Goal: Information Seeking & Learning: Compare options

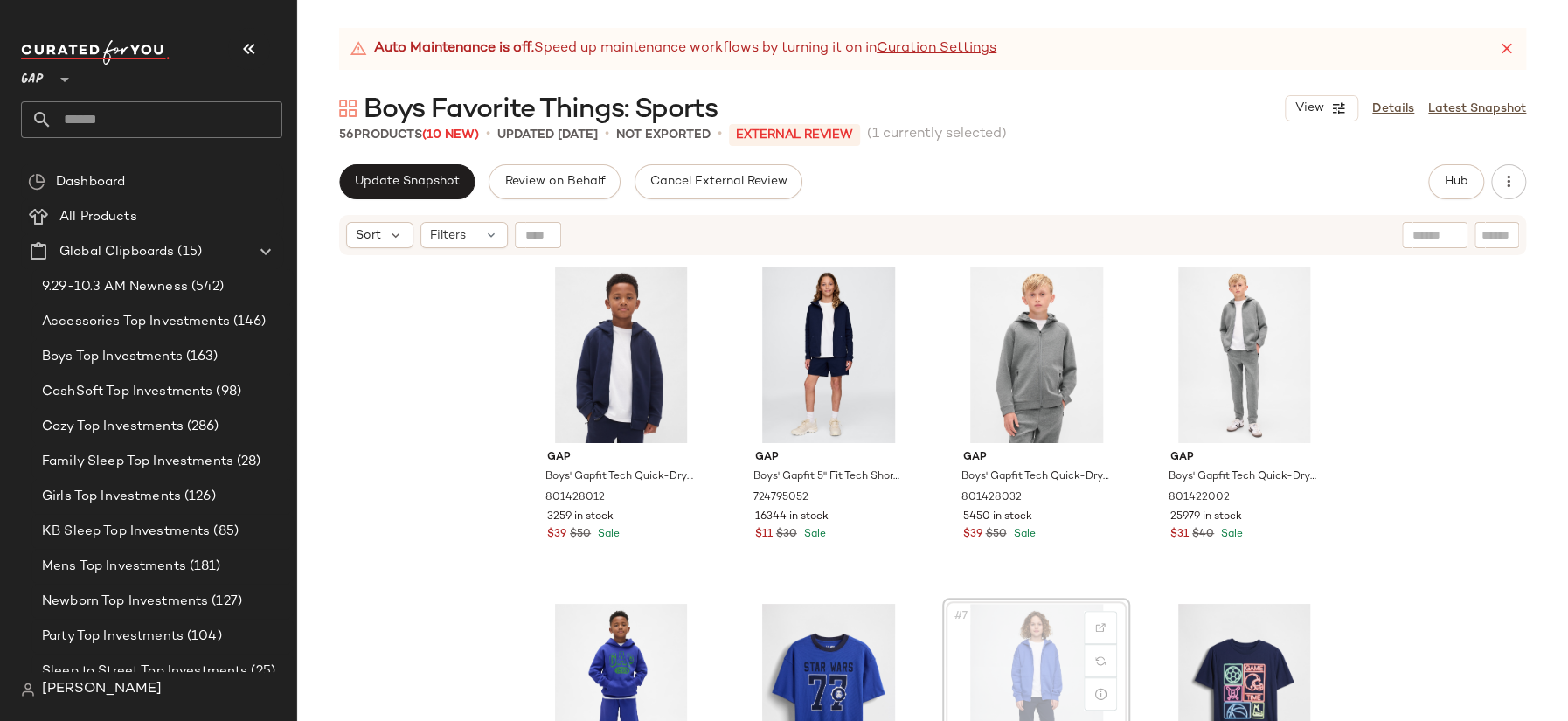
scroll to position [4, 0]
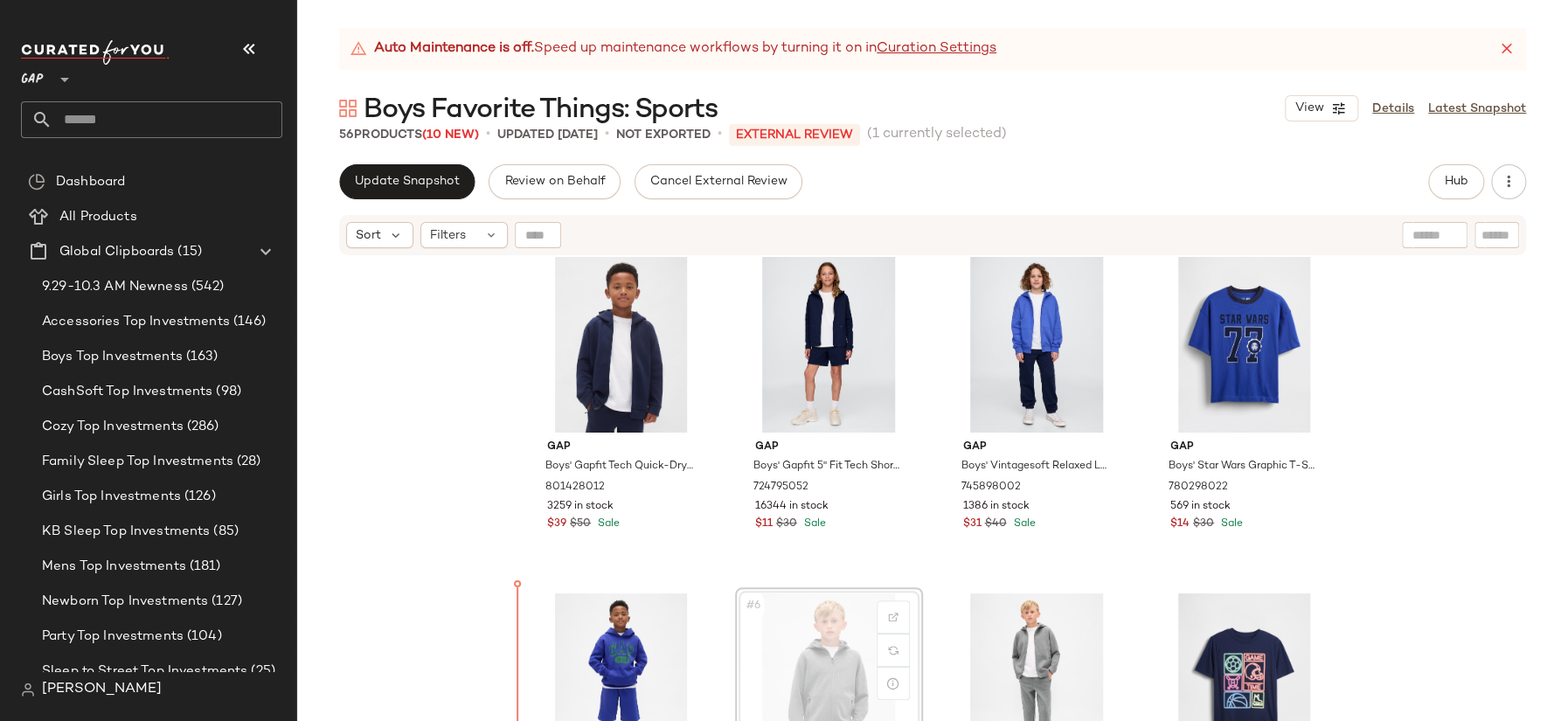
scroll to position [20, 0]
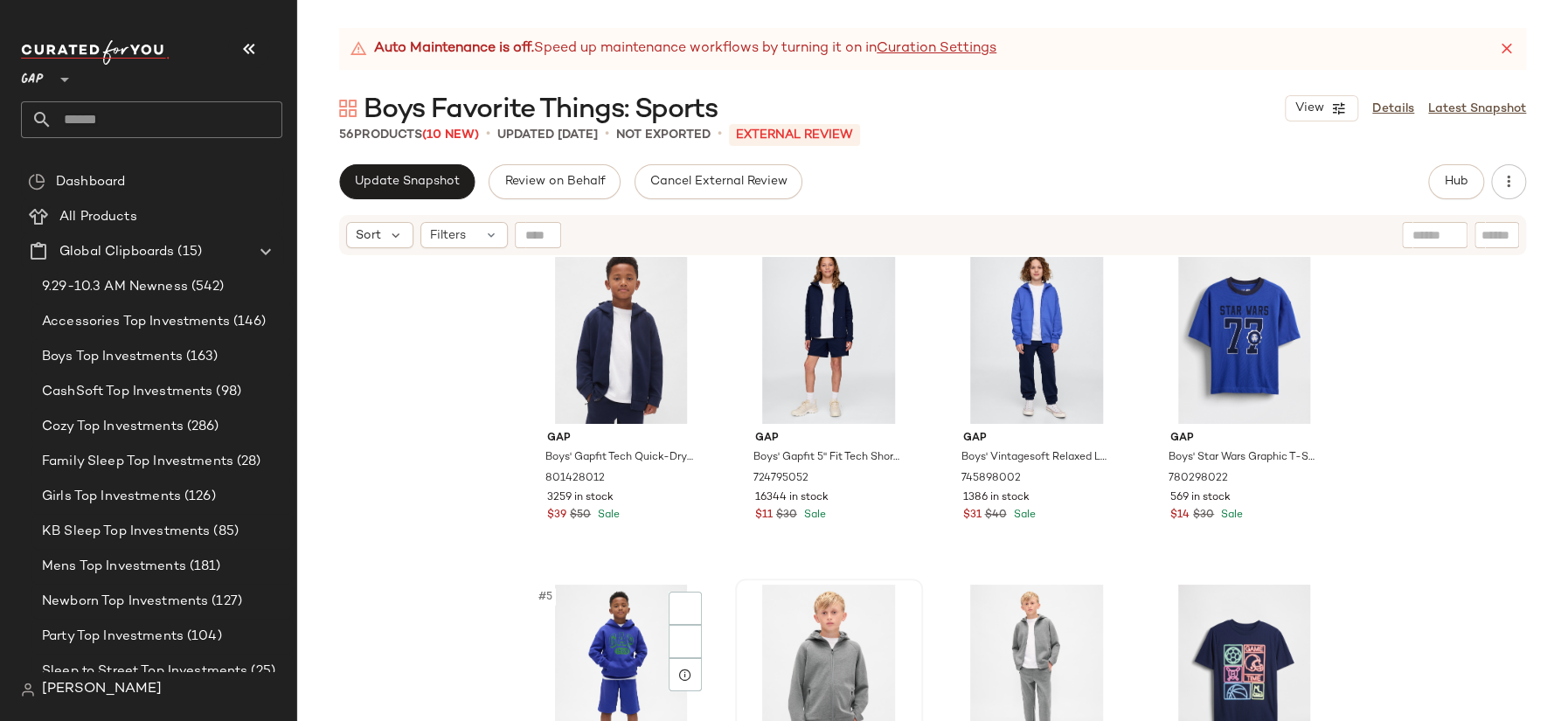
drag, startPoint x: 769, startPoint y: 656, endPoint x: 593, endPoint y: 629, distance: 178.1
click at [597, 639] on div "#5 View" at bounding box center [622, 673] width 176 height 177
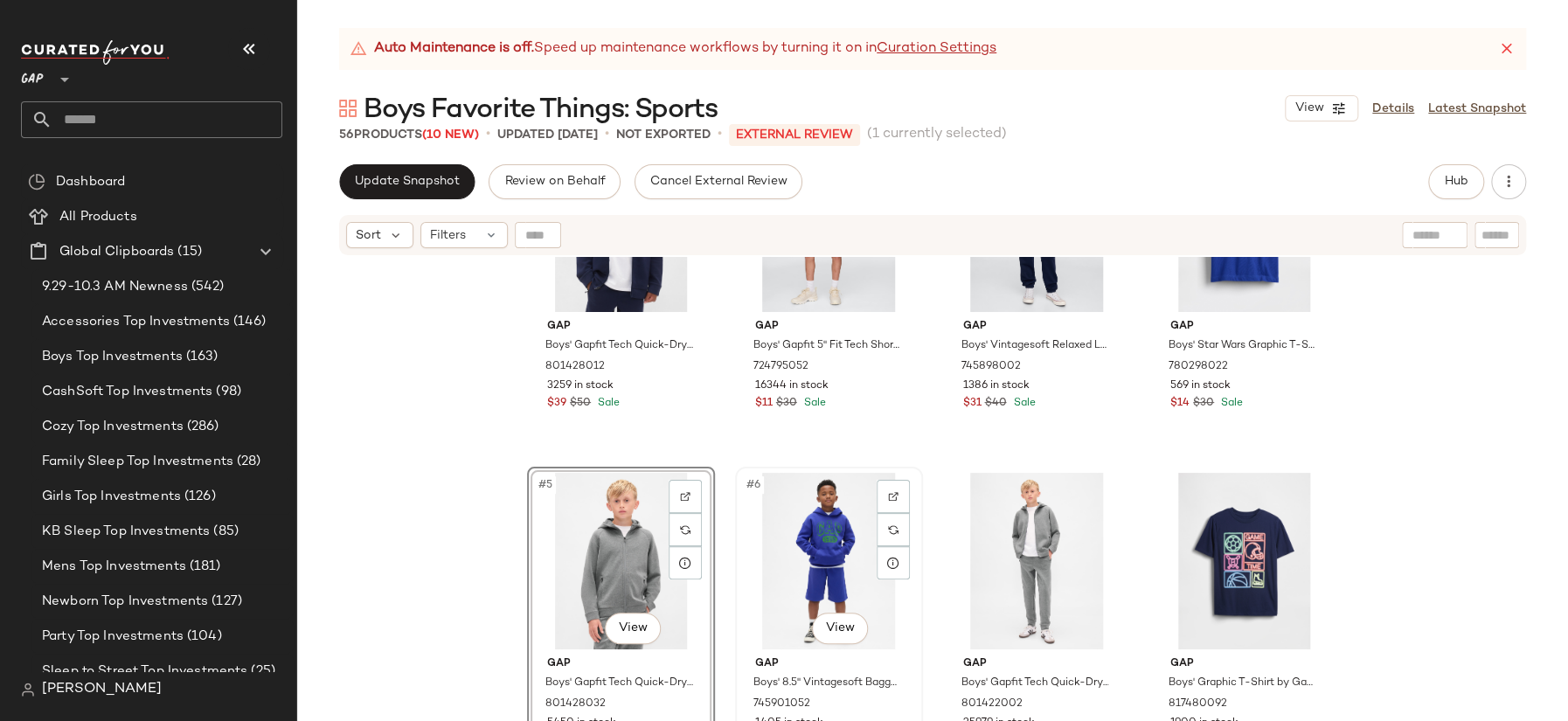
scroll to position [199, 0]
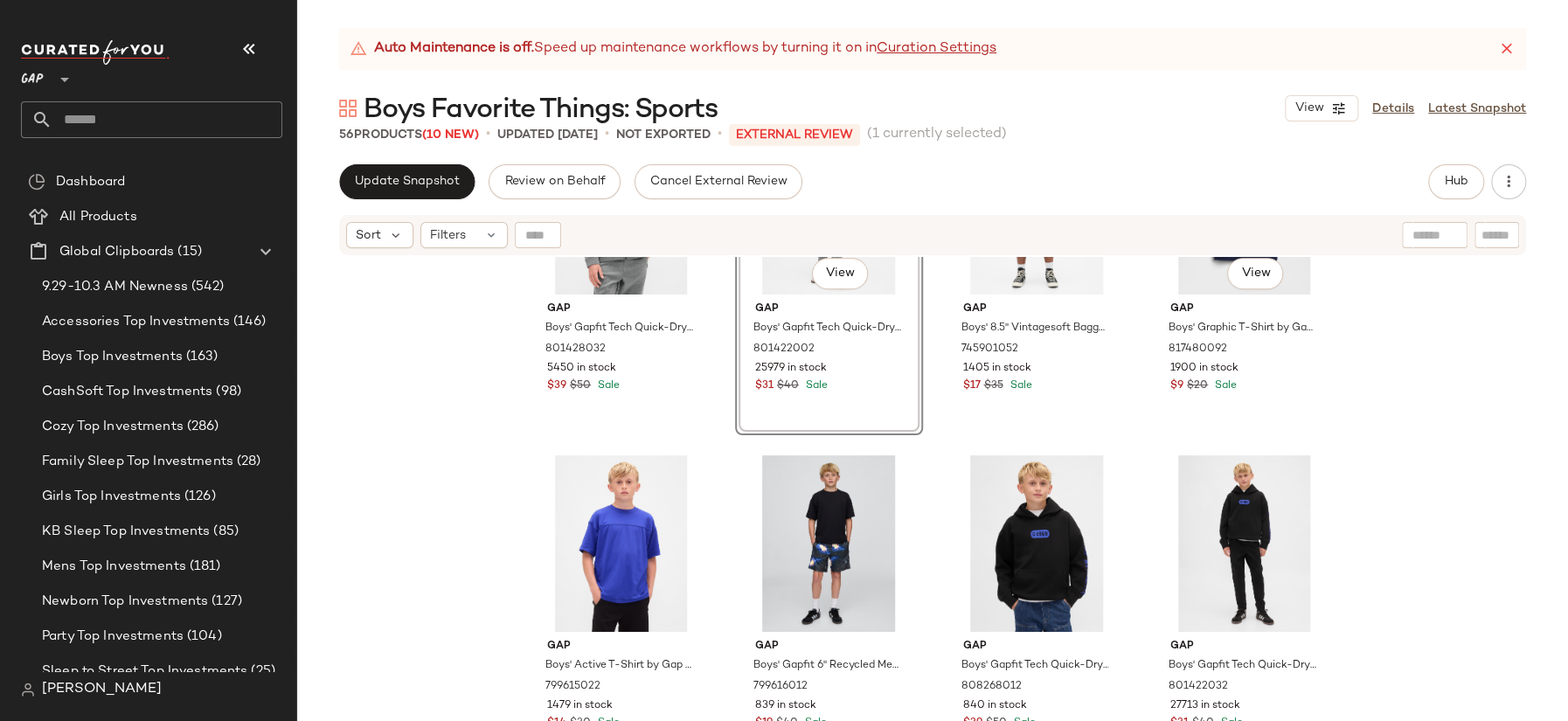
scroll to position [496, 0]
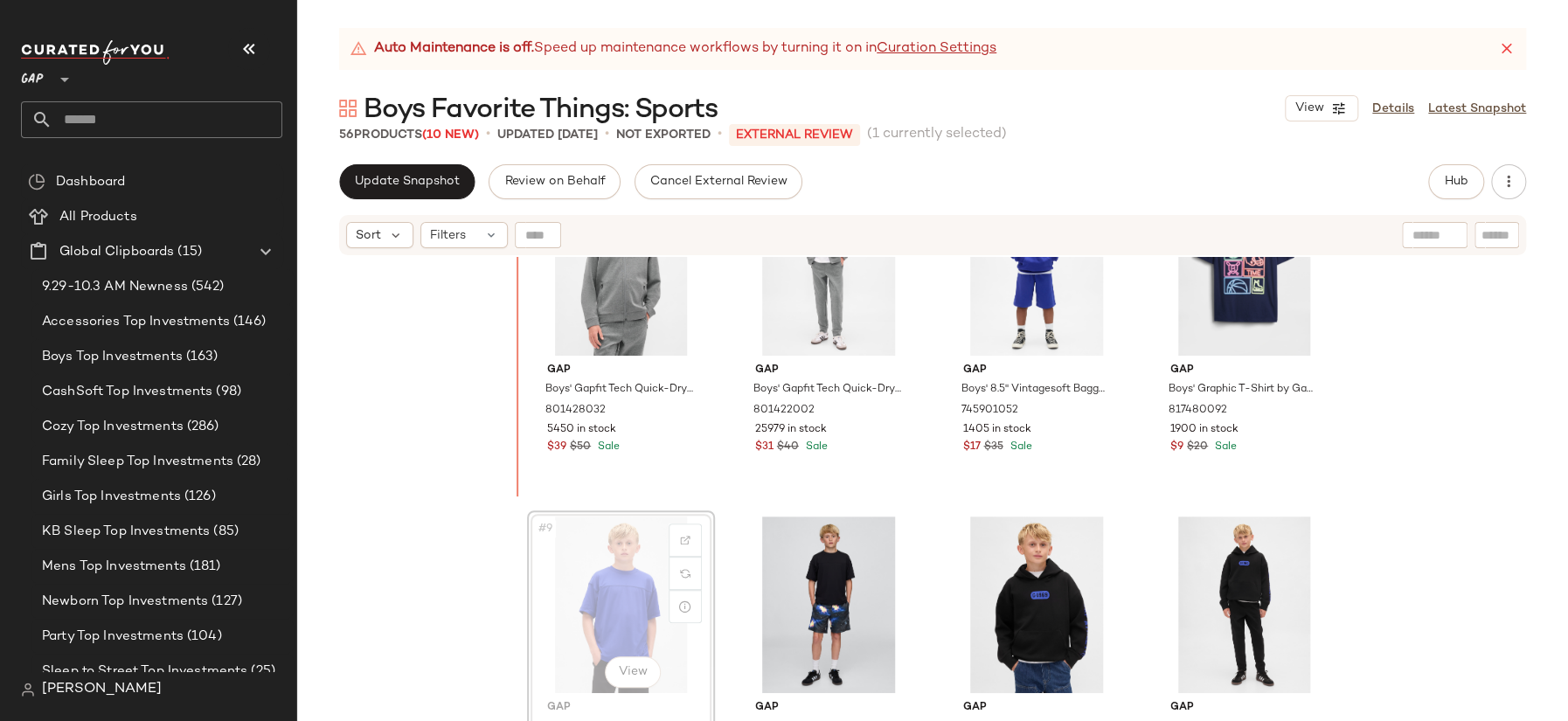
scroll to position [424, 0]
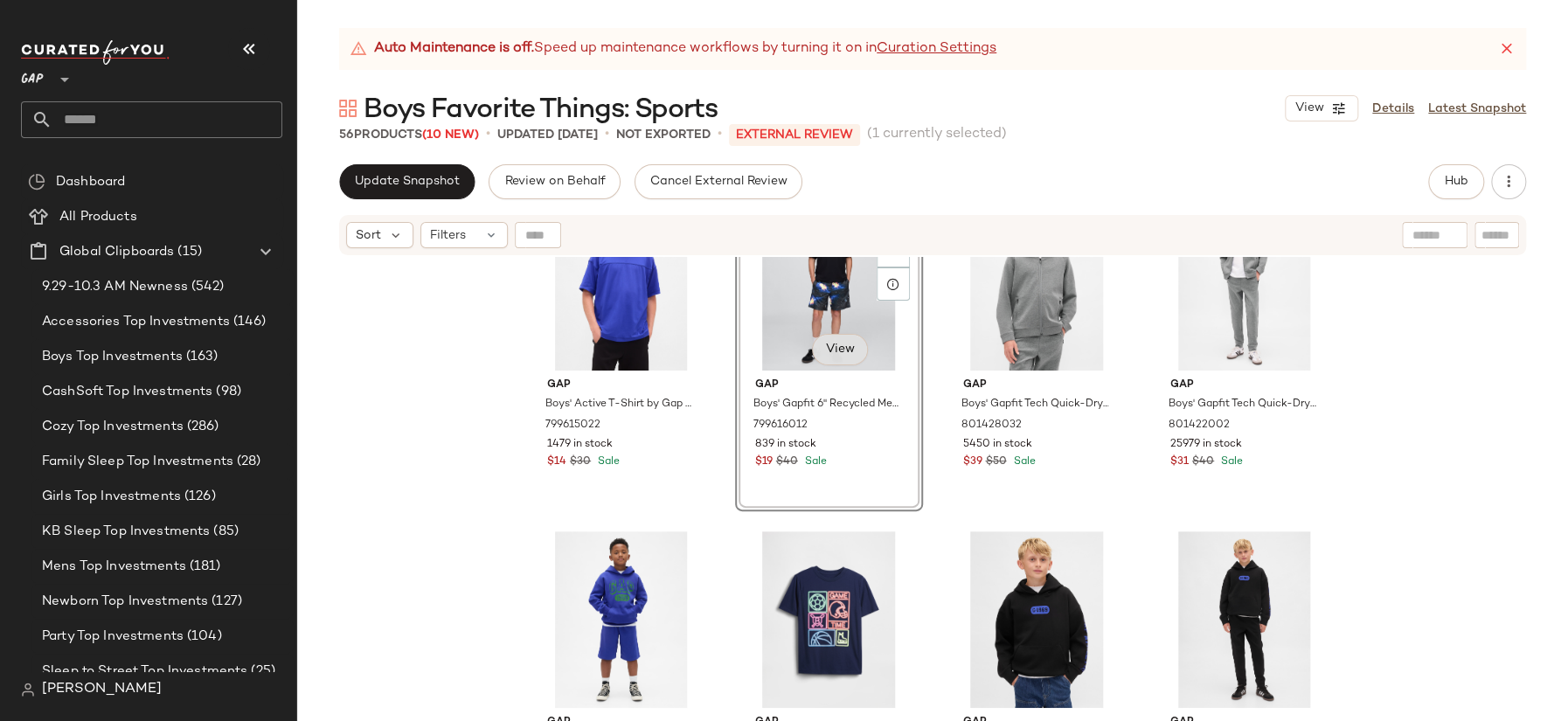
click at [843, 351] on body "GAP ** Dashboard All Products Global Clipboards (15) 9.29-10.3 AM Newness (542)…" at bounding box center [784, 360] width 1568 height 721
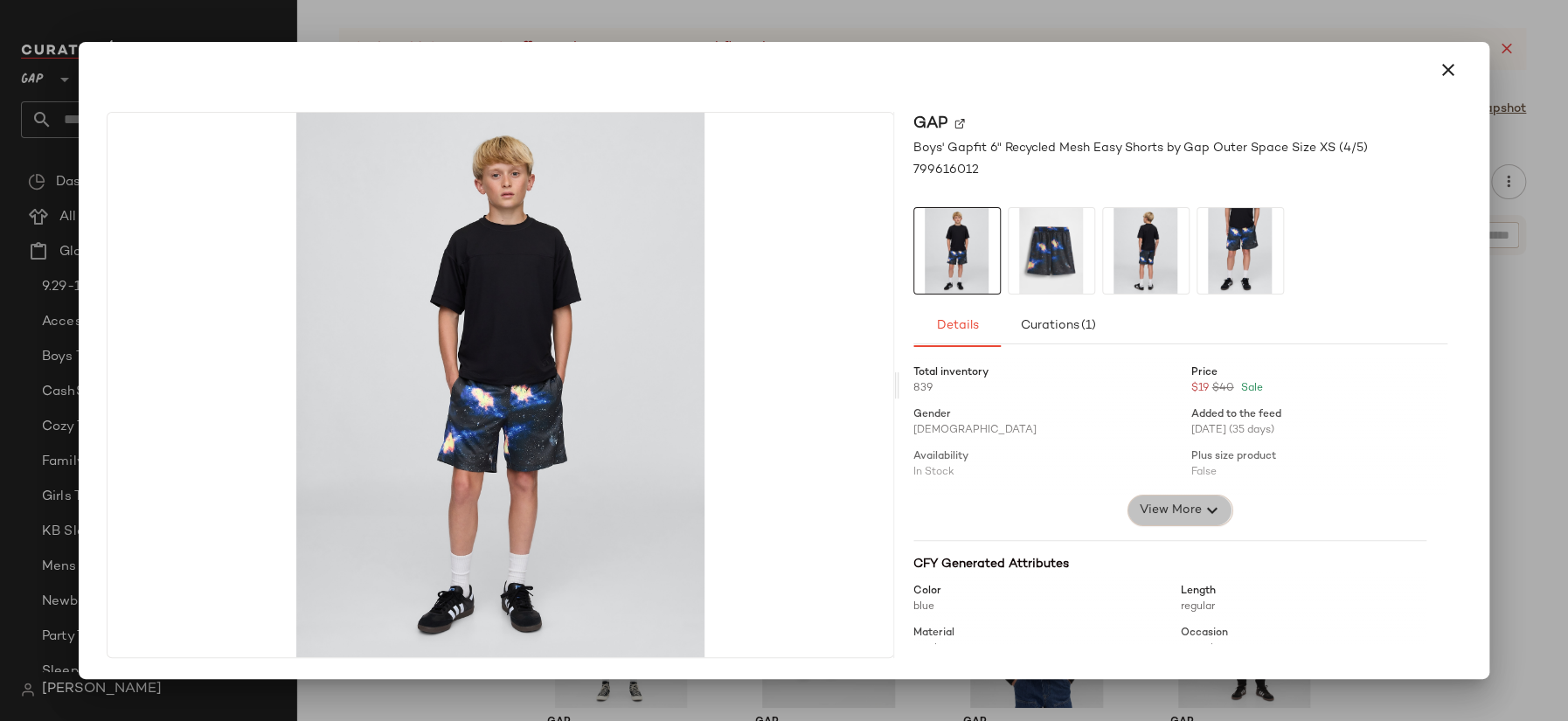
click at [1188, 509] on span "View More" at bounding box center [1170, 510] width 63 height 21
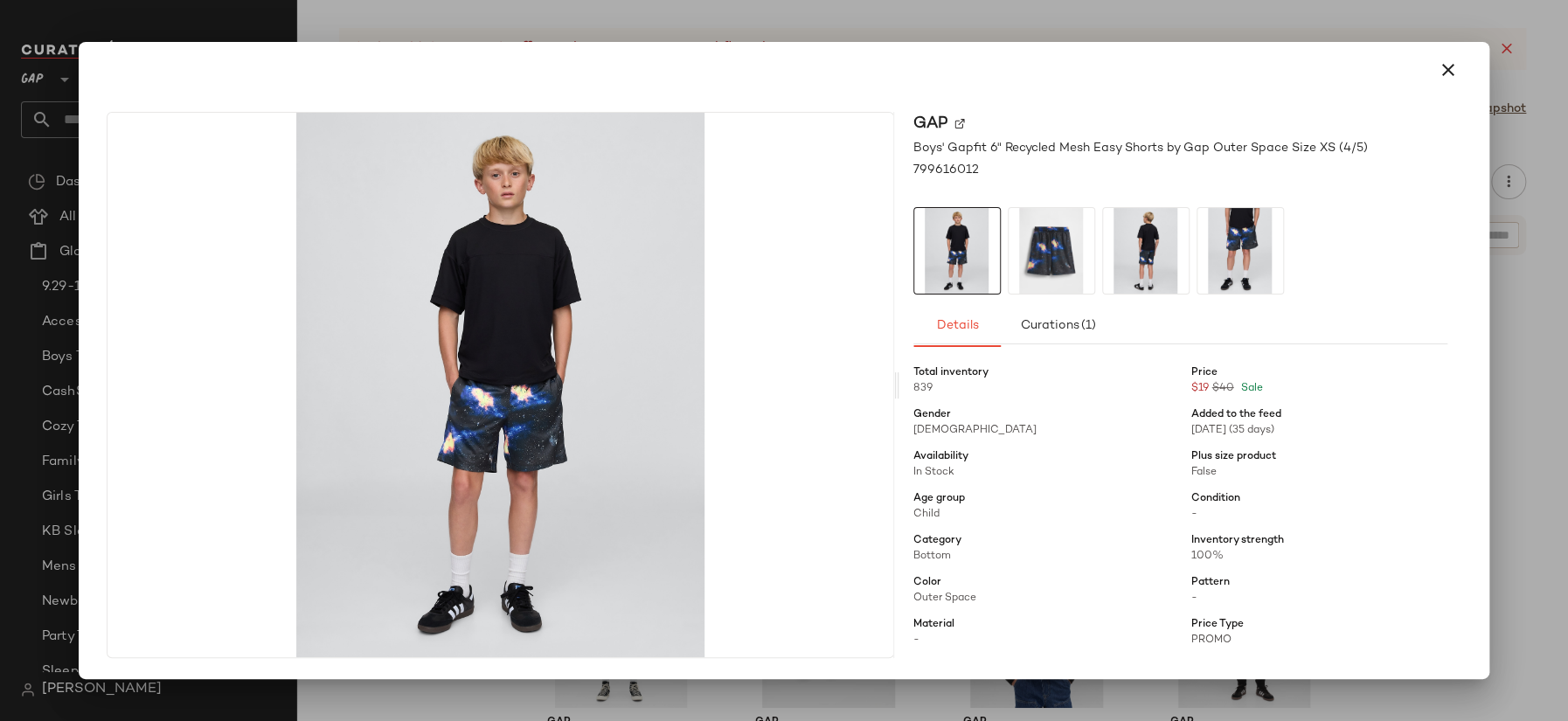
scroll to position [116, 0]
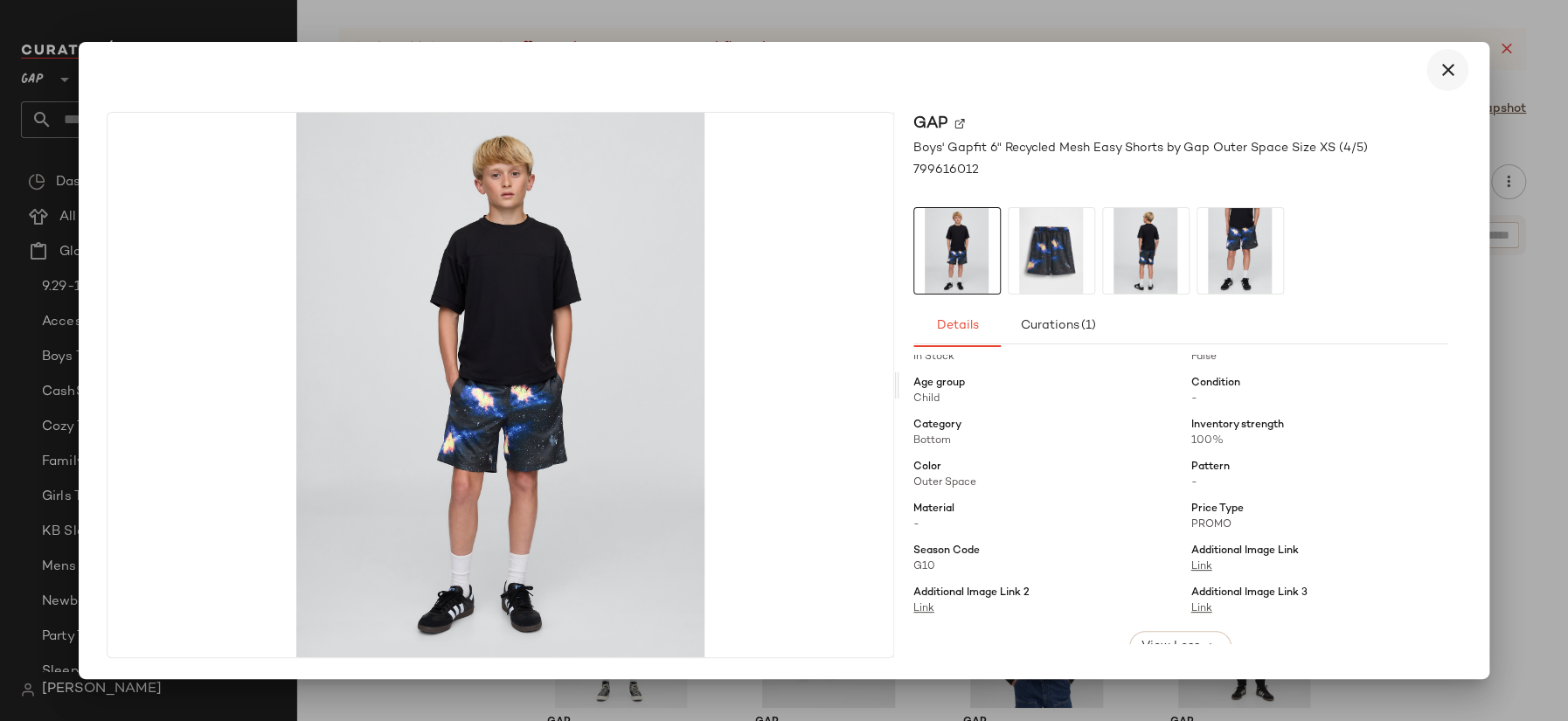
click at [1453, 75] on icon "button" at bounding box center [1448, 70] width 21 height 21
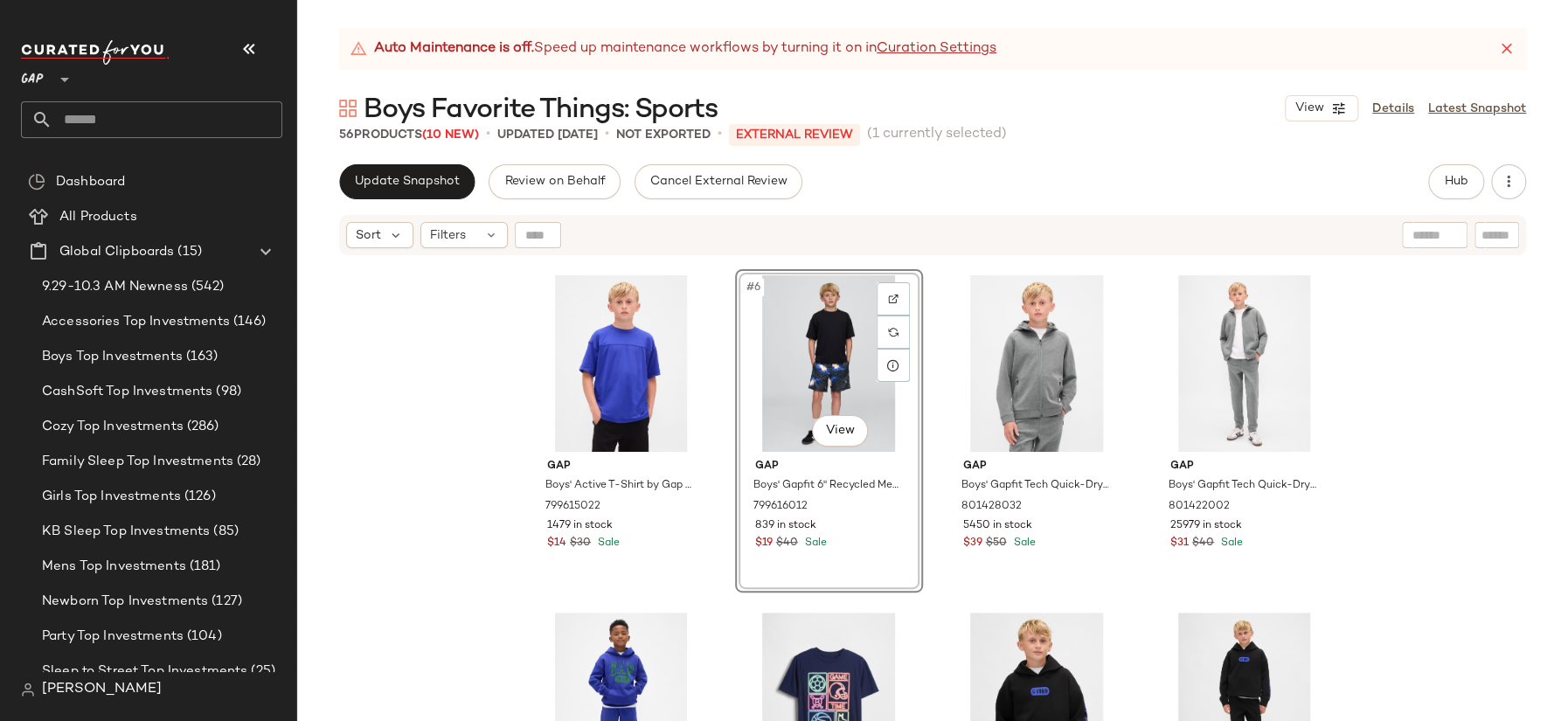
scroll to position [343, 0]
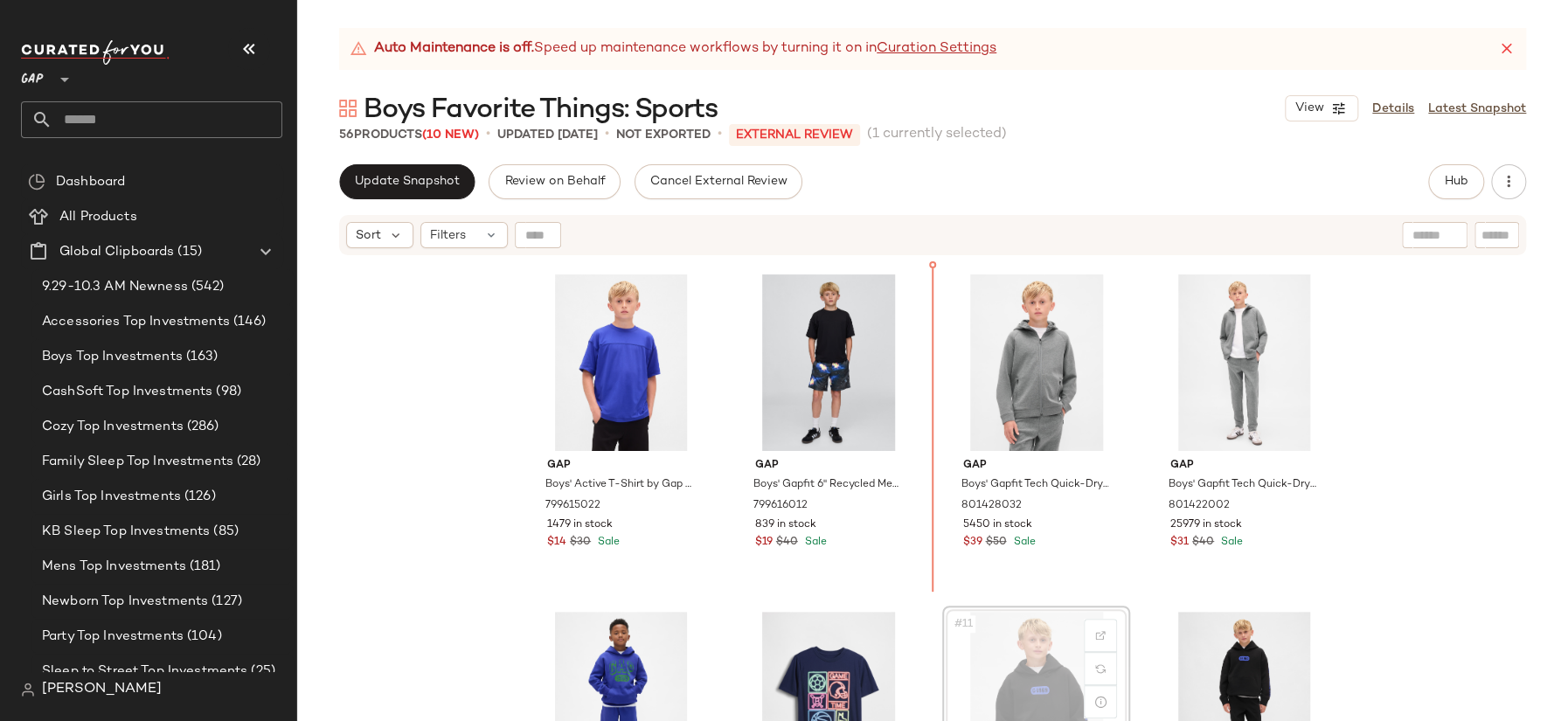
scroll to position [346, 0]
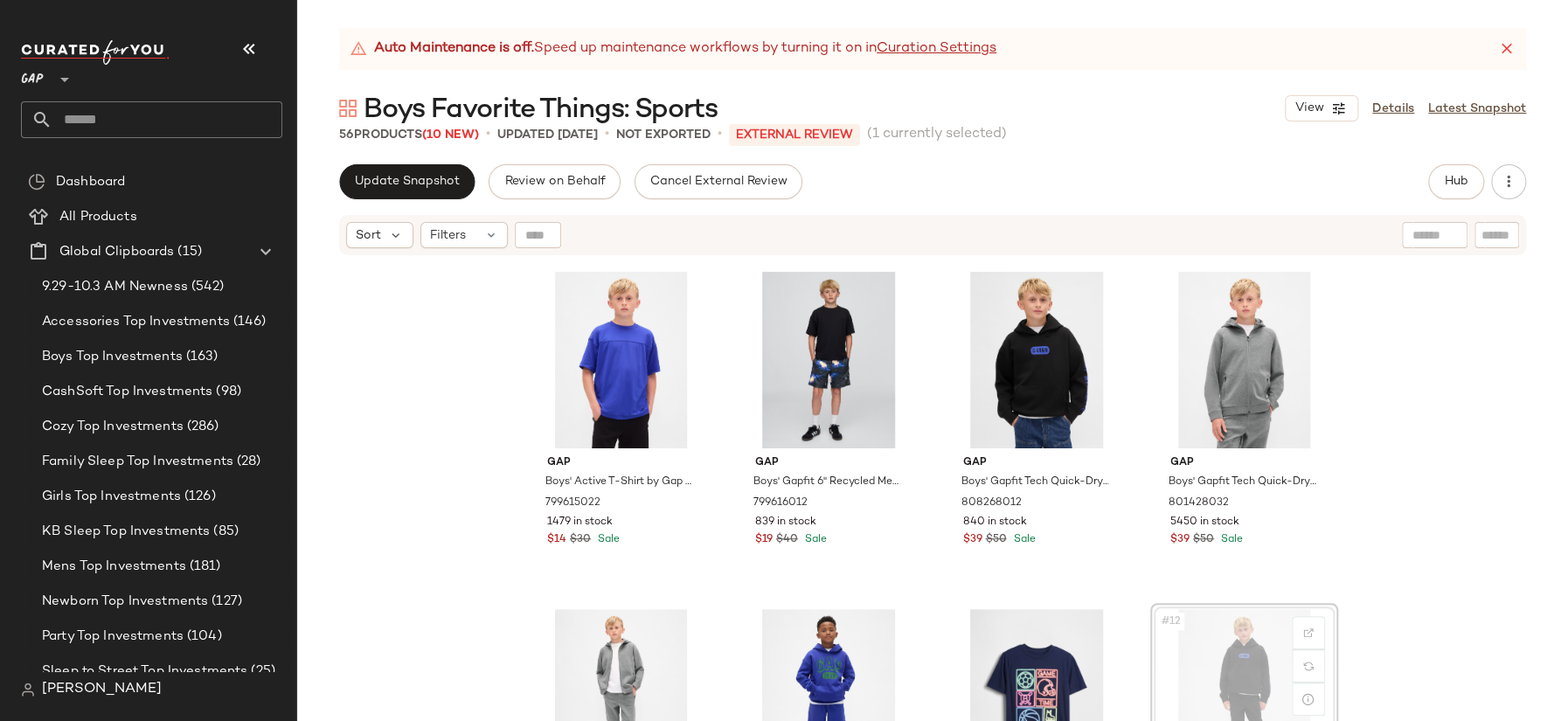
scroll to position [346, 0]
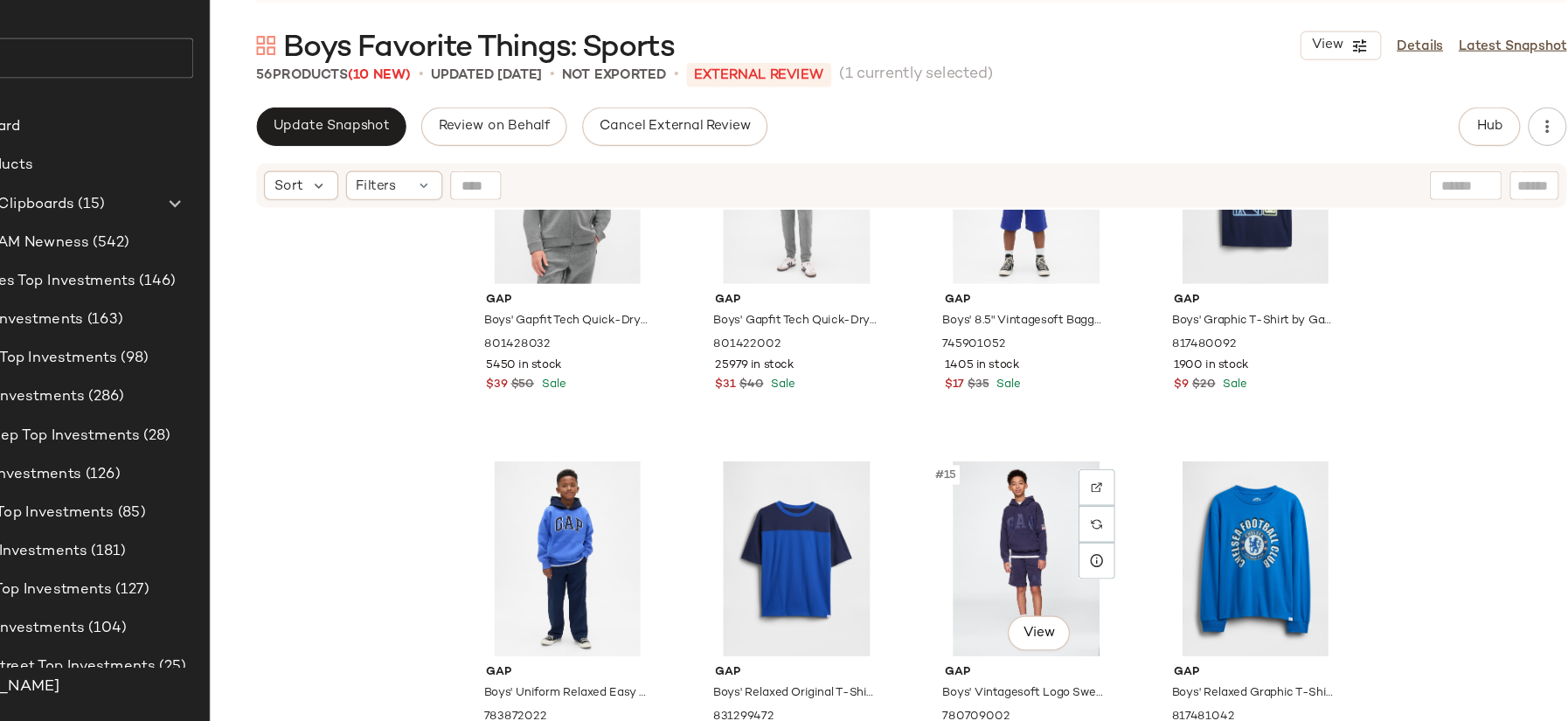
scroll to position [804, 0]
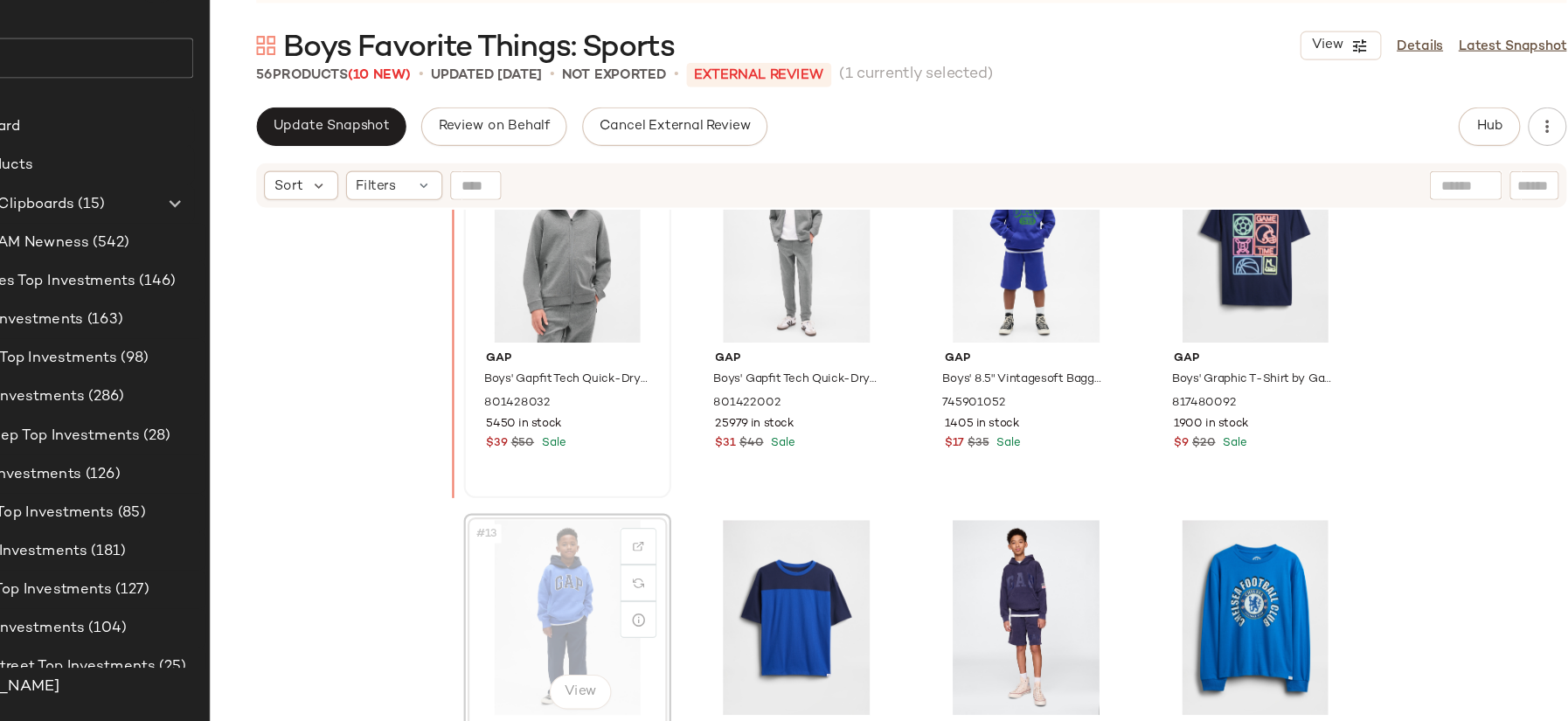
scroll to position [734, 0]
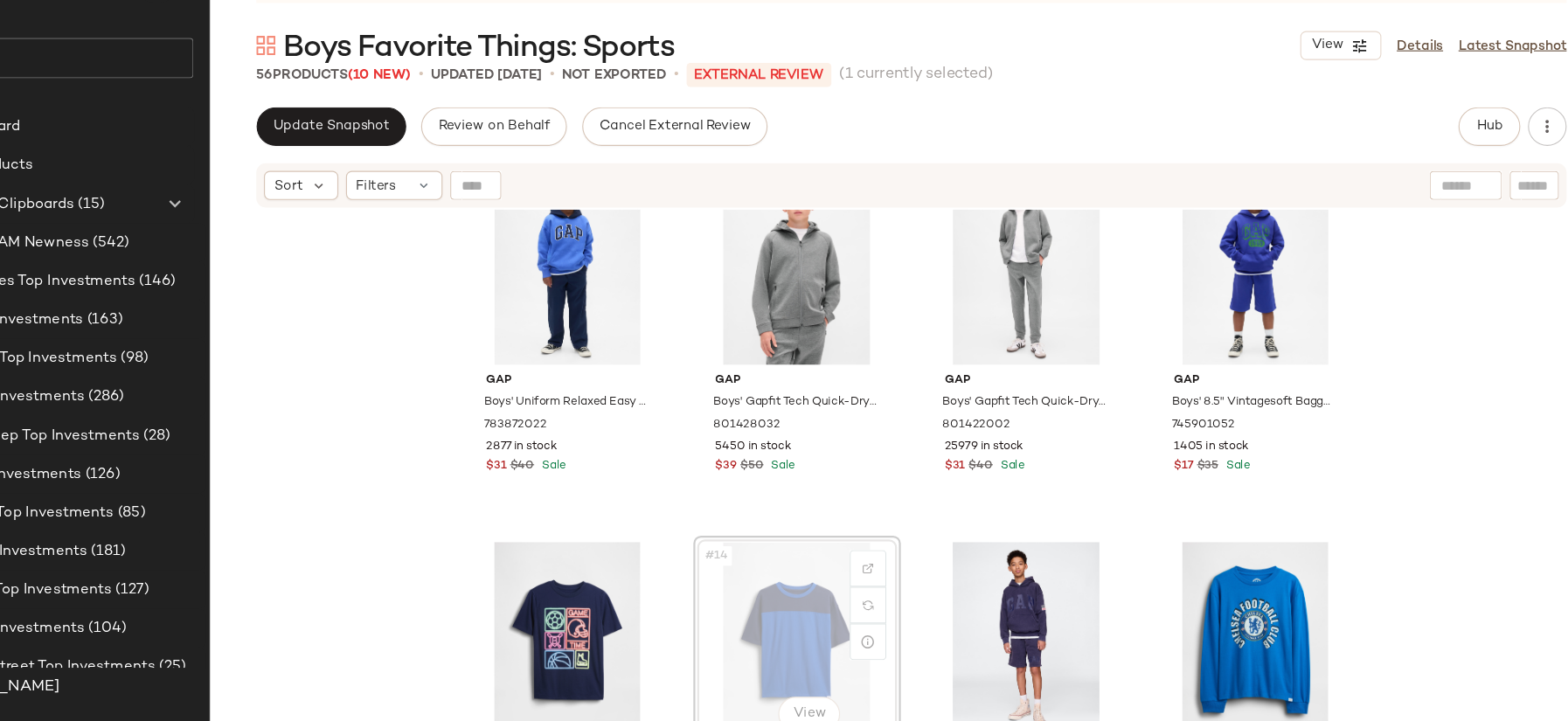
scroll to position [736, 0]
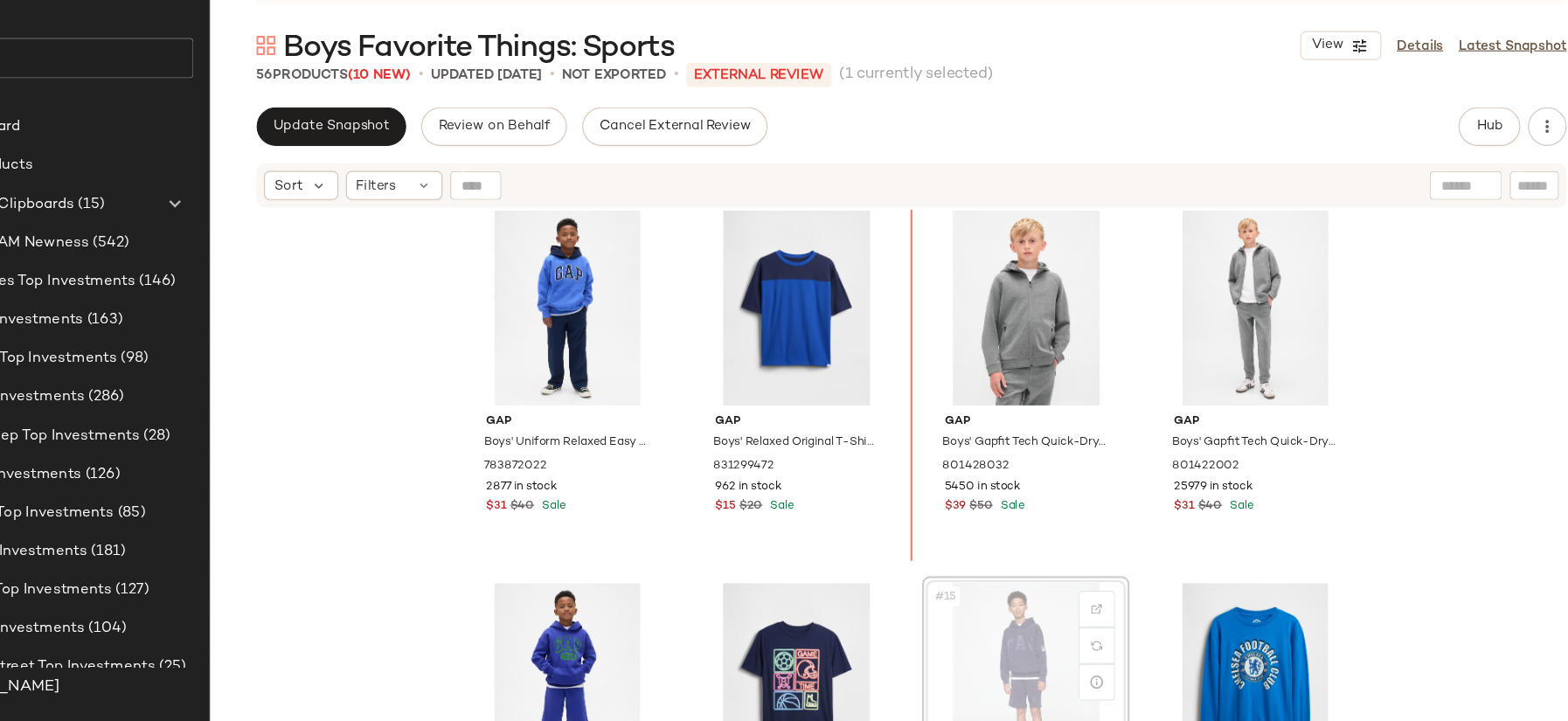
scroll to position [673, 0]
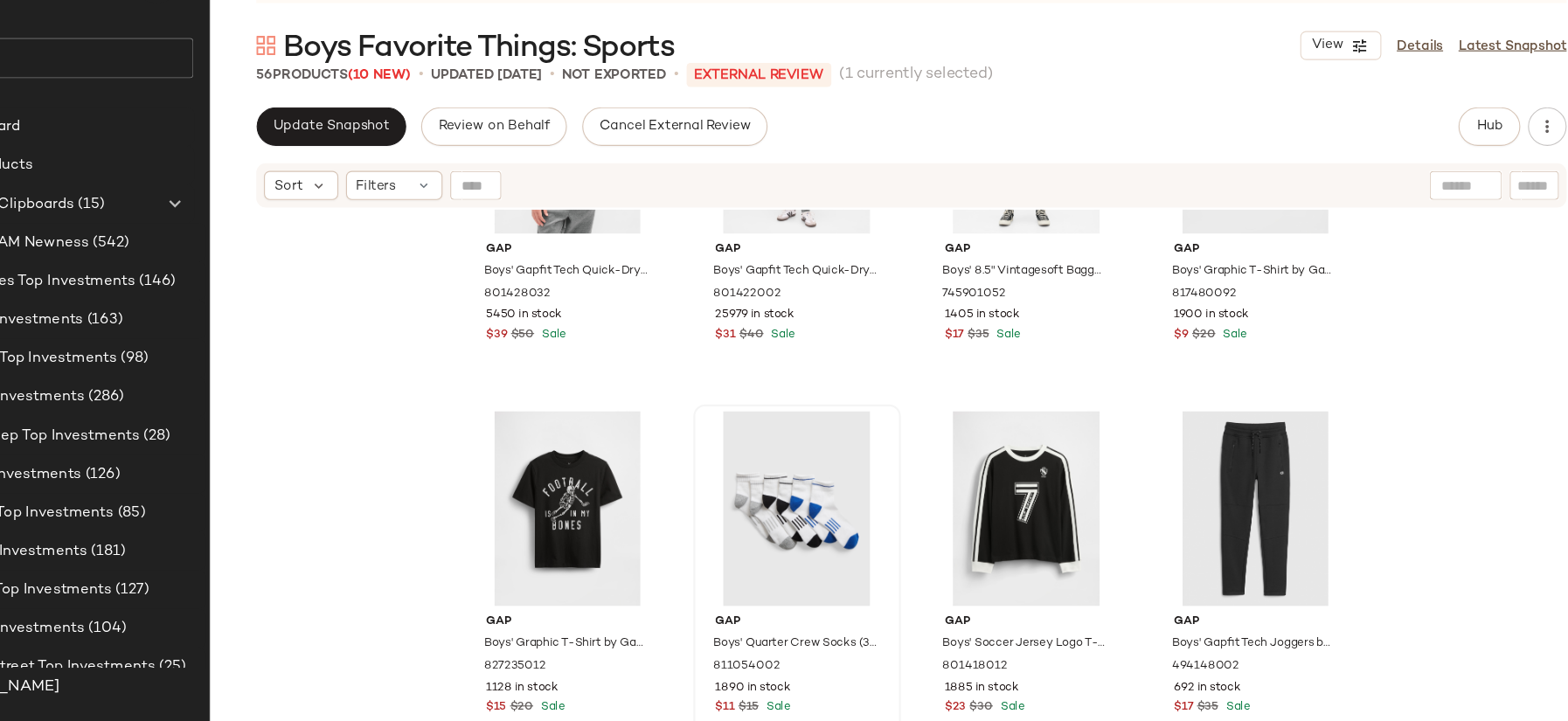
scroll to position [1178, 0]
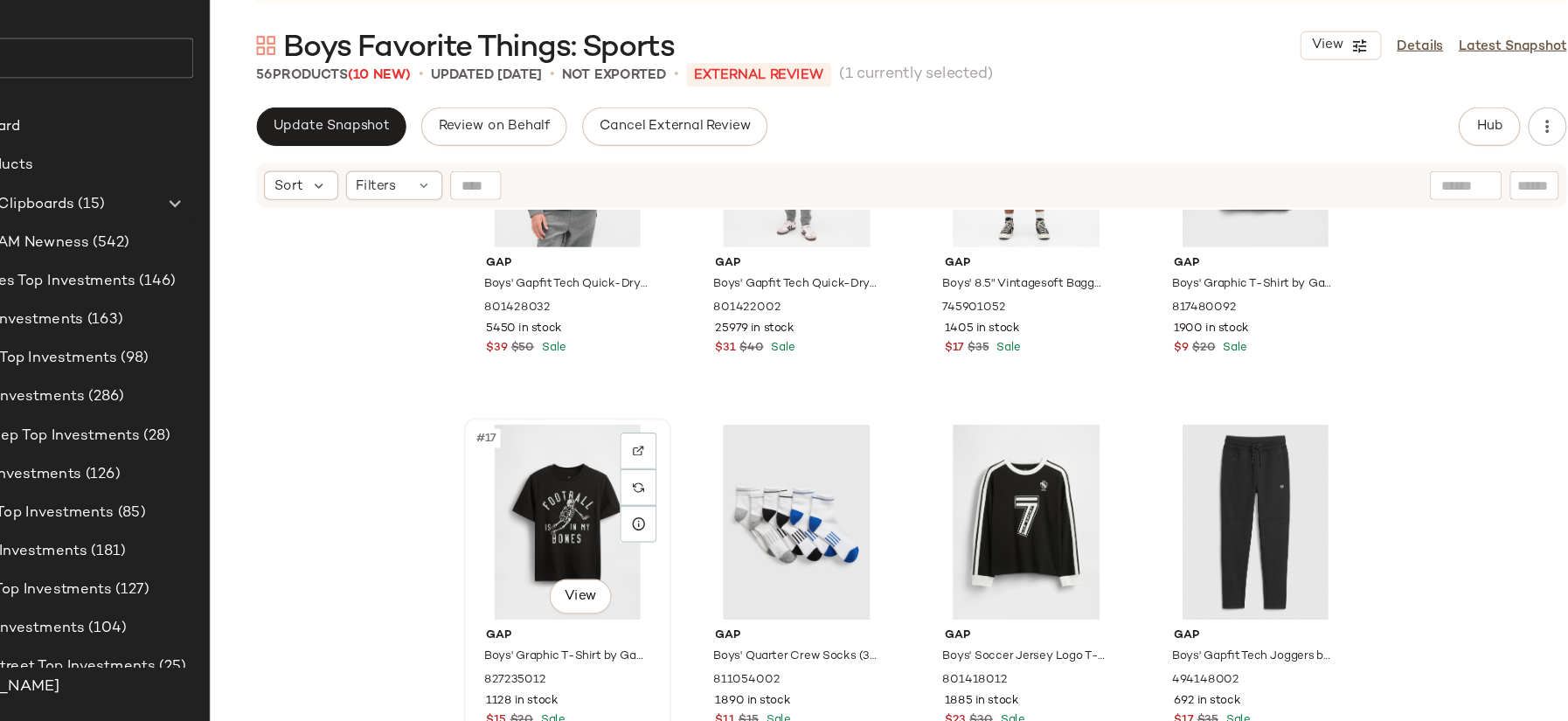
click at [543, 548] on div "#17 View" at bounding box center [622, 540] width 176 height 177
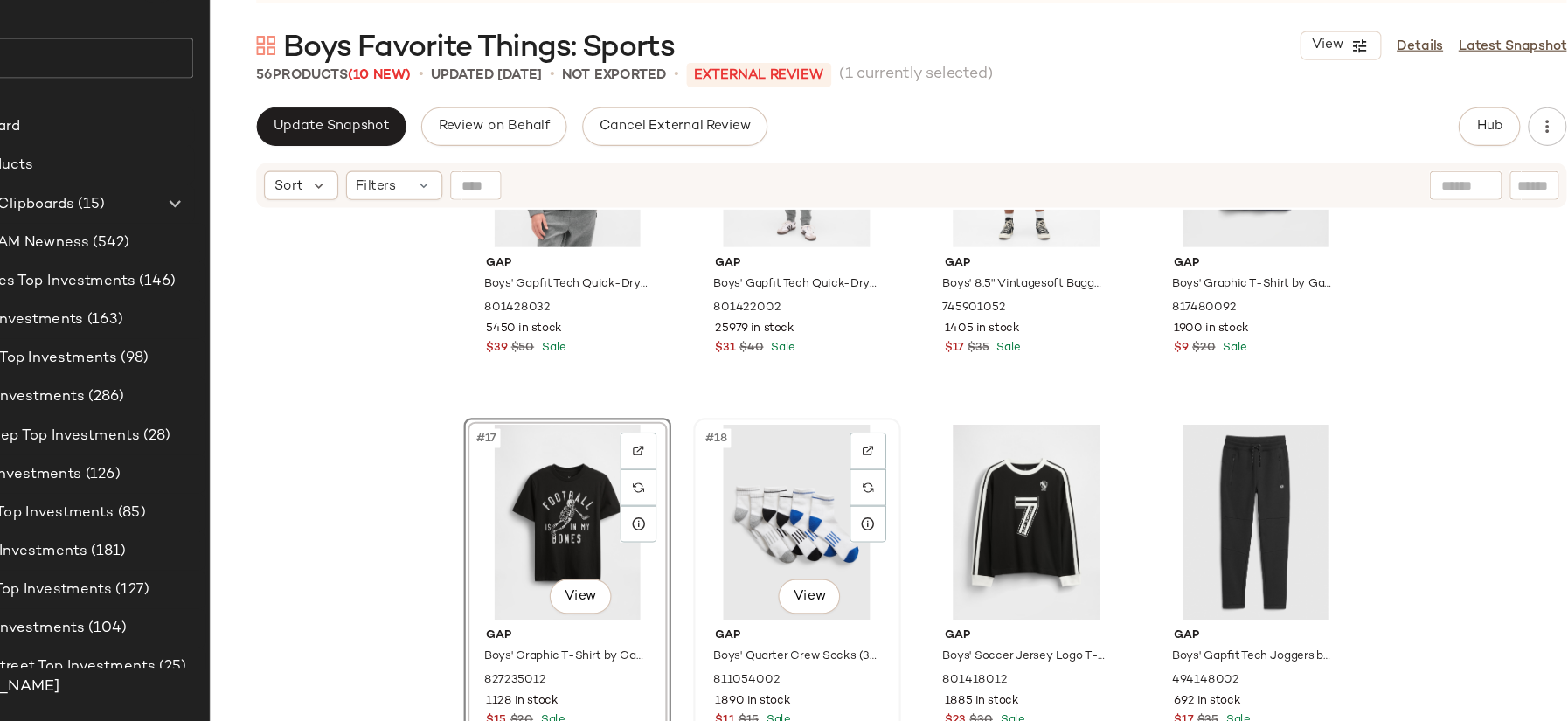
click at [756, 549] on div "#18 View" at bounding box center [829, 540] width 176 height 177
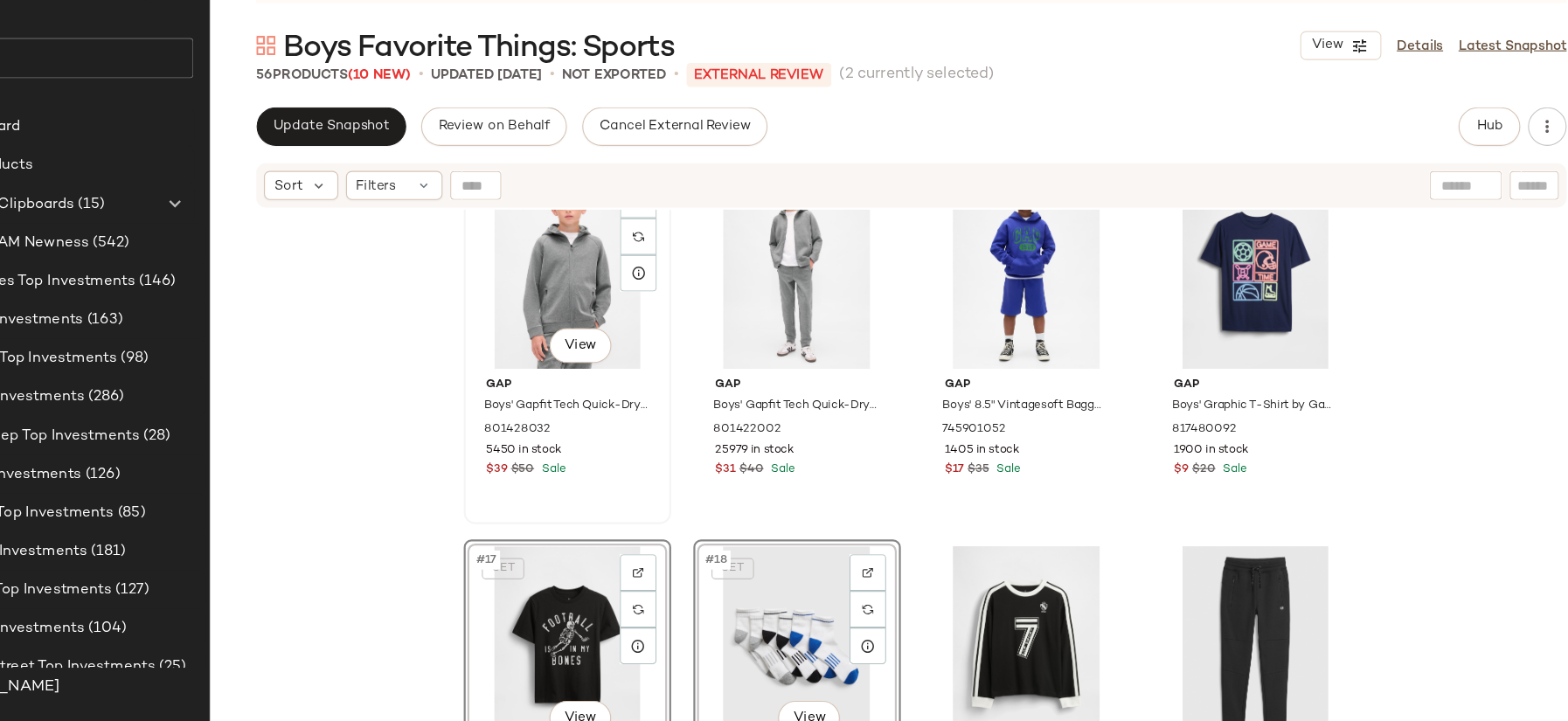
scroll to position [1071, 0]
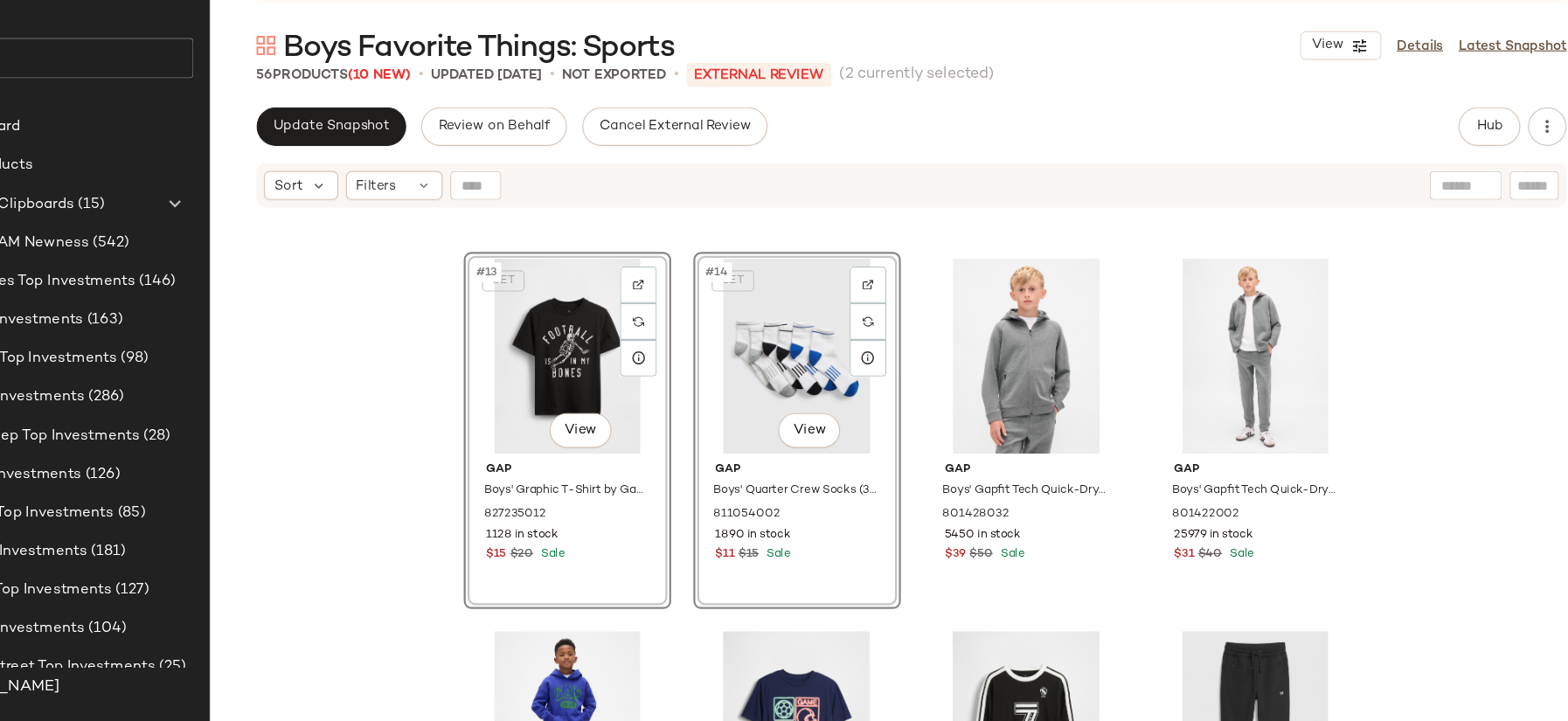
scroll to position [1082, 0]
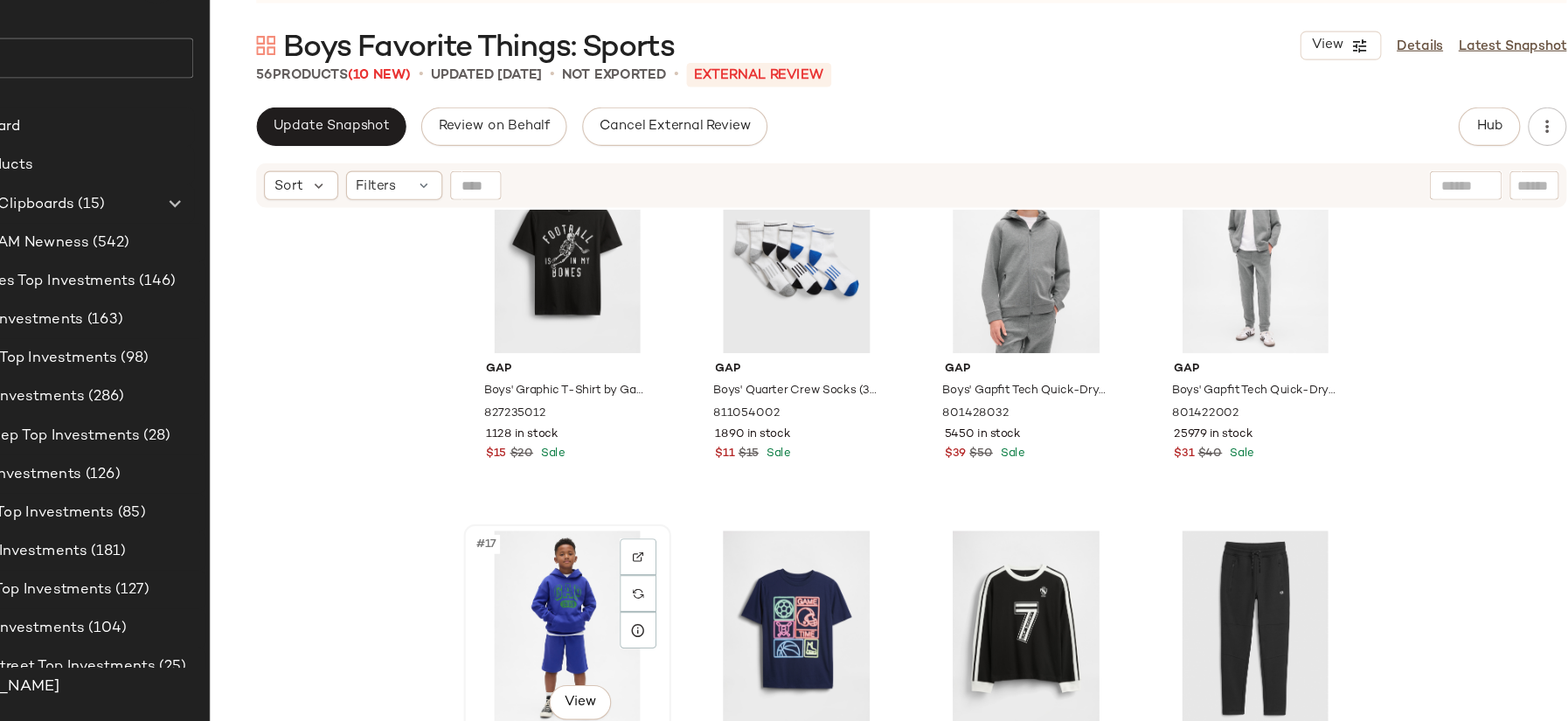
click at [538, 593] on div "#17 View" at bounding box center [622, 636] width 176 height 177
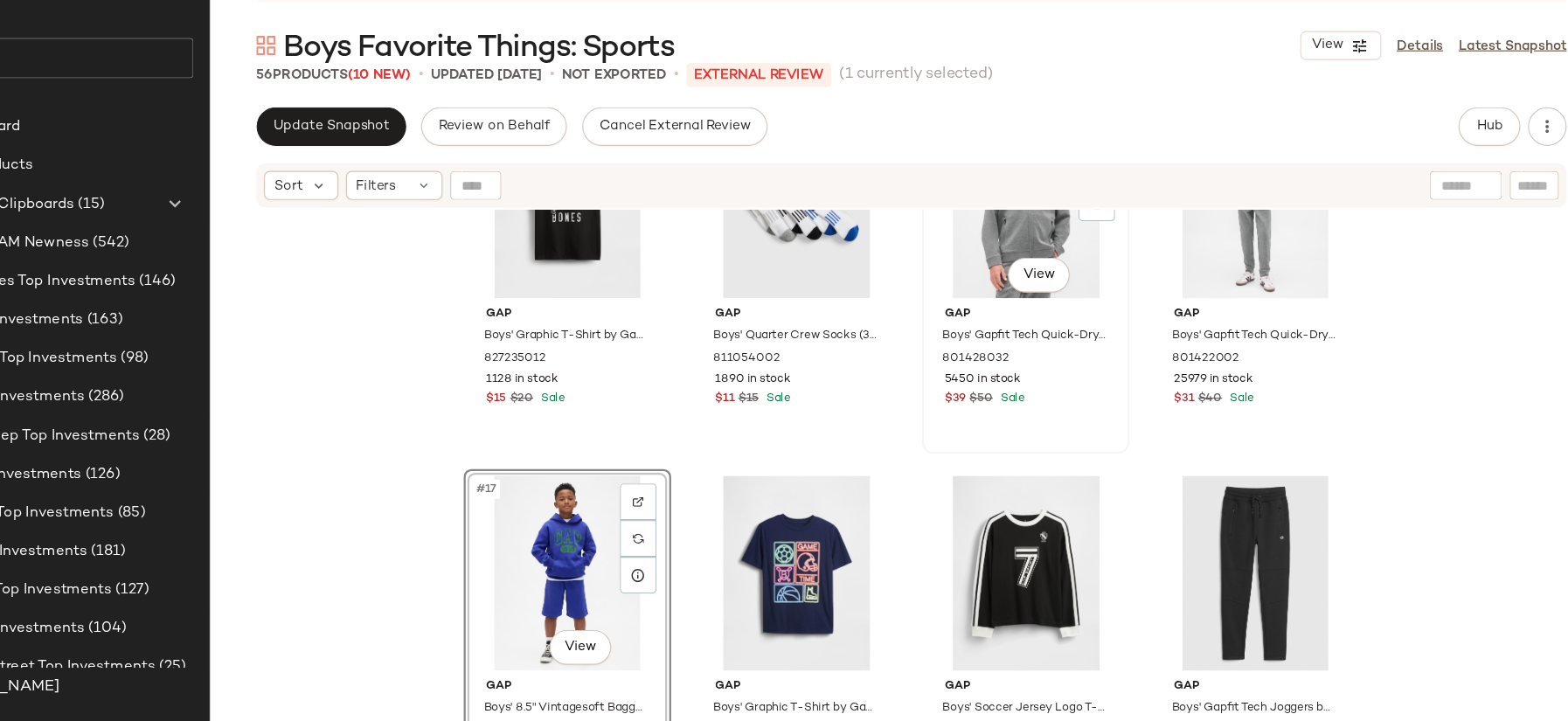
scroll to position [1545, 0]
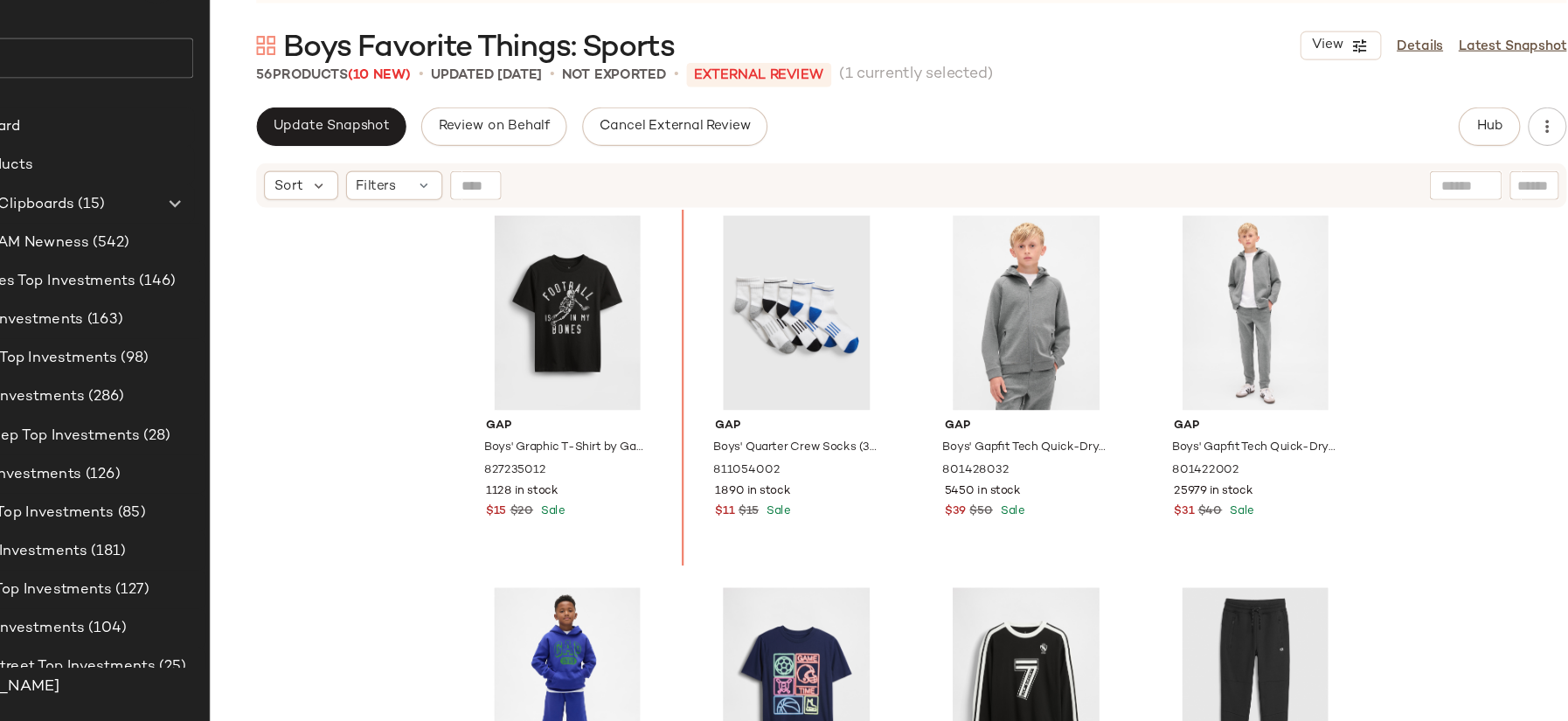
scroll to position [1017, 0]
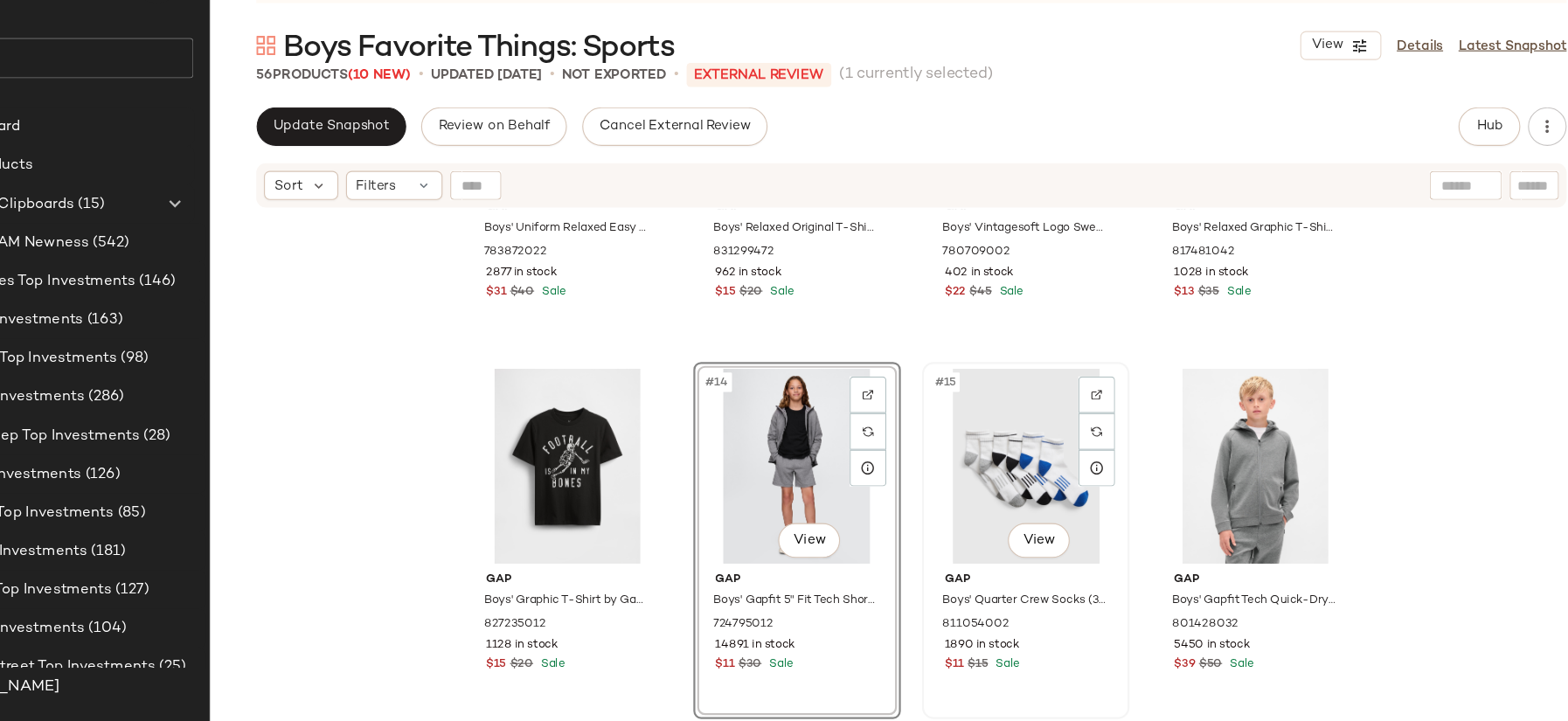
scroll to position [1140, 0]
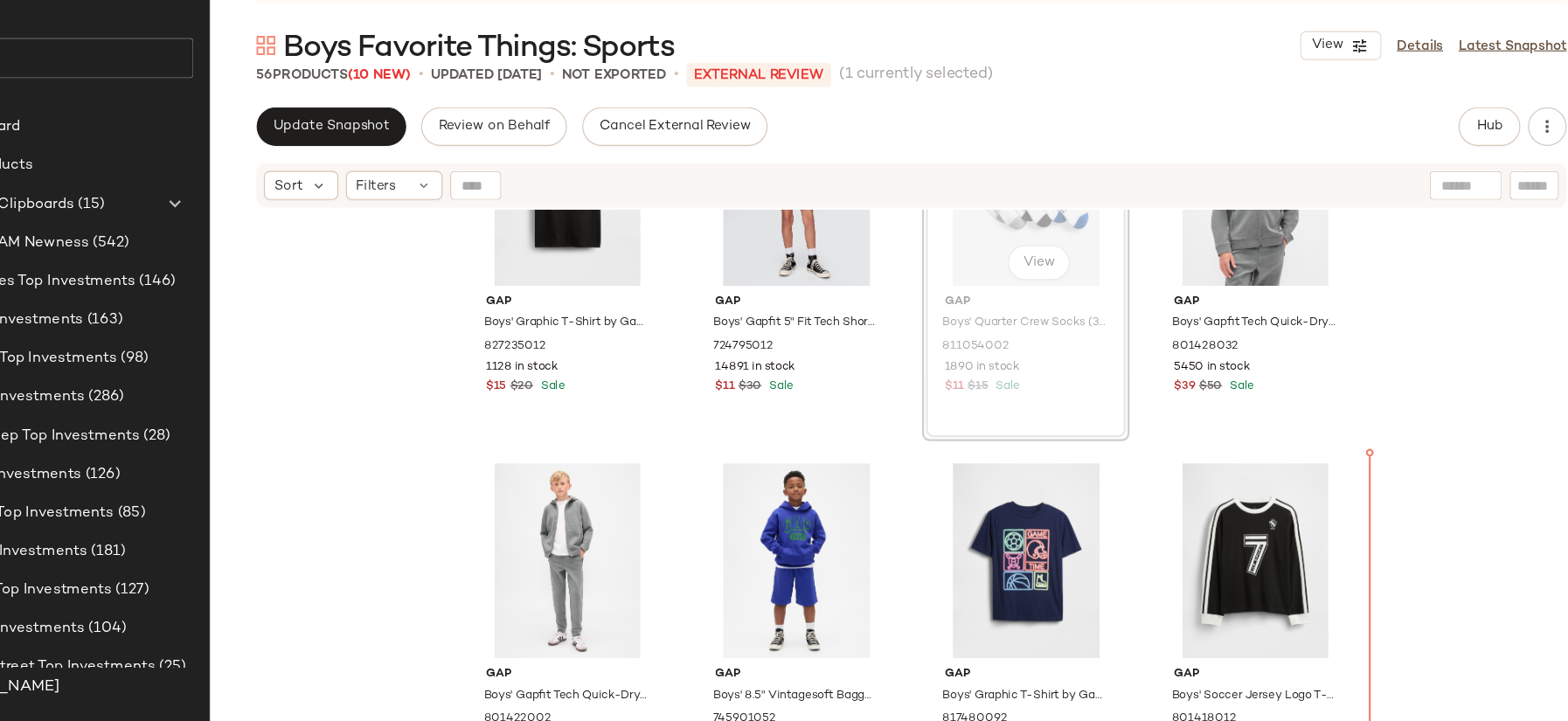
scroll to position [1379, 0]
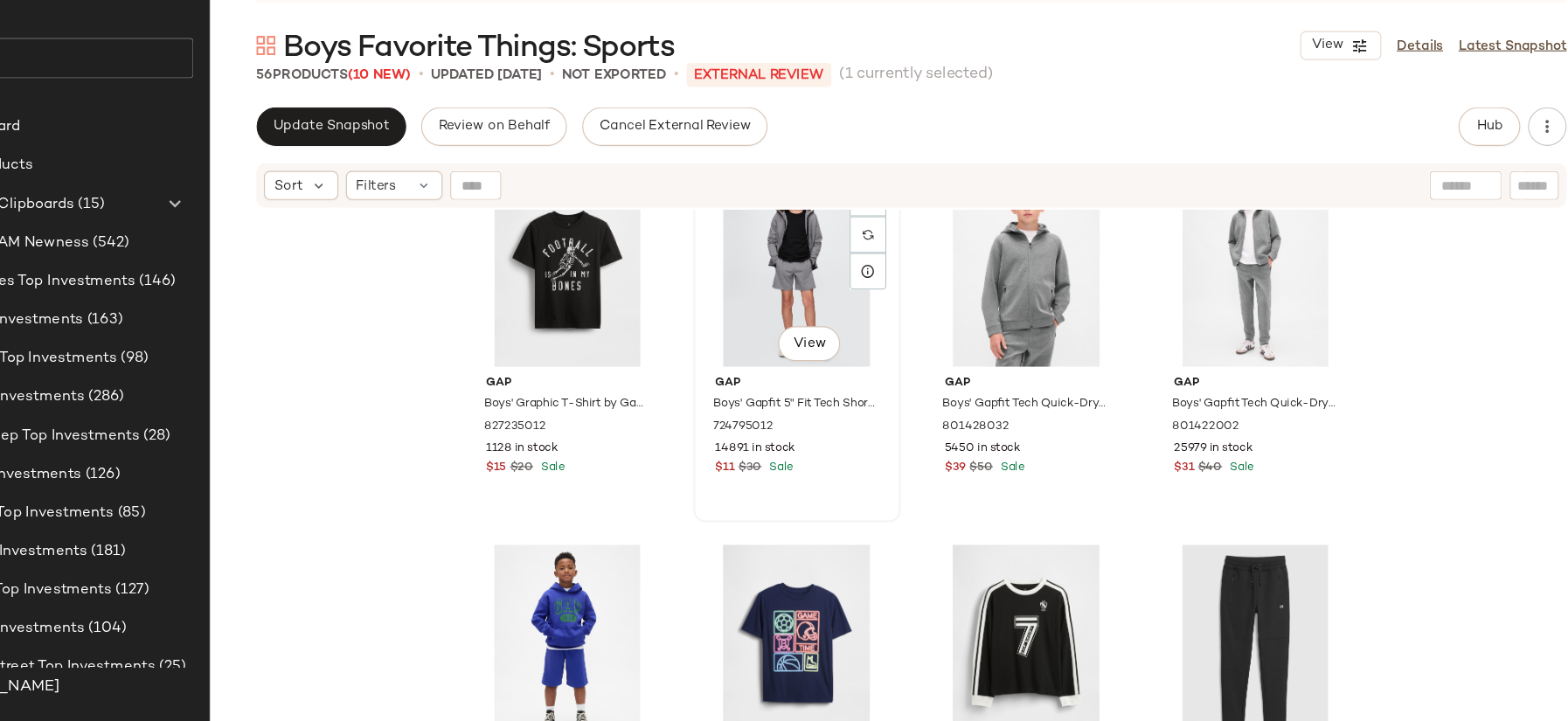
scroll to position [1091, 0]
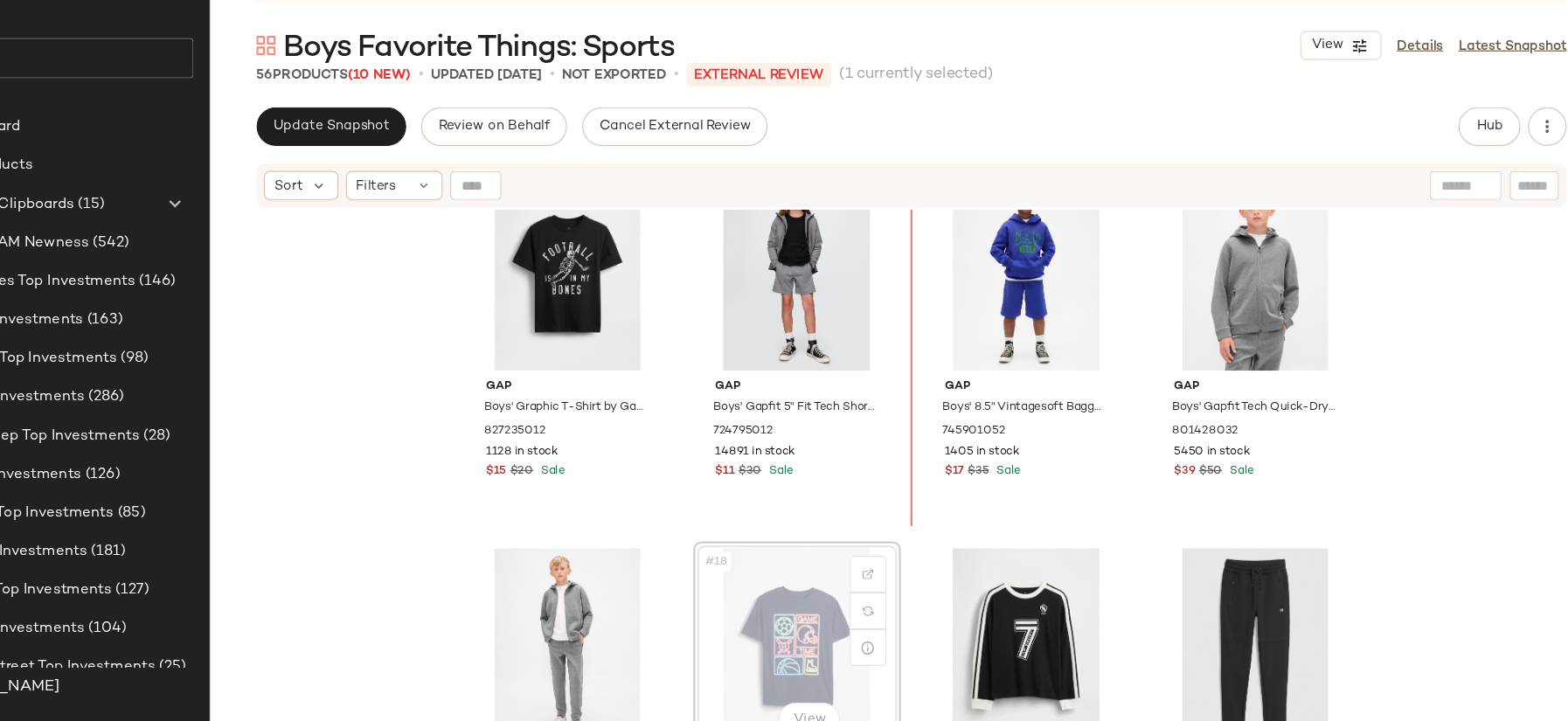
scroll to position [1045, 0]
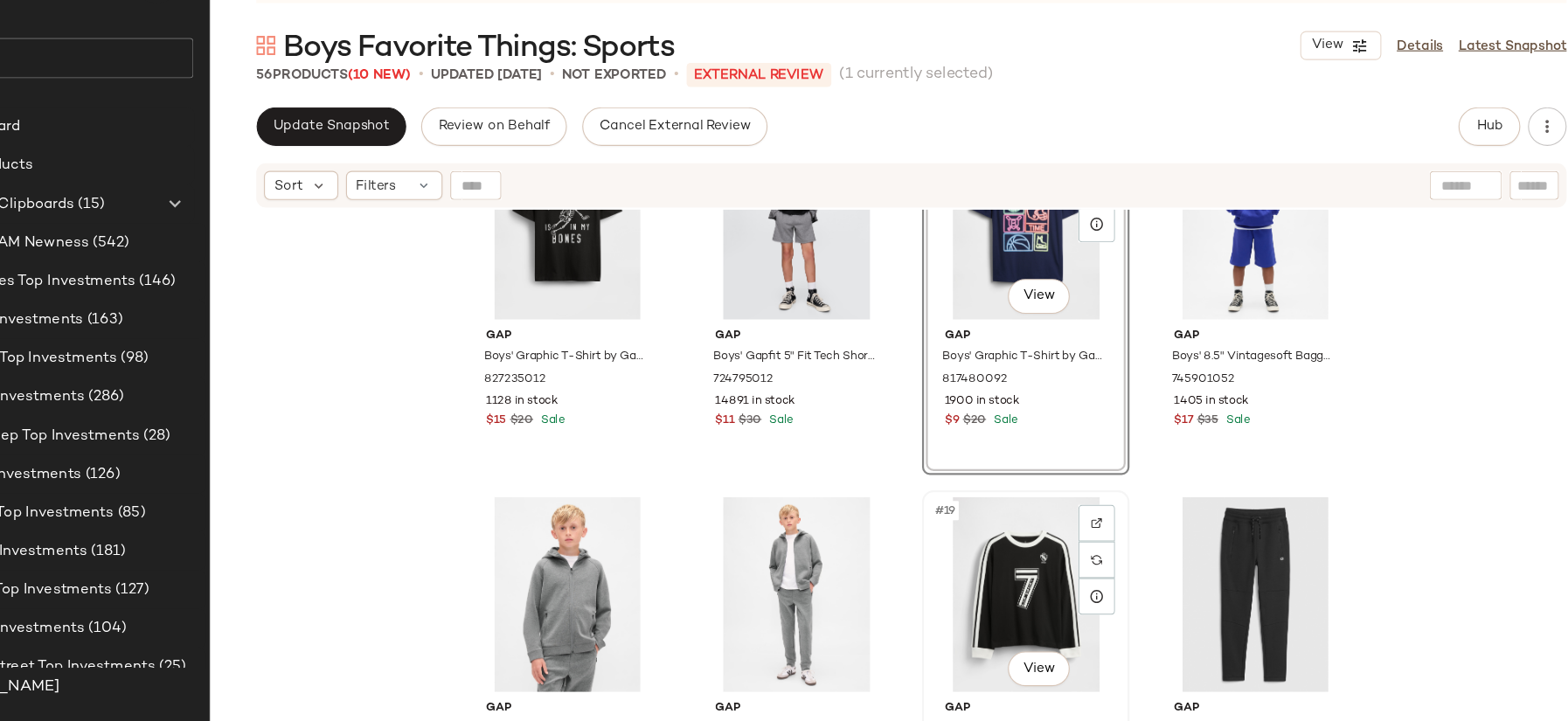
scroll to position [1126, 0]
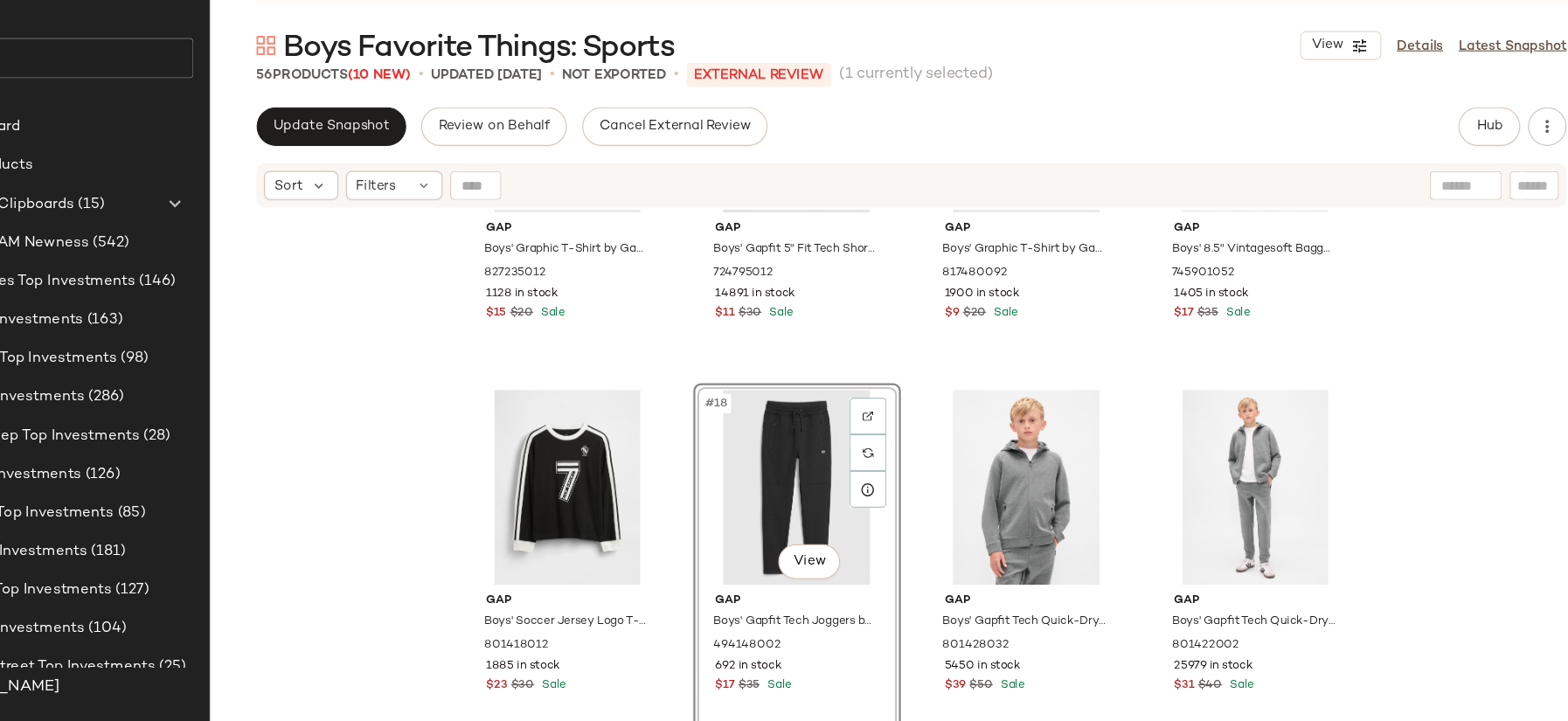
scroll to position [1460, 0]
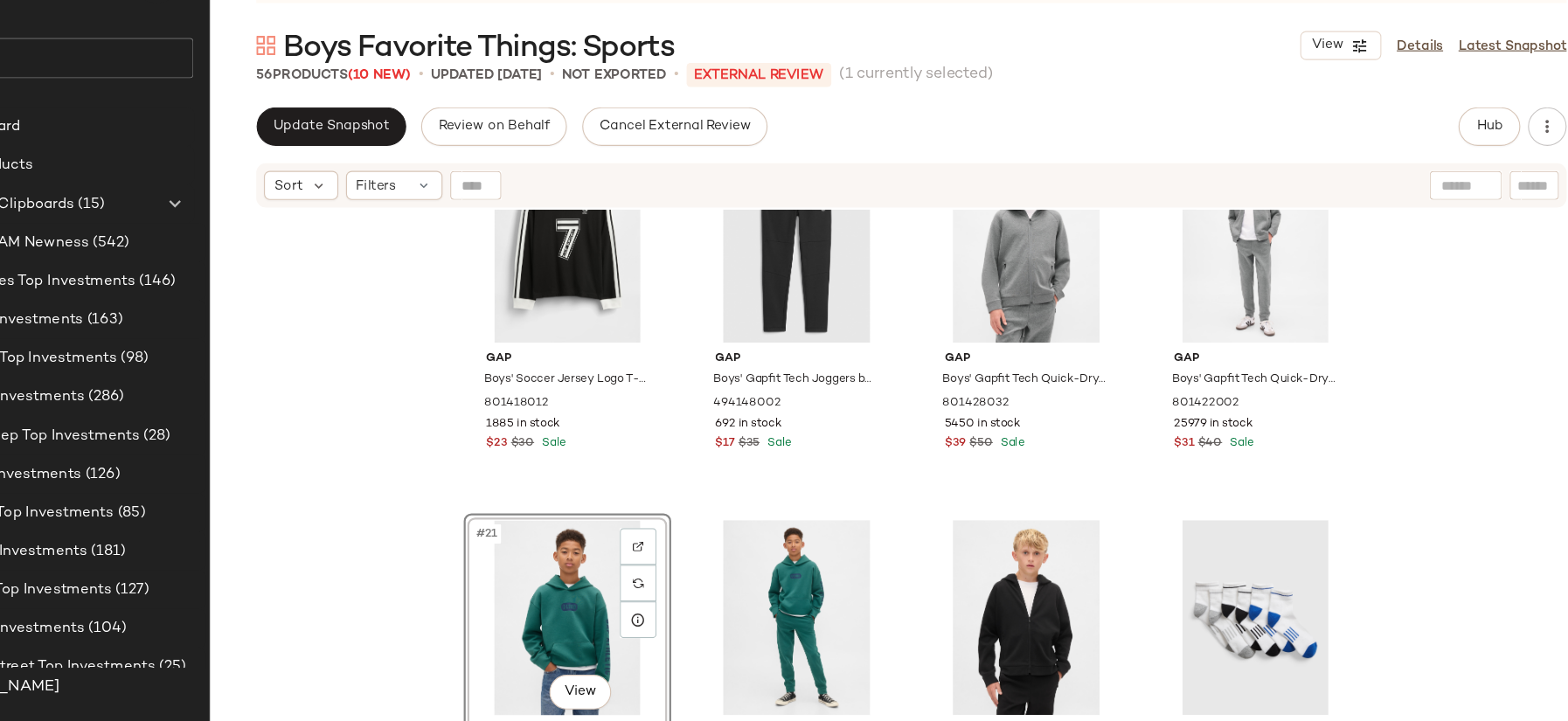
scroll to position [1425, 0]
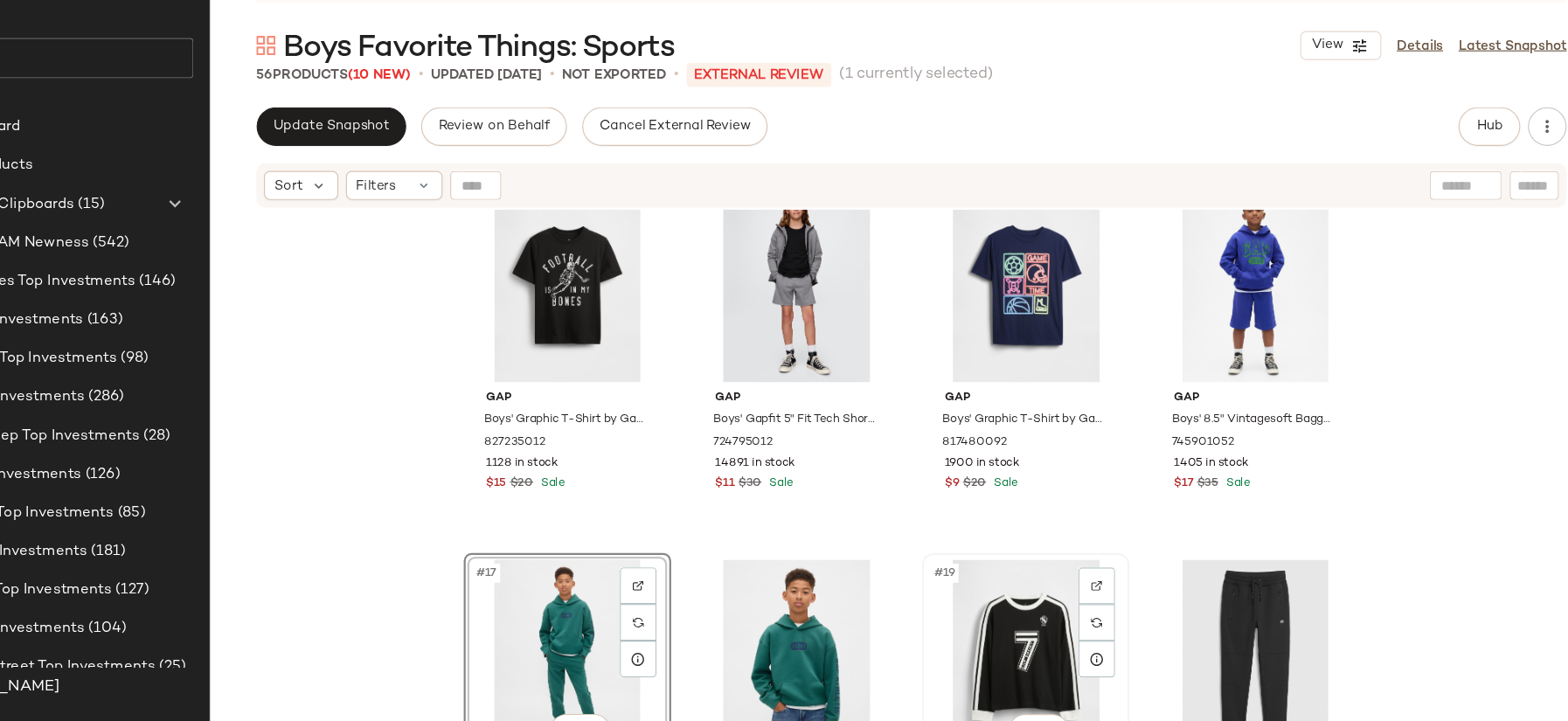
scroll to position [1046, 0]
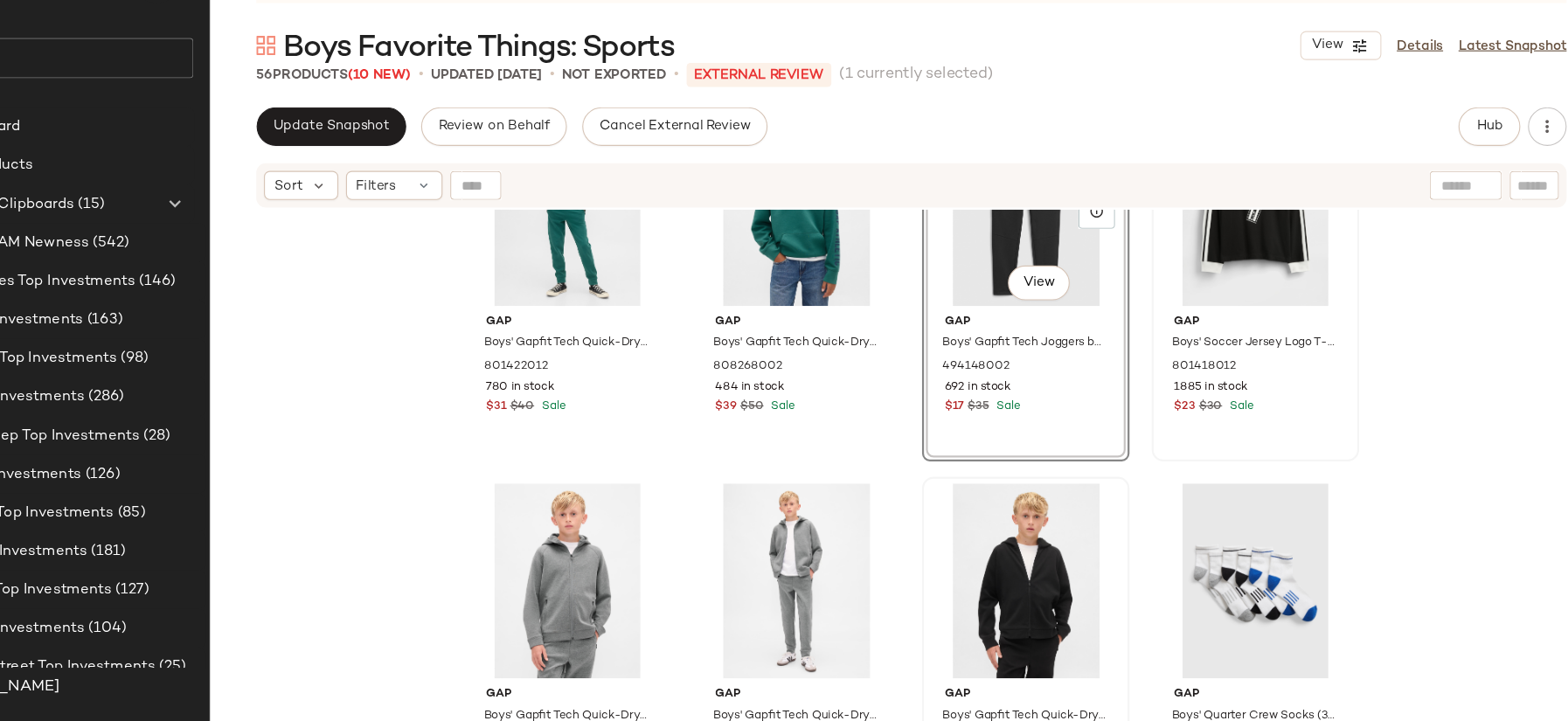
scroll to position [1455, 0]
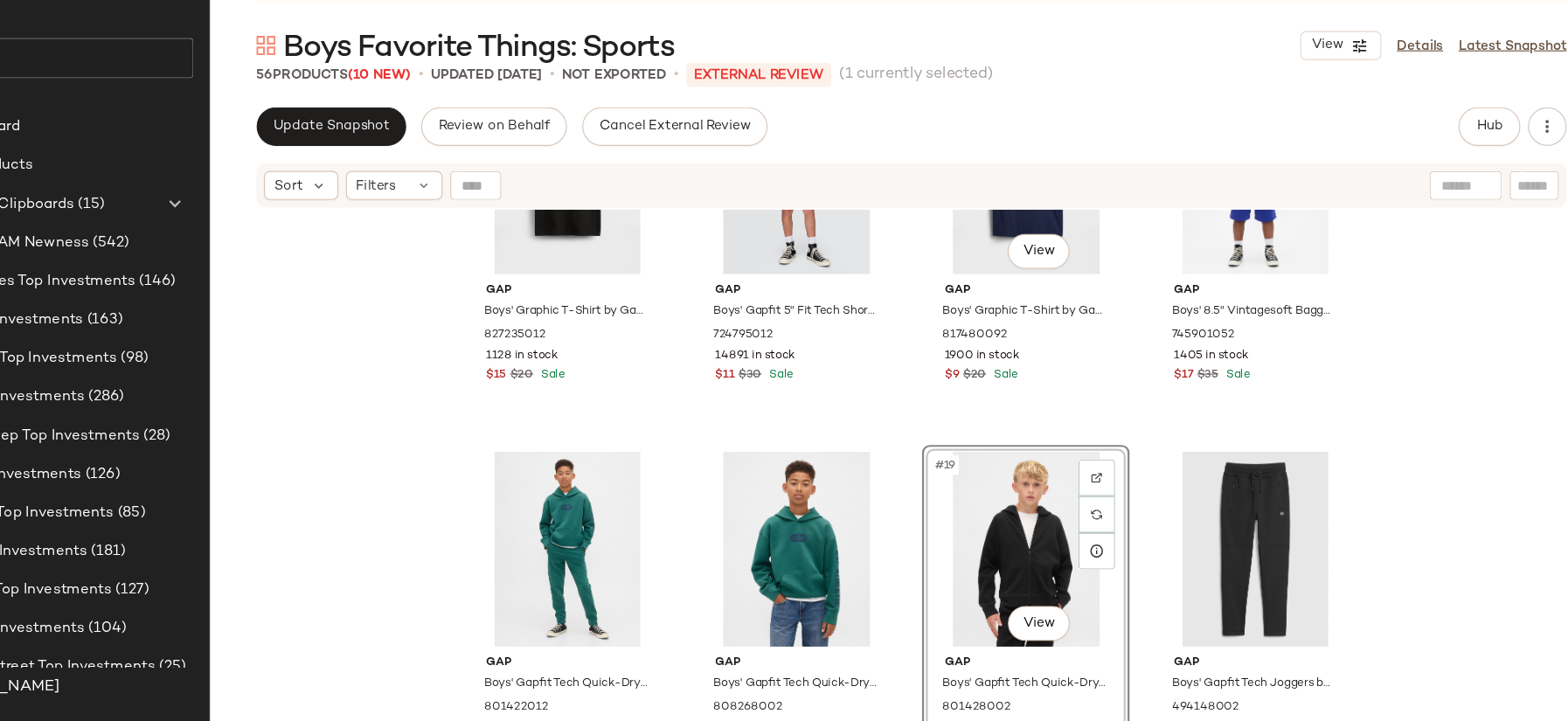
scroll to position [1147, 0]
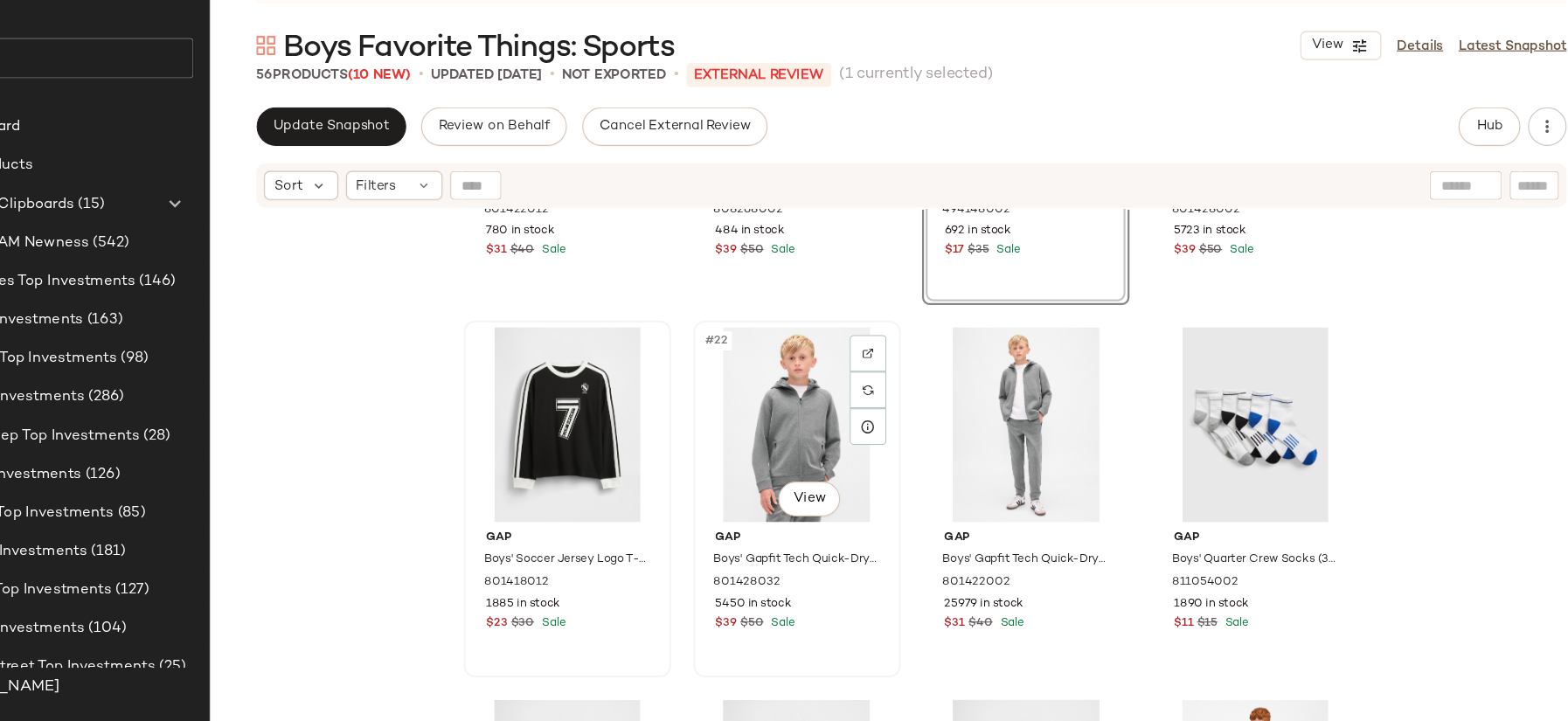
scroll to position [1506, 0]
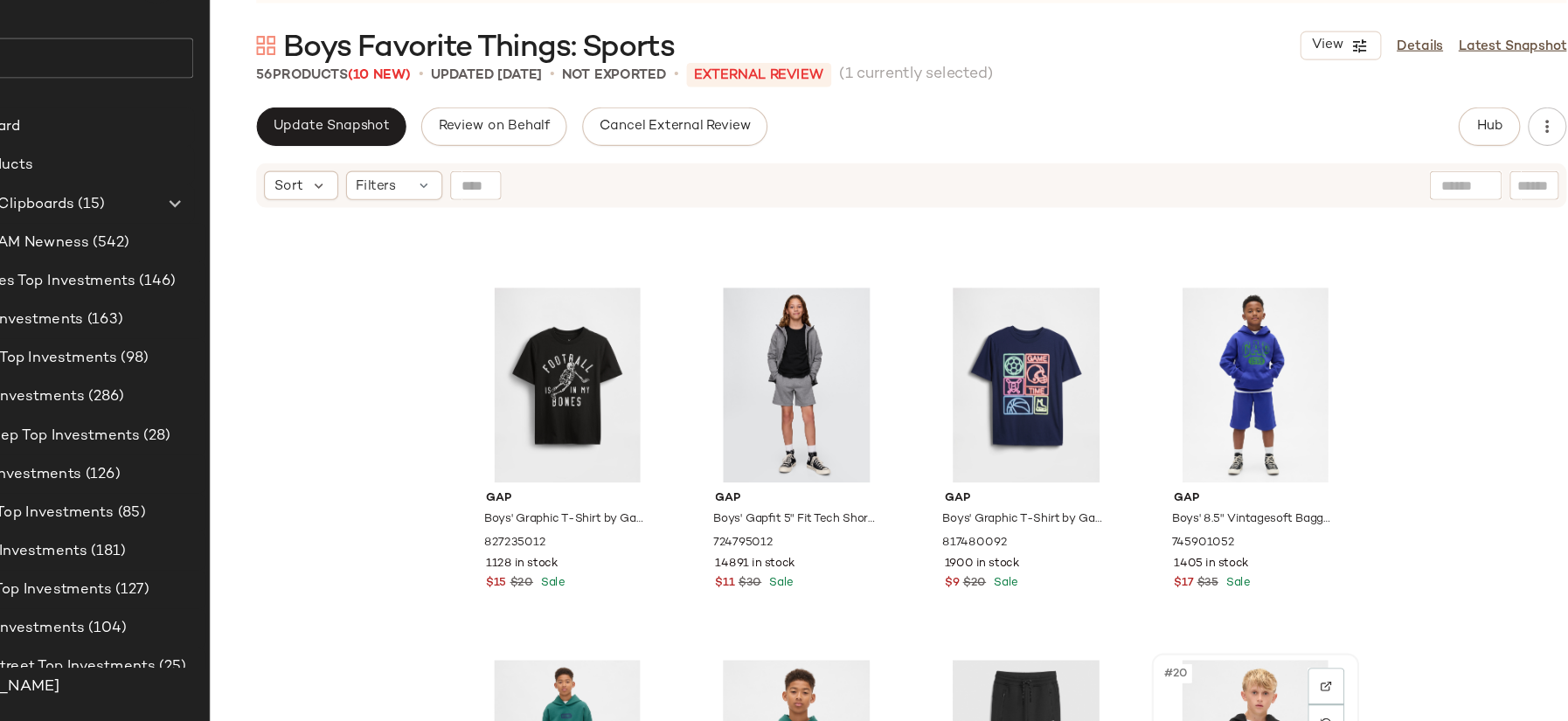
scroll to position [962, 0]
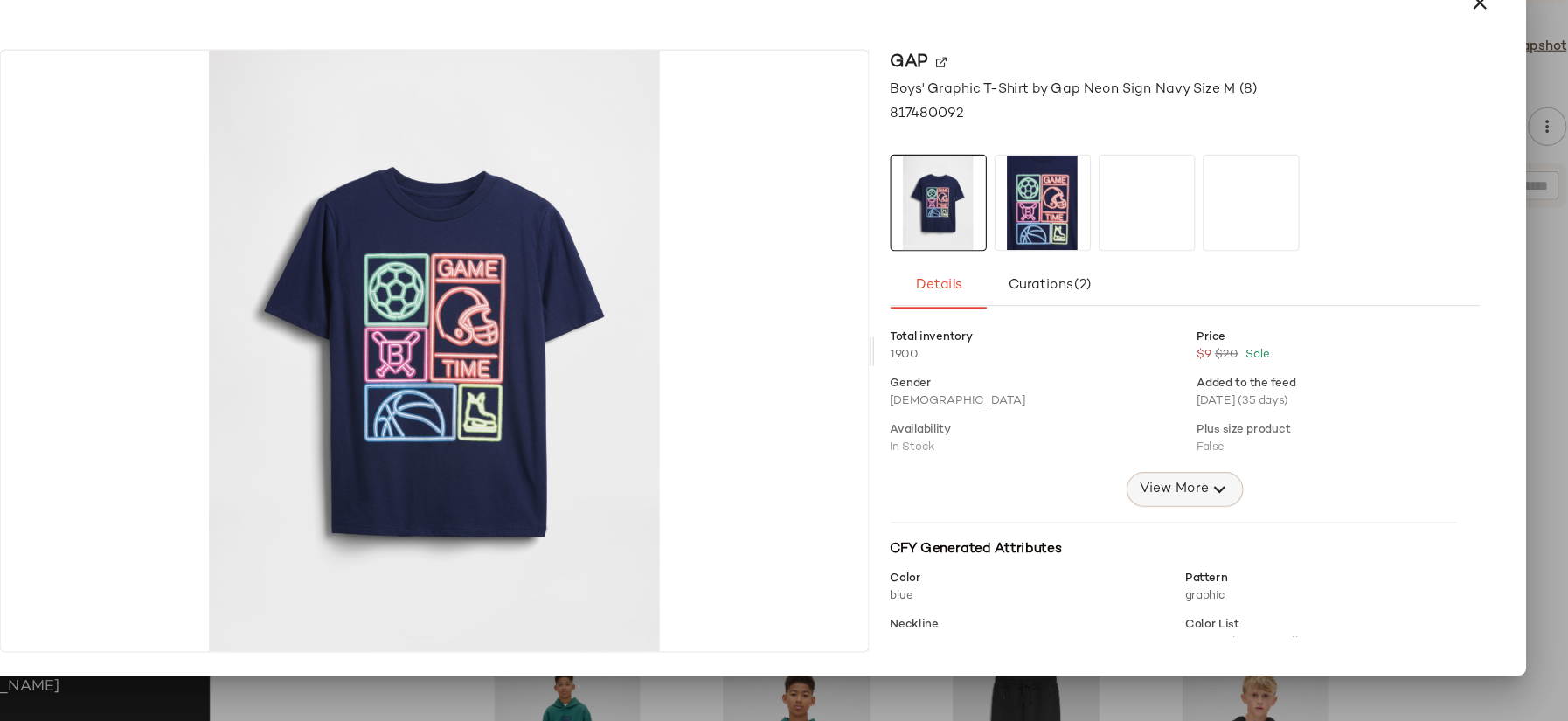
click at [1202, 510] on icon "button" at bounding box center [1212, 510] width 21 height 21
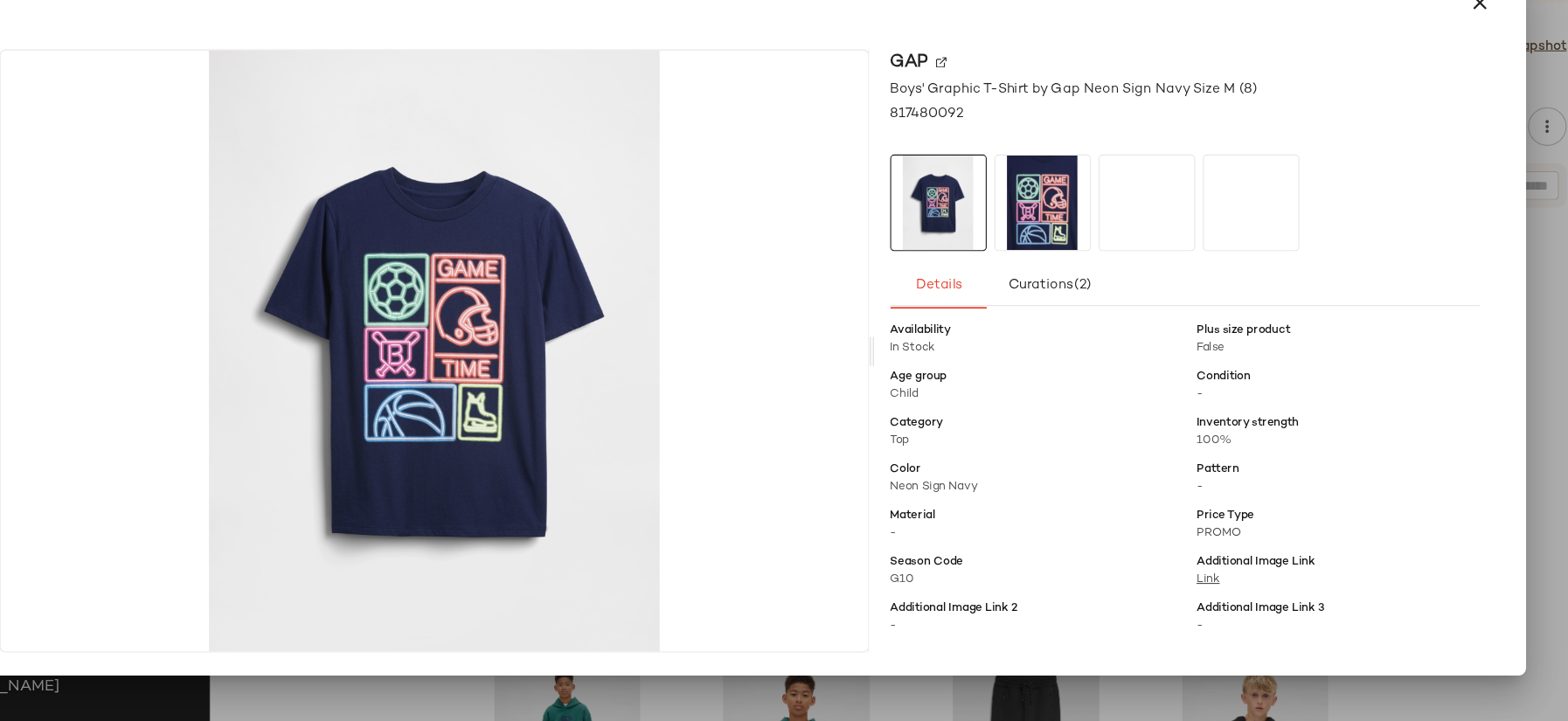
scroll to position [92, 0]
click at [1443, 76] on icon "button" at bounding box center [1448, 70] width 21 height 21
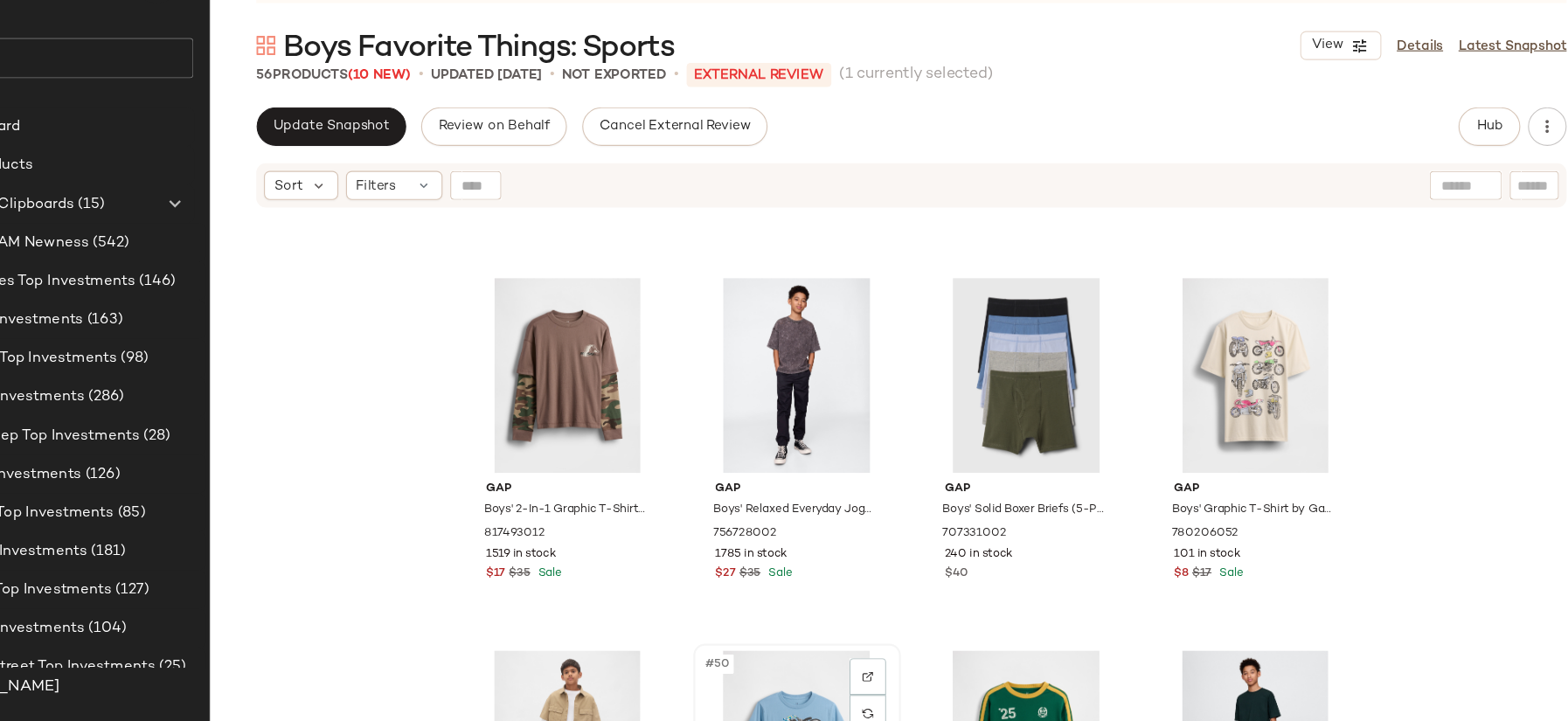
scroll to position [3670, 0]
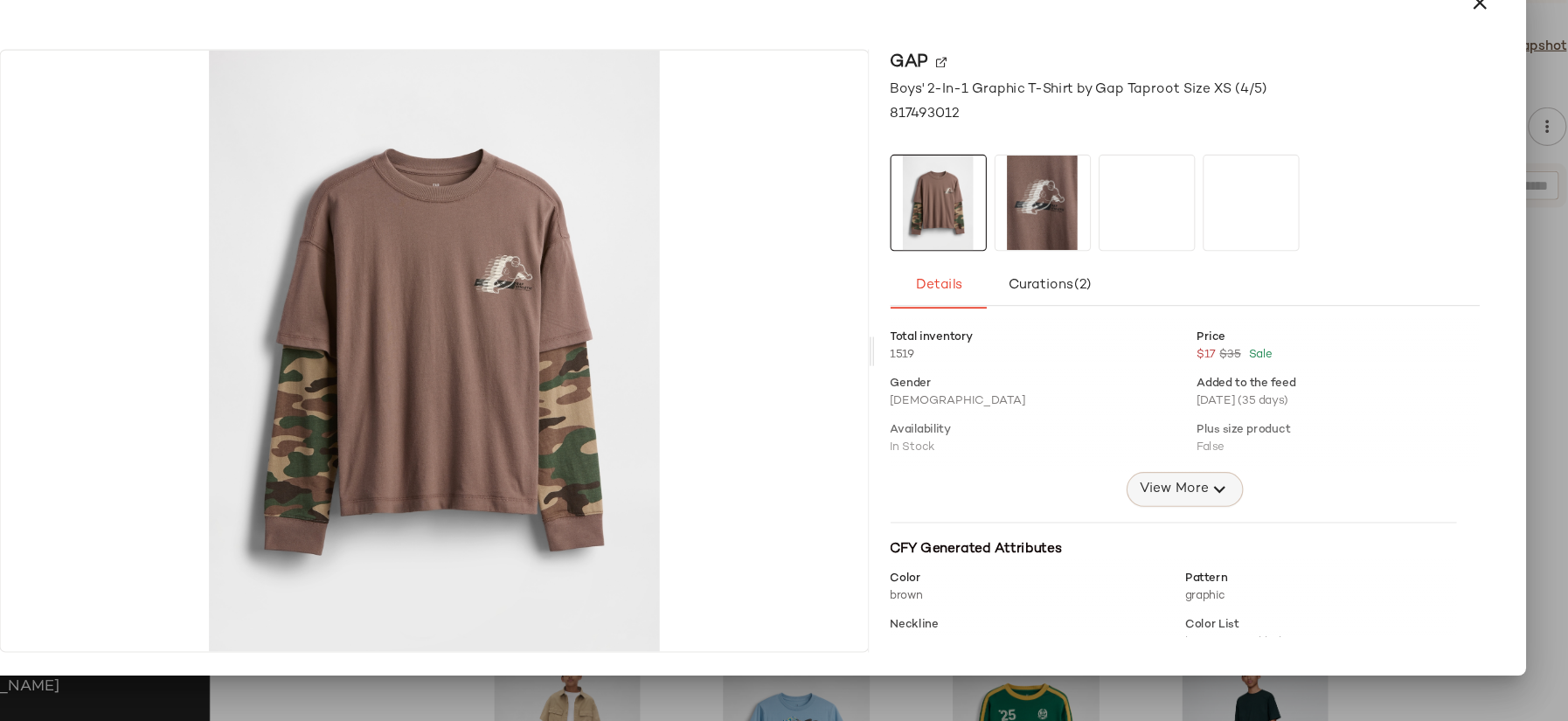
click at [1182, 500] on span "View More" at bounding box center [1170, 510] width 63 height 21
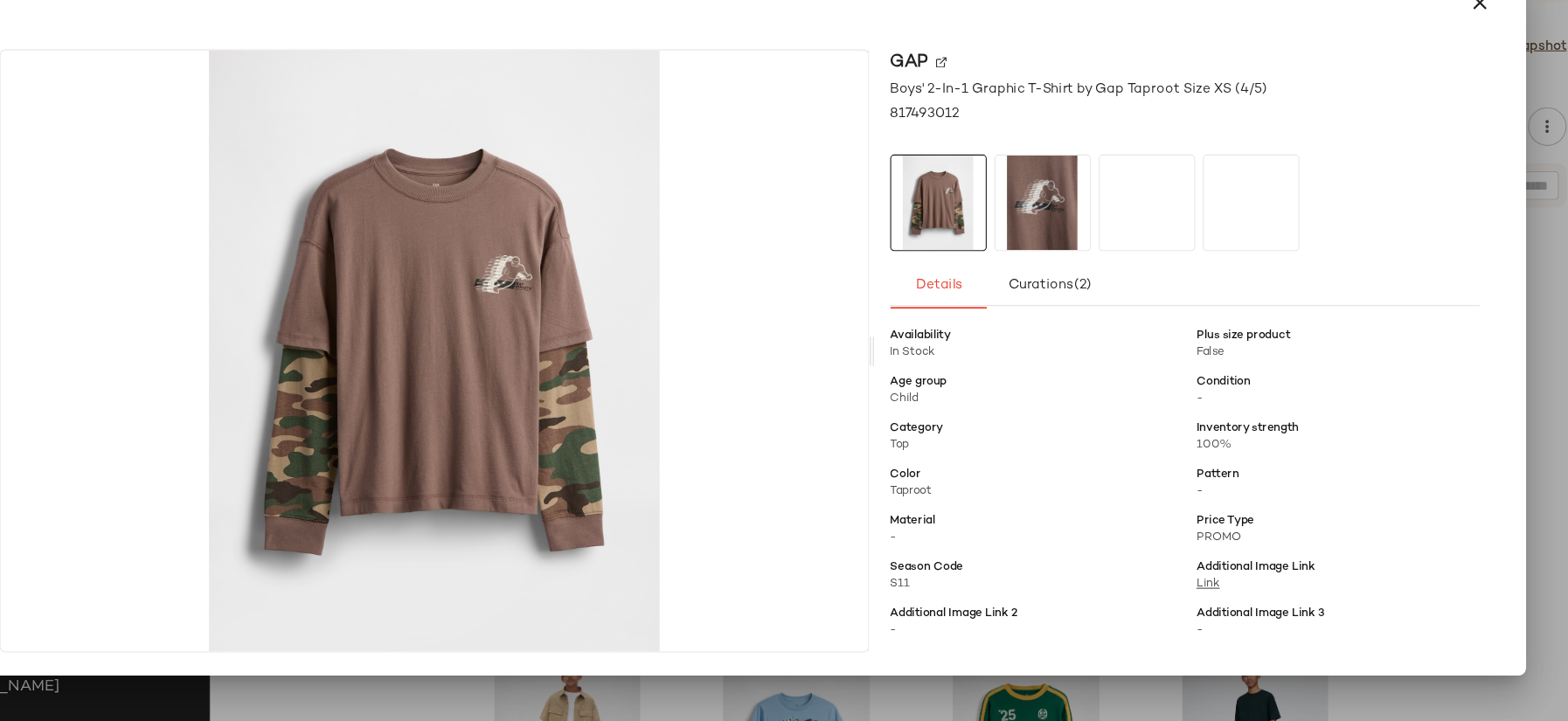
scroll to position [0, 0]
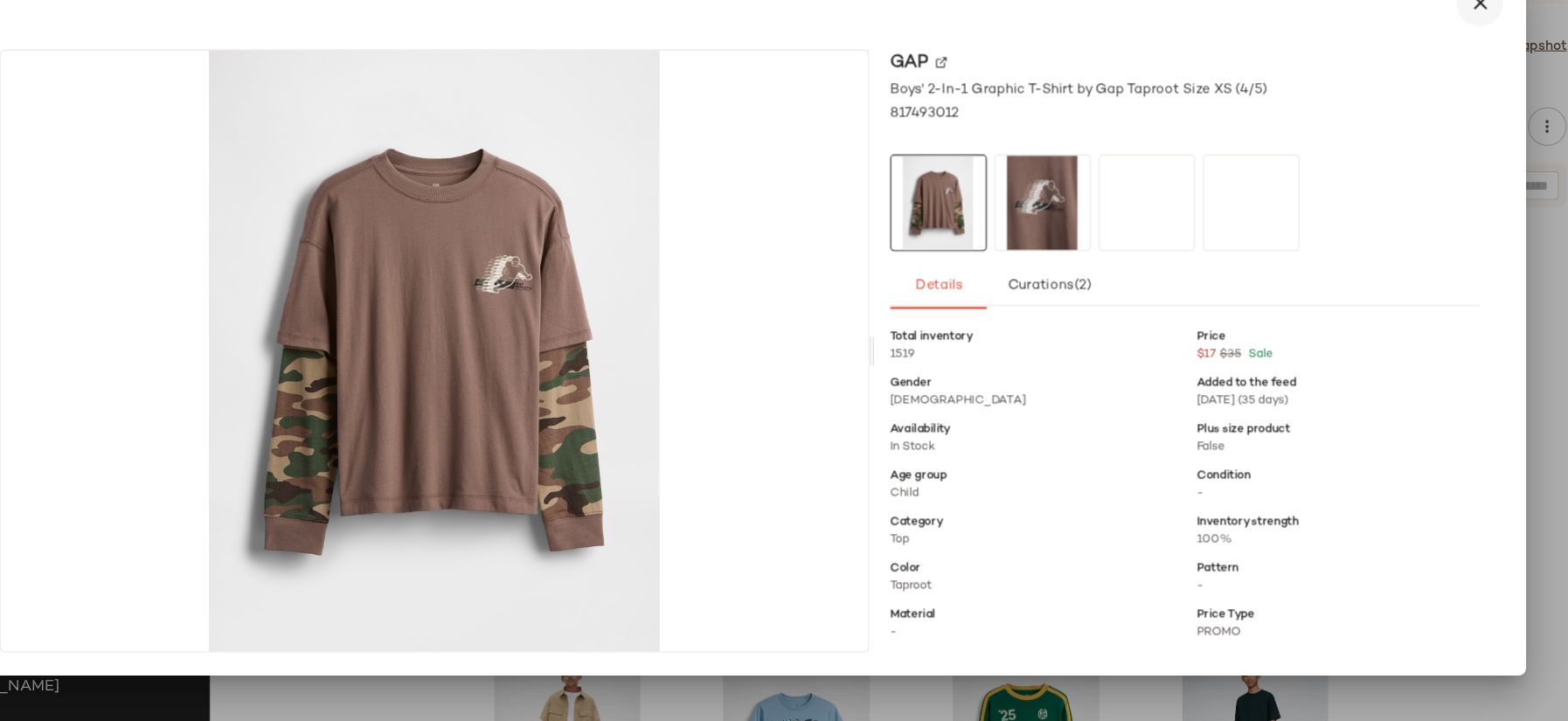
click at [1446, 69] on icon "button" at bounding box center [1448, 70] width 21 height 21
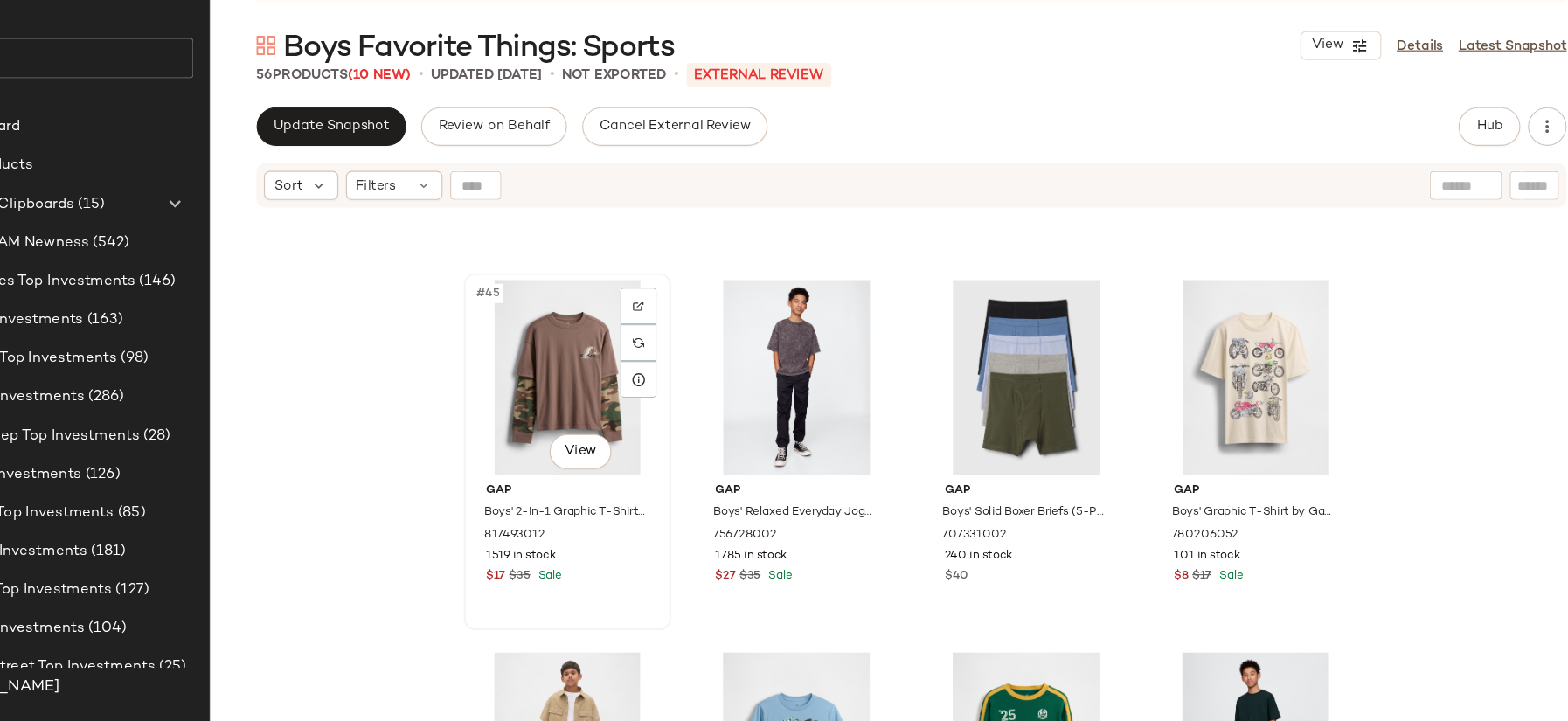
click at [650, 573] on div "1519 in stock" at bounding box center [621, 572] width 148 height 16
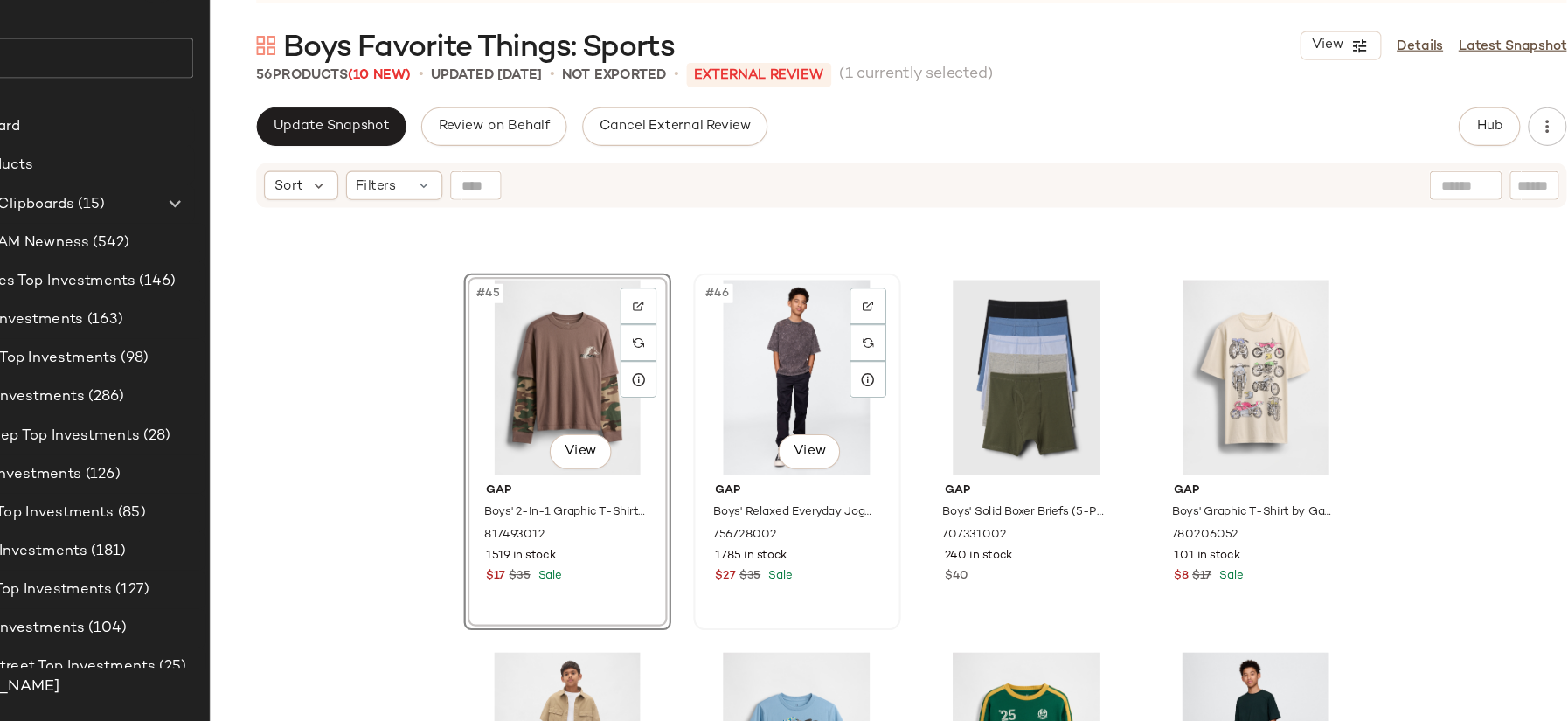
click at [872, 615] on div "#46 View Gap Boys' Relaxed Everyday Joggers by Gap True Black Size XS (4/5) 756…" at bounding box center [829, 477] width 184 height 320
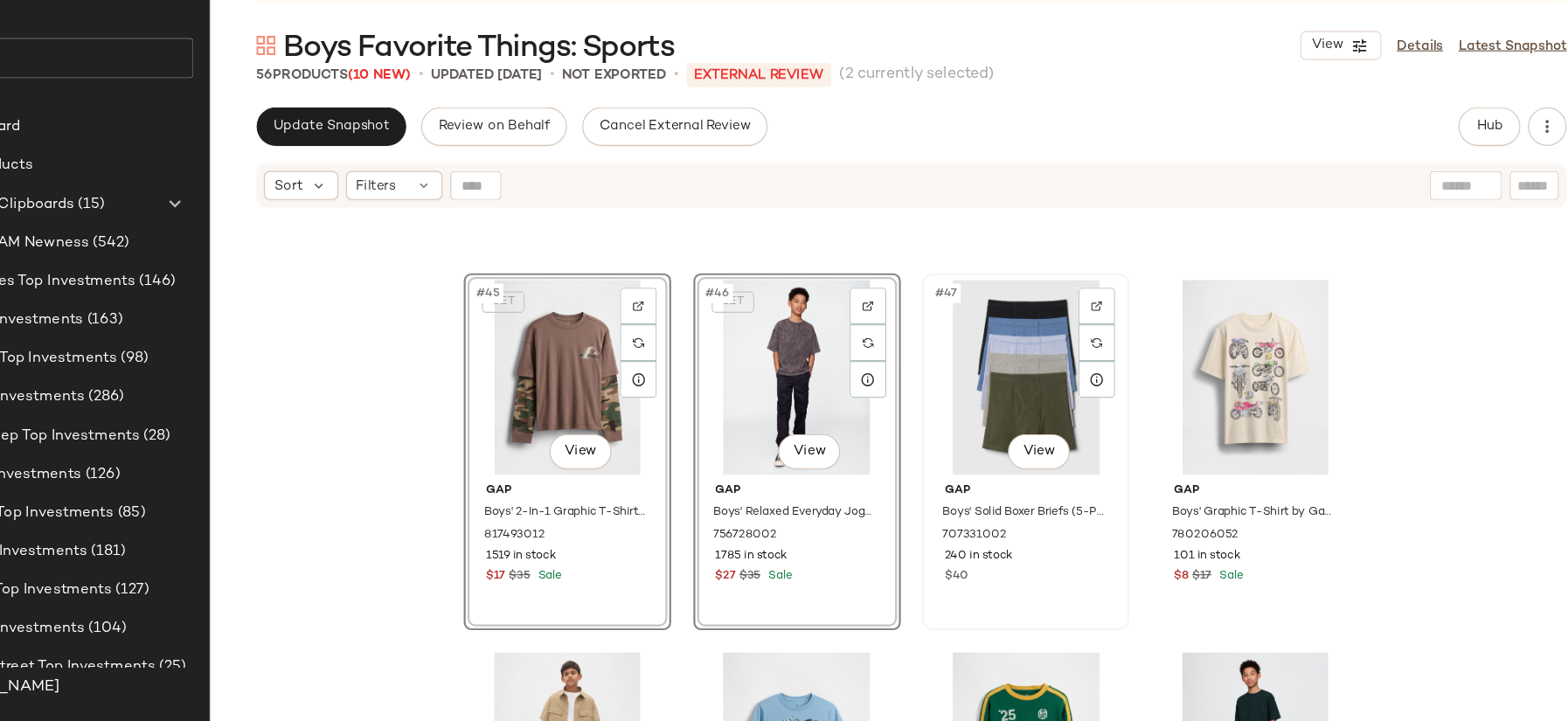
click at [1072, 599] on div "#47 View Gap Boys' Solid Boxer Briefs (5-Pack) by Gap Multi Size S 707331002 24…" at bounding box center [1036, 477] width 184 height 320
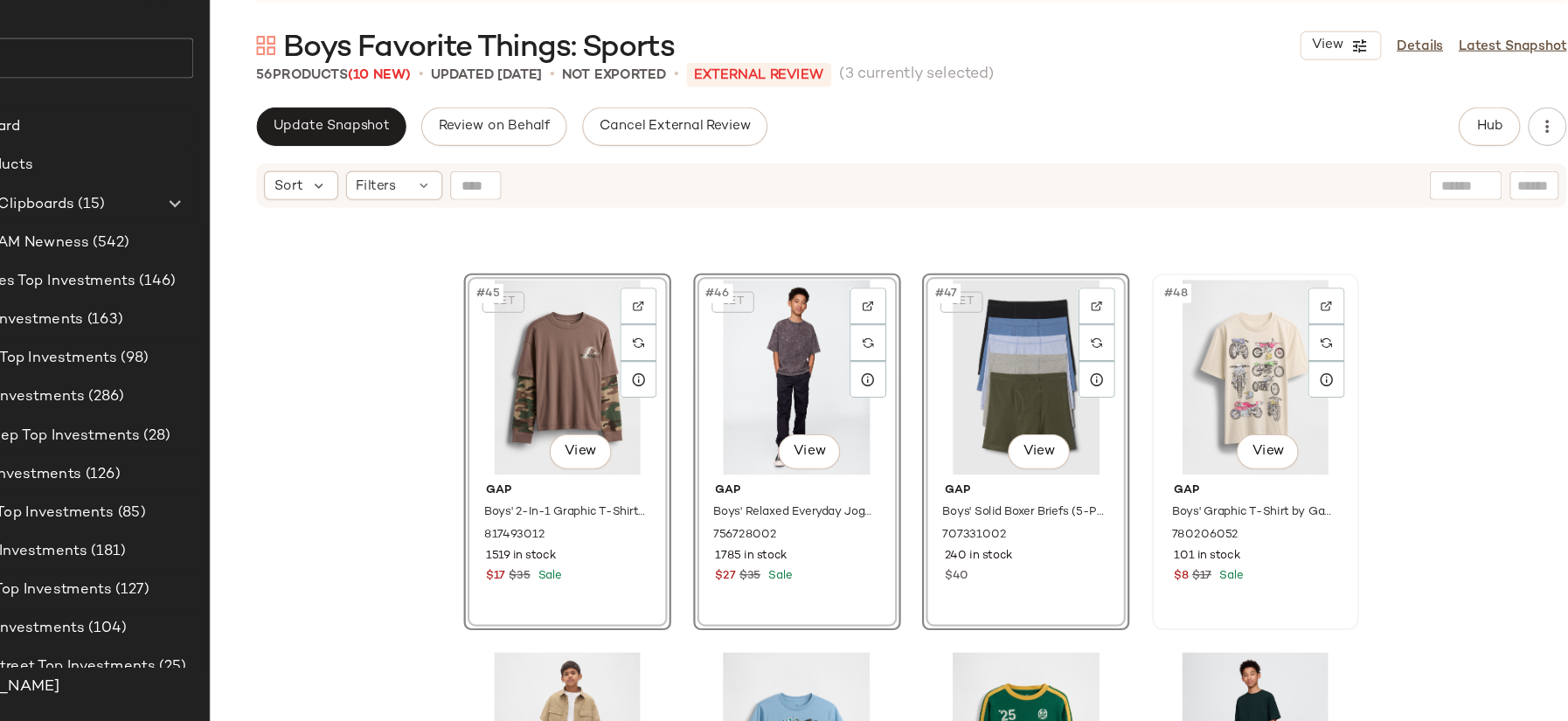
click at [1284, 609] on div "#48 View Gap Boys' Graphic T-Shirt by Gap Chino Pant Size L (10) 780206052 101 …" at bounding box center [1243, 477] width 184 height 320
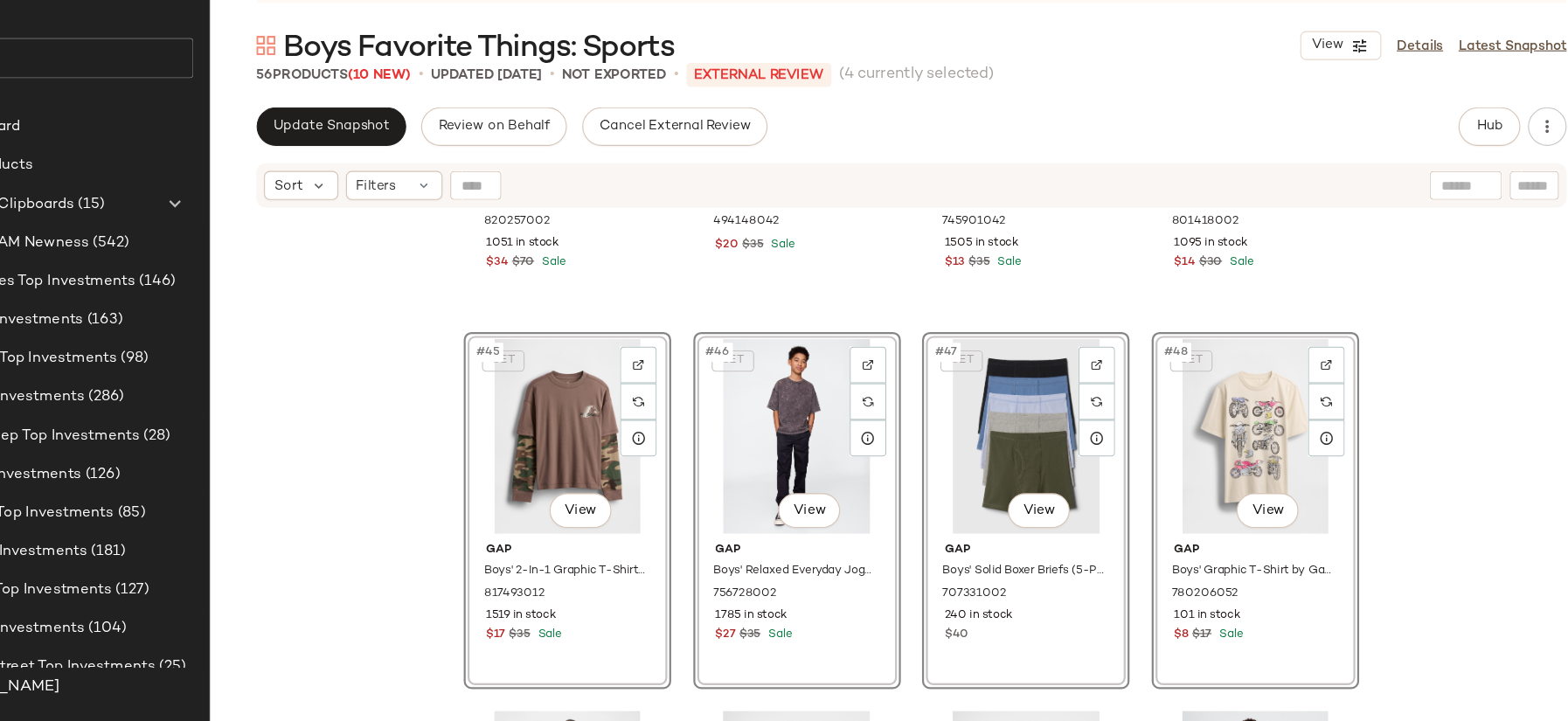
scroll to position [3675, 0]
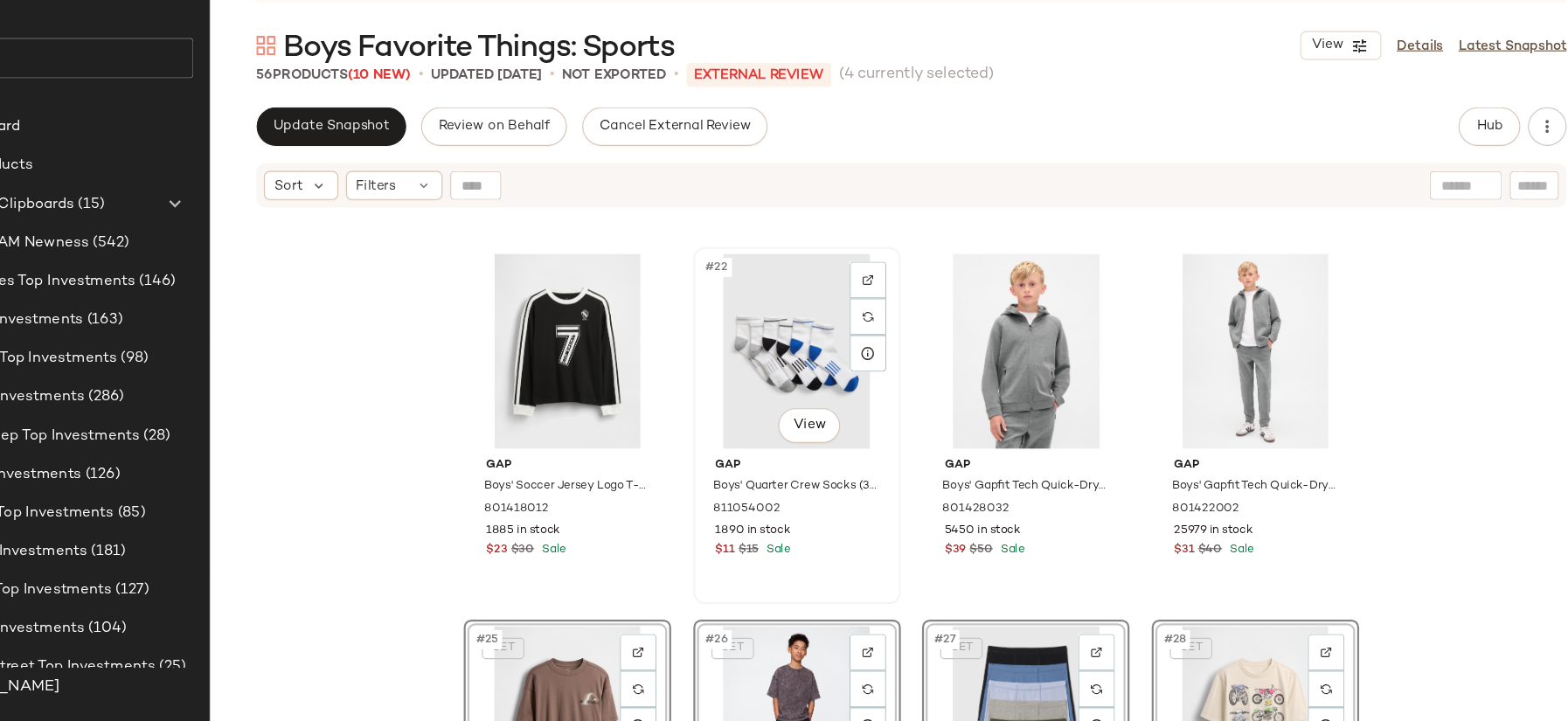
scroll to position [1667, 0]
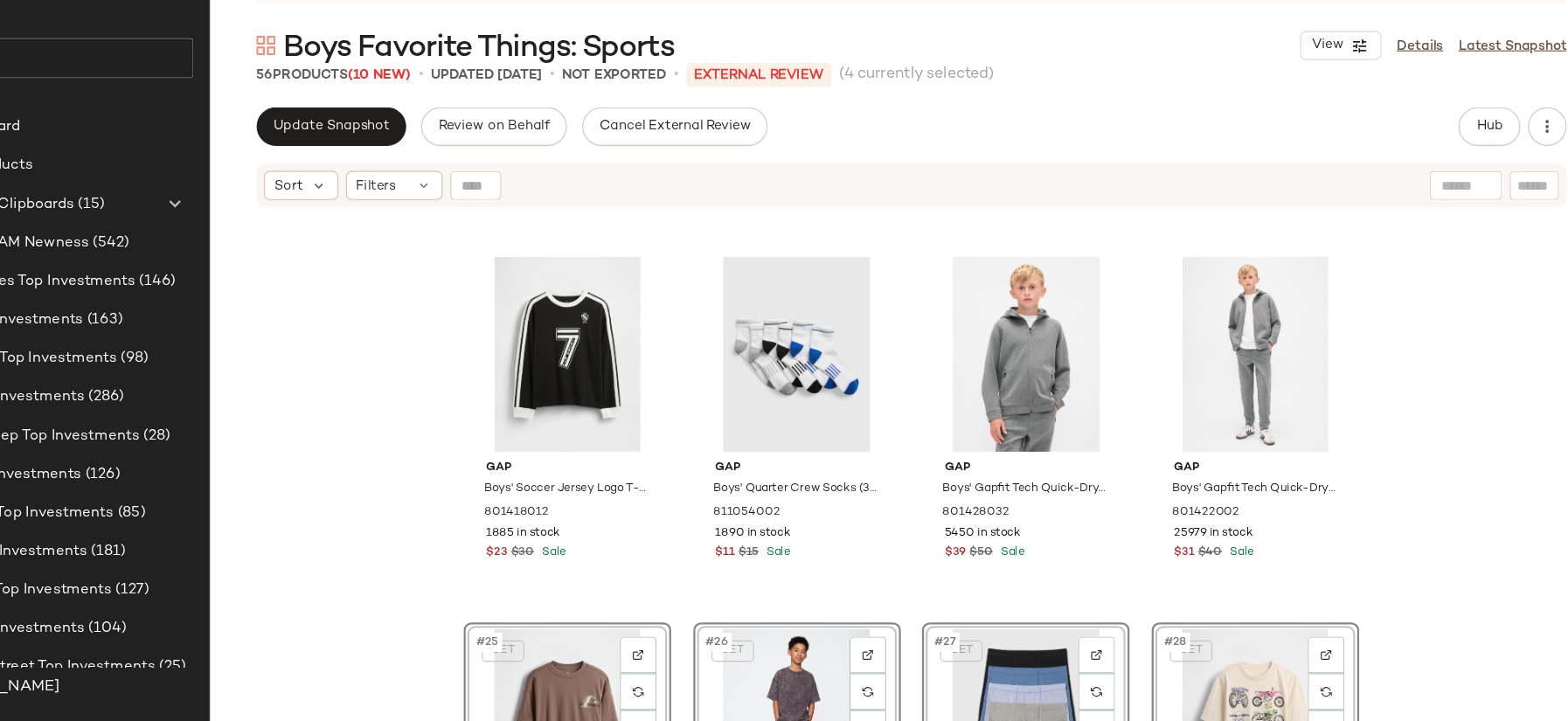
click at [1424, 592] on div "Gap Boys' Soccer Jersey Logo T-Shirt by Gap Black Size XS (4/5) 801418012 1885 …" at bounding box center [932, 510] width 1271 height 508
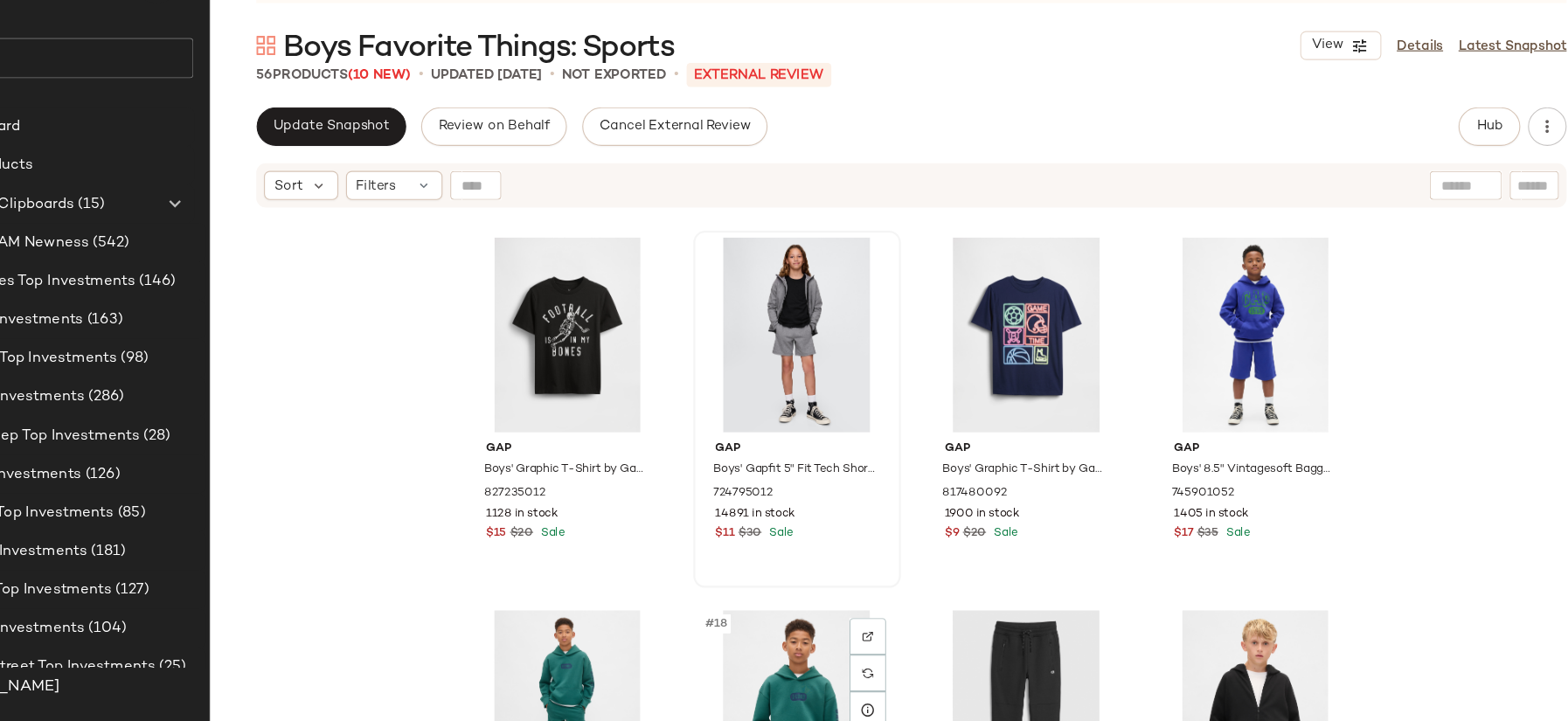
scroll to position [1006, 0]
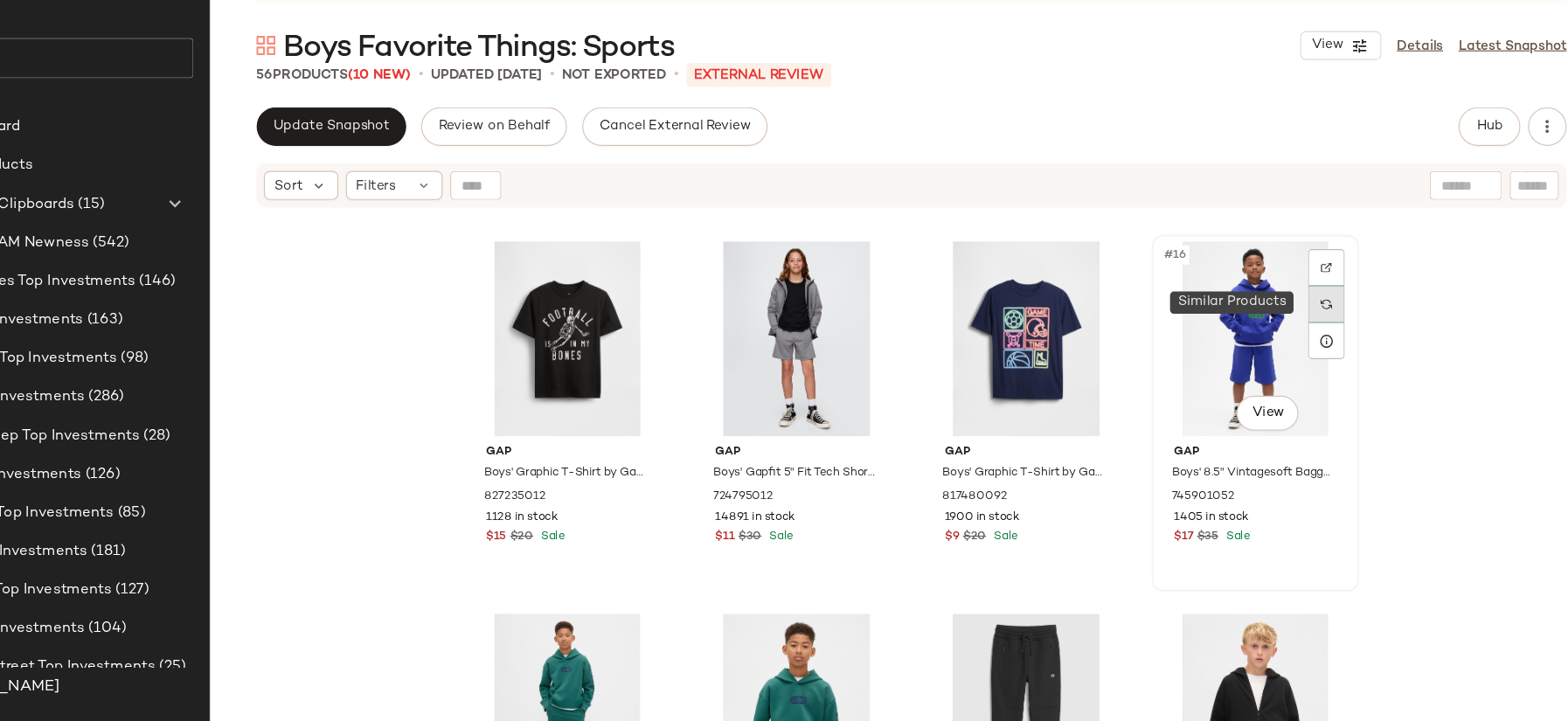
click at [1307, 340] on img at bounding box center [1308, 342] width 11 height 11
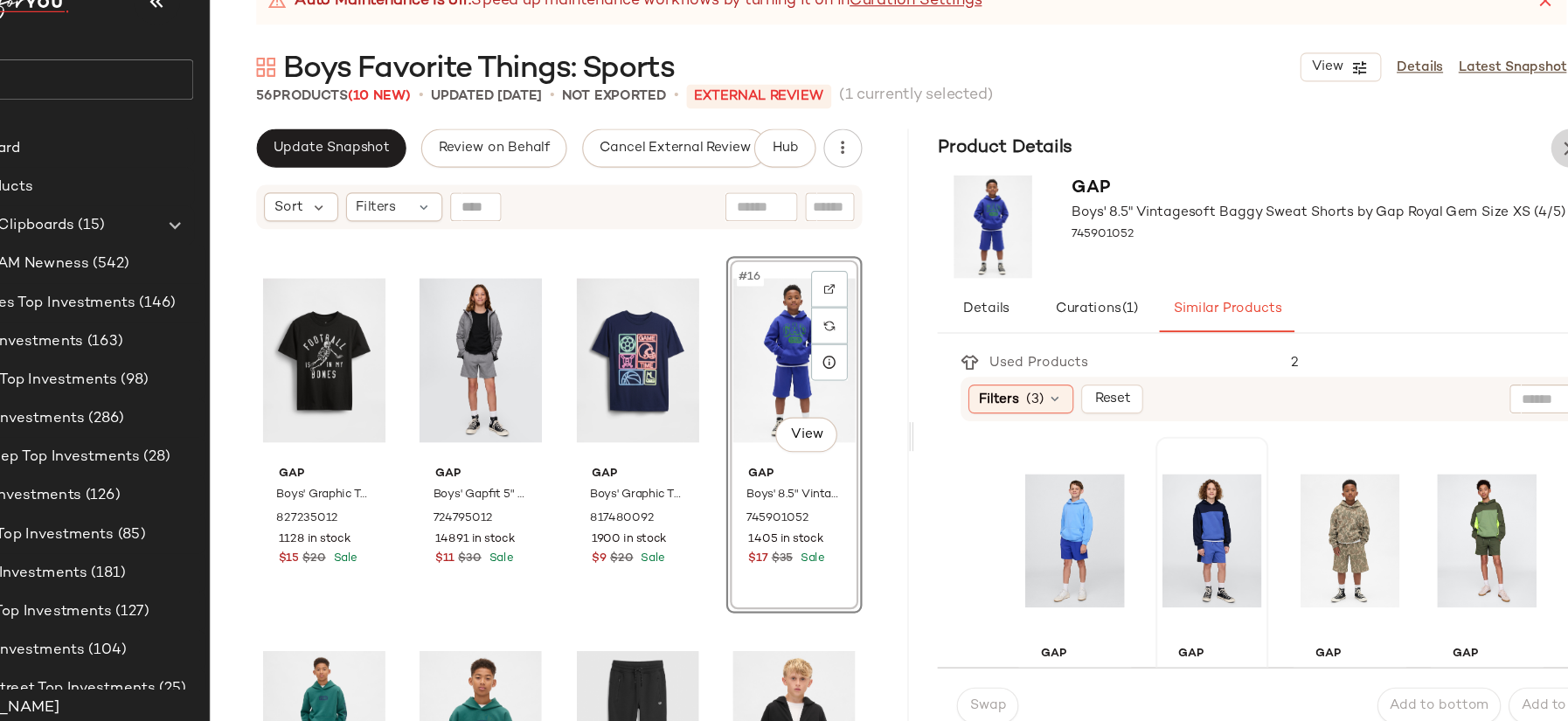
click at [1524, 181] on icon "button" at bounding box center [1530, 182] width 21 height 21
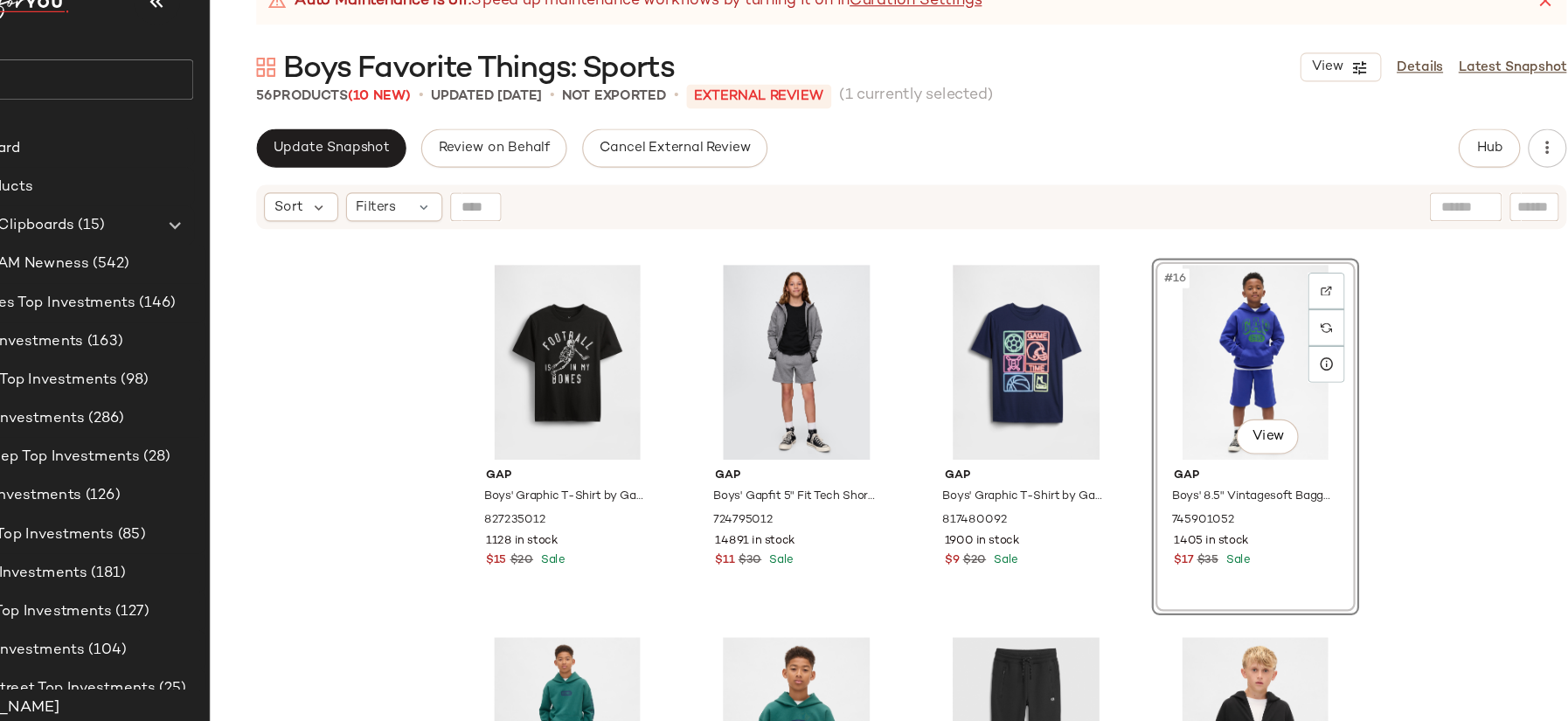
scroll to position [982, 0]
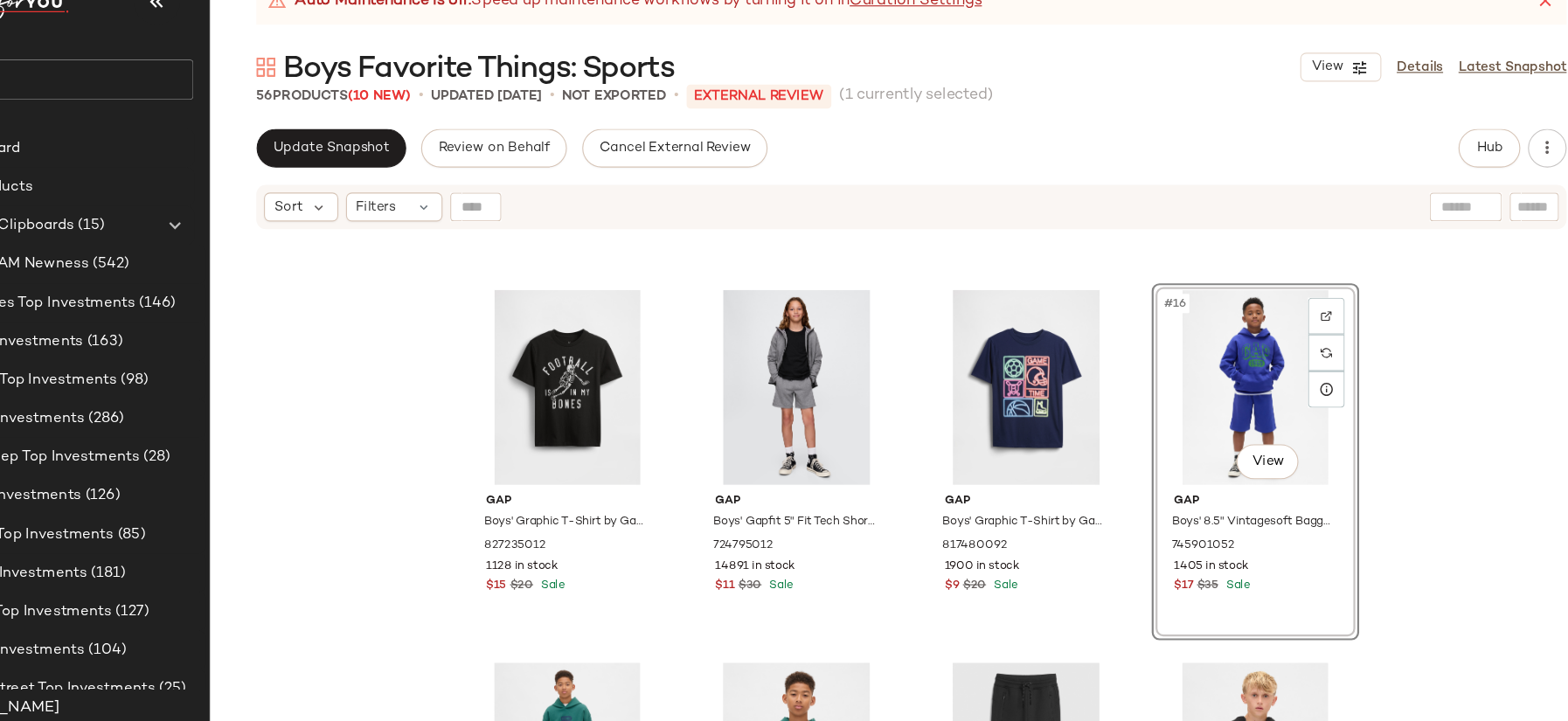
click at [1408, 327] on div "Gap Boys' Uniform Relaxed Easy Khakis by Gap Elysian Blue Size XXL 783872022 28…" at bounding box center [932, 510] width 1271 height 508
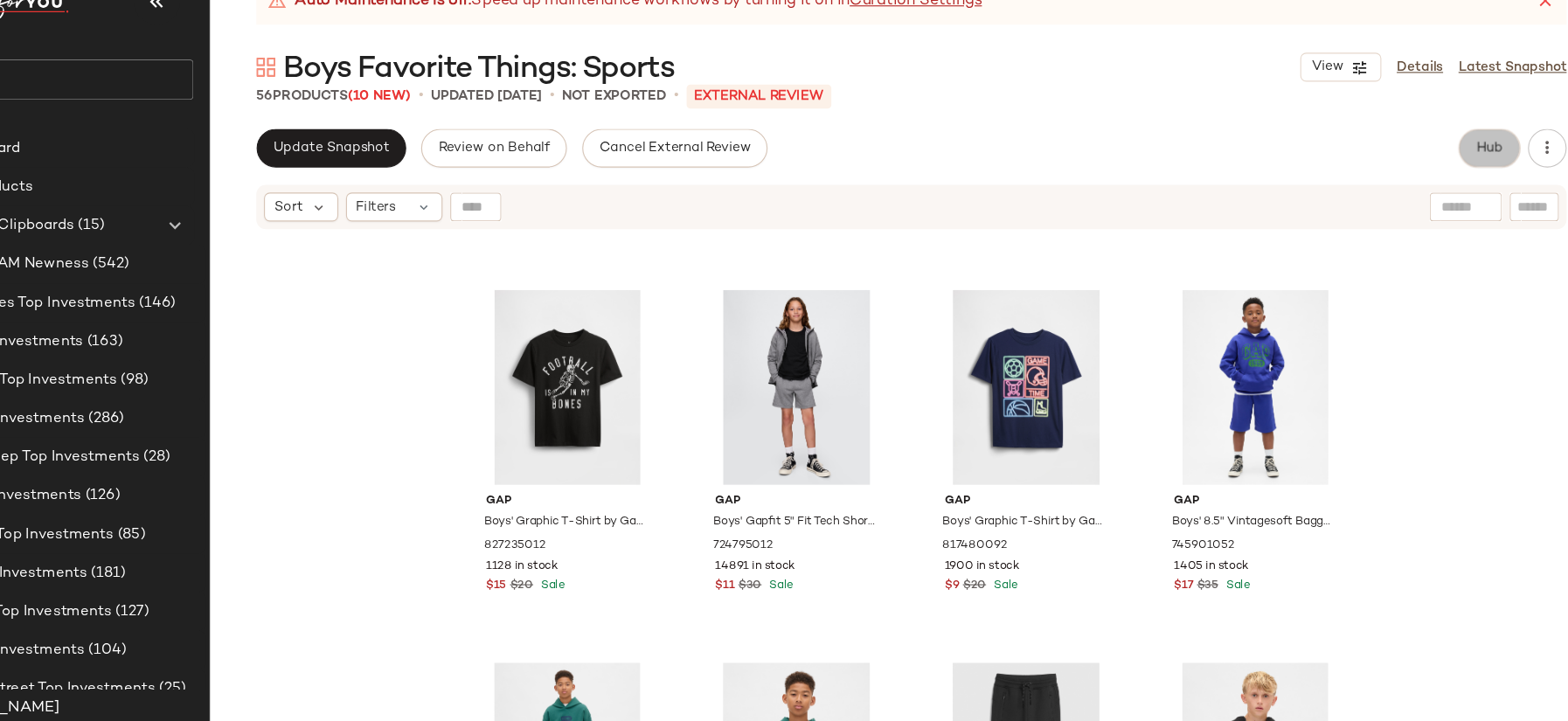
click at [1464, 182] on span "Hub" at bounding box center [1457, 182] width 25 height 14
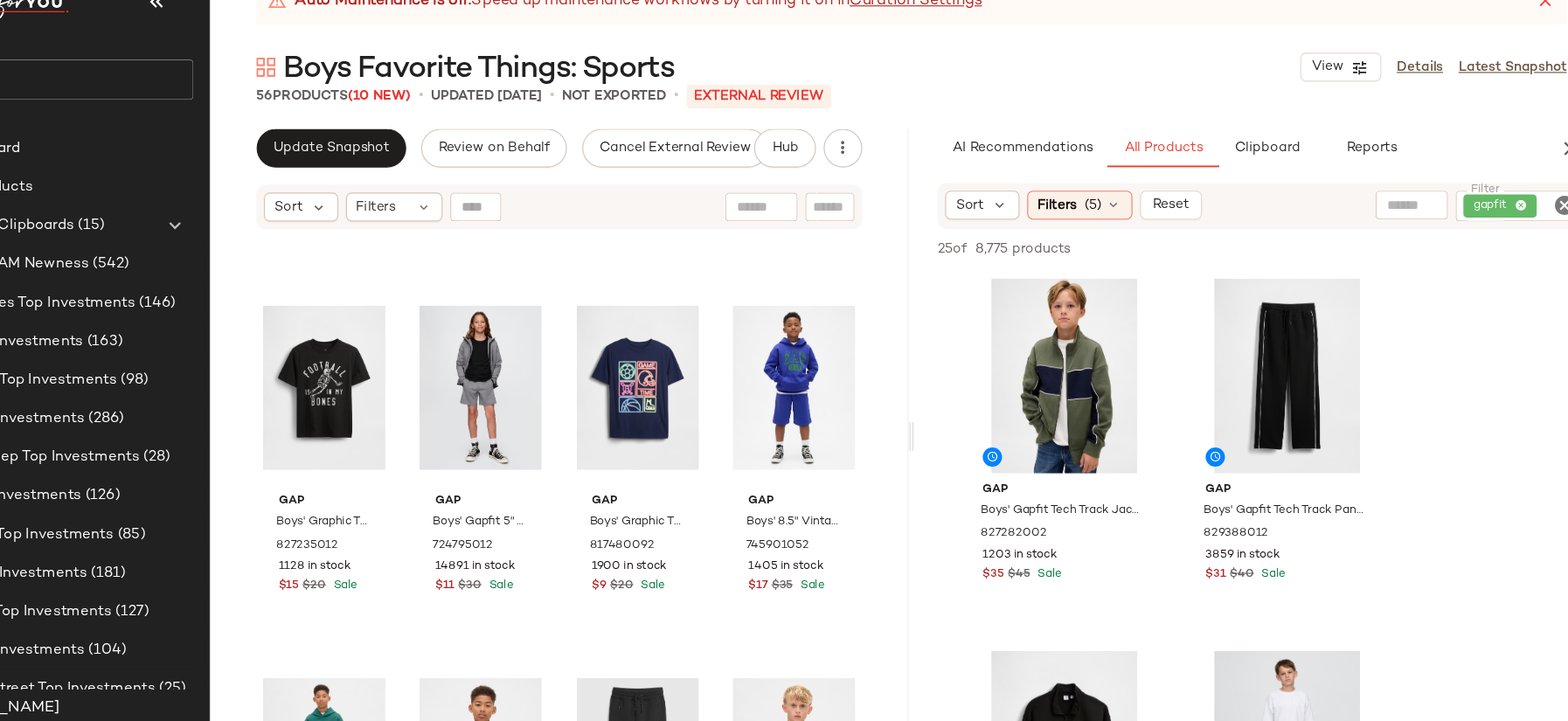
click at [1520, 232] on icon "Clear Filter" at bounding box center [1524, 234] width 21 height 21
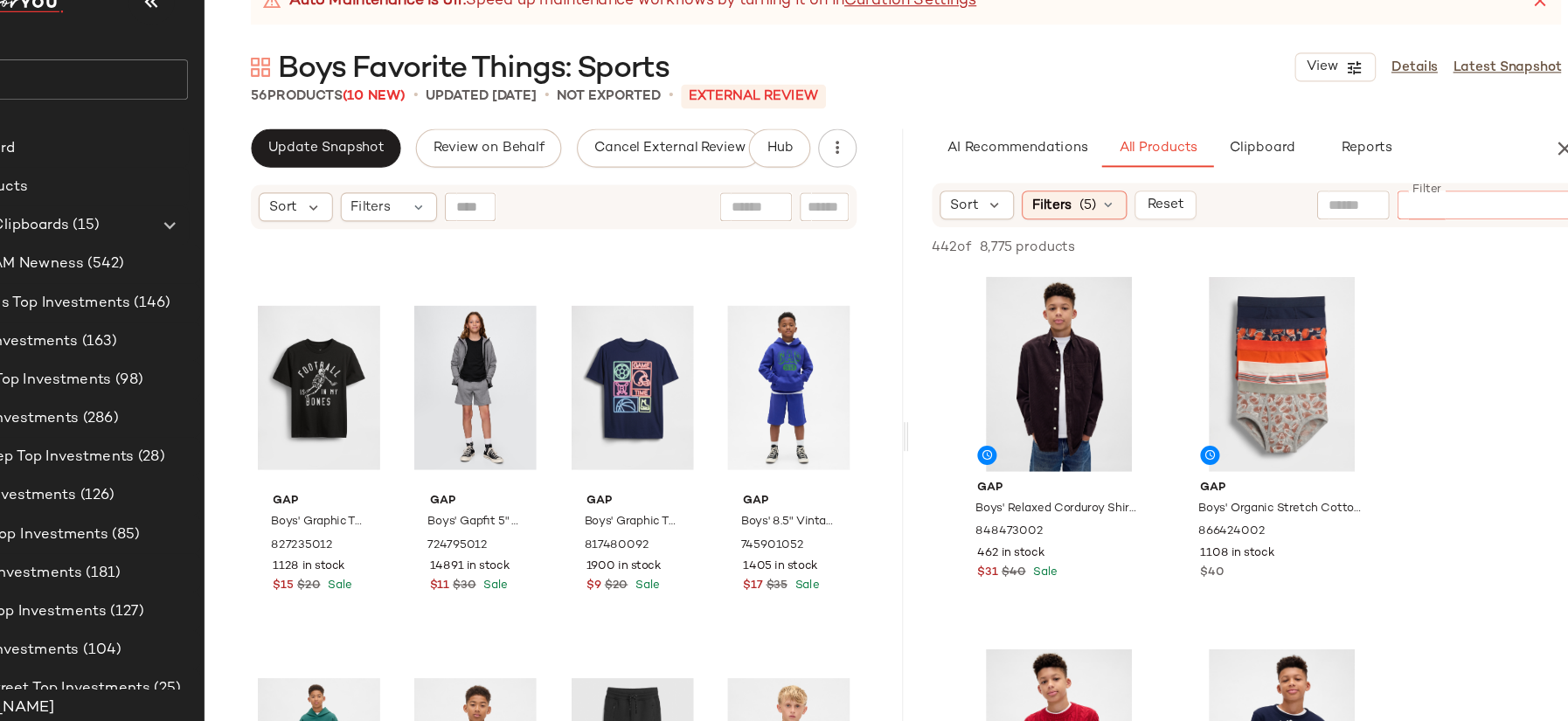
click at [1353, 236] on input "text" at bounding box center [1338, 234] width 44 height 19
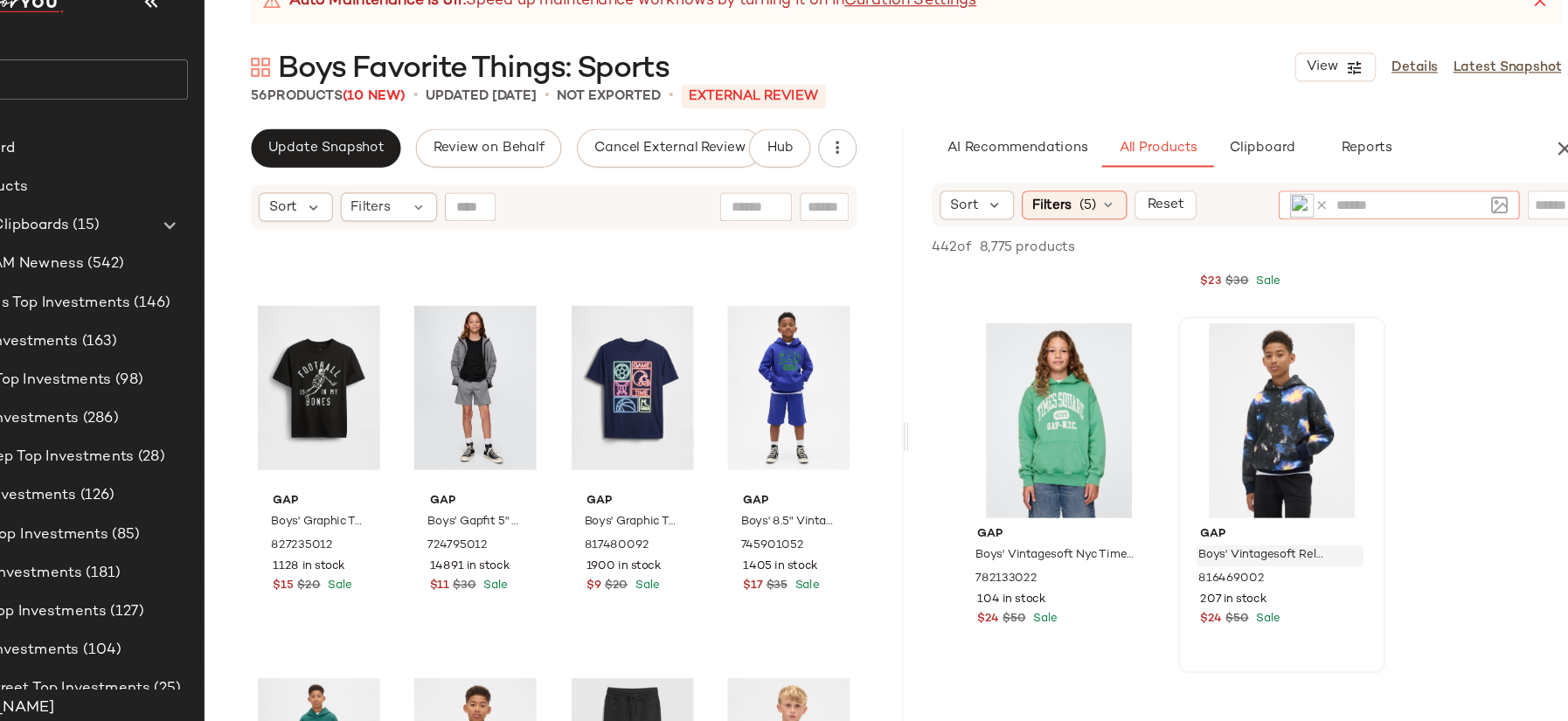
scroll to position [2688, 0]
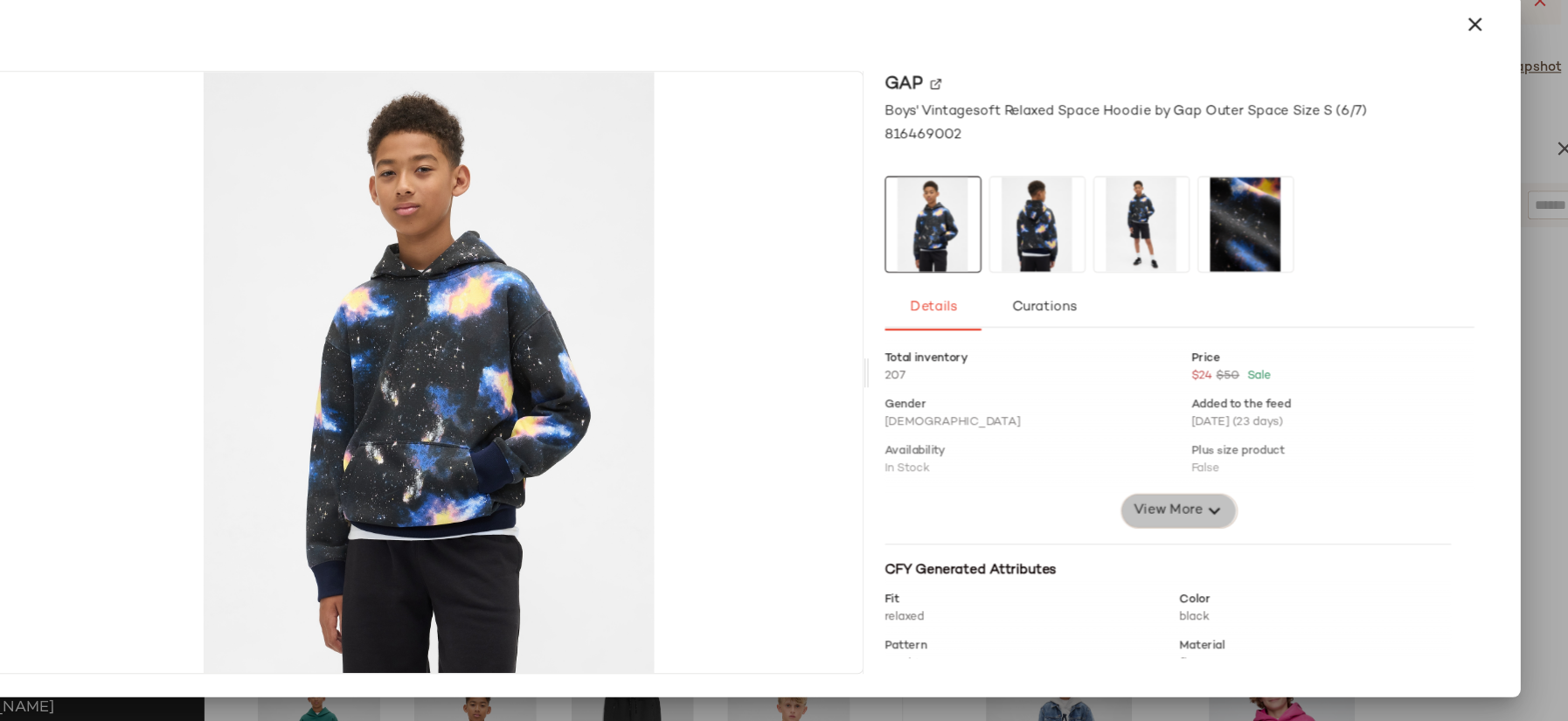
click at [1174, 506] on span "View More" at bounding box center [1170, 510] width 63 height 21
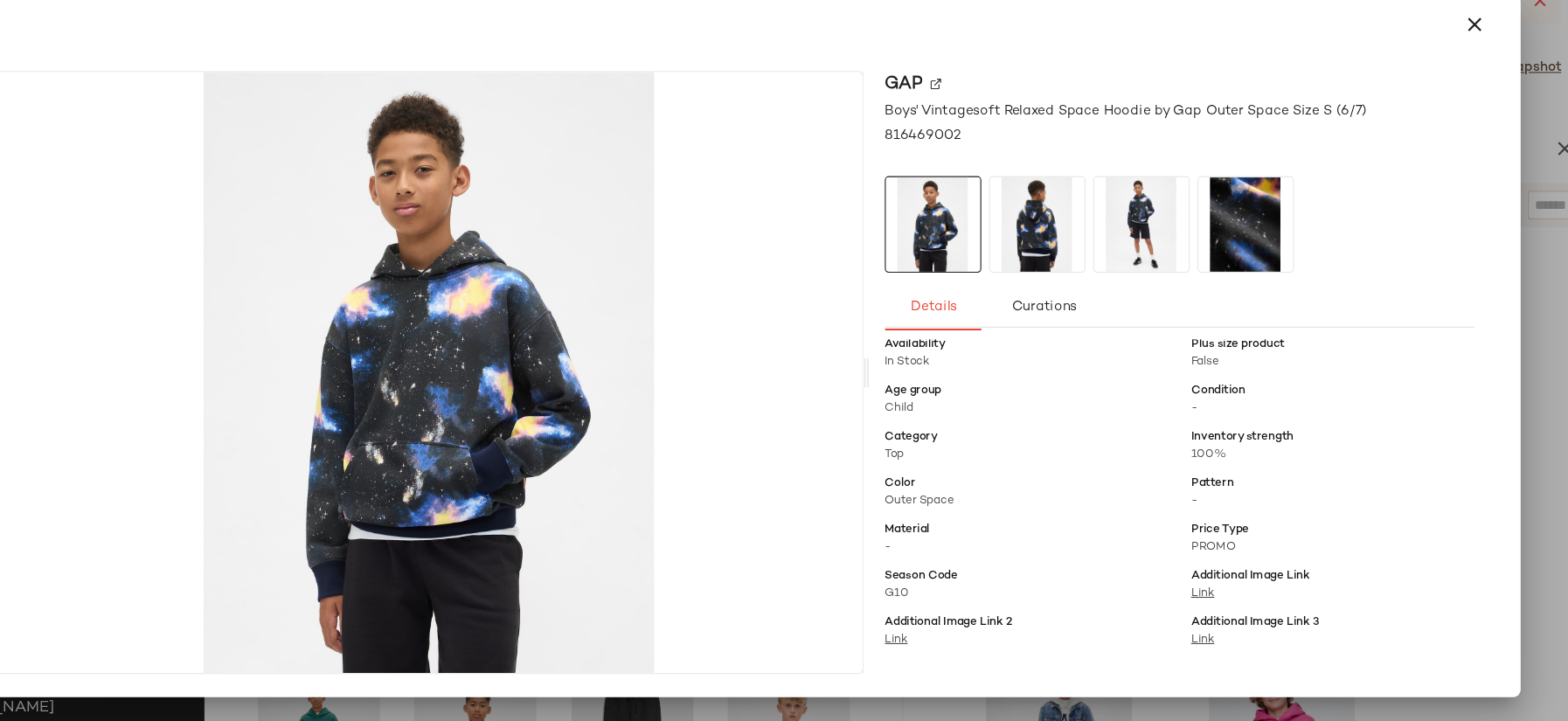
scroll to position [98, 0]
click at [1443, 70] on icon "button" at bounding box center [1448, 70] width 21 height 21
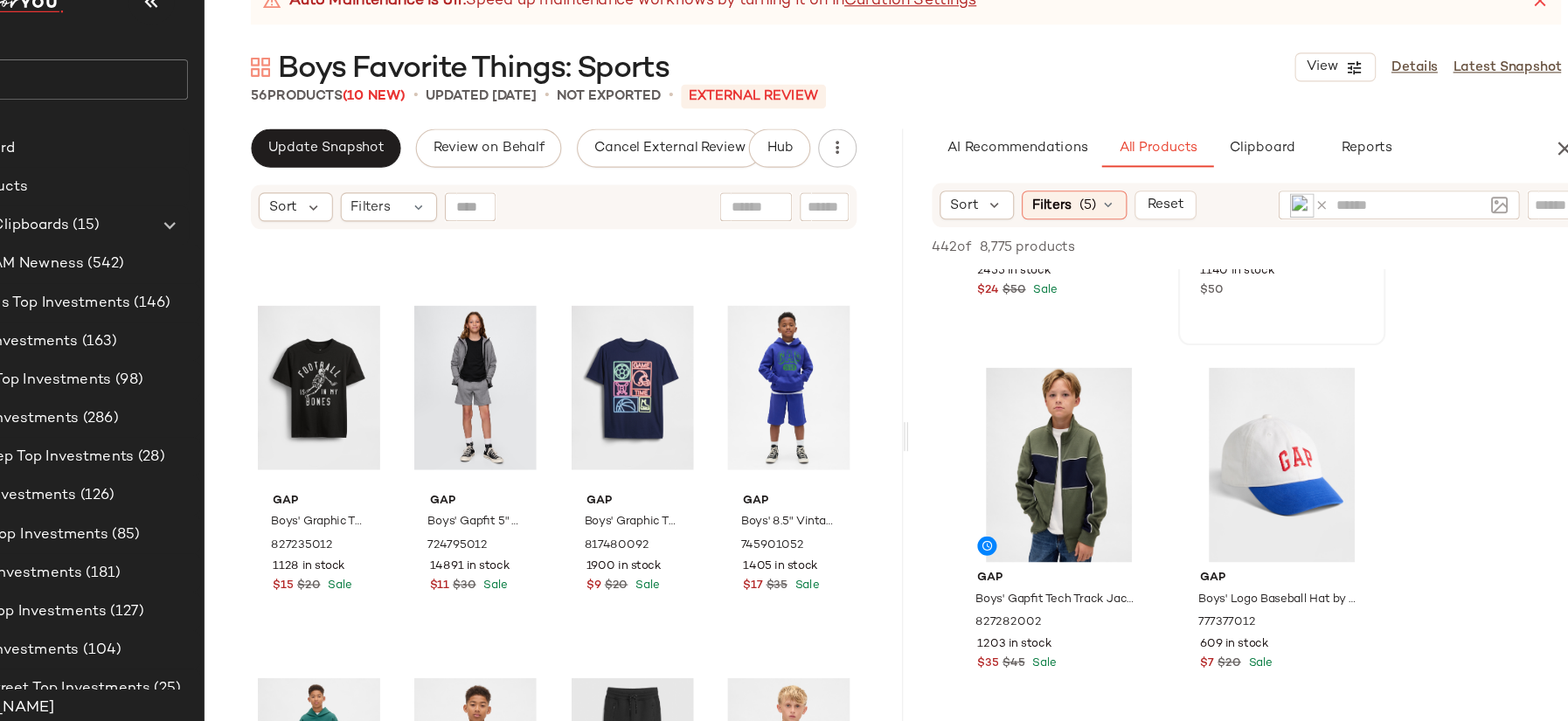
scroll to position [4323, 0]
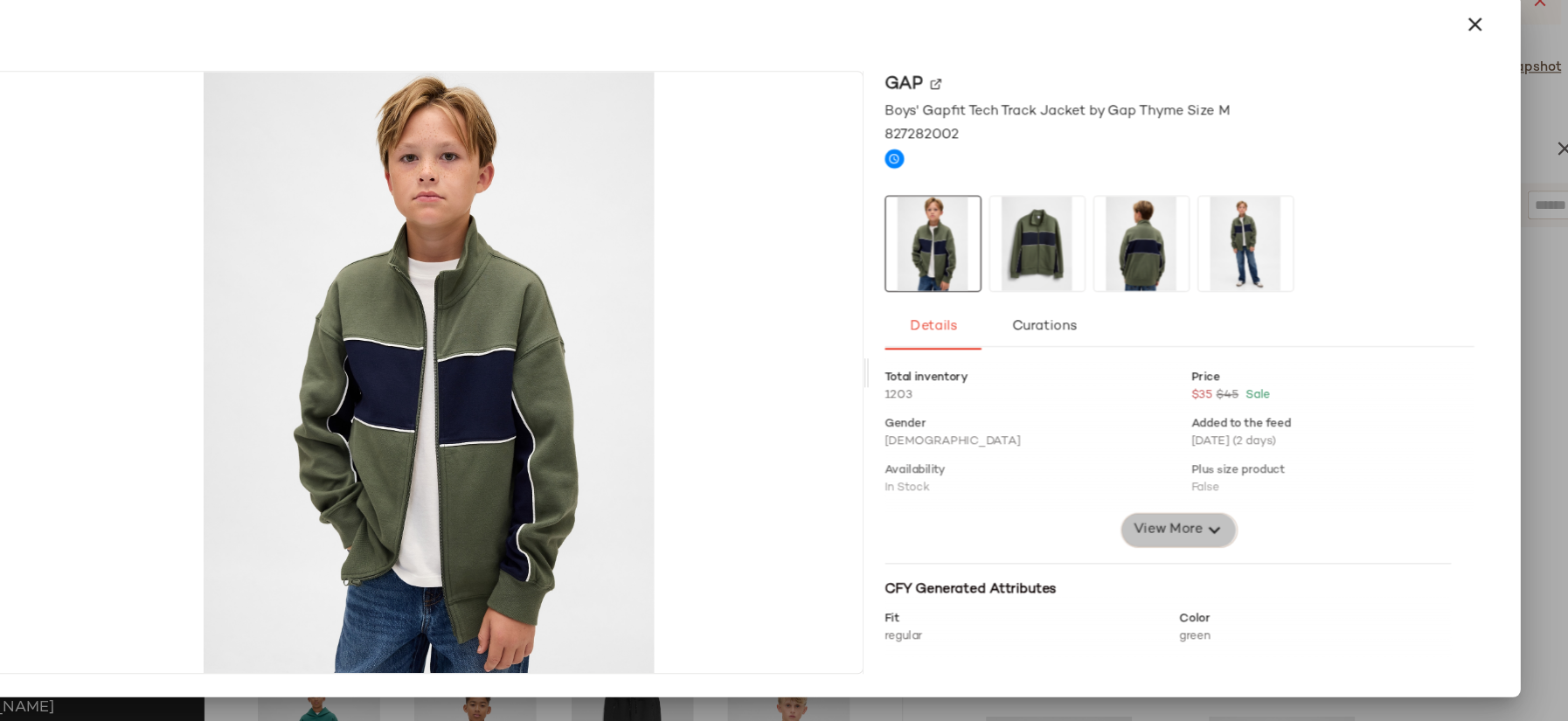
click at [1154, 535] on span "View More" at bounding box center [1170, 528] width 63 height 21
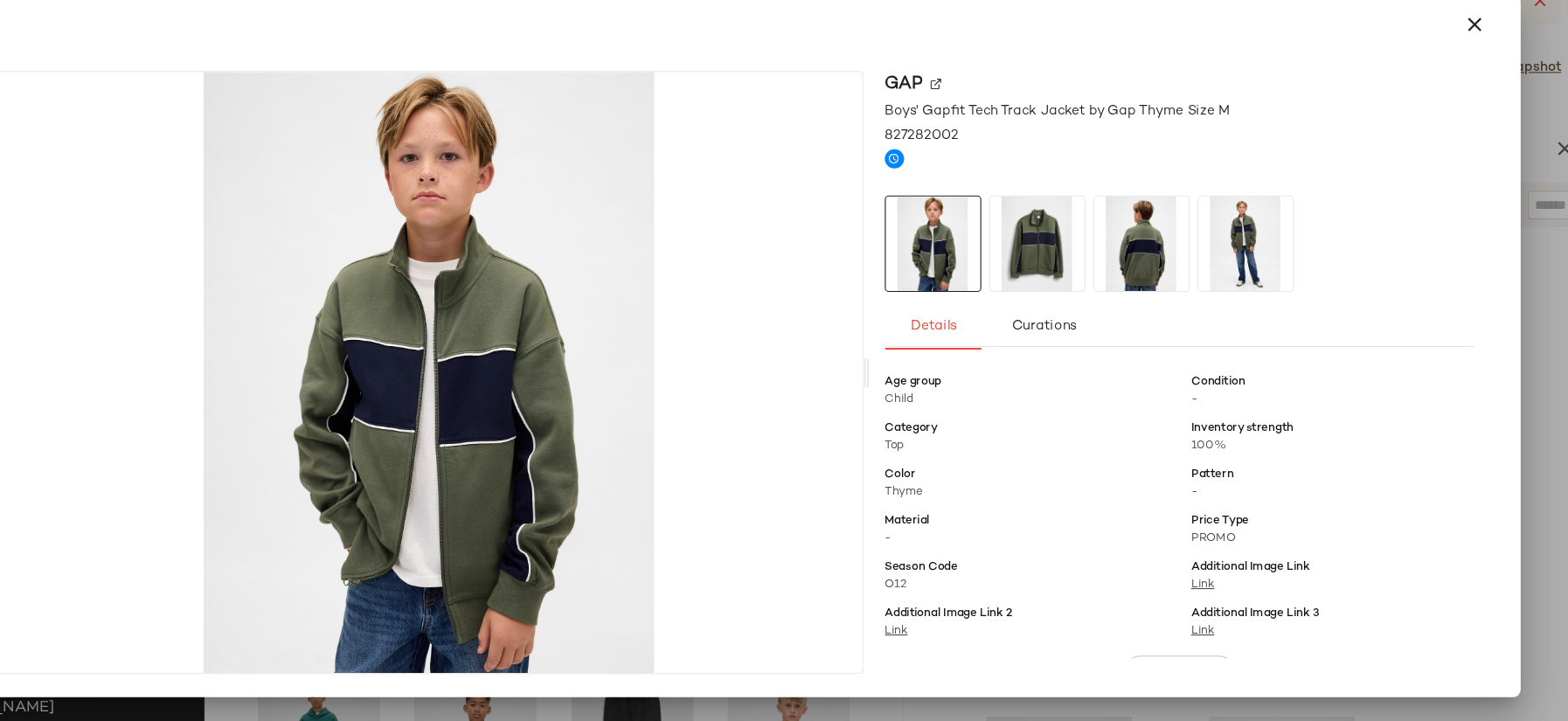
scroll to position [261, 0]
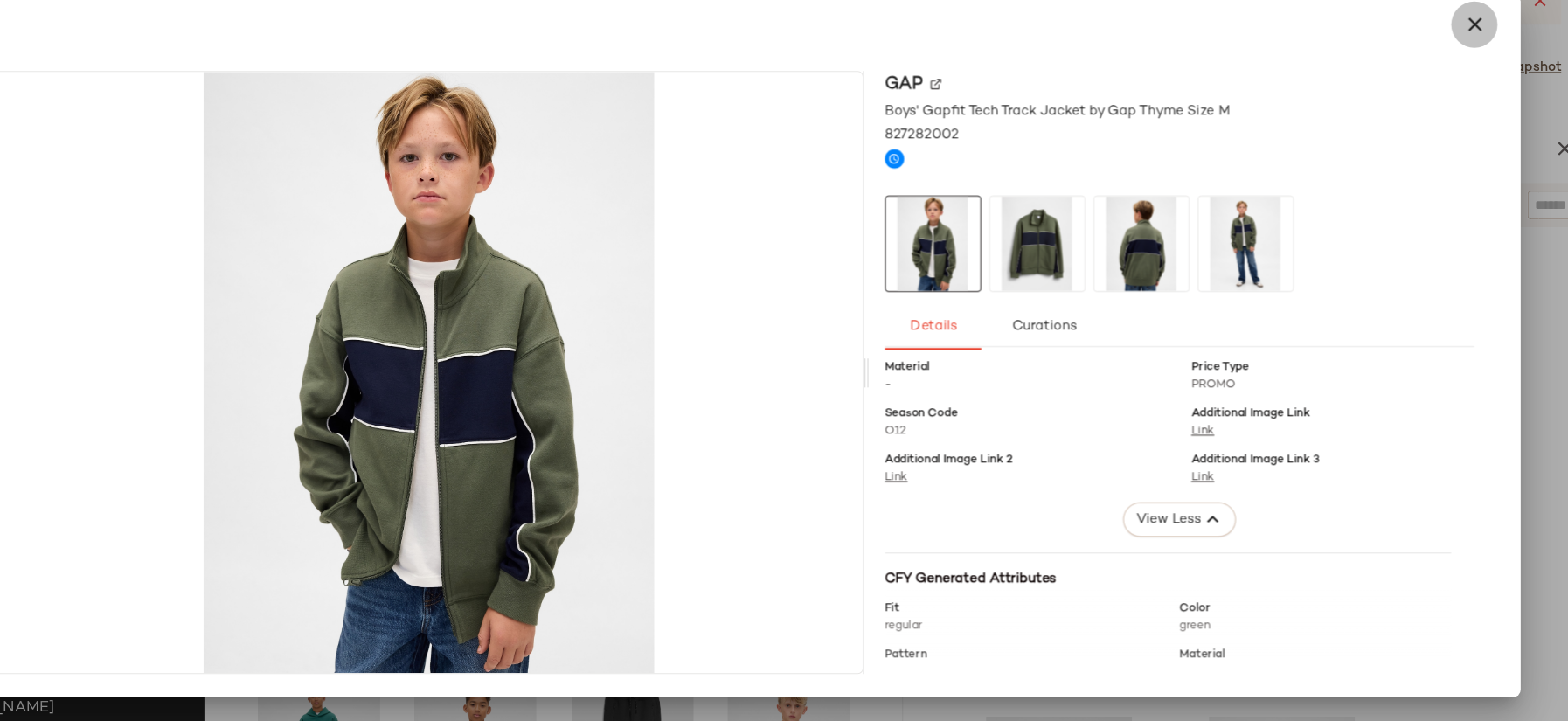
click at [1451, 68] on icon "button" at bounding box center [1448, 70] width 21 height 21
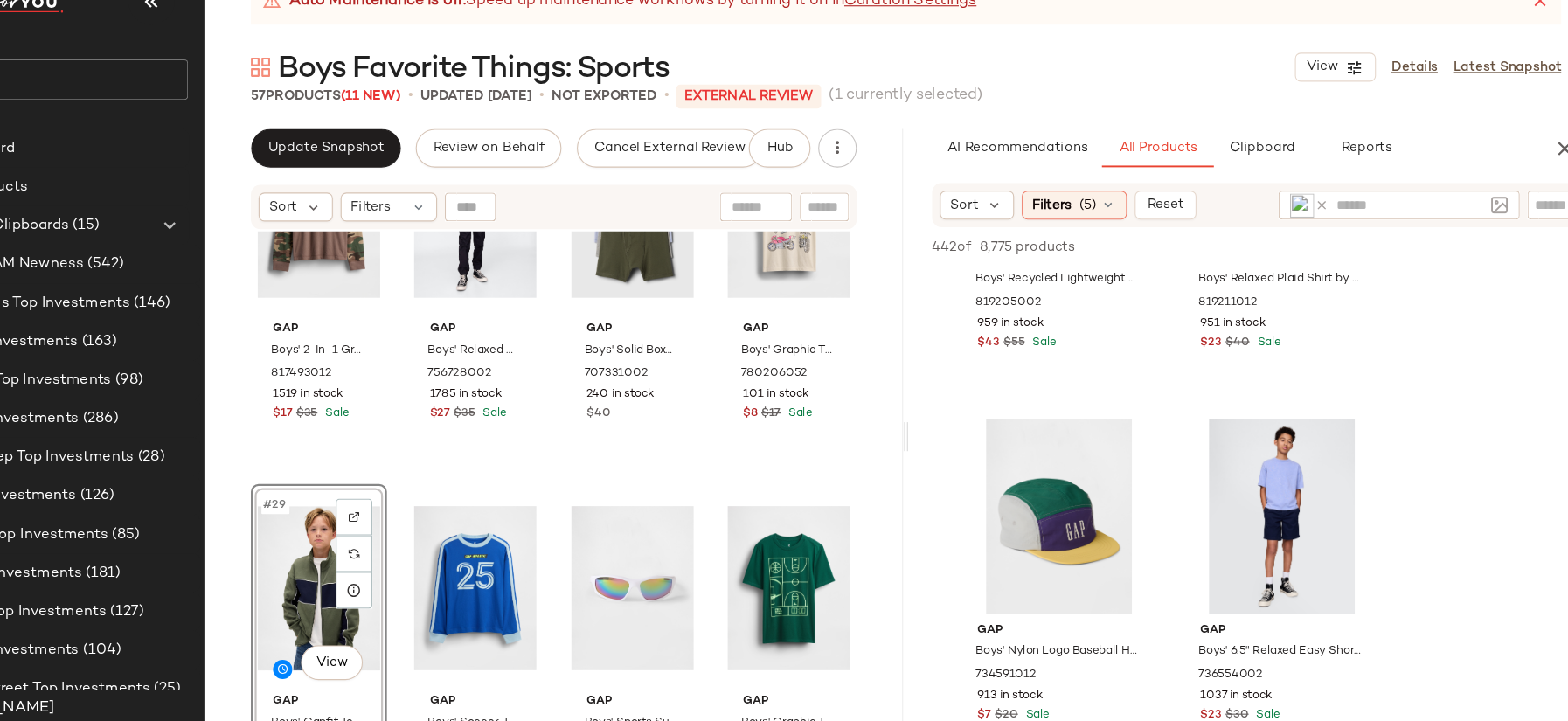
scroll to position [10174, 0]
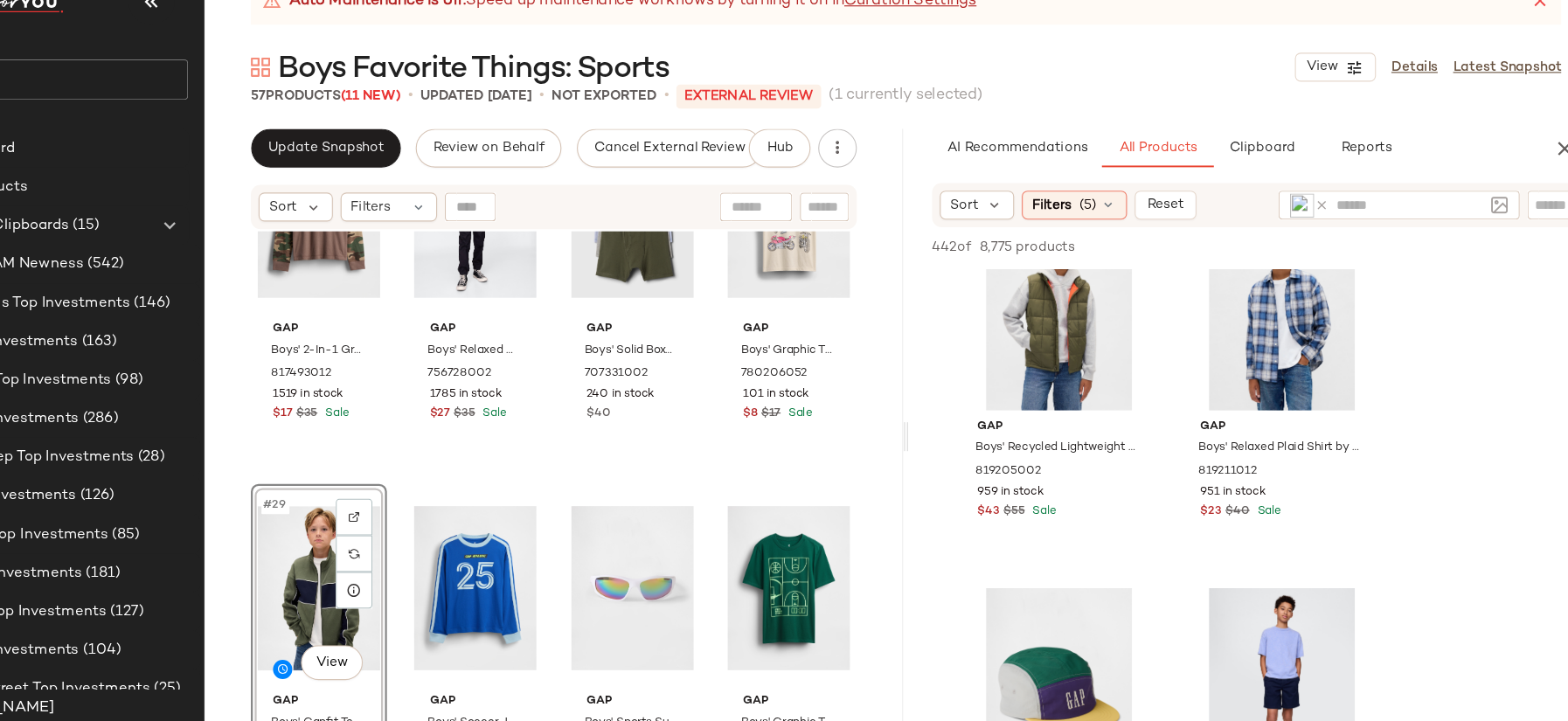
click at [1306, 232] on icon at bounding box center [1309, 234] width 13 height 13
click at [1516, 229] on input "text" at bounding box center [1518, 234] width 30 height 19
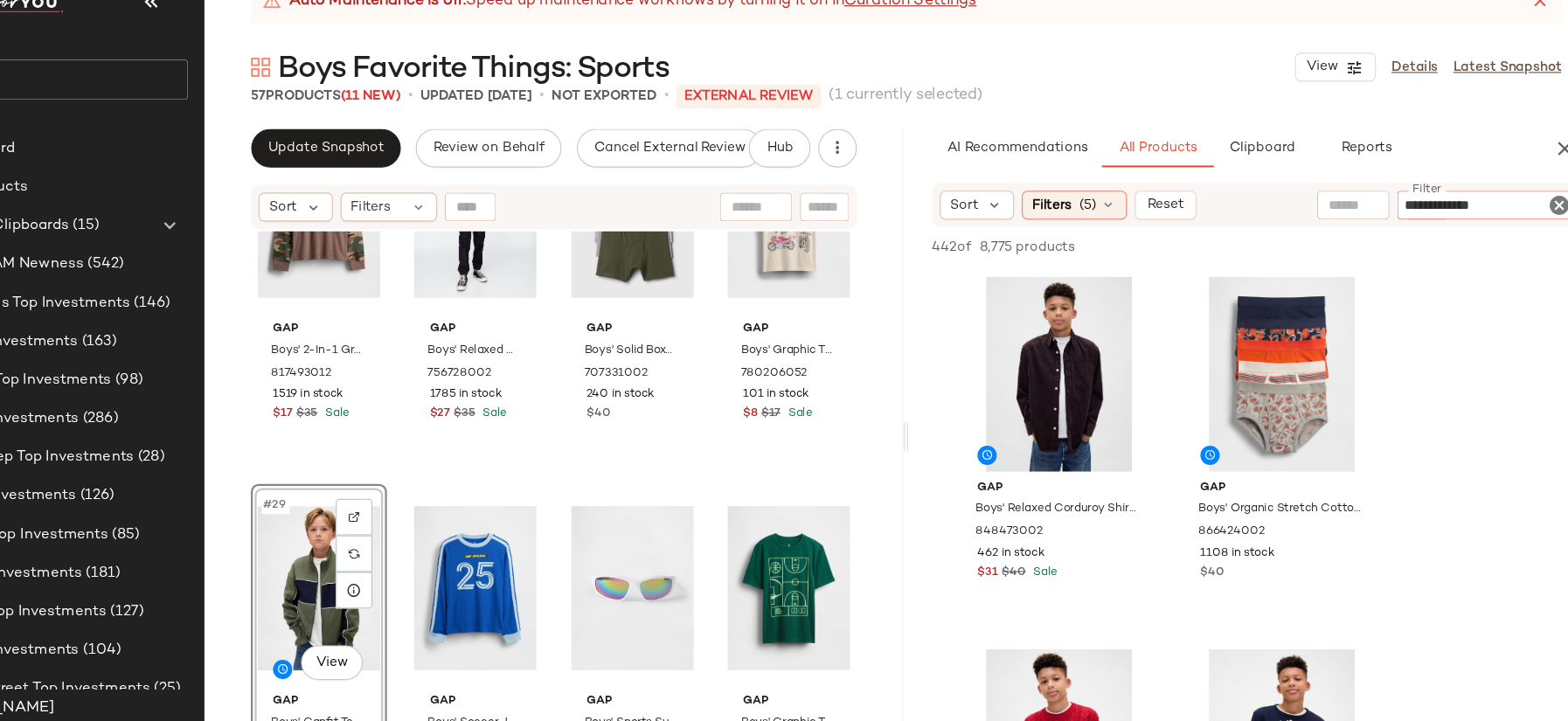
type input "**********"
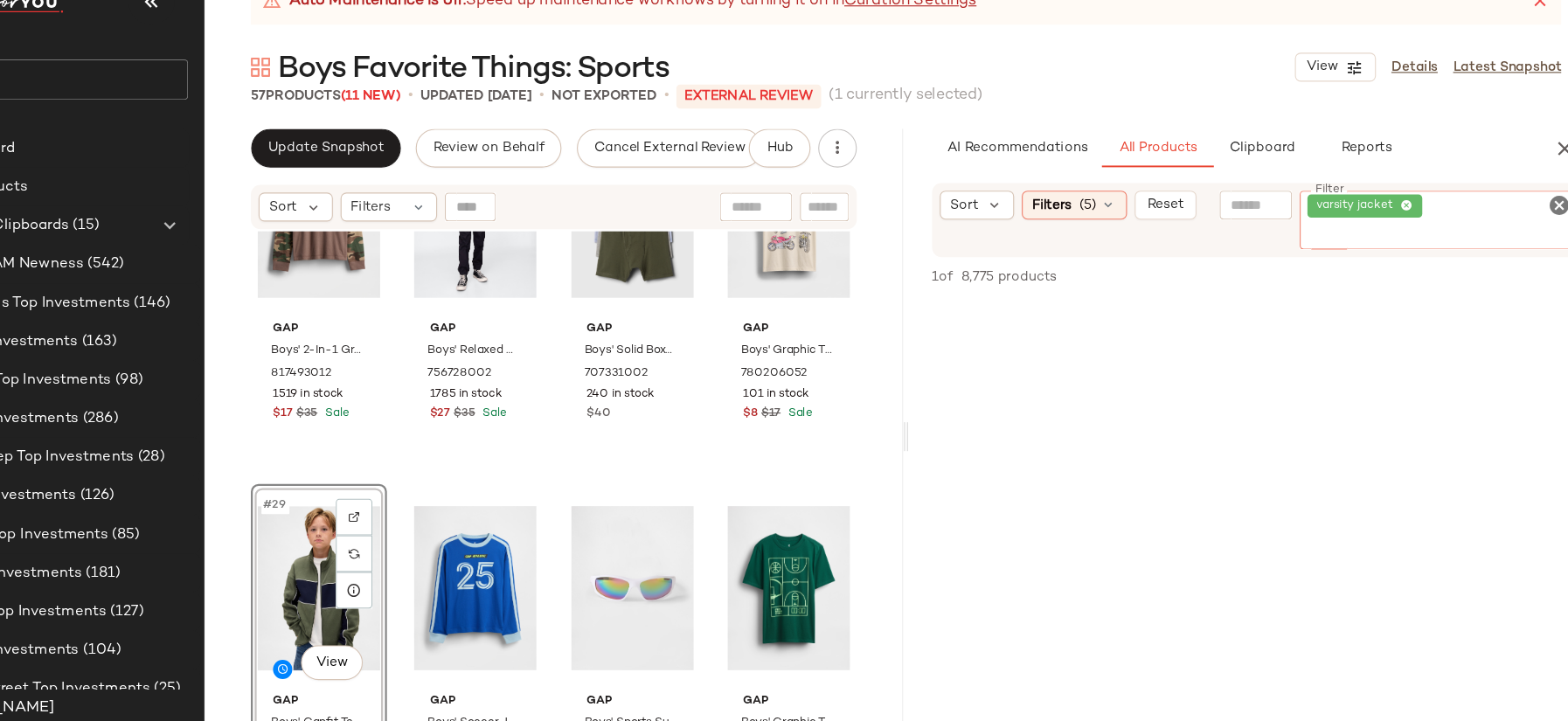
click at [1522, 233] on icon "Clear Filter" at bounding box center [1524, 234] width 21 height 21
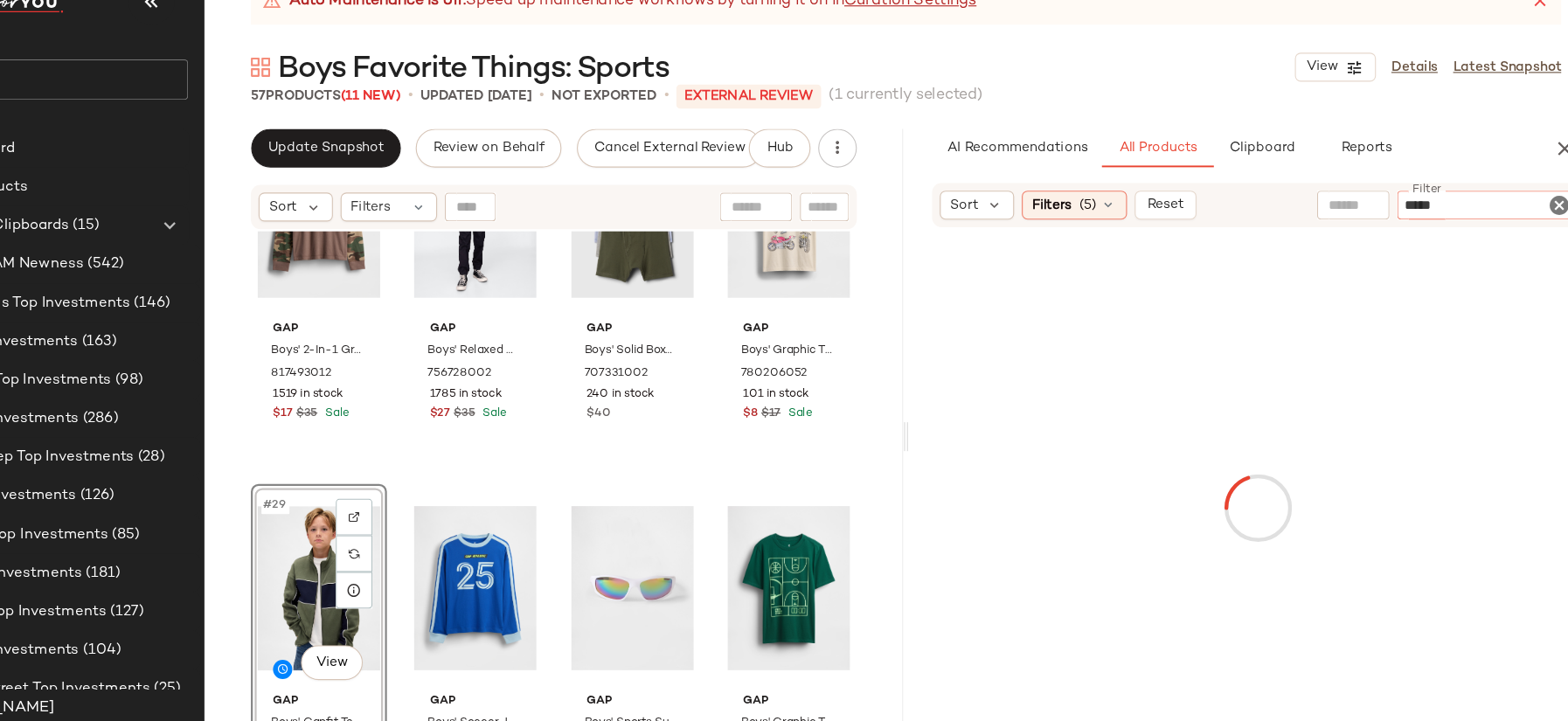
type input "******"
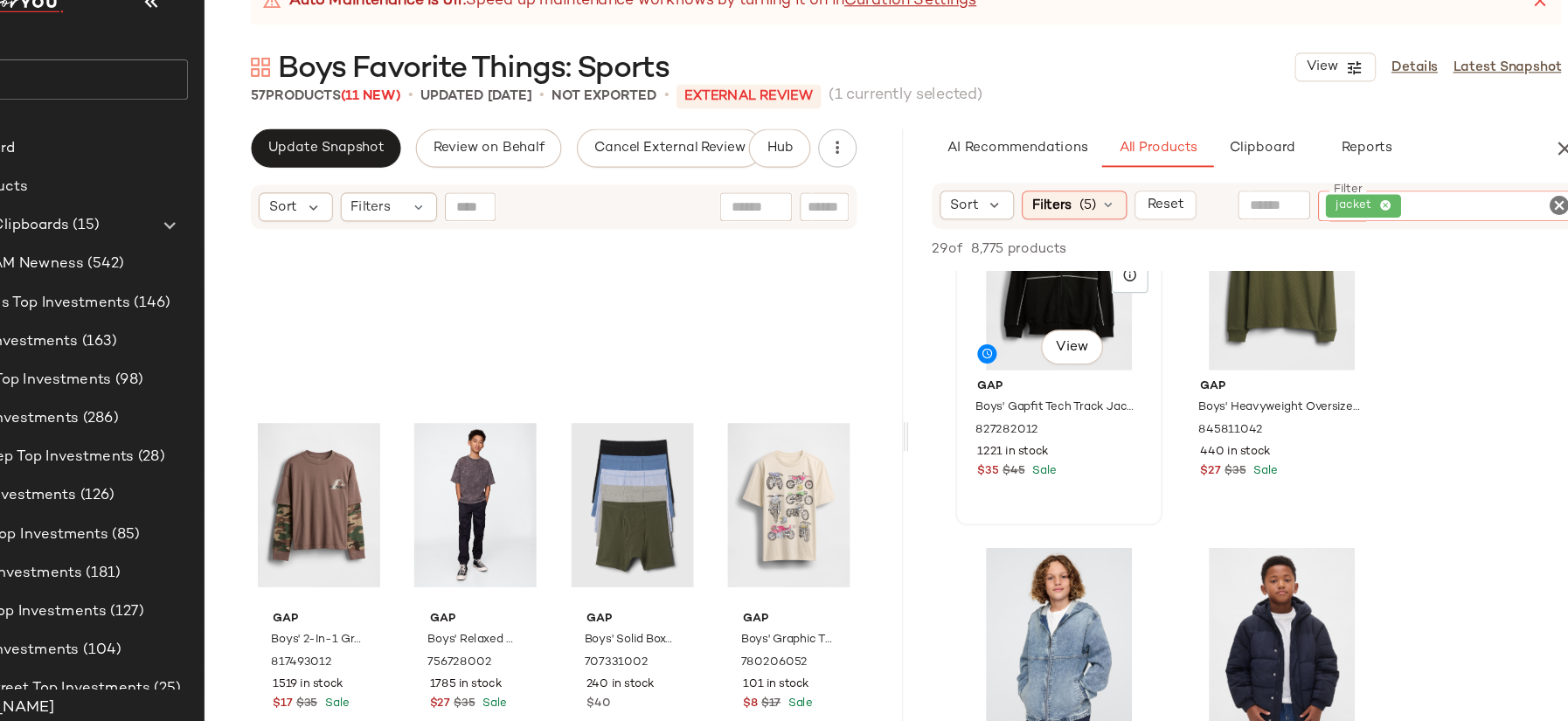
scroll to position [0, 0]
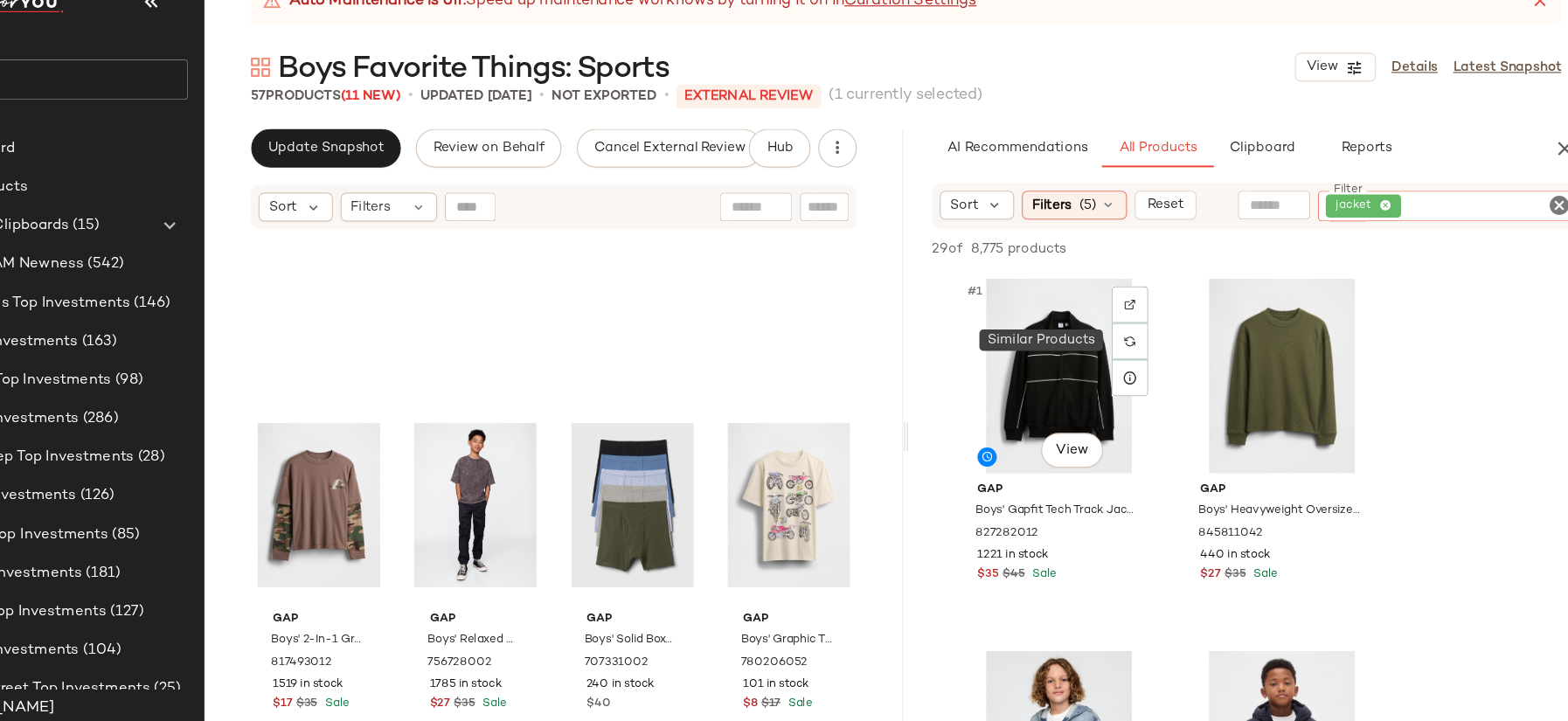
click at [1136, 356] on img at bounding box center [1136, 356] width 11 height 11
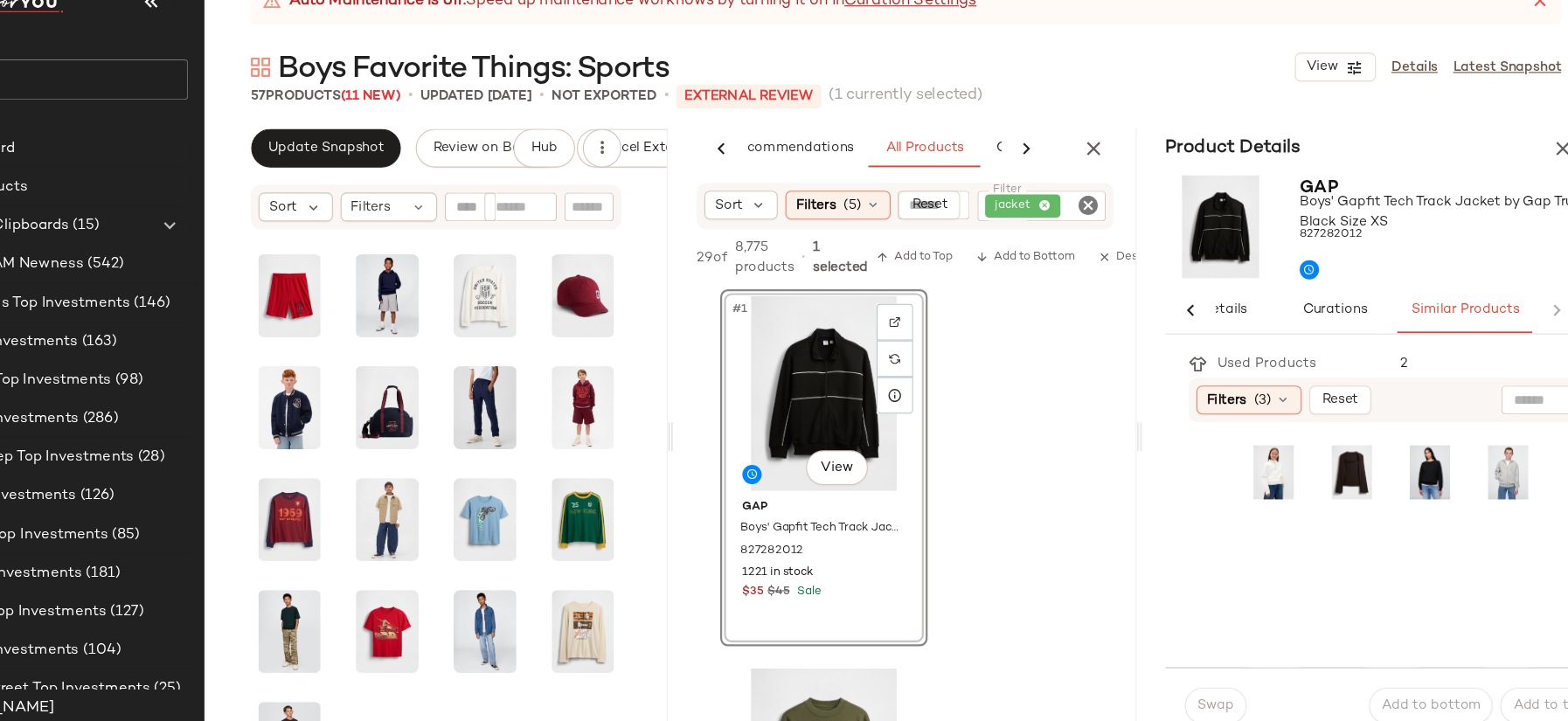
scroll to position [385, 0]
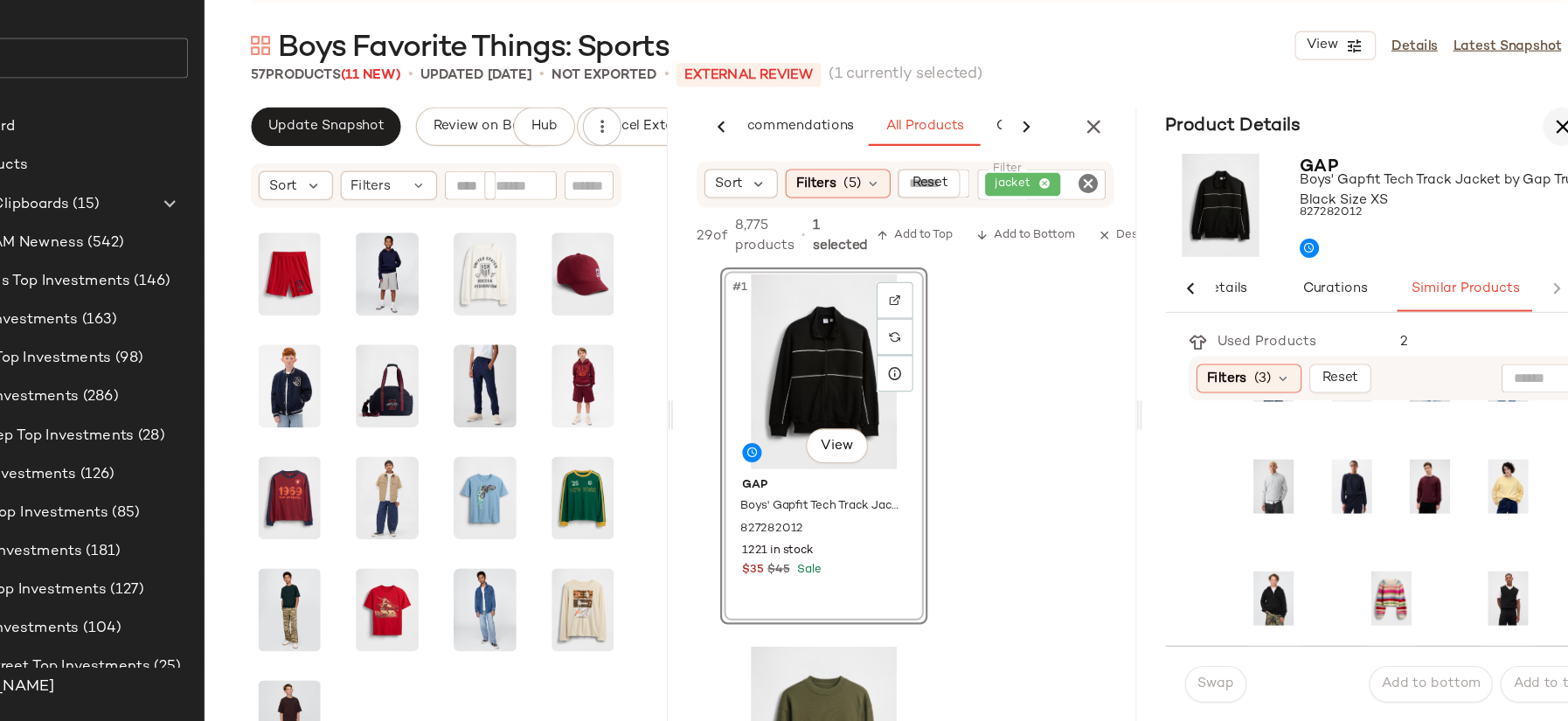
click at [1524, 180] on icon "button" at bounding box center [1527, 182] width 21 height 21
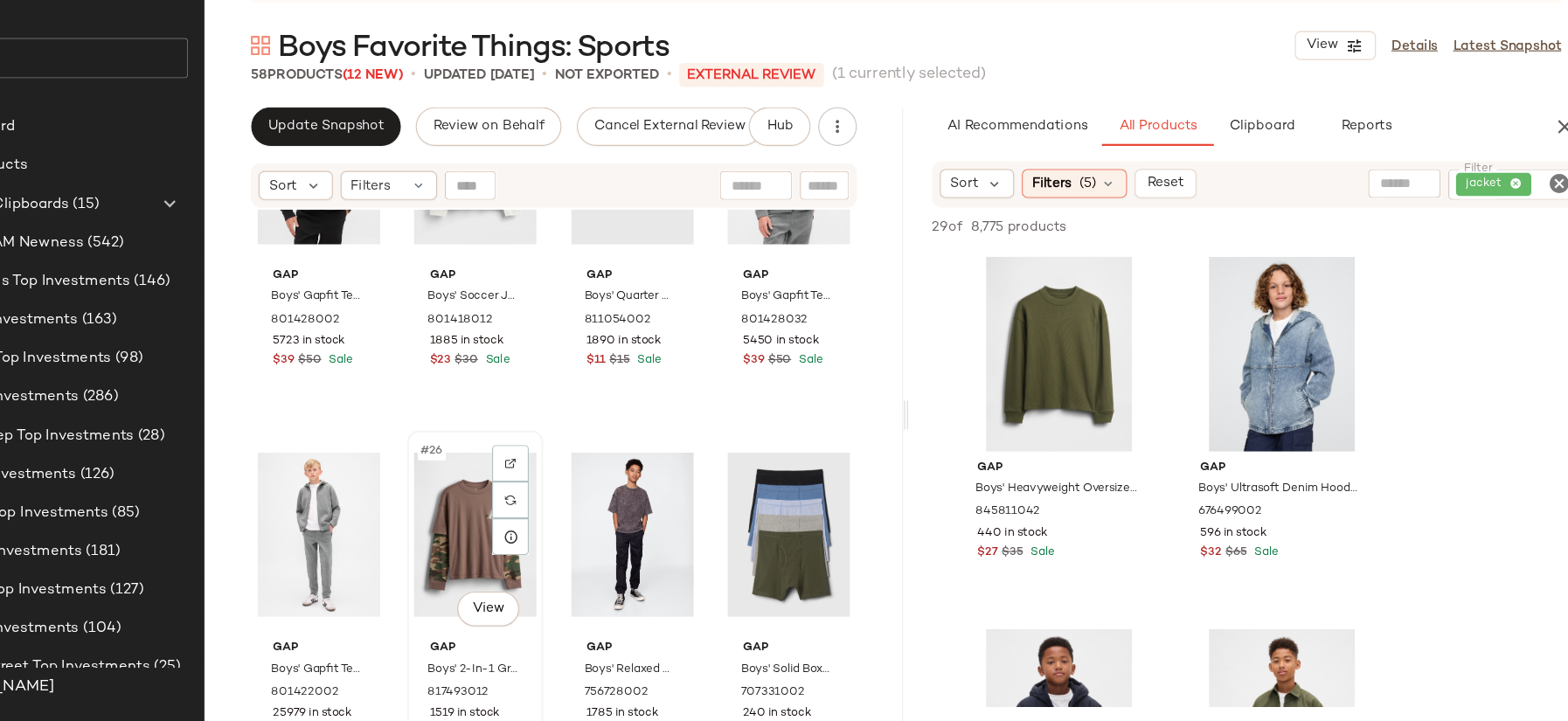
scroll to position [2039, 0]
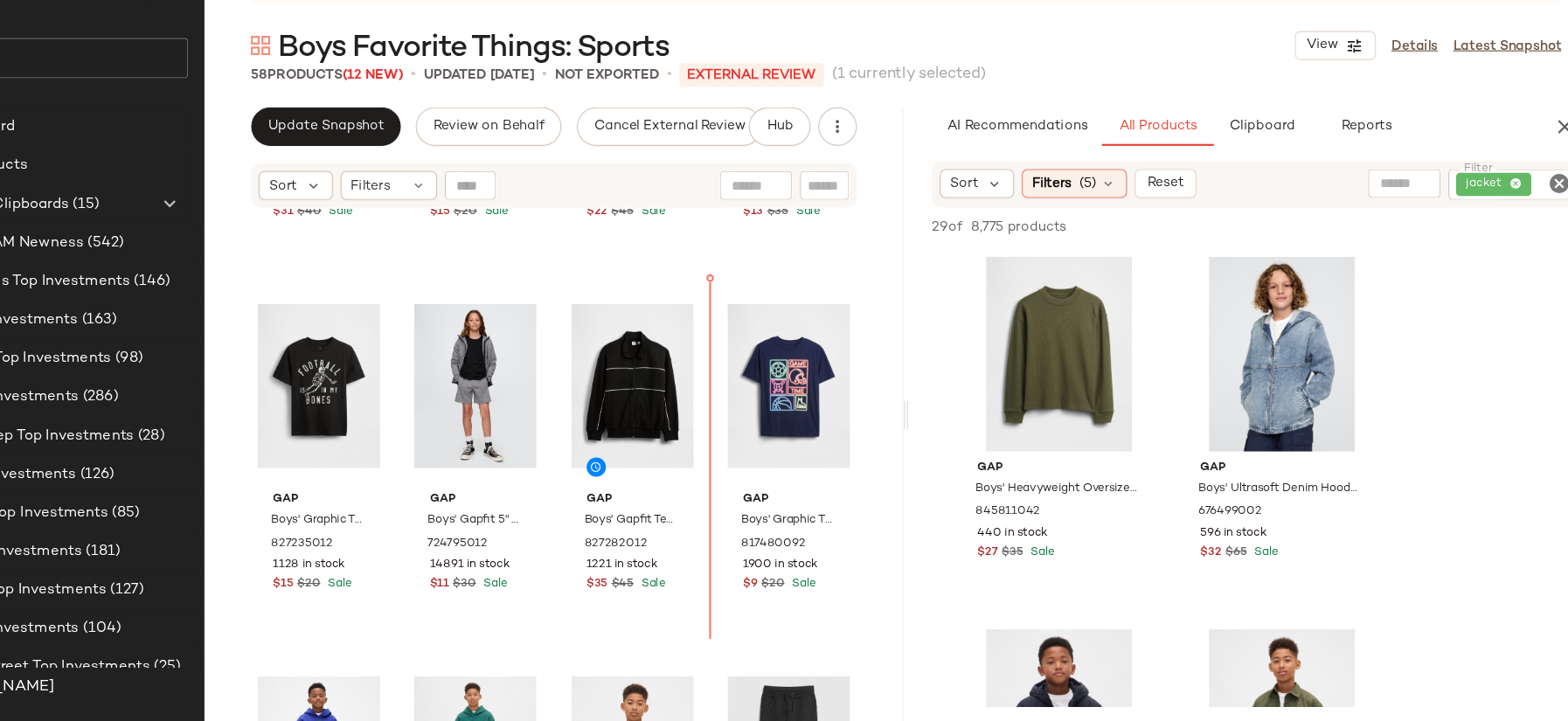
scroll to position [959, 0]
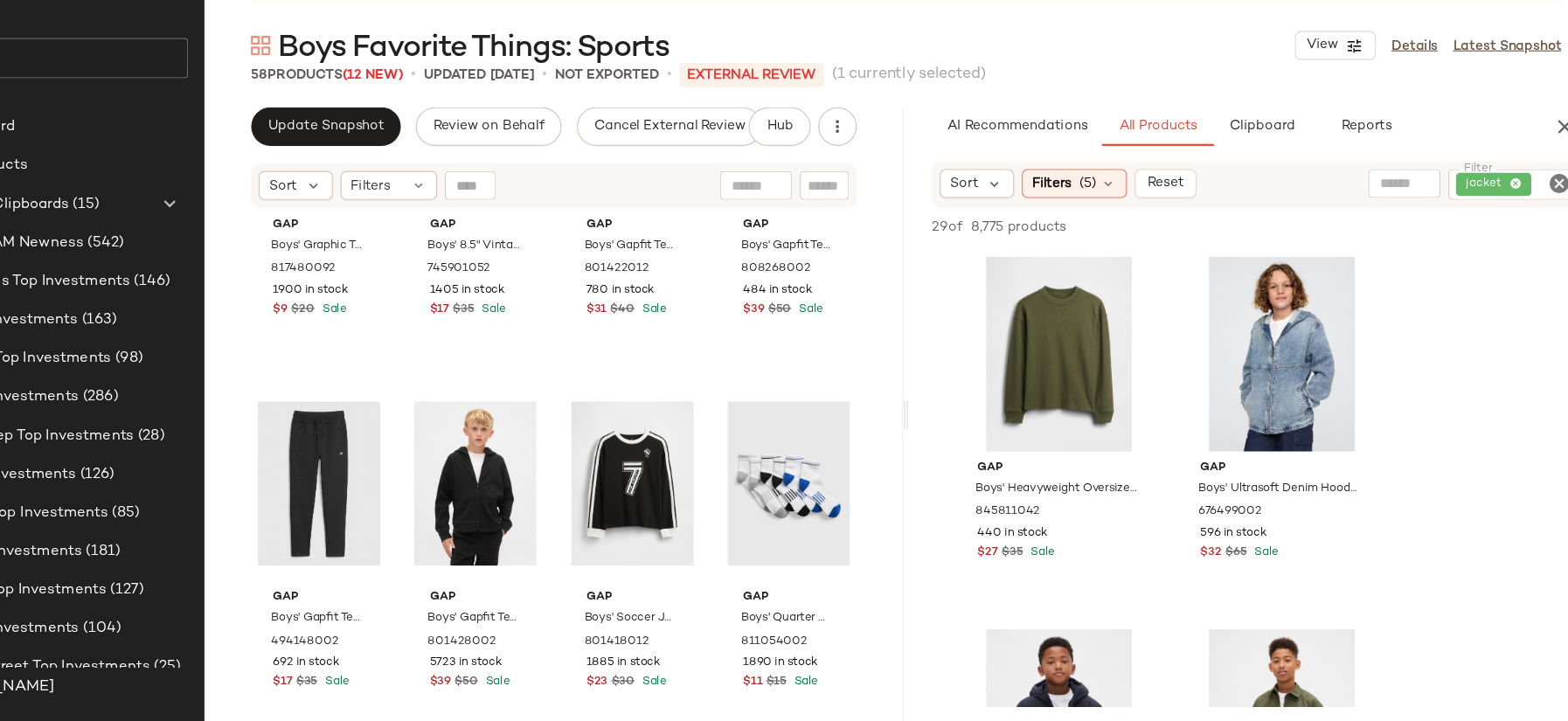
scroll to position [1817, 0]
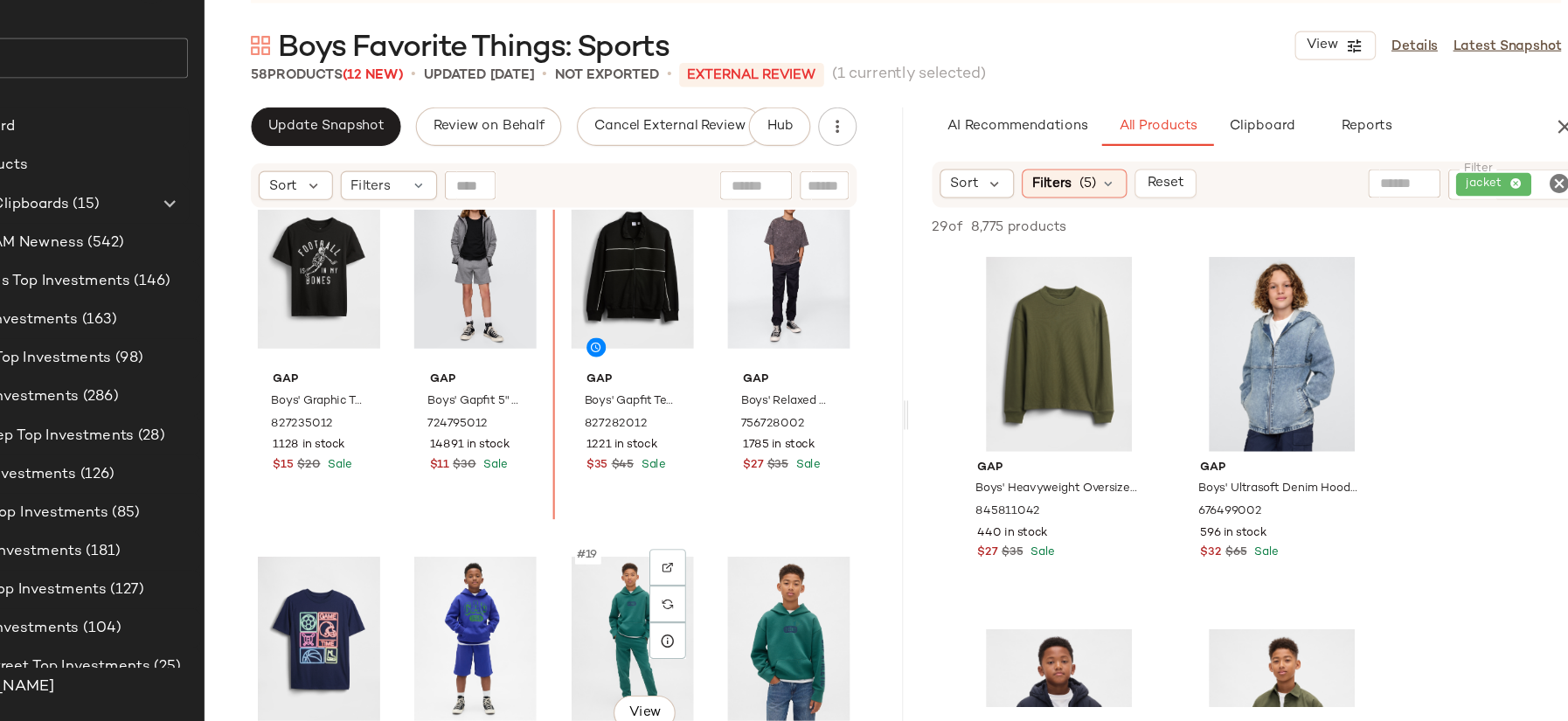
scroll to position [1036, 0]
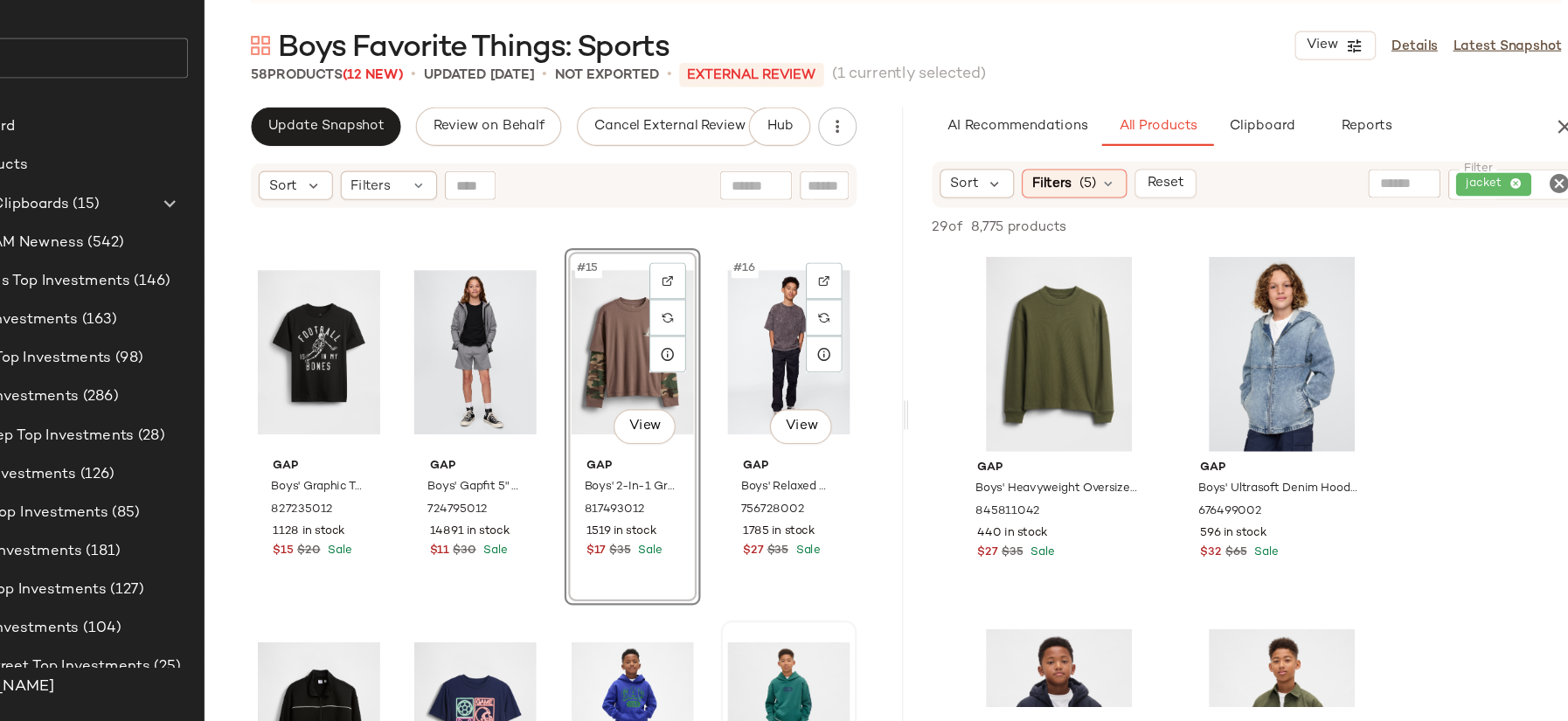
scroll to position [992, 0]
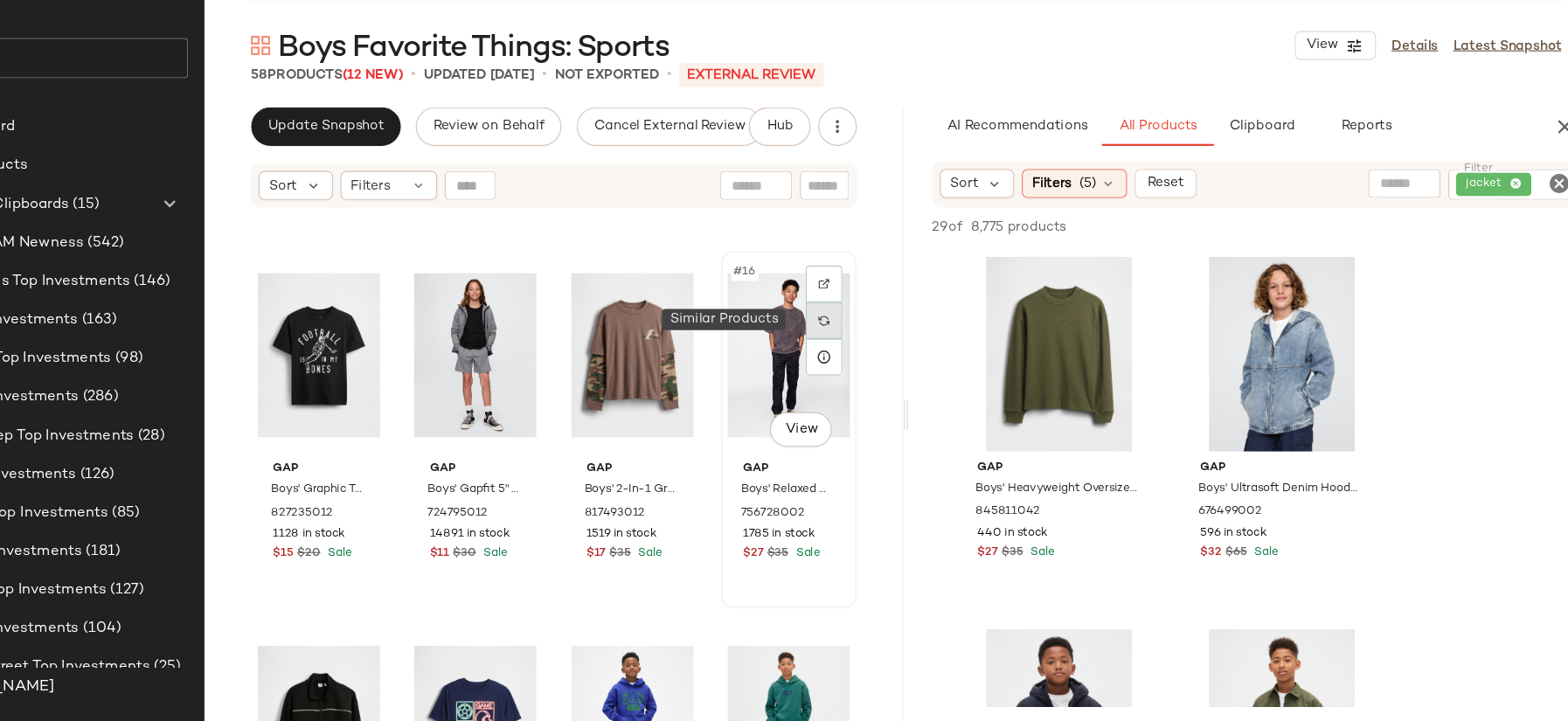
click at [853, 356] on img at bounding box center [858, 357] width 11 height 11
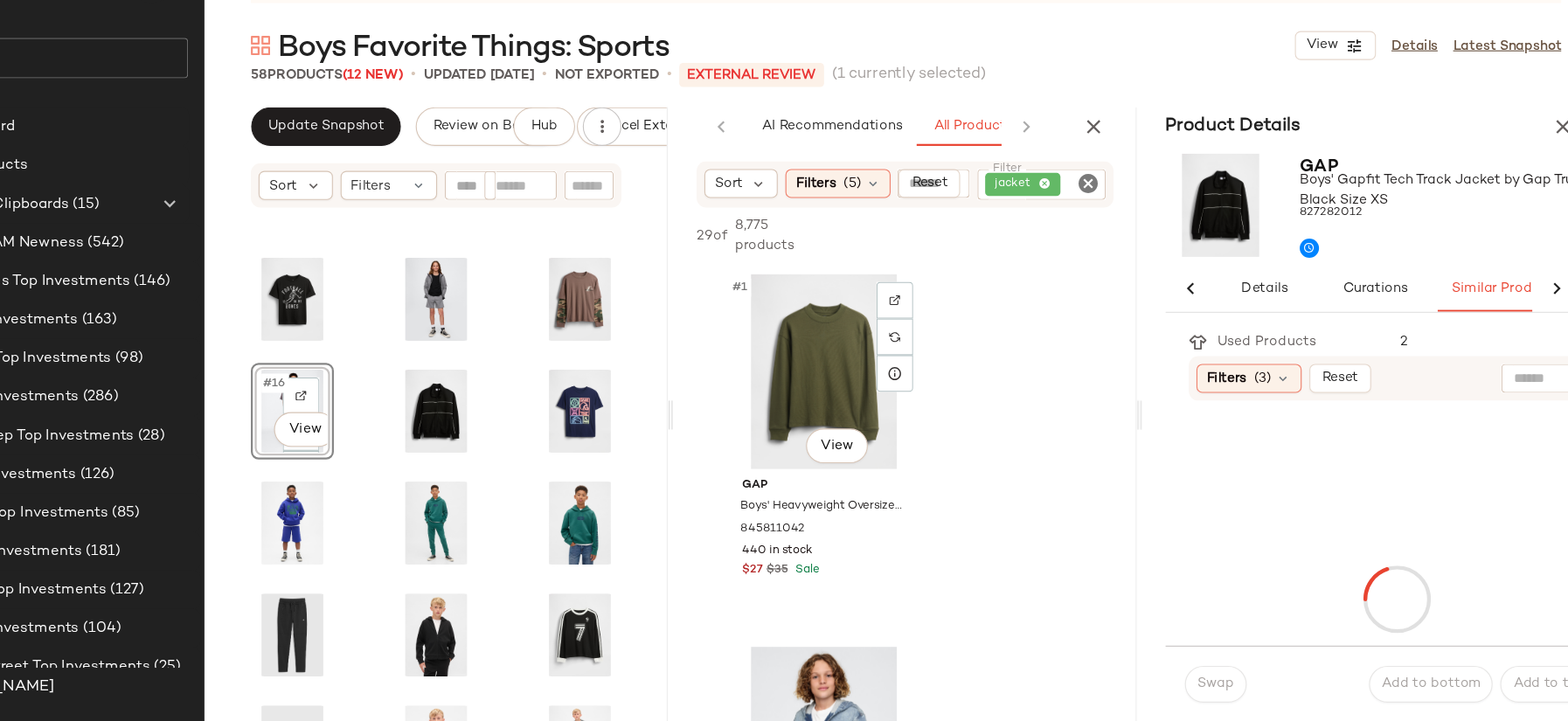
scroll to position [203, 0]
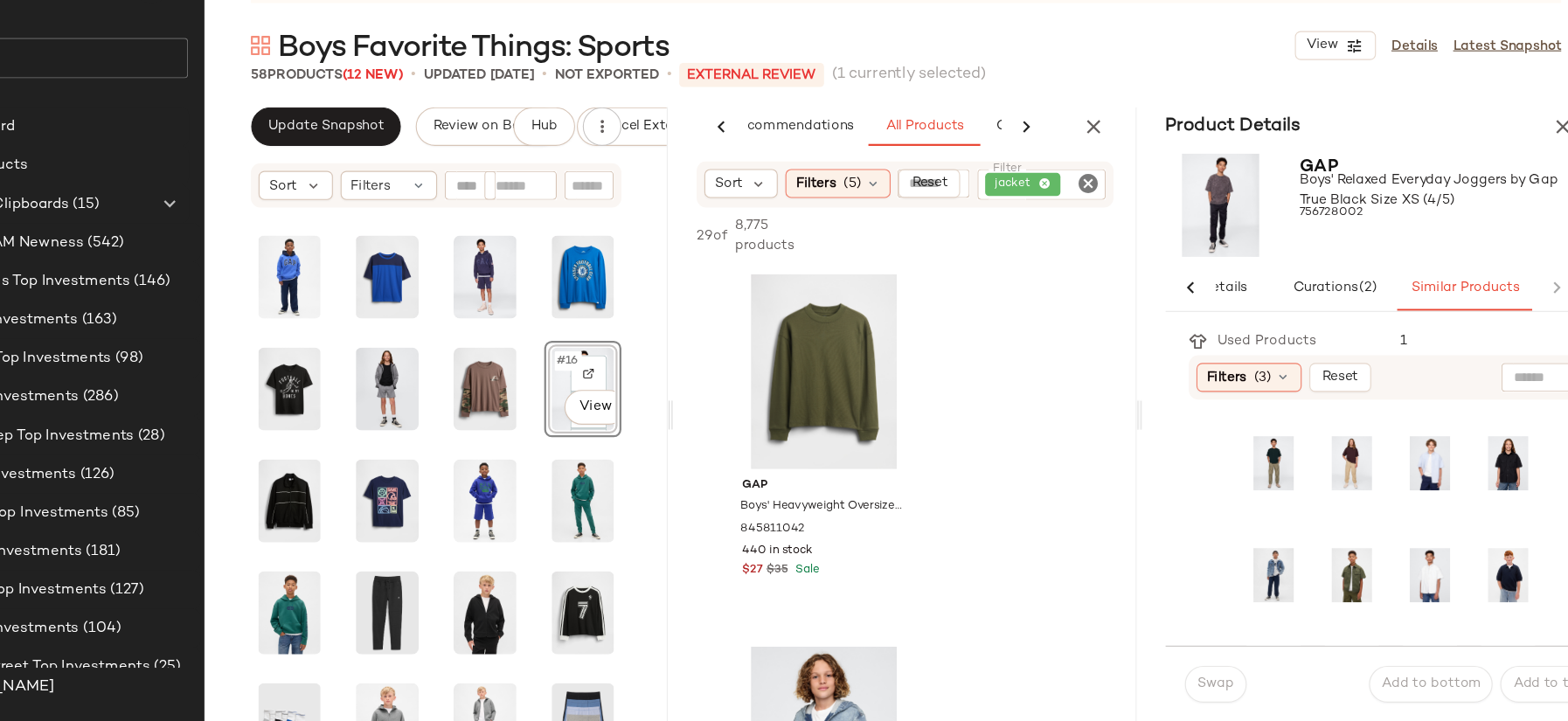
drag, startPoint x: 1107, startPoint y: 179, endPoint x: 1119, endPoint y: 191, distance: 17.0
click at [1107, 179] on icon "button" at bounding box center [1104, 182] width 21 height 21
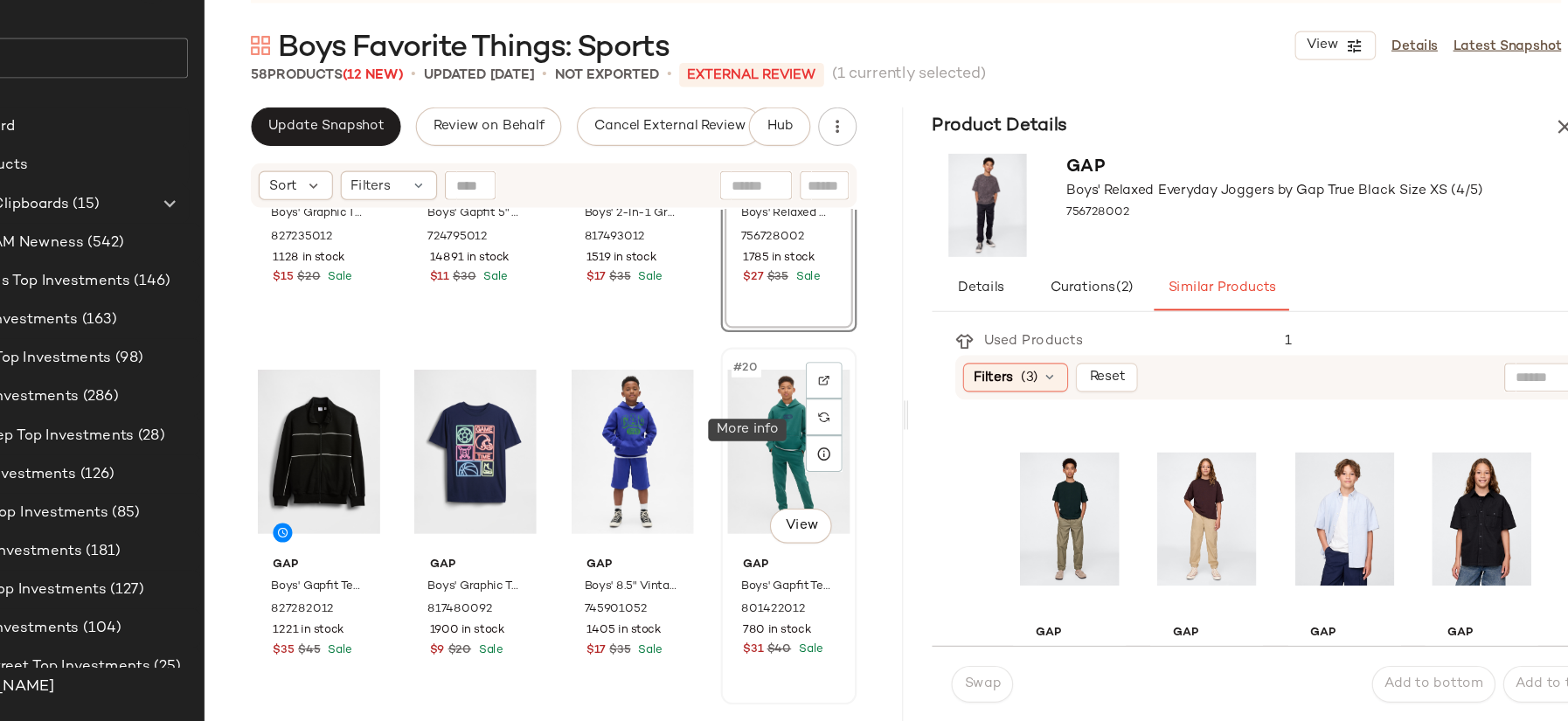
scroll to position [1031, 0]
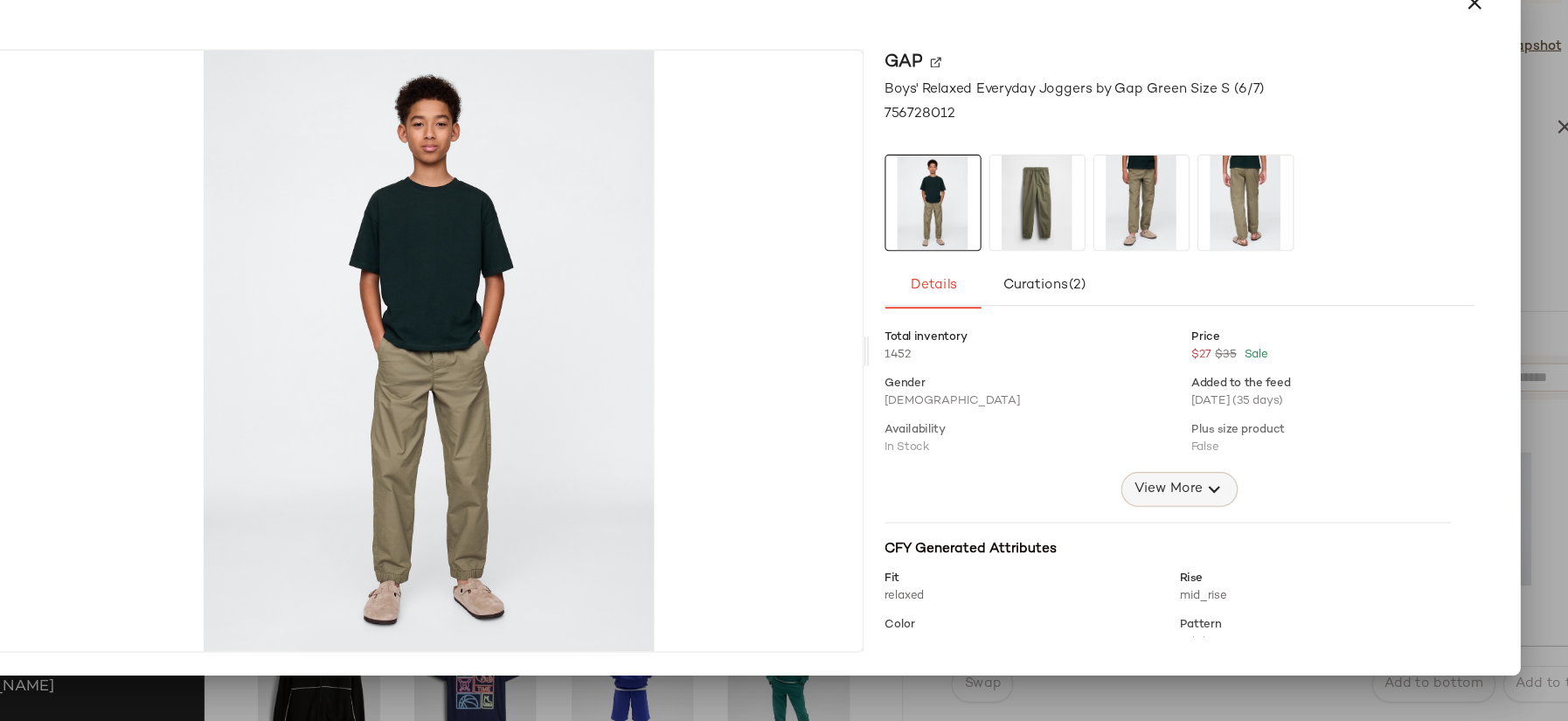
click at [1156, 505] on span "View More" at bounding box center [1170, 510] width 63 height 21
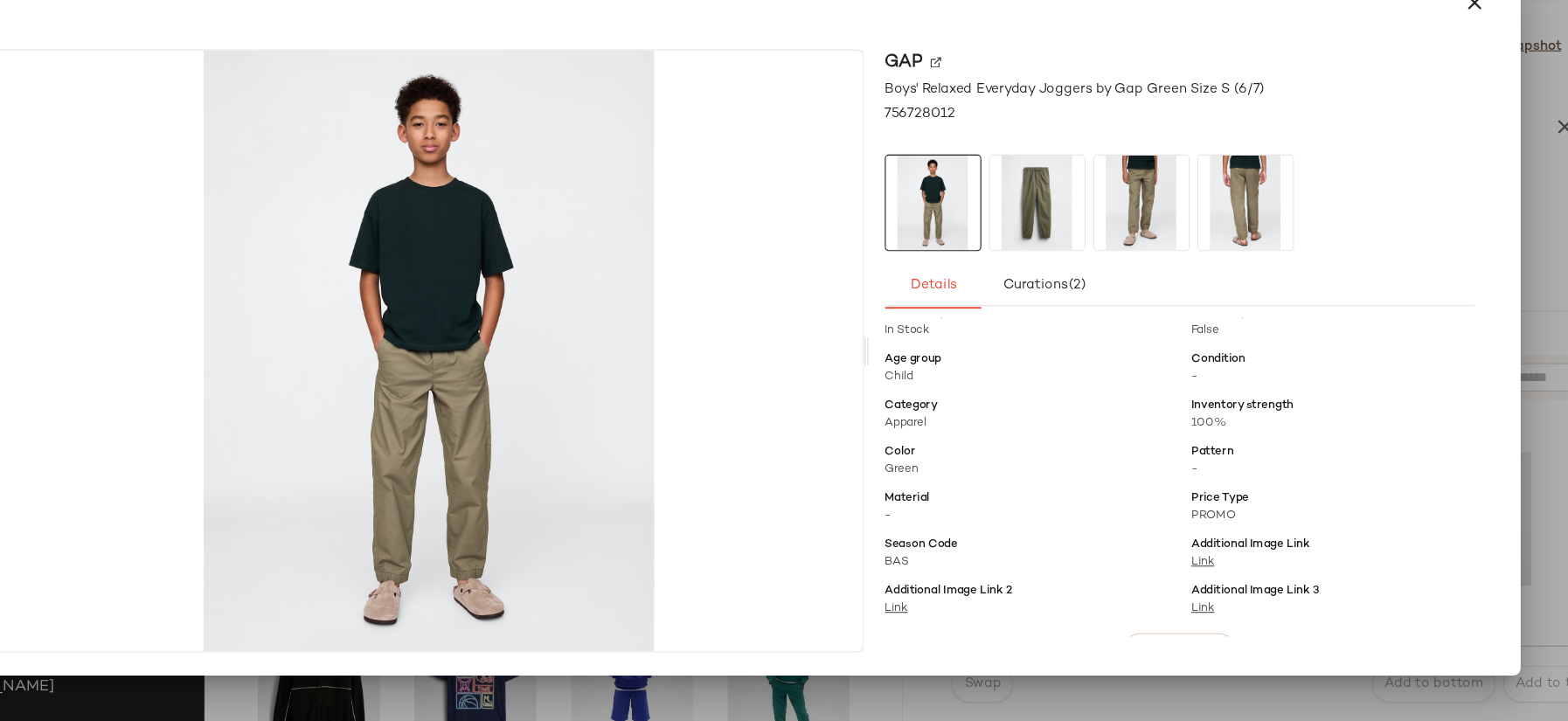
scroll to position [116, 0]
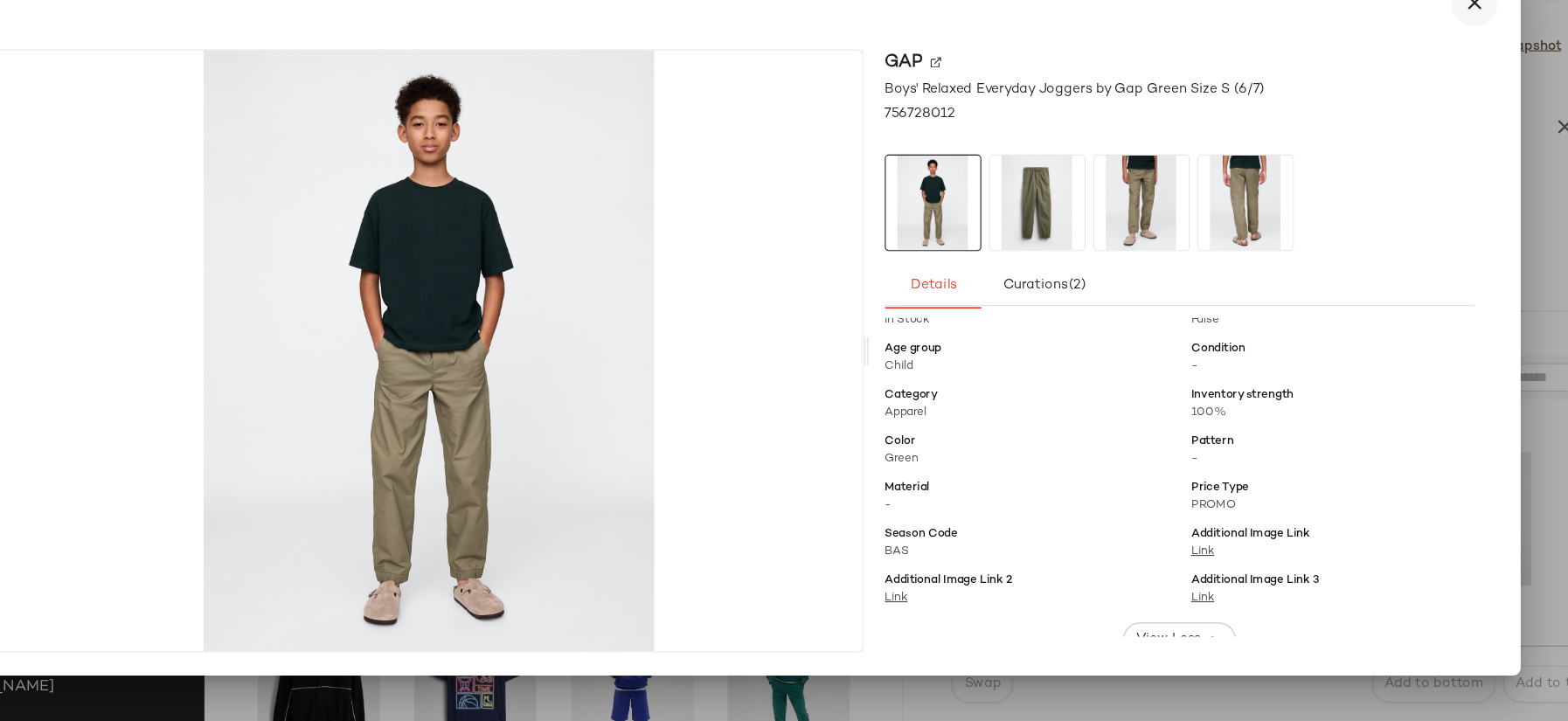
click at [1446, 73] on icon "button" at bounding box center [1448, 70] width 21 height 21
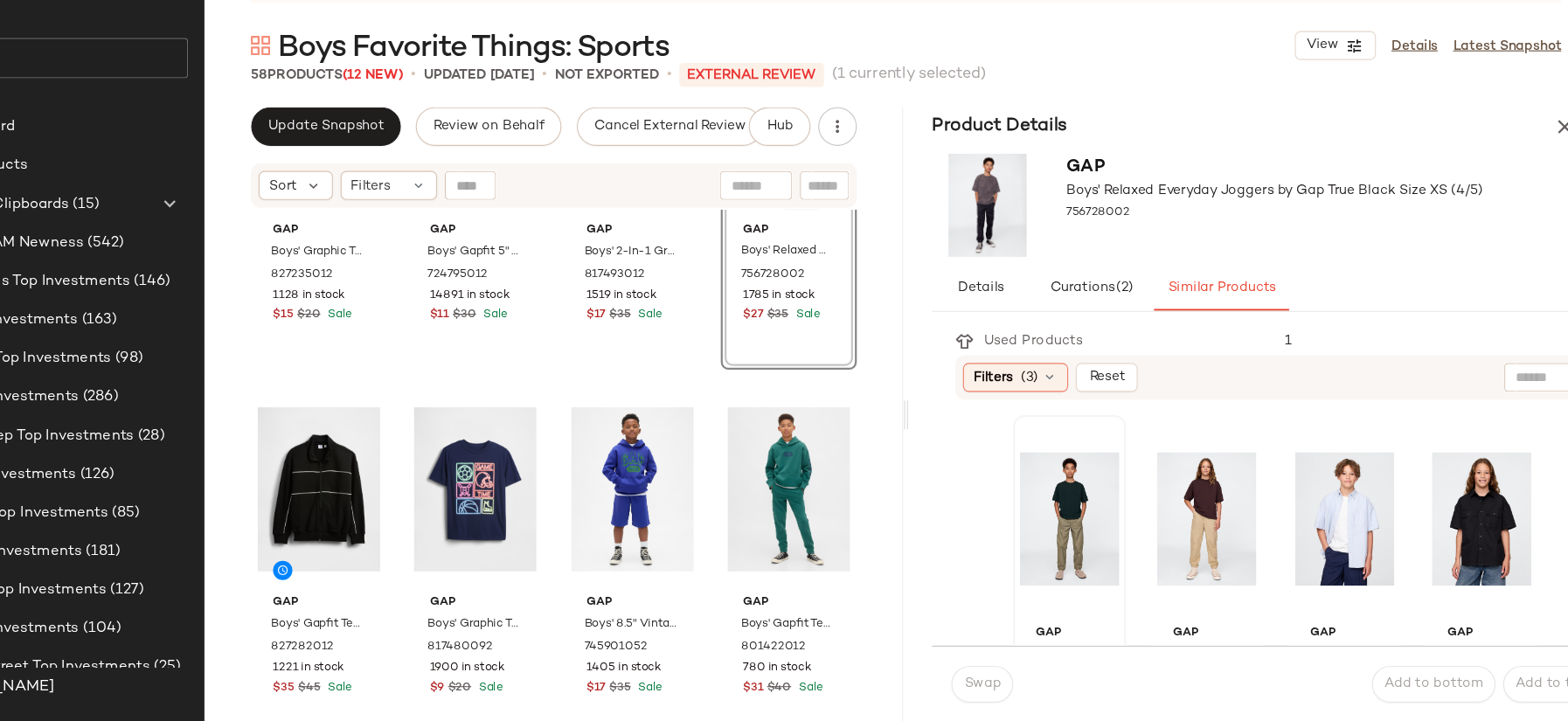
scroll to position [1208, 0]
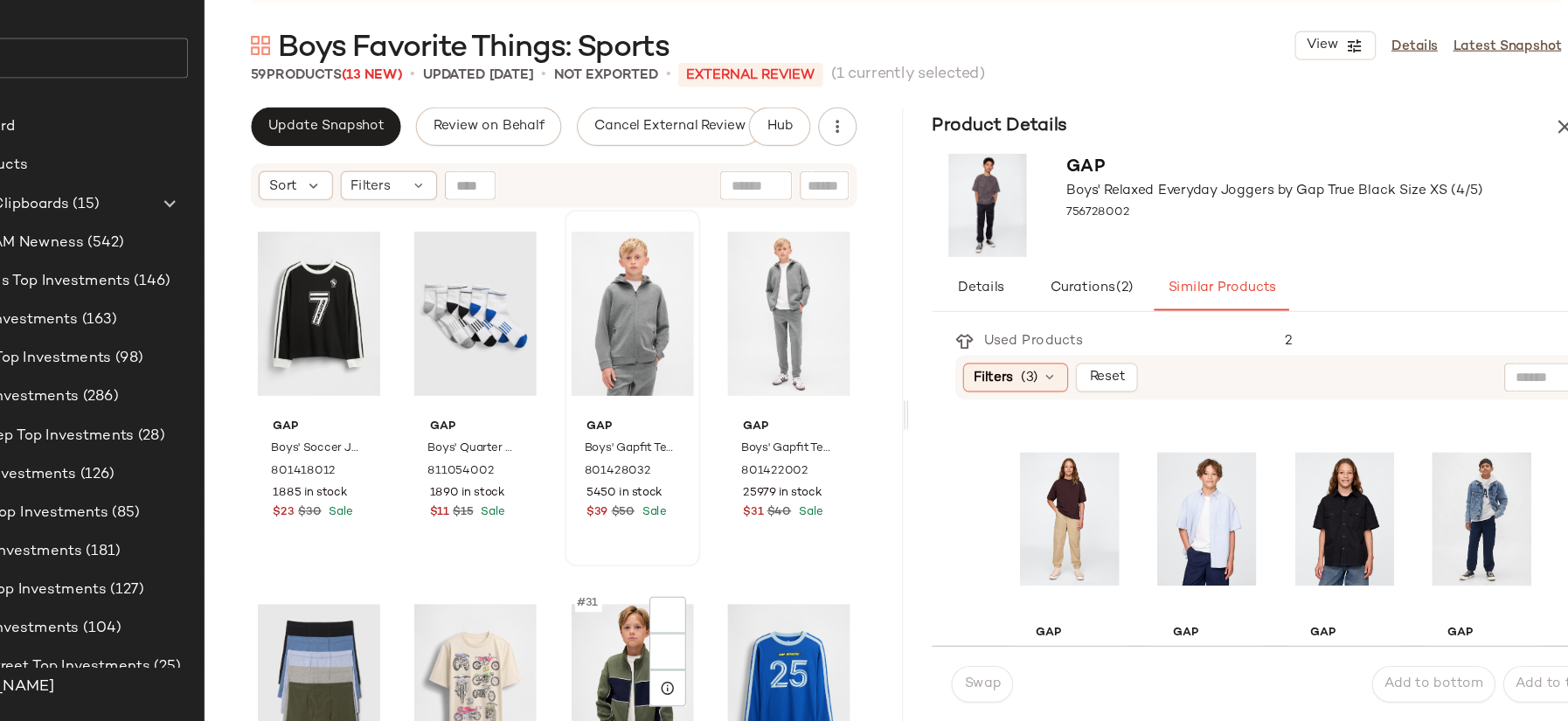
scroll to position [2203, 0]
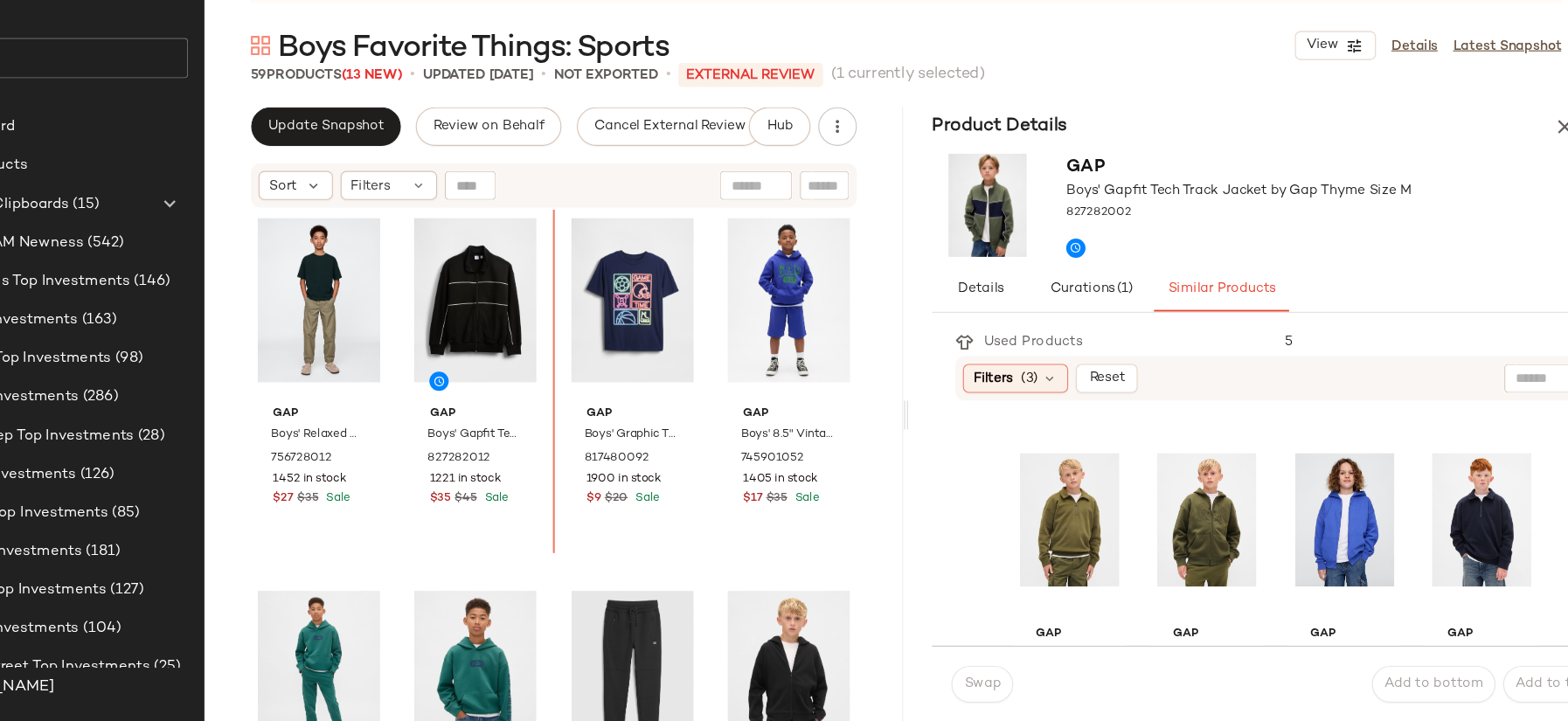
scroll to position [1358, 0]
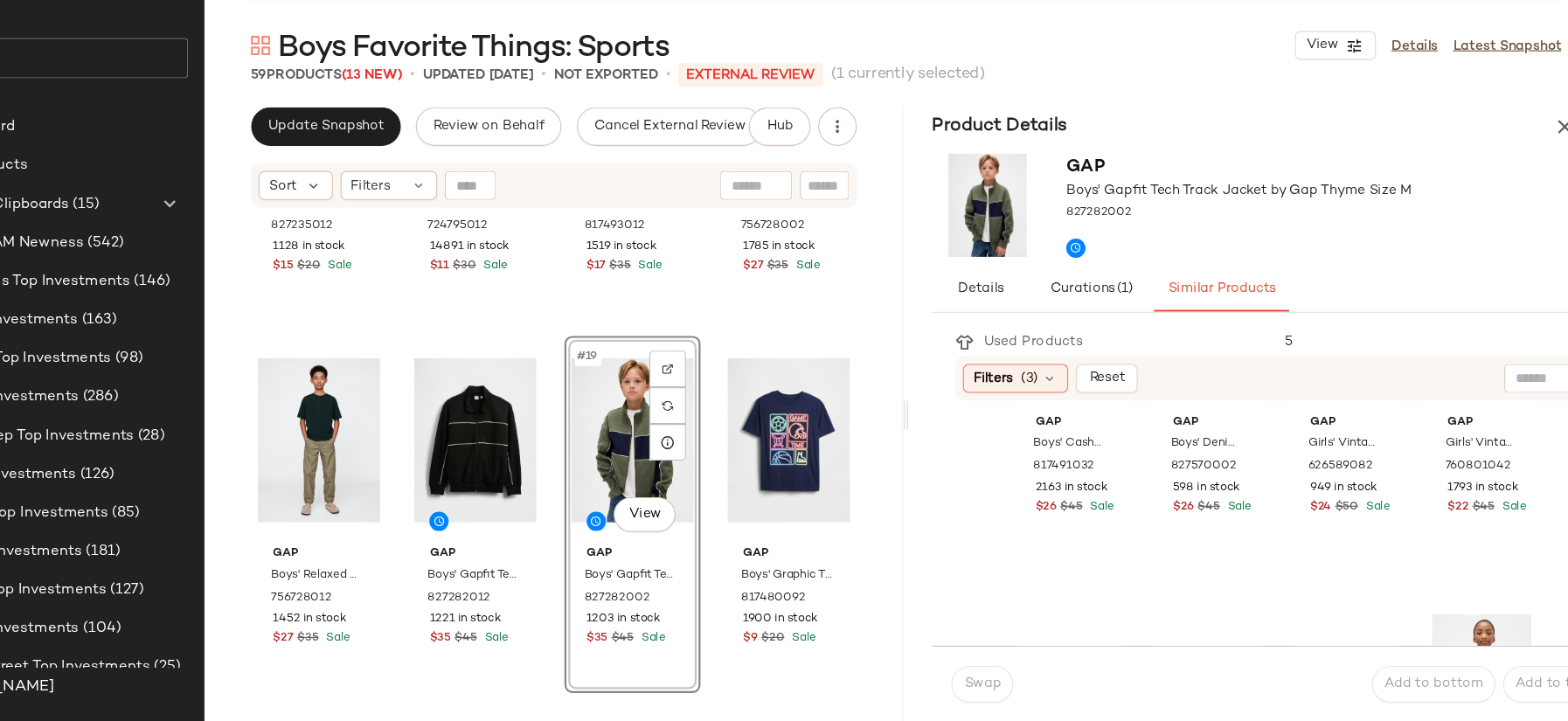
scroll to position [1117, 0]
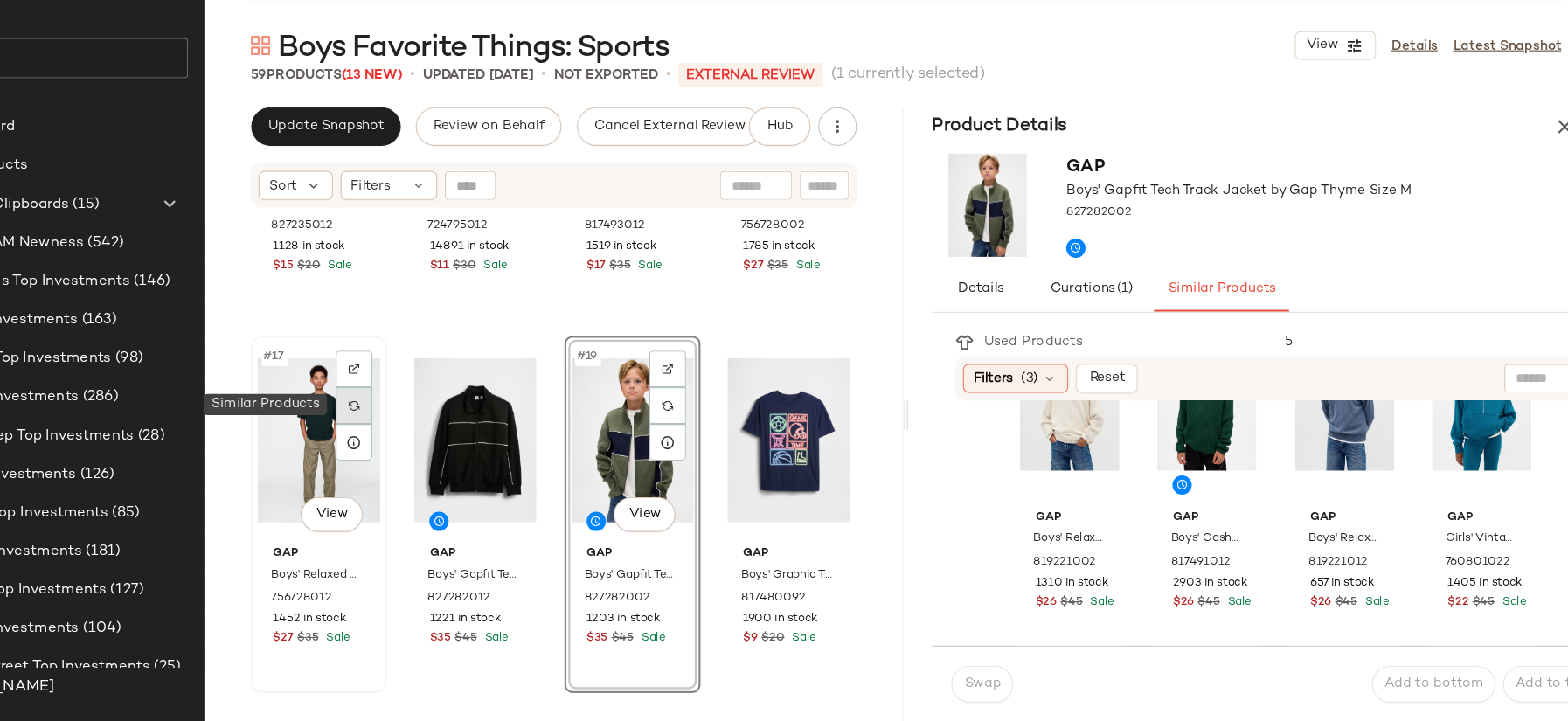
click at [437, 437] on img at bounding box center [433, 435] width 11 height 11
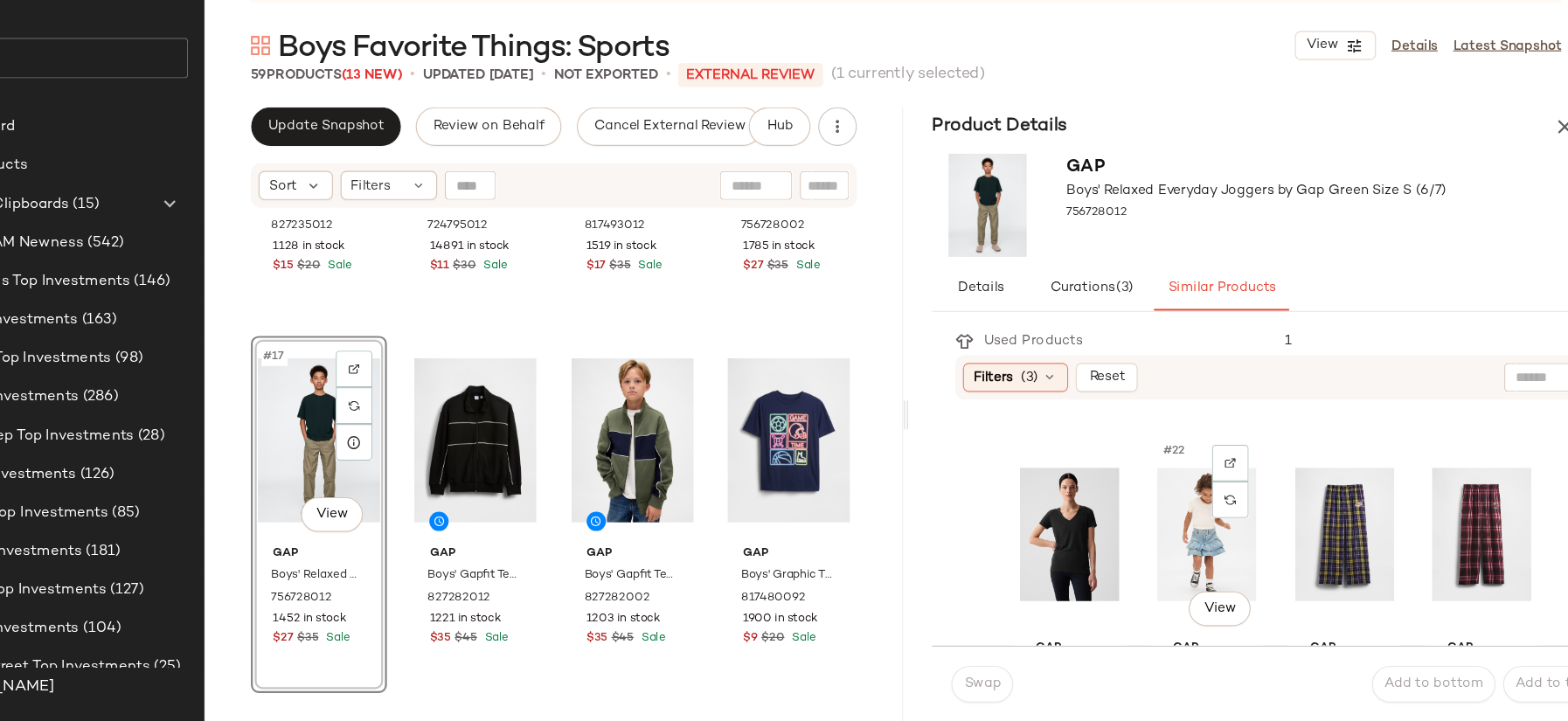
scroll to position [1800, 0]
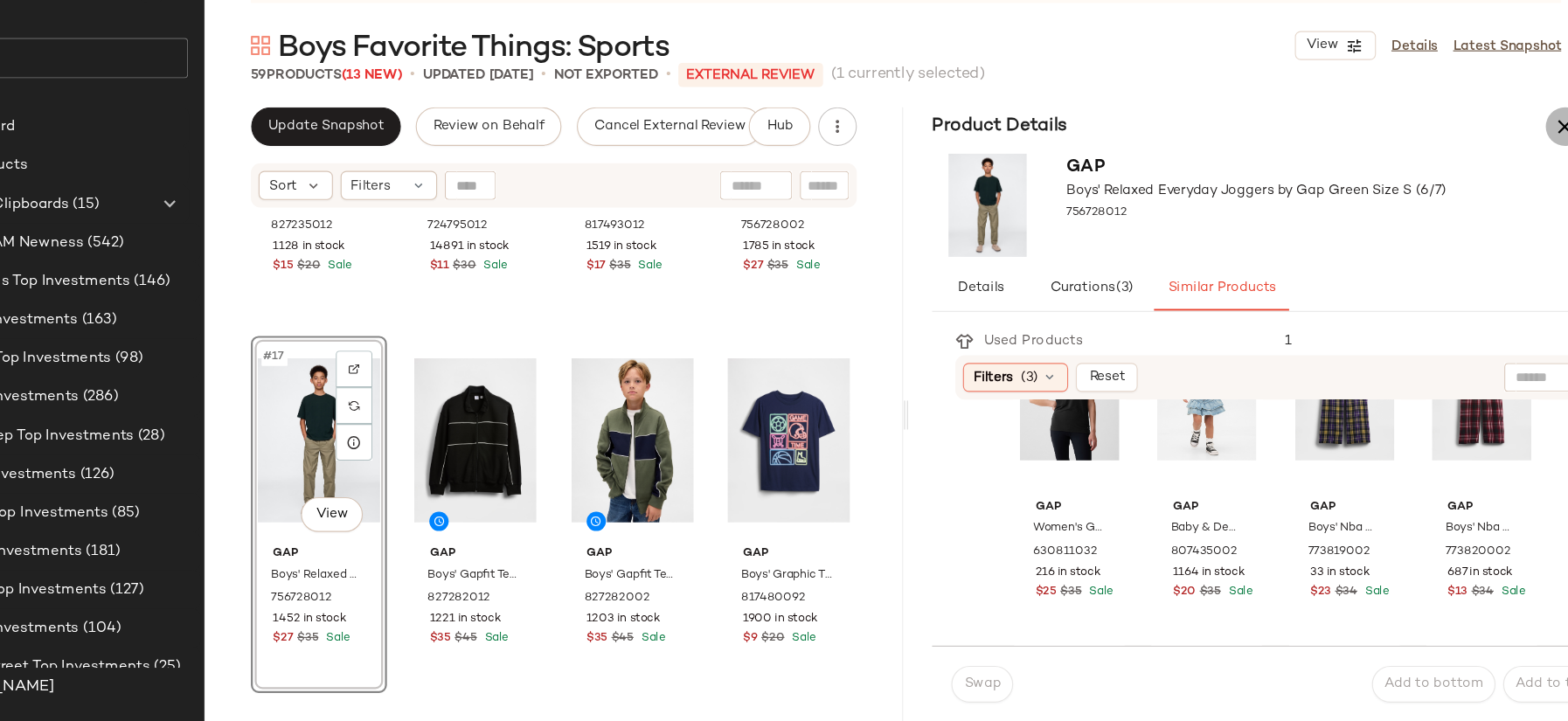
click at [1522, 180] on icon "button" at bounding box center [1530, 182] width 21 height 21
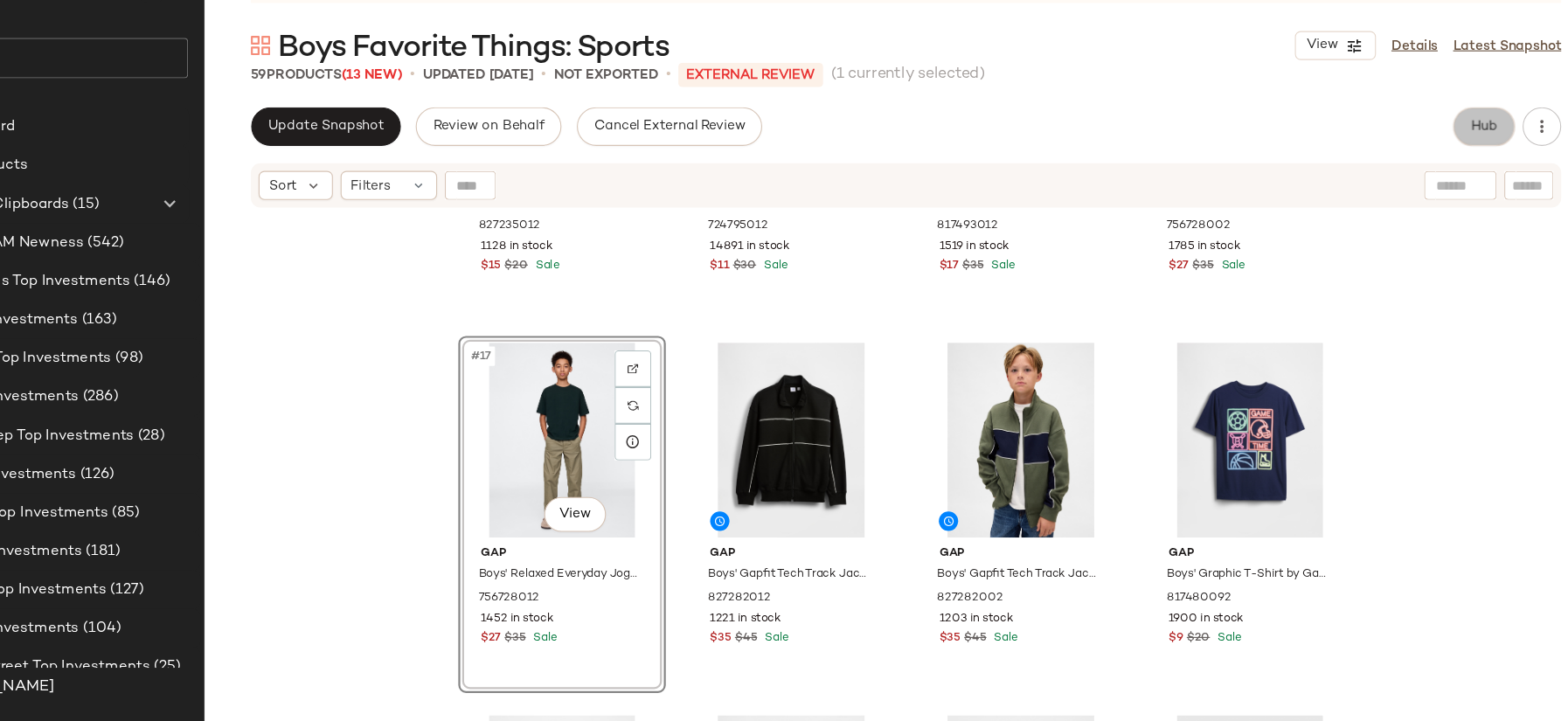
click at [1465, 181] on span "Hub" at bounding box center [1457, 182] width 25 height 14
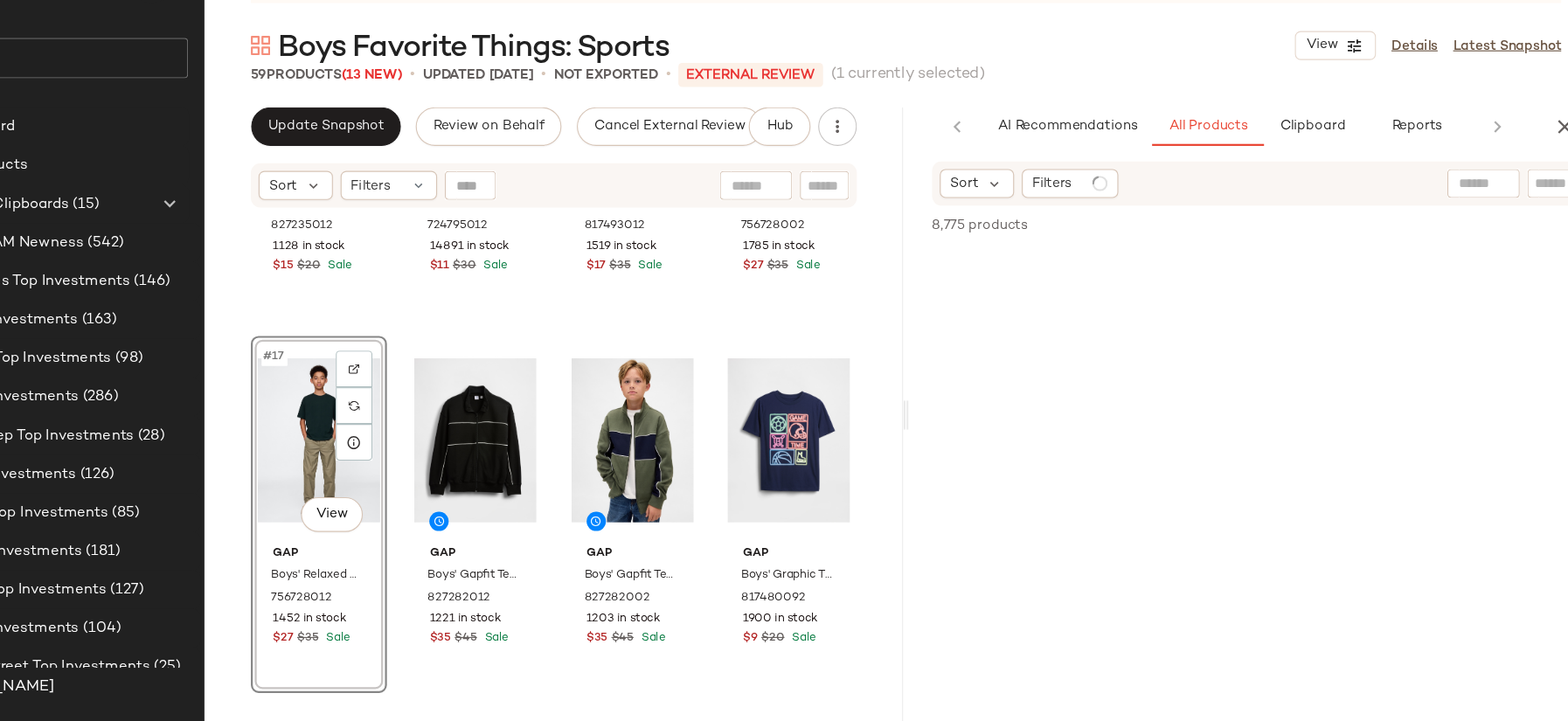
scroll to position [0, 0]
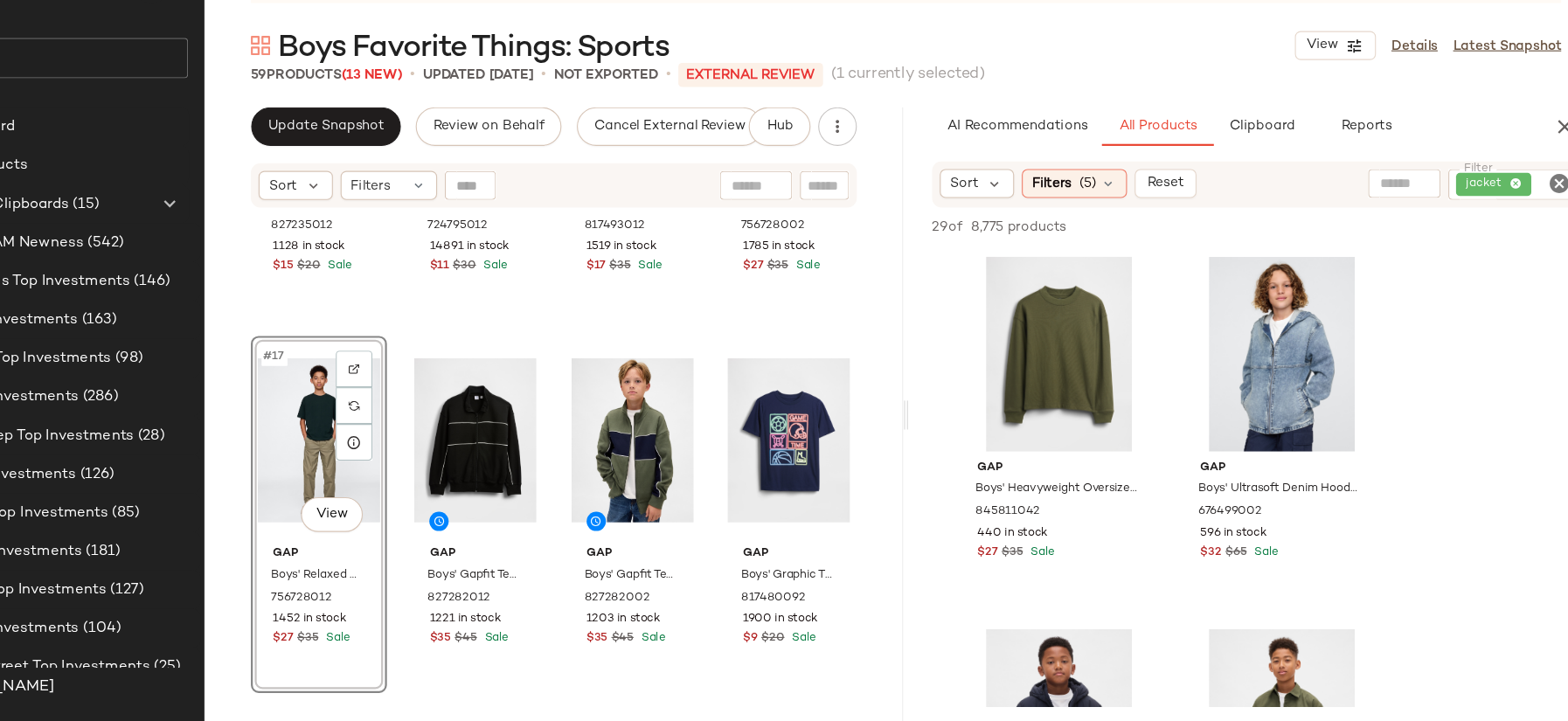
click at [1523, 230] on icon "Clear Filter" at bounding box center [1524, 234] width 21 height 21
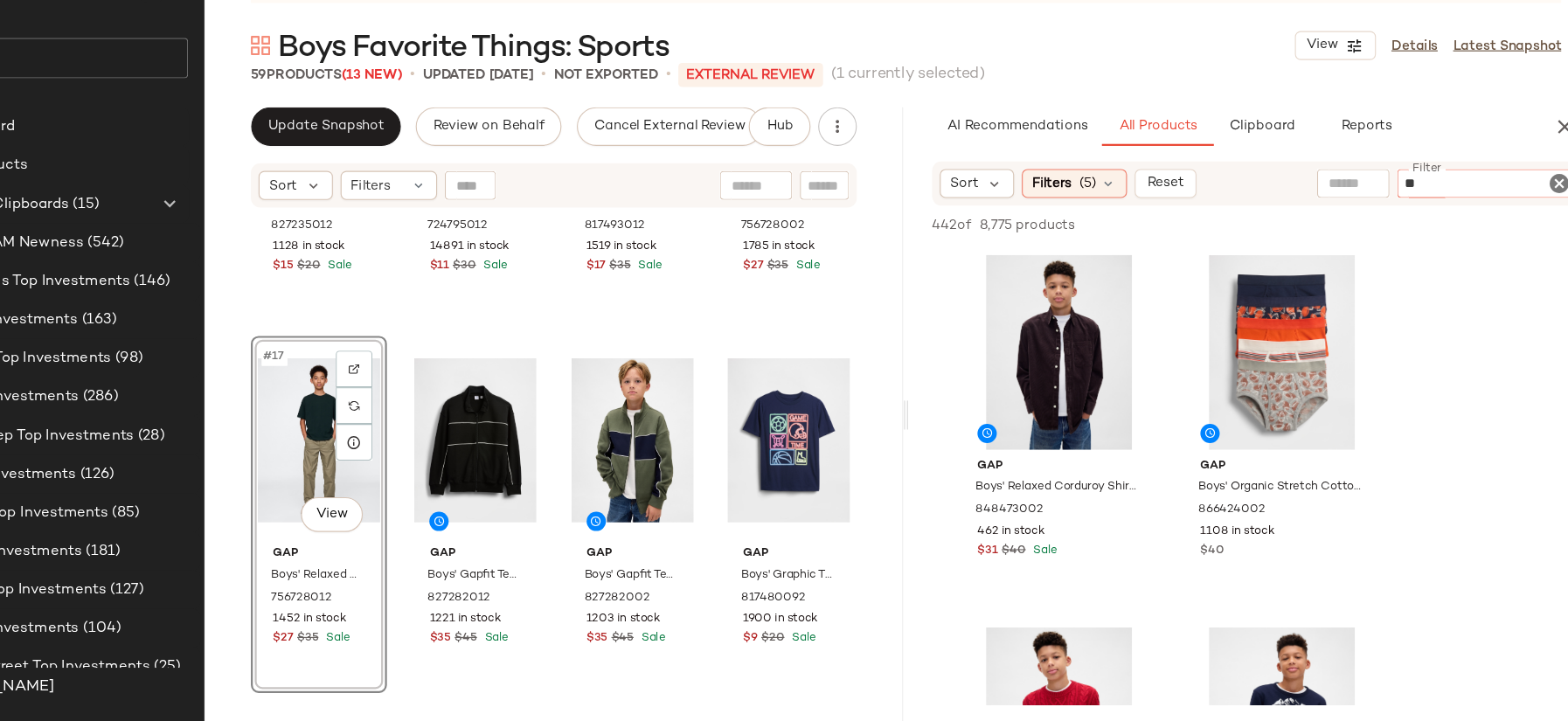
type input "*"
click at [1315, 239] on input "text" at bounding box center [1379, 234] width 152 height 19
type input "**********"
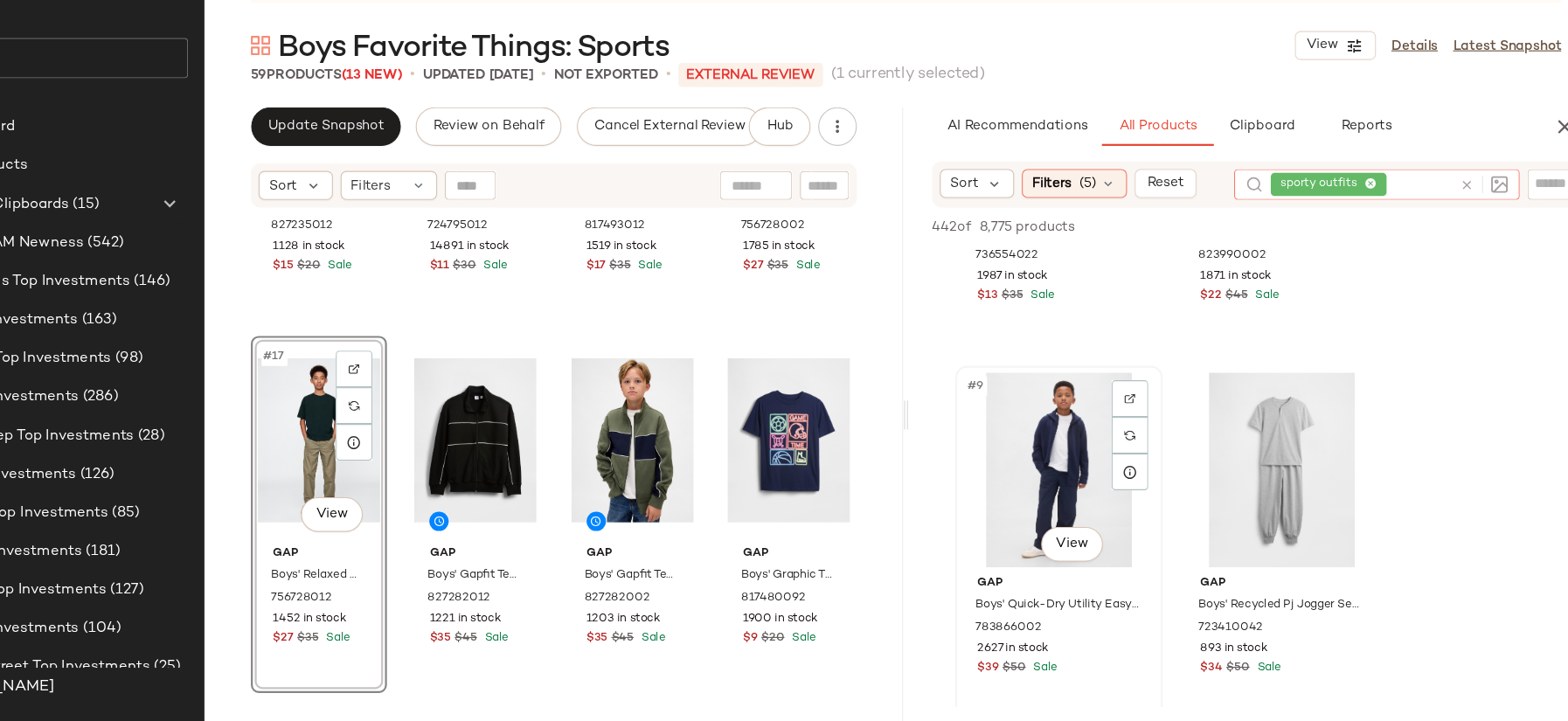
scroll to position [1255, 0]
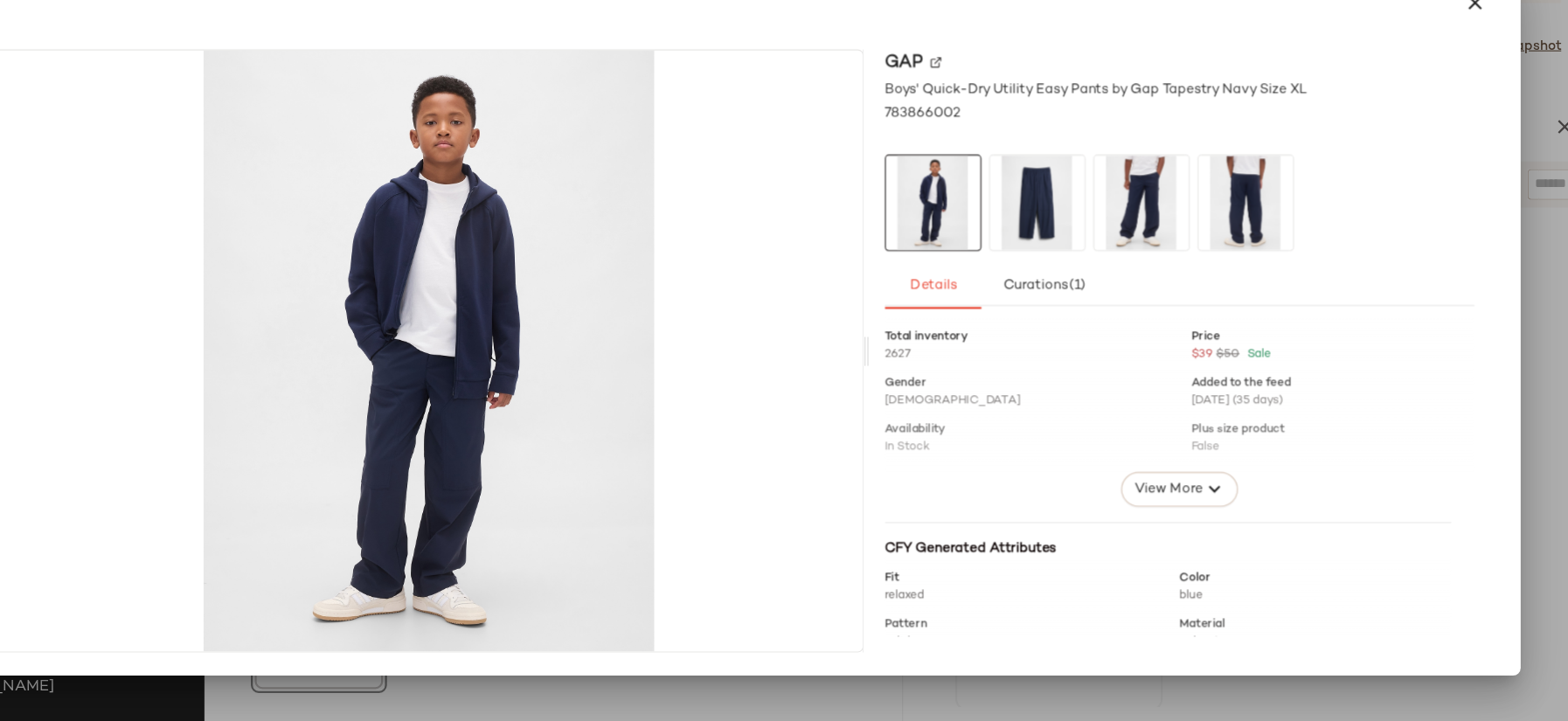
click at [1170, 509] on span "View More" at bounding box center [1170, 510] width 63 height 21
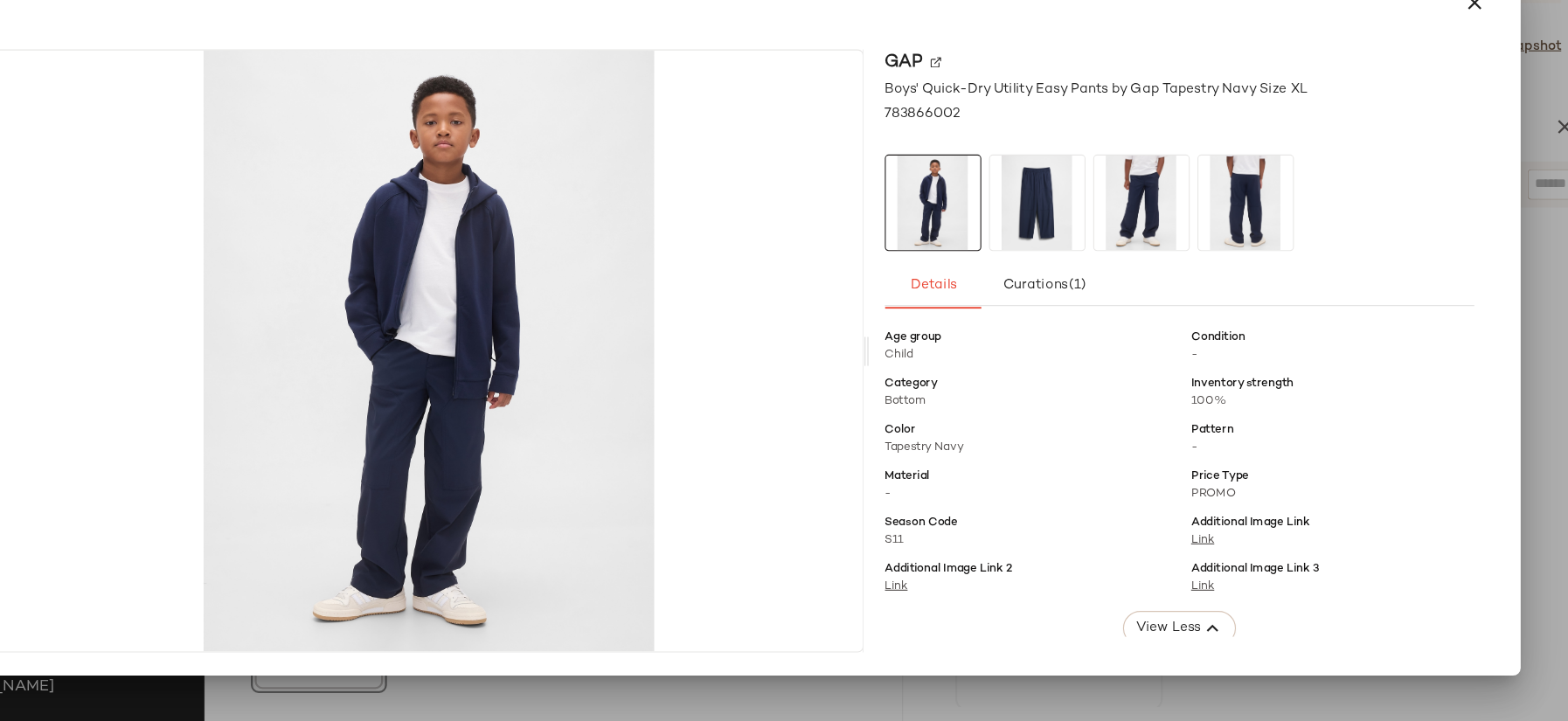
scroll to position [127, 0]
click at [1445, 73] on icon "button" at bounding box center [1448, 70] width 21 height 21
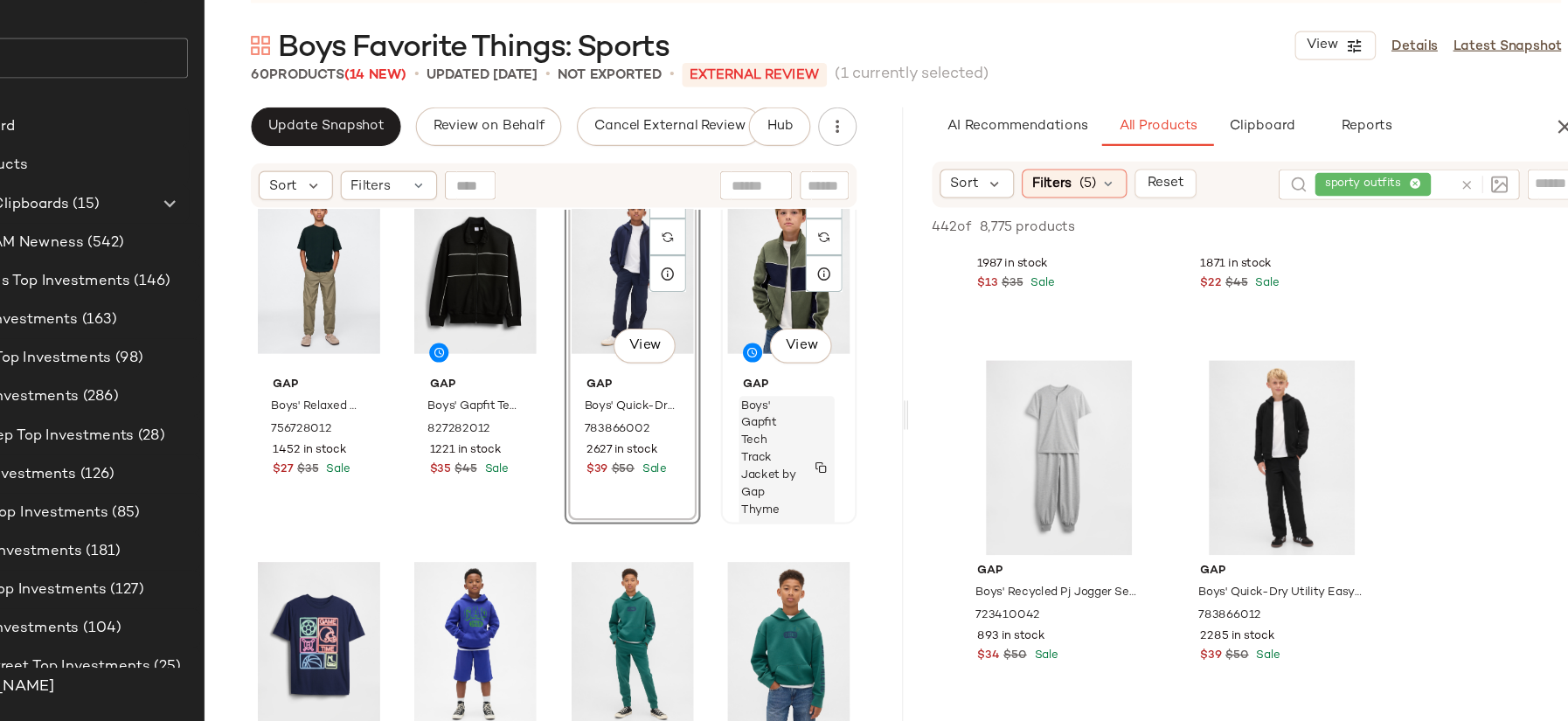
scroll to position [1451, 0]
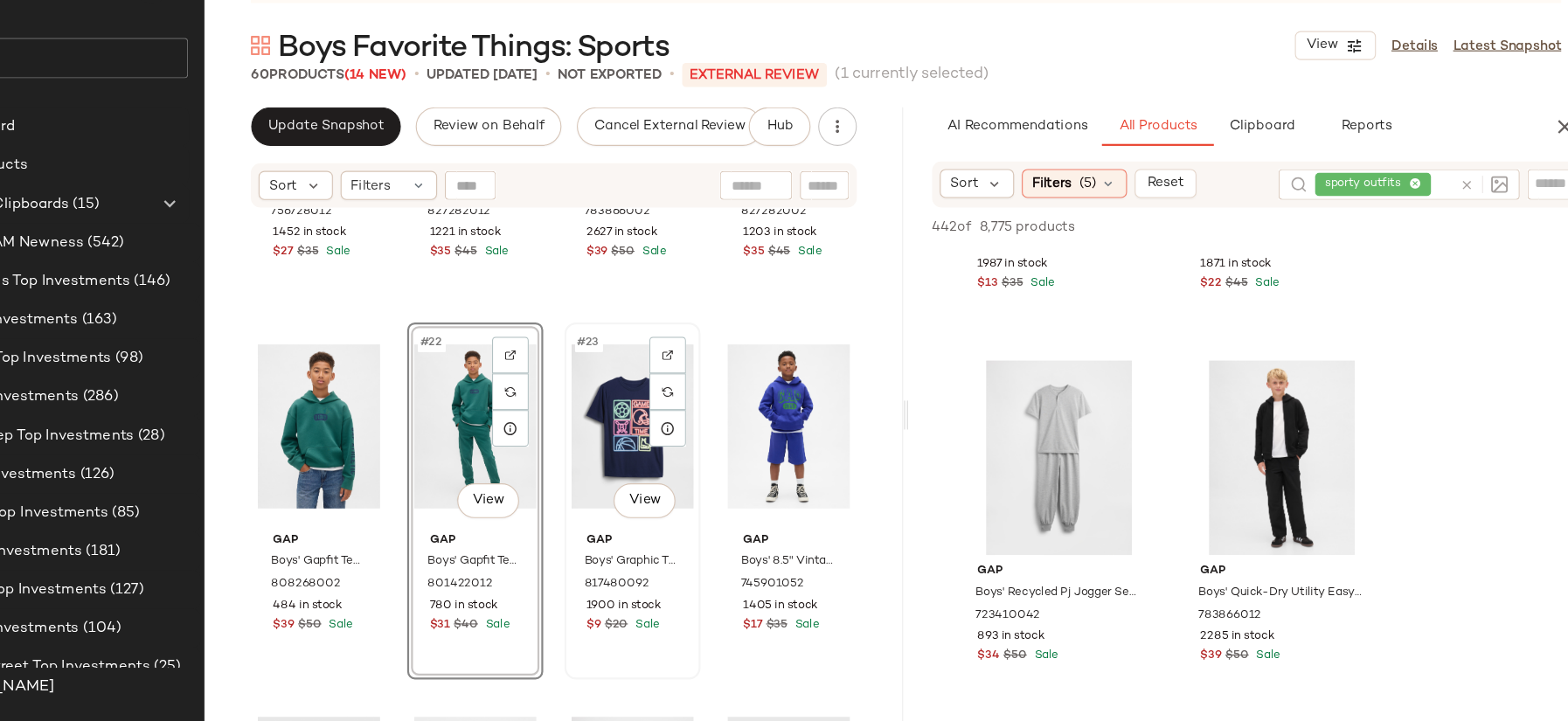
scroll to position [1603, 0]
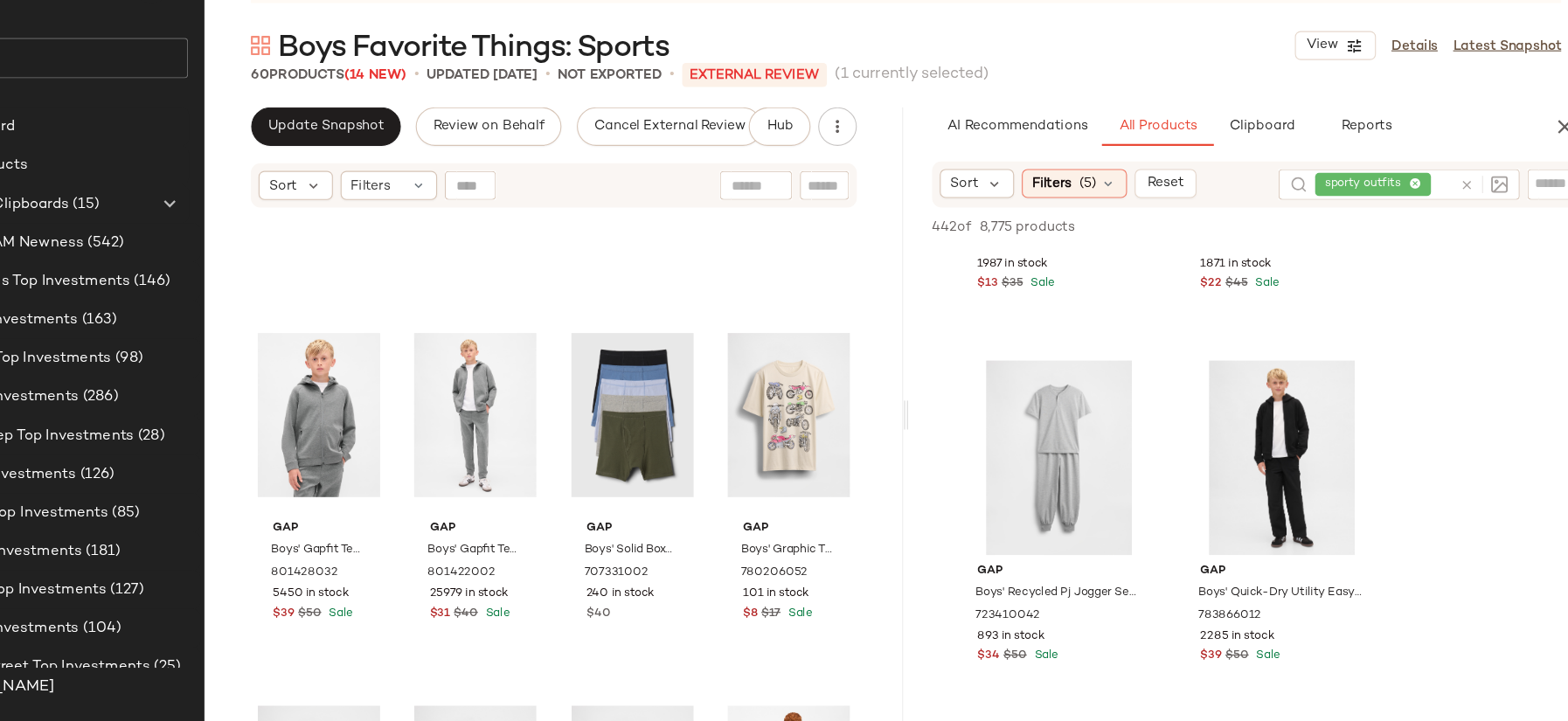
scroll to position [2425, 0]
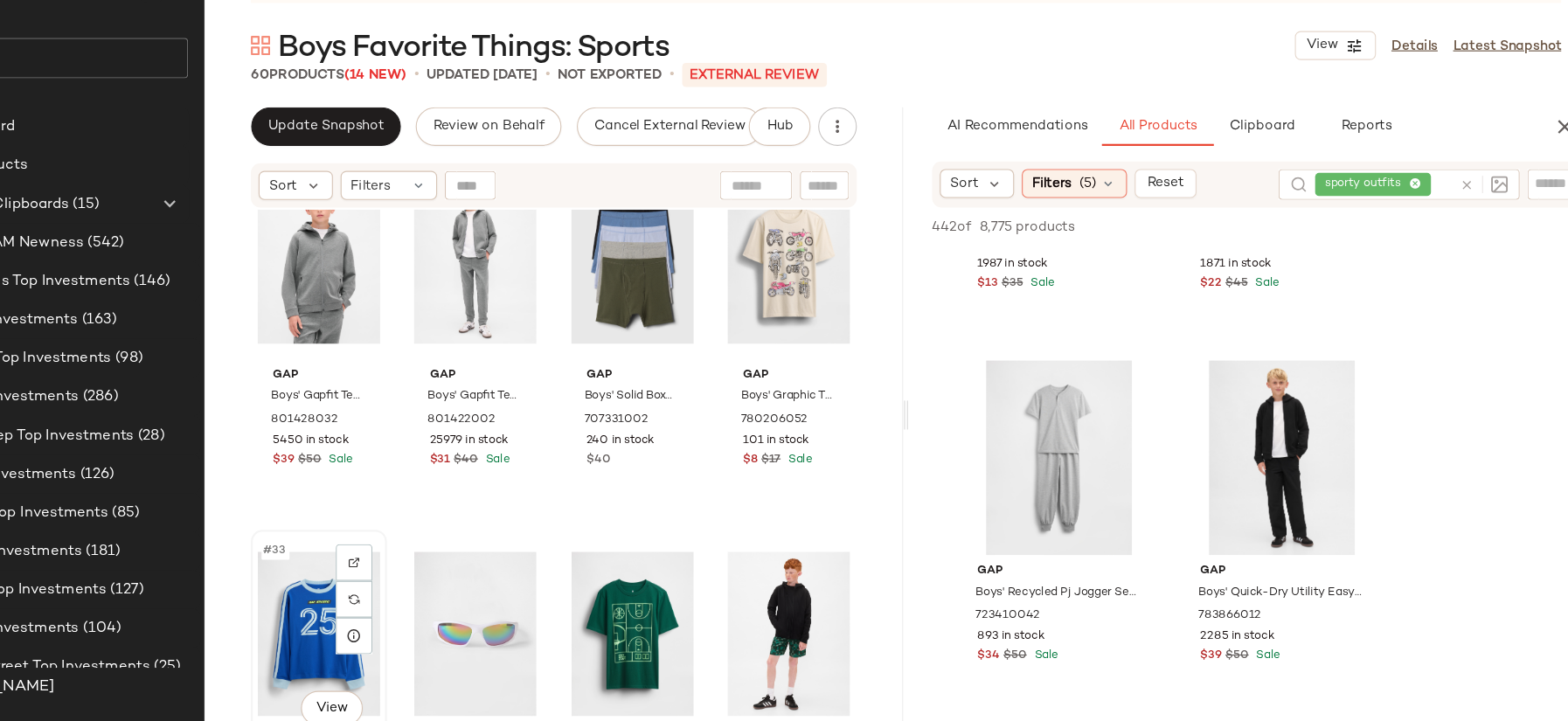
click at [383, 616] on div "#33 View" at bounding box center [400, 641] width 111 height 177
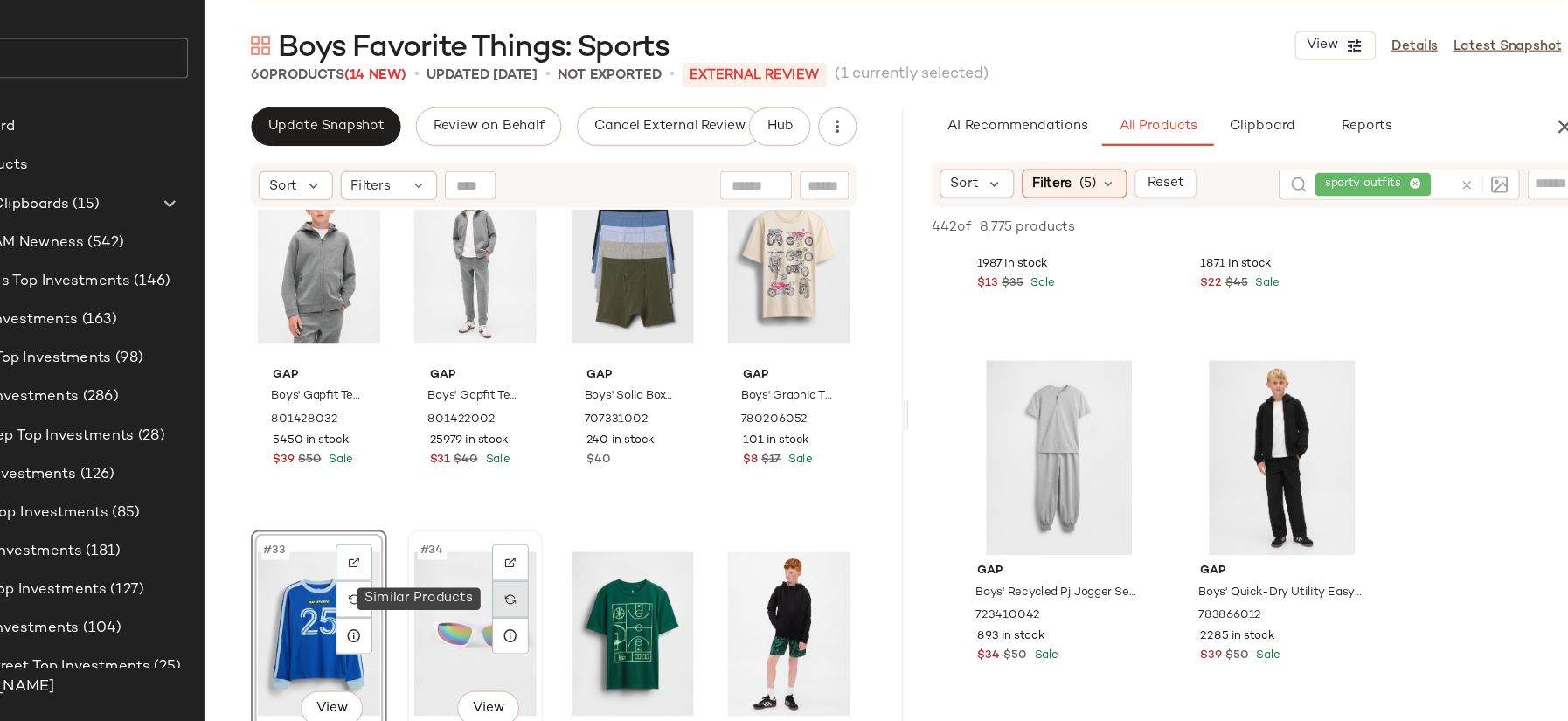
click at [569, 622] on div at bounding box center [574, 609] width 33 height 33
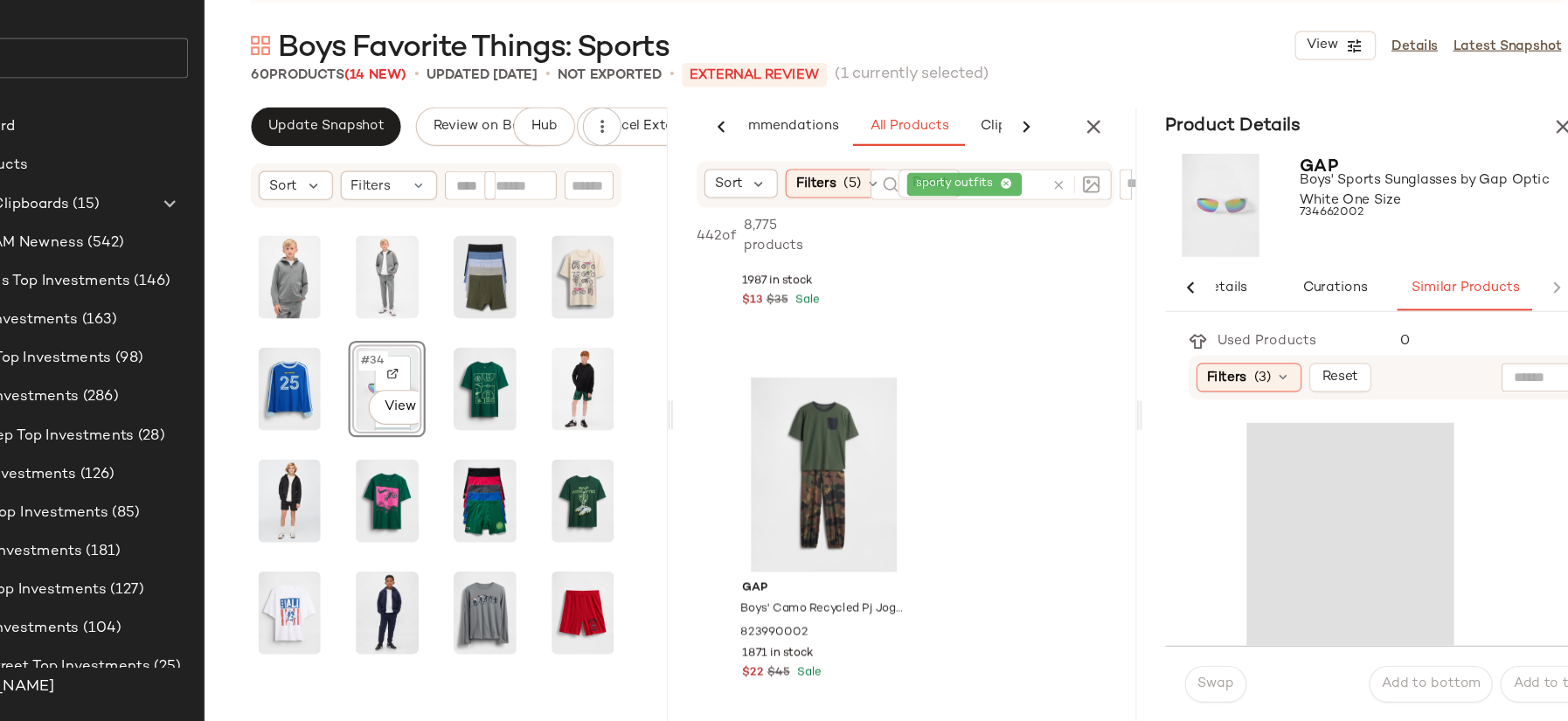
scroll to position [0, 63]
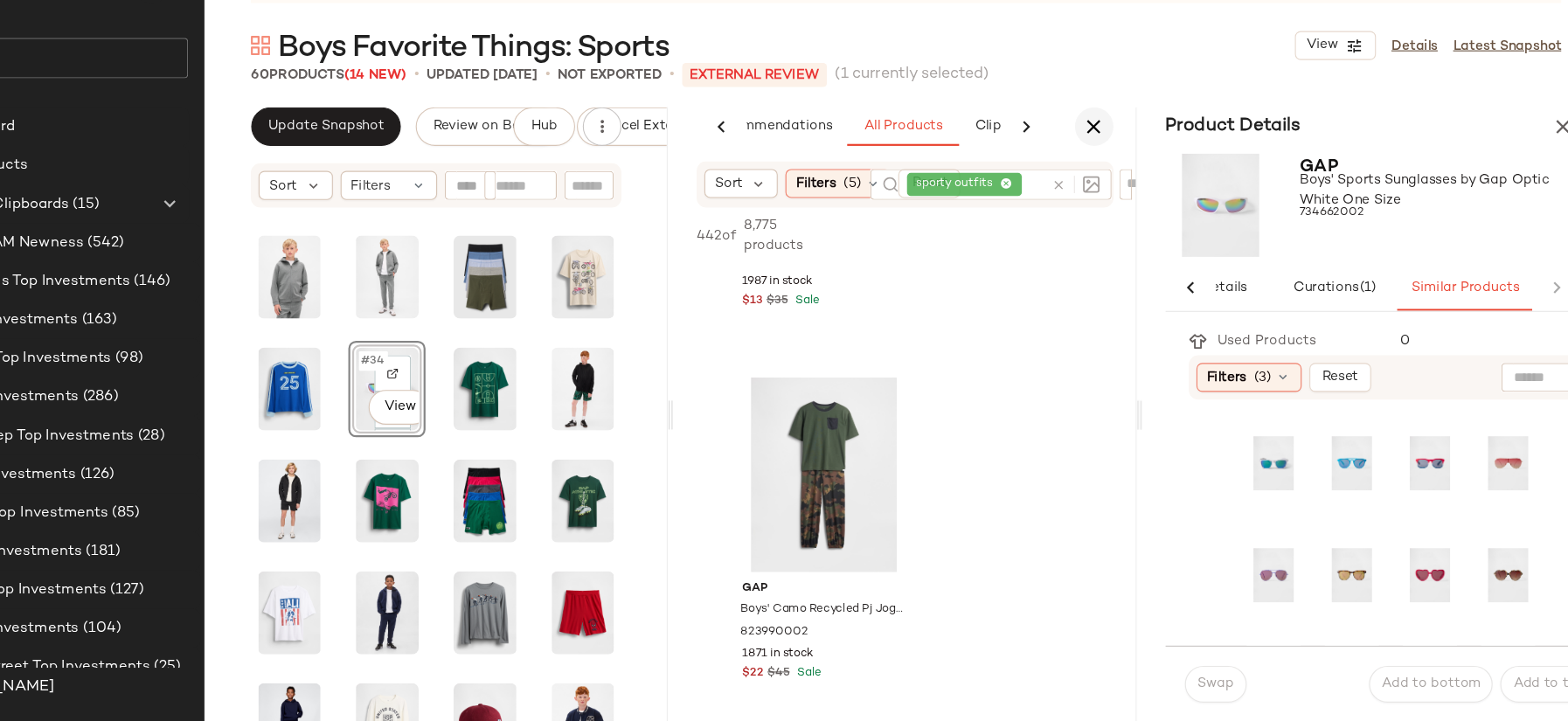
click at [1102, 180] on icon "button" at bounding box center [1104, 182] width 21 height 21
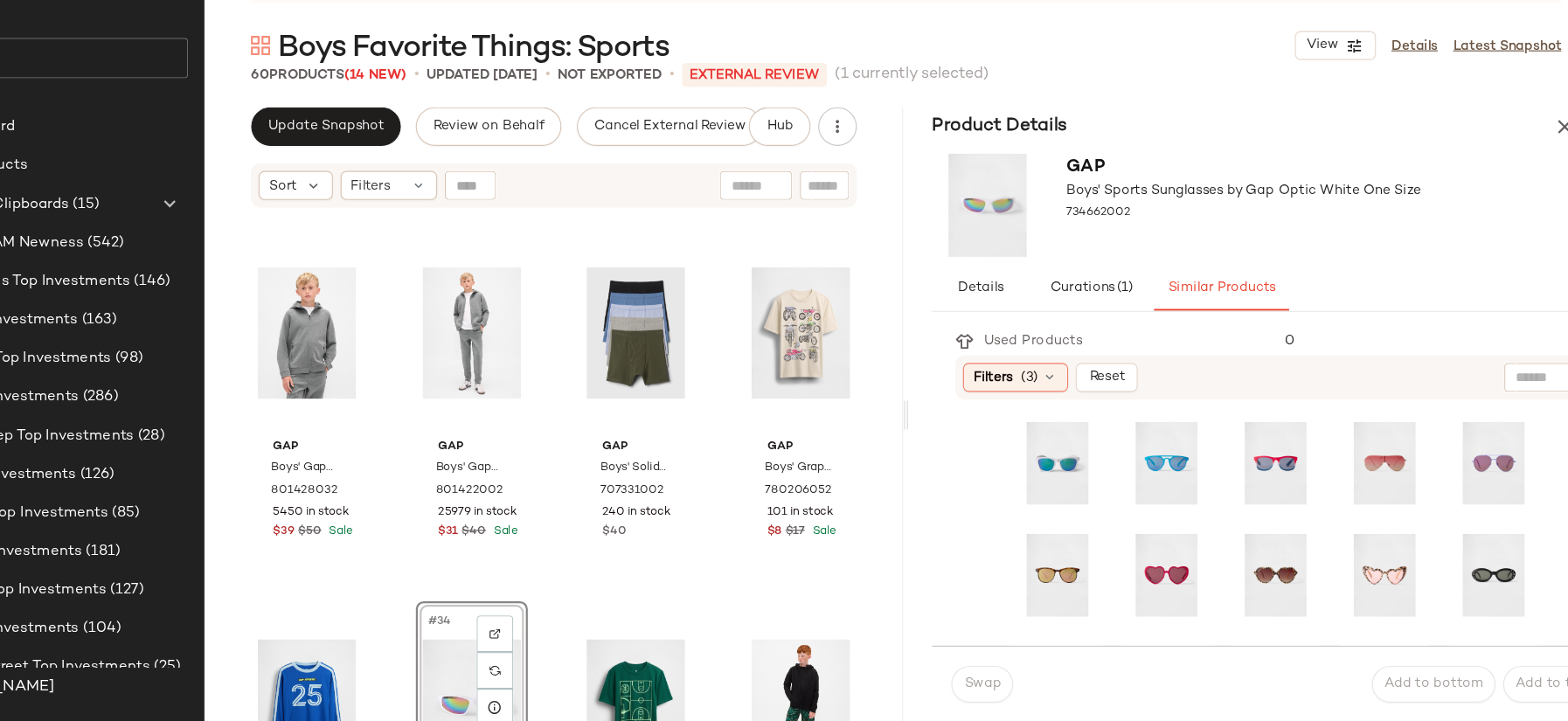
scroll to position [2698, 0]
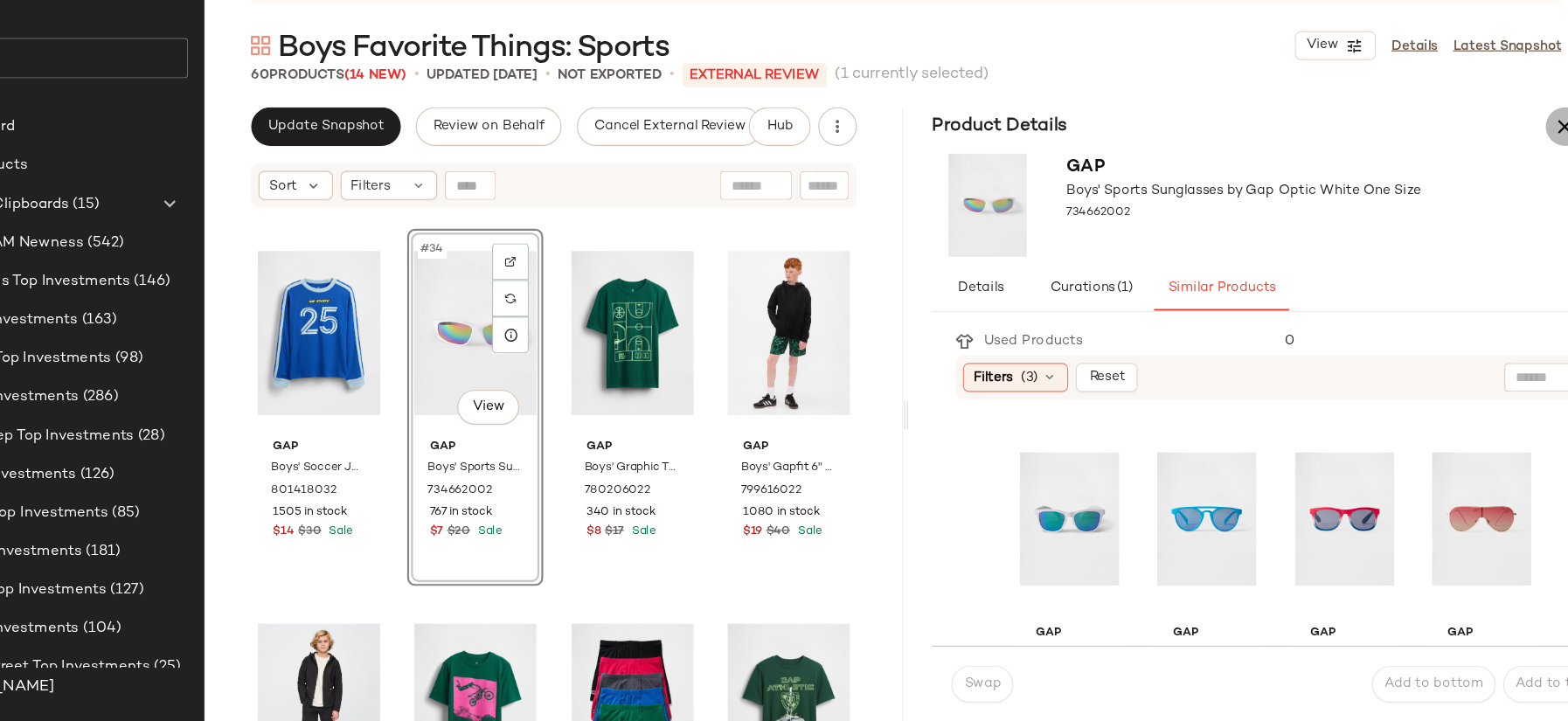
click at [1524, 180] on icon "button" at bounding box center [1530, 182] width 21 height 21
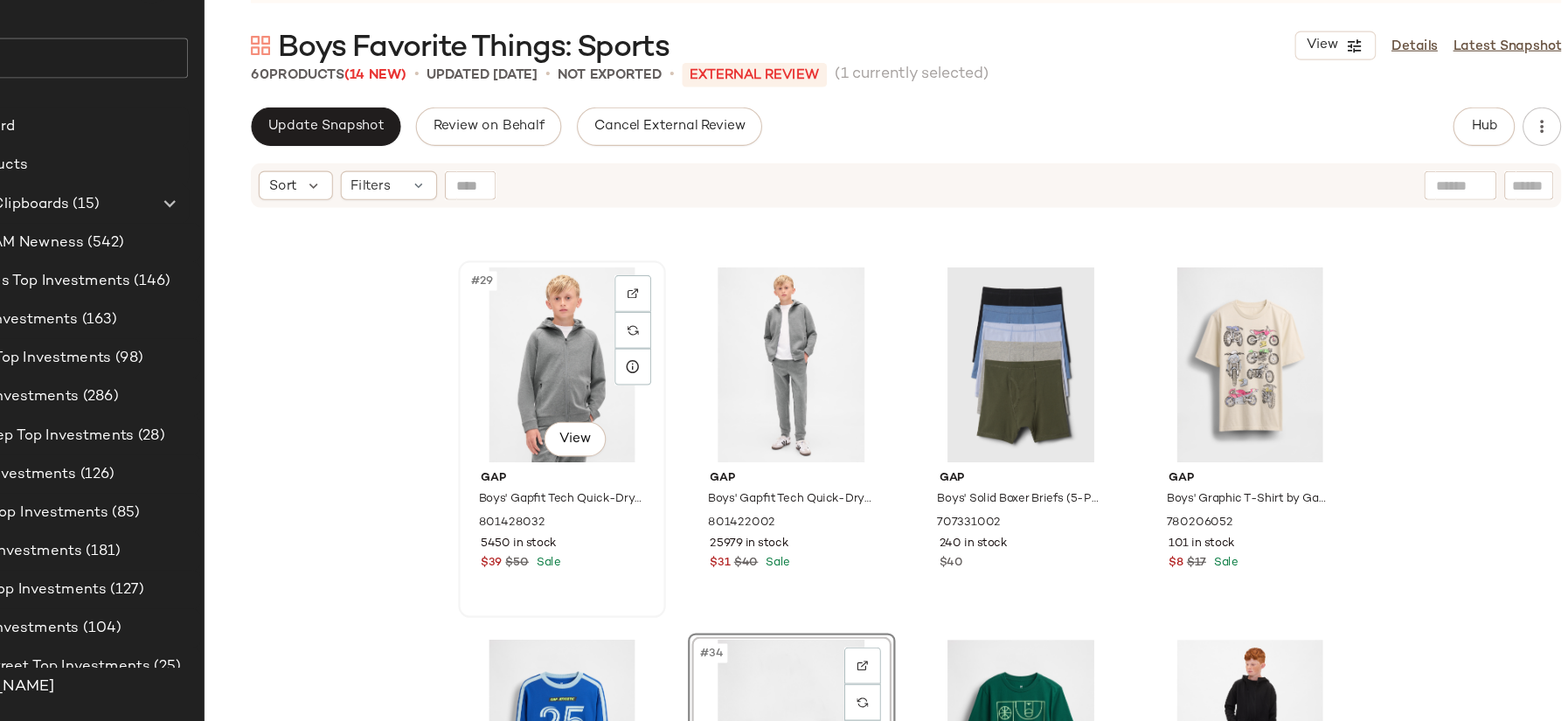
scroll to position [2488, 0]
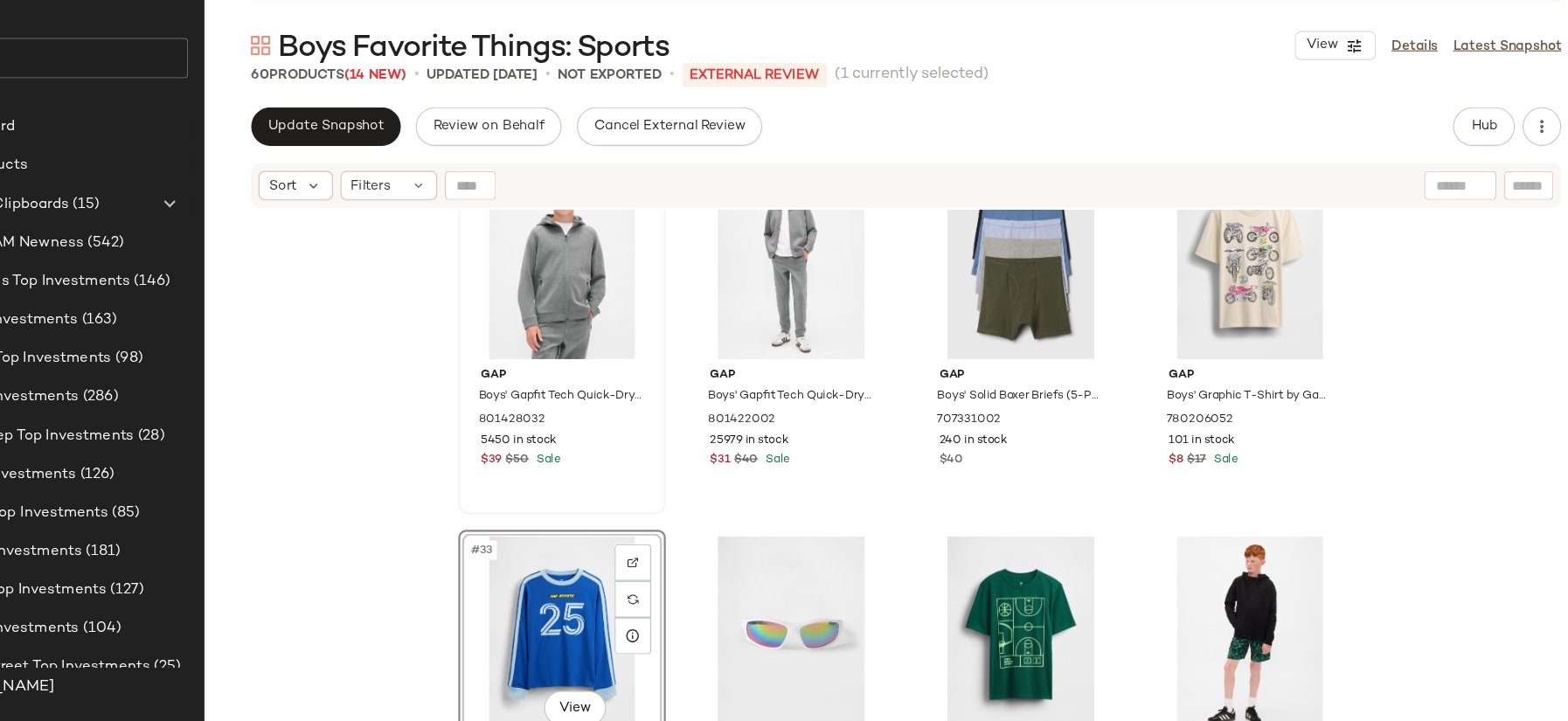
scroll to position [2409, 0]
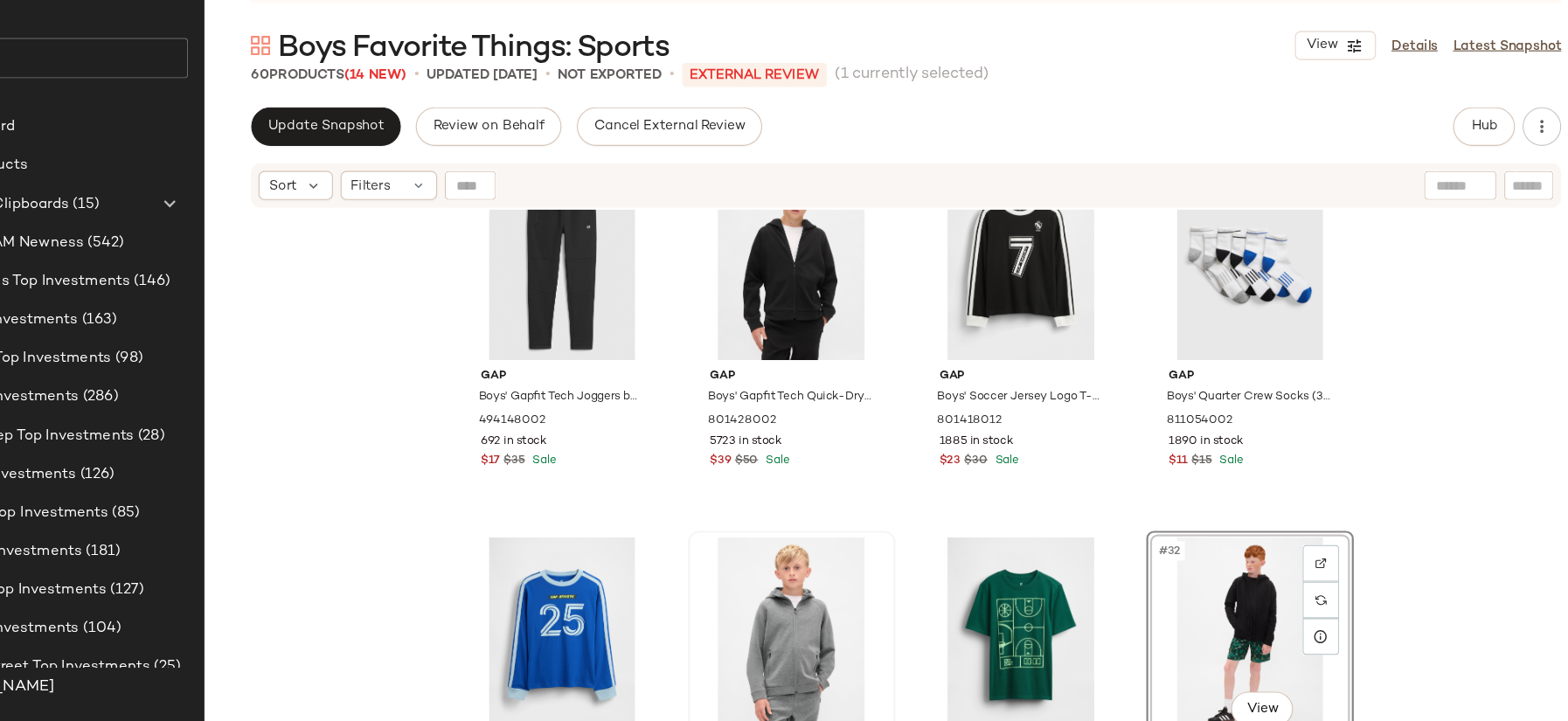
scroll to position [2146, 0]
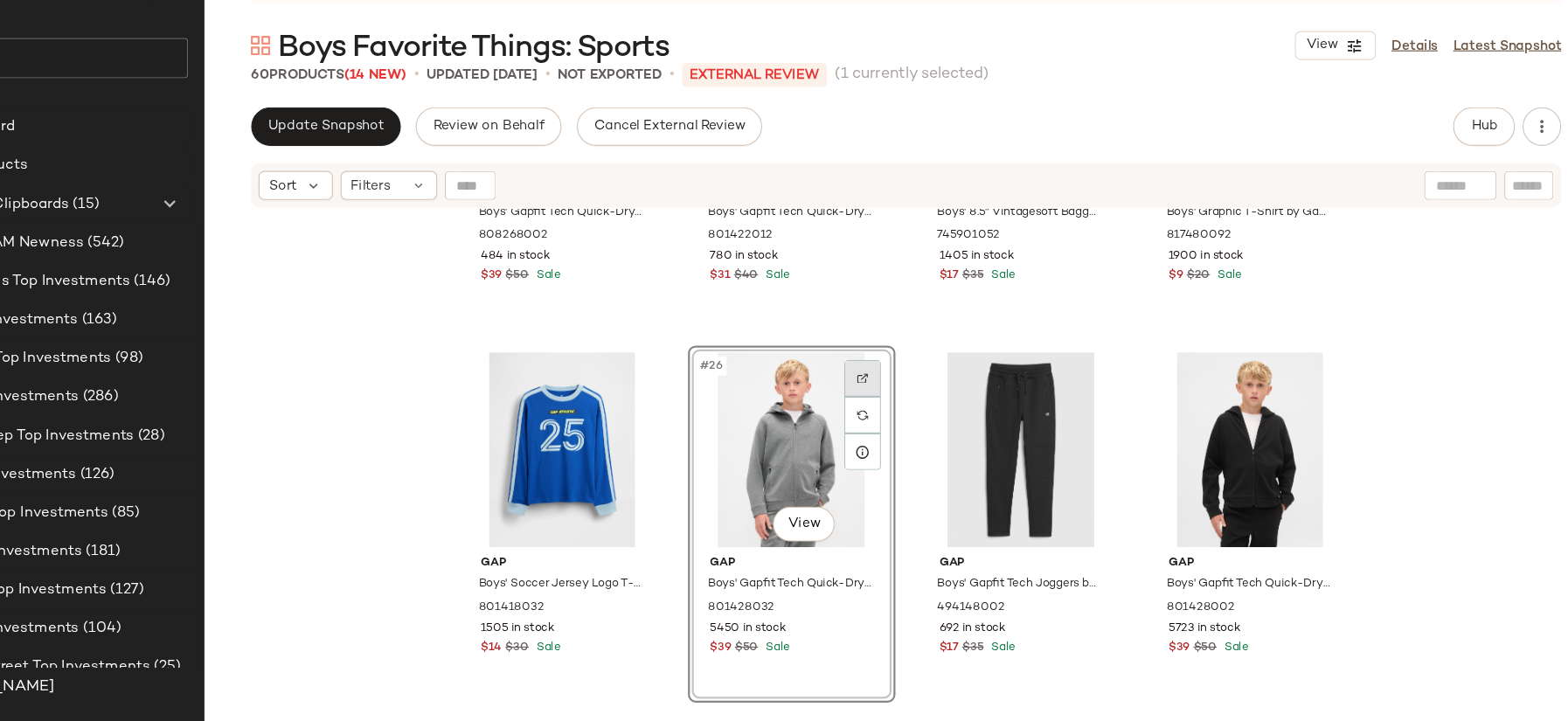
scroll to position [1990, 0]
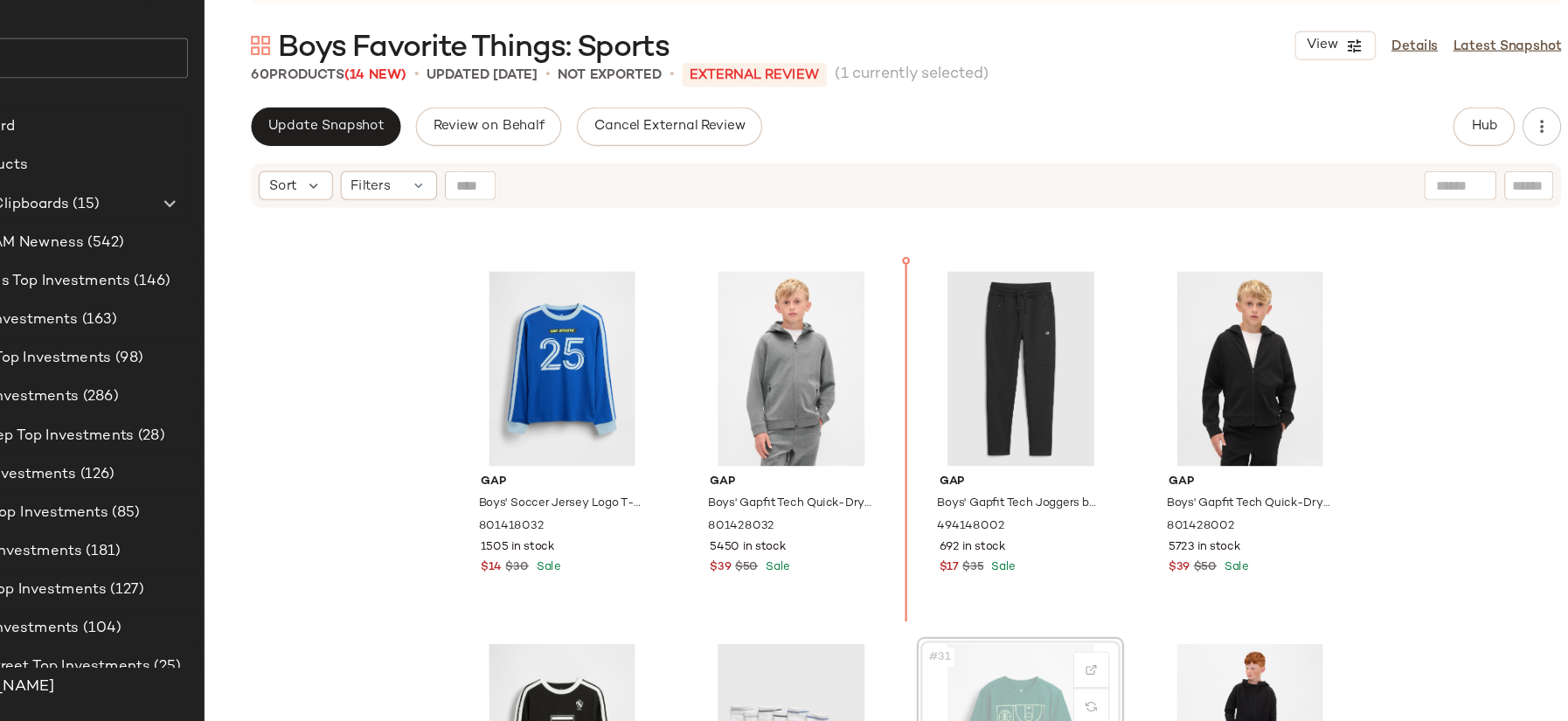
scroll to position [1983, 0]
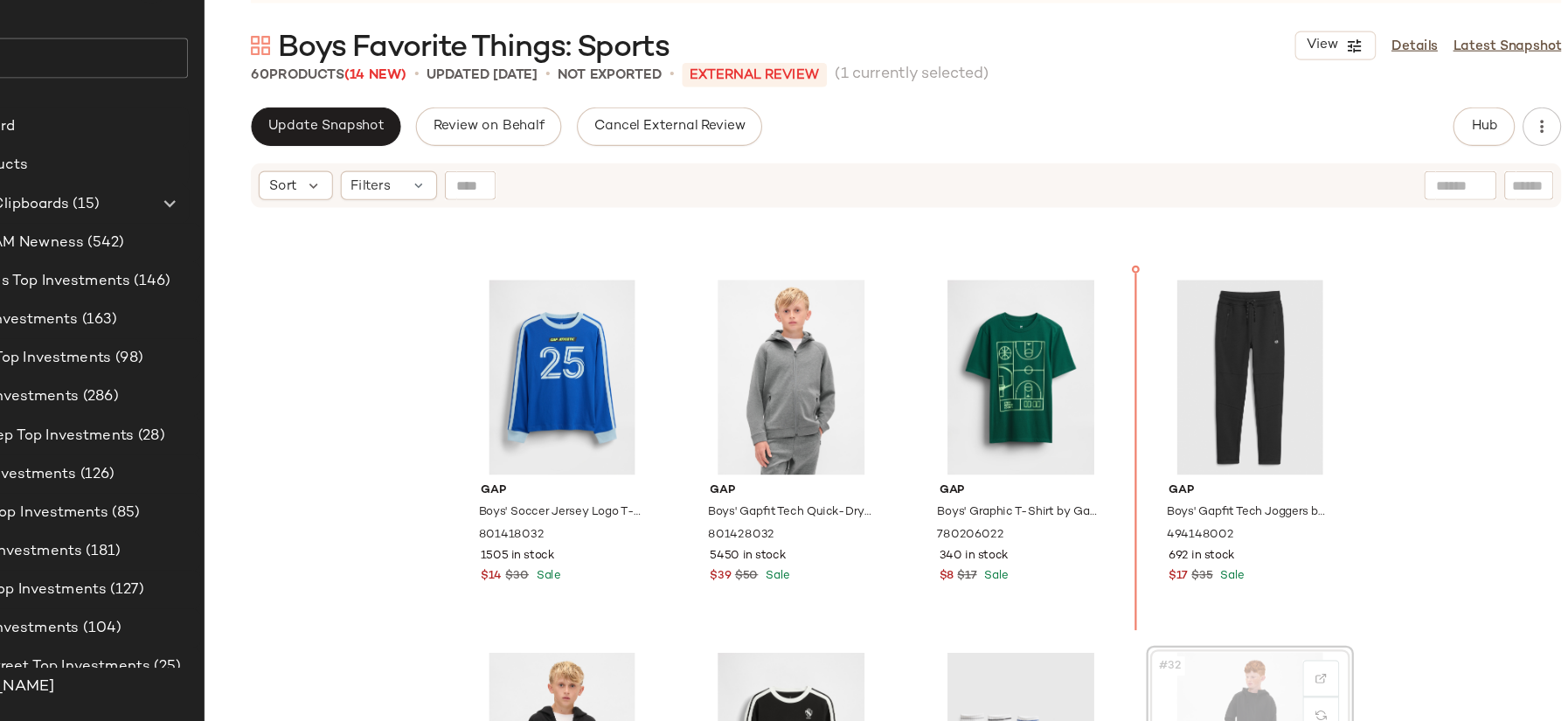
scroll to position [1985, 0]
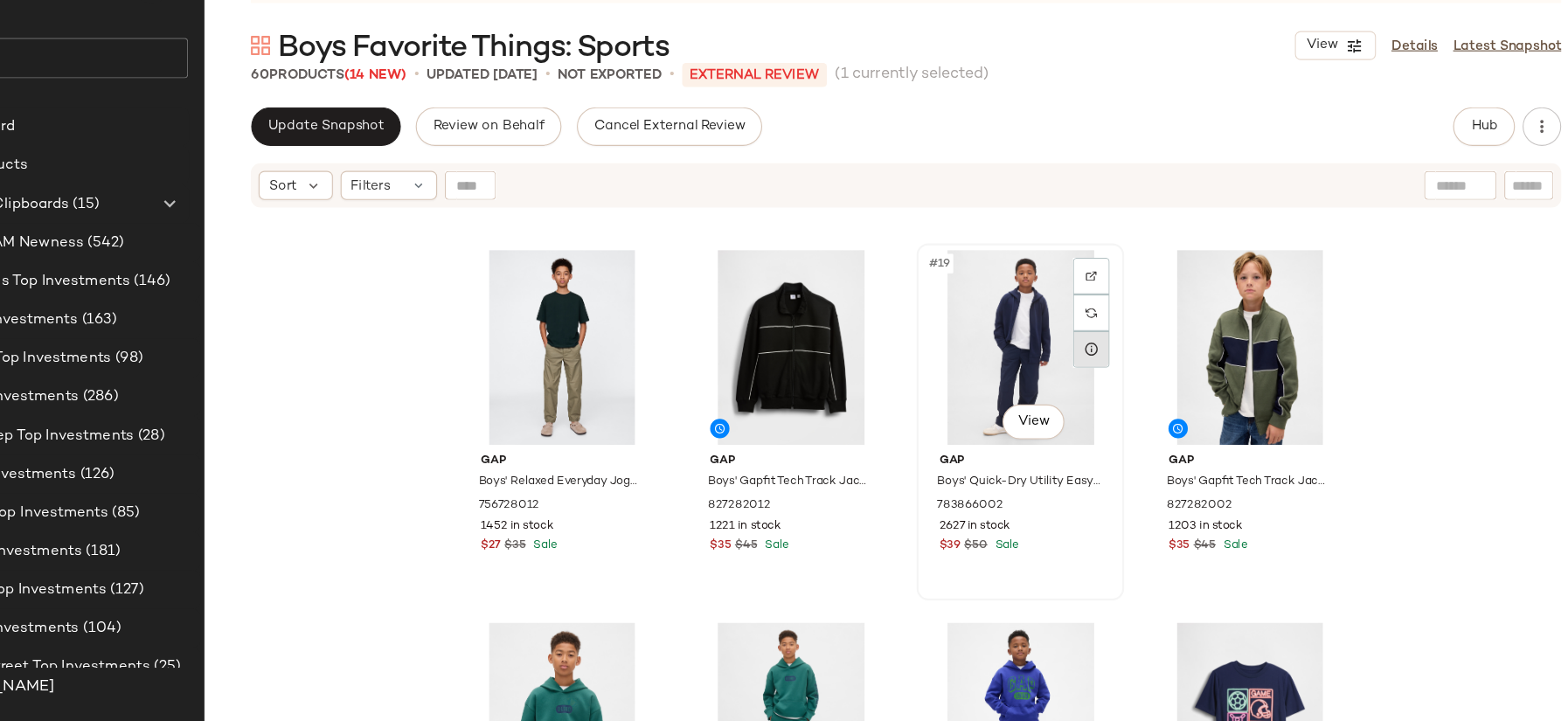
scroll to position [1335, 0]
click at [1100, 353] on img at bounding box center [1101, 351] width 11 height 11
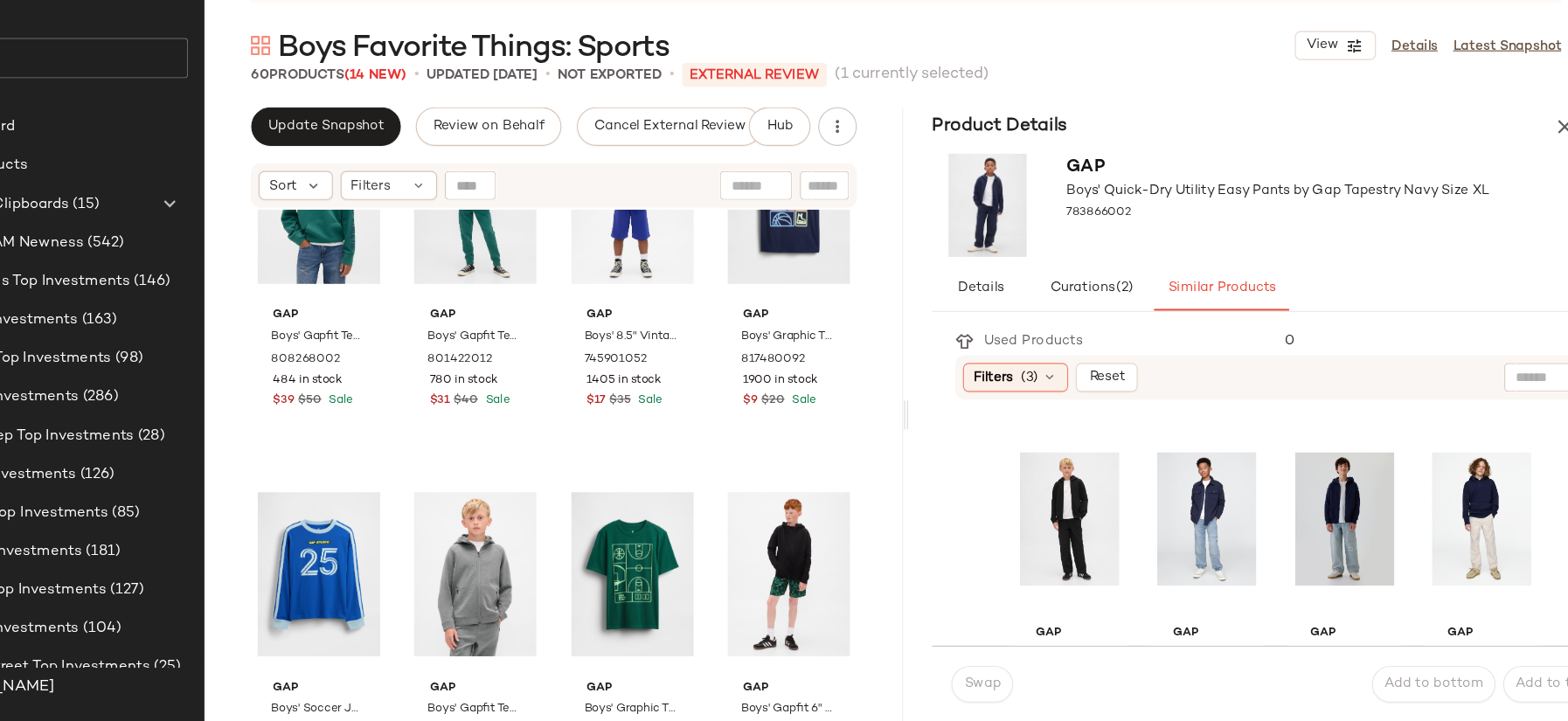
scroll to position [1819, 0]
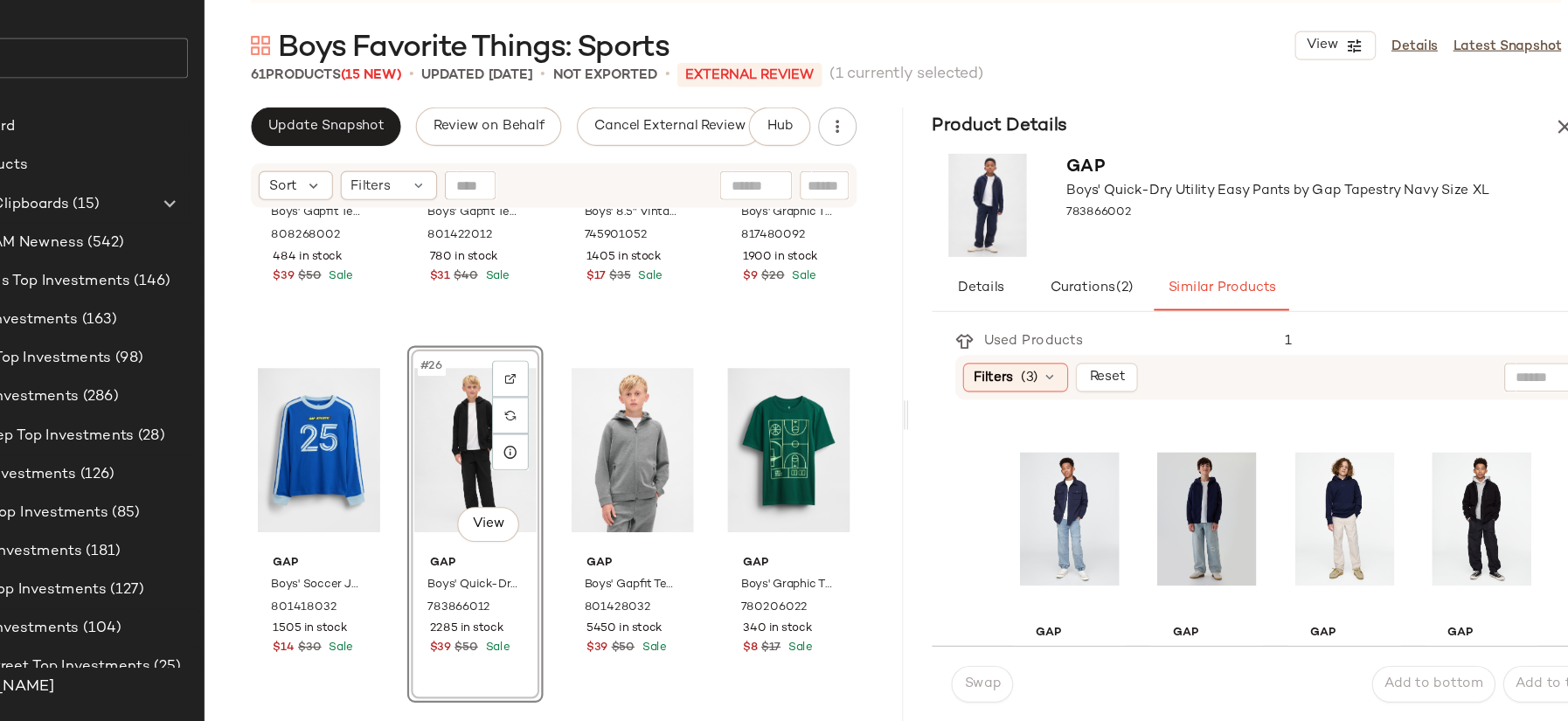
scroll to position [1769, 0]
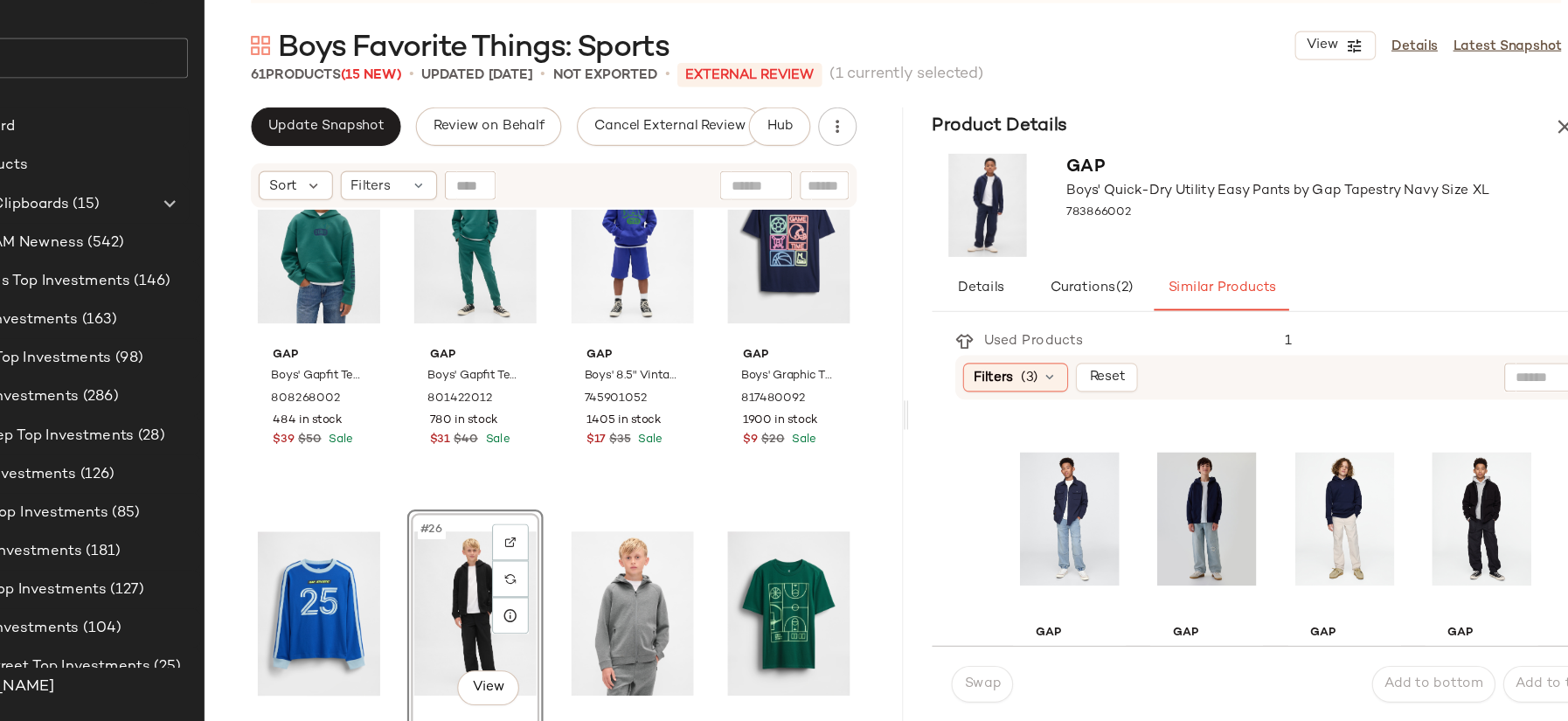
click at [623, 519] on div "Gap Boys' Gapfit Tech Quick-Dry Logo Hoodie by Gap Jade Stone Size S (6/7) 8082…" at bounding box center [614, 510] width 633 height 508
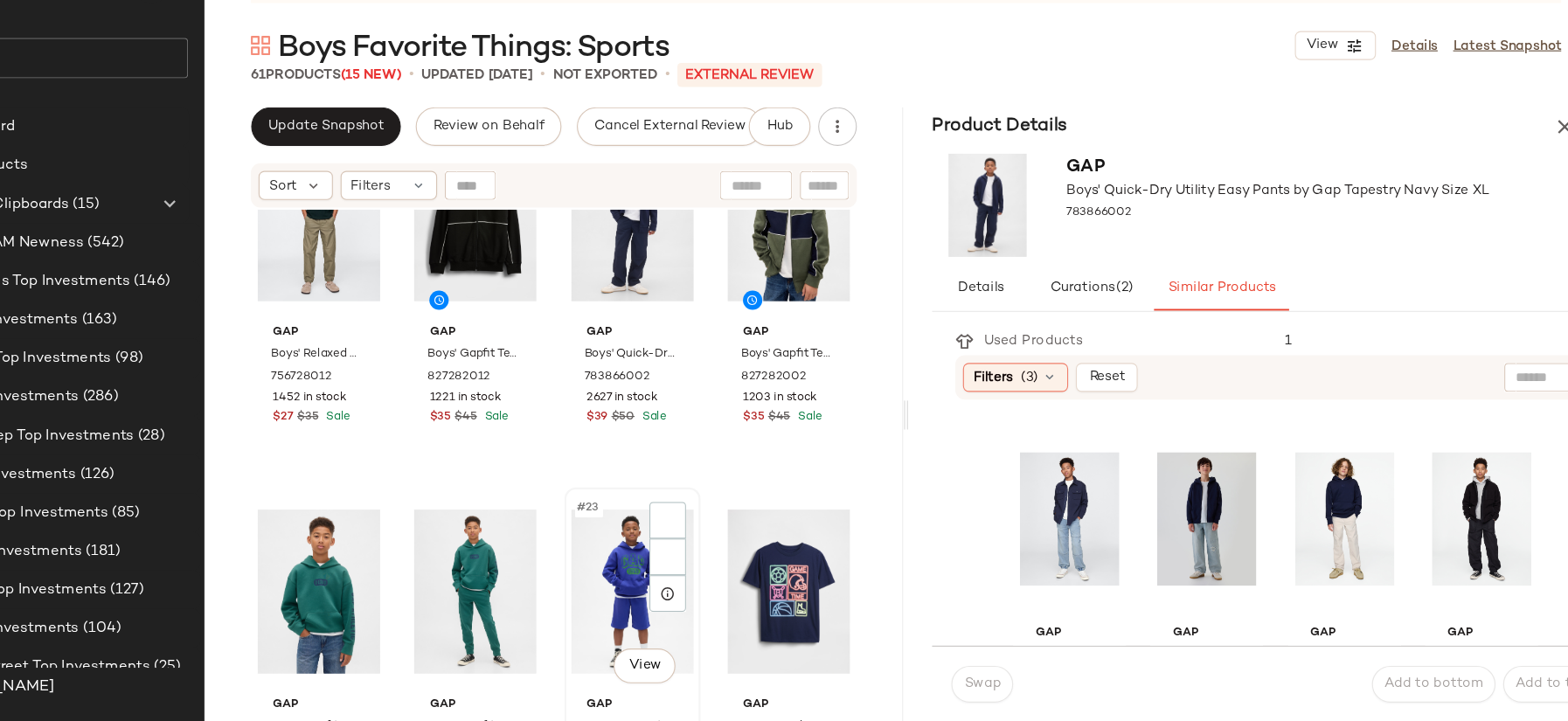
scroll to position [1482, 0]
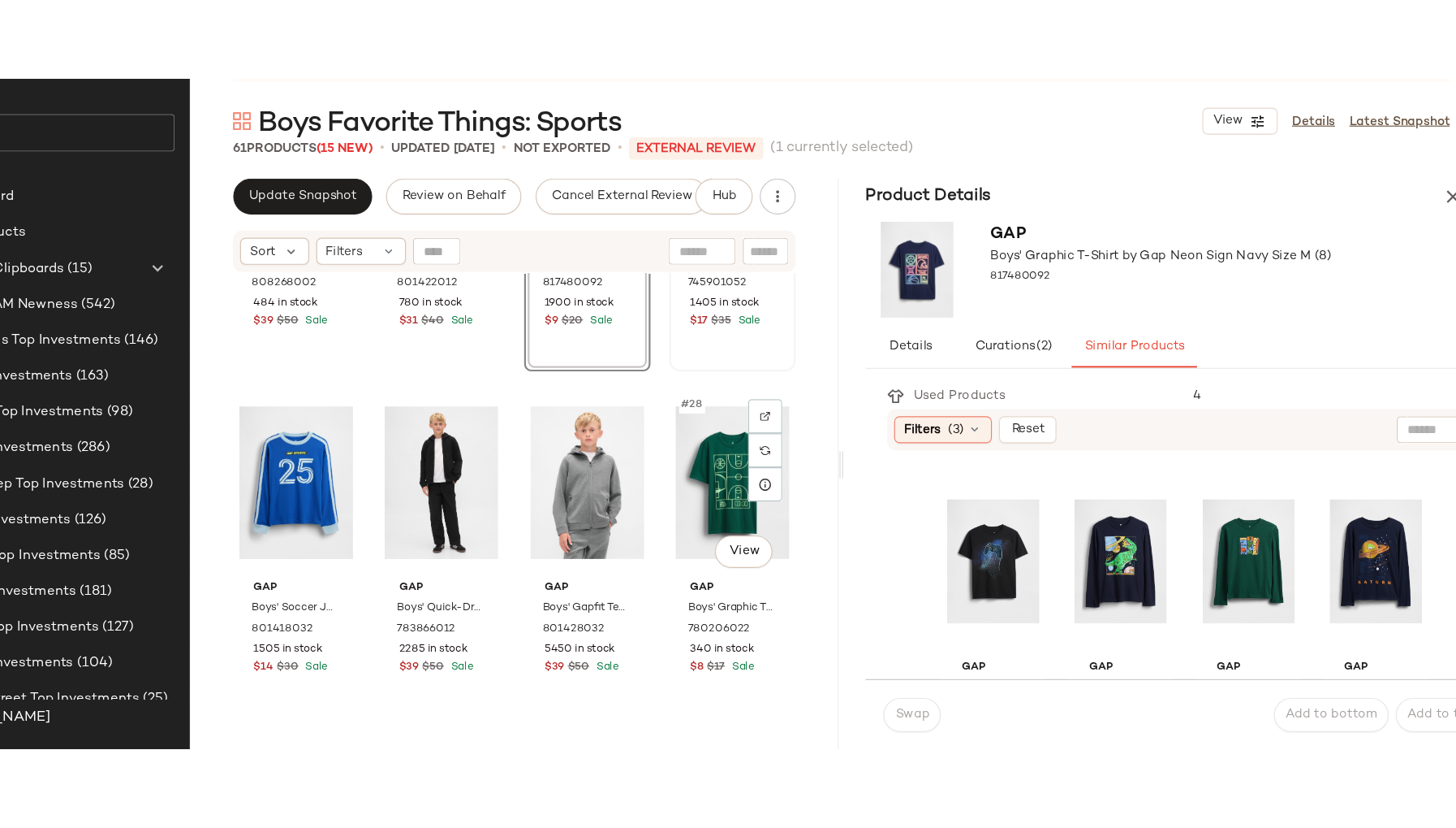
scroll to position [1558, 0]
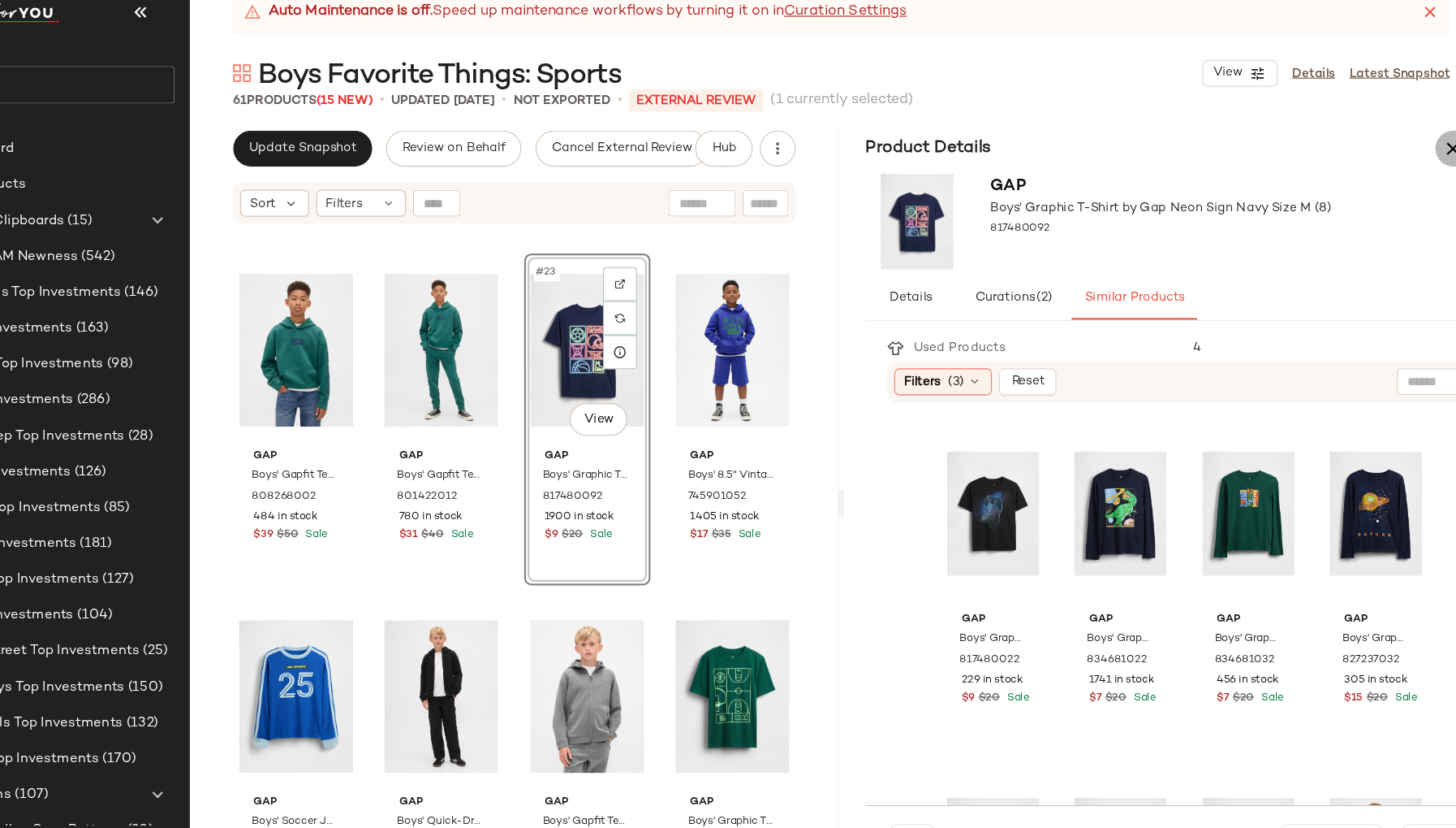
click at [1418, 172] on icon "button" at bounding box center [1420, 169] width 20 height 20
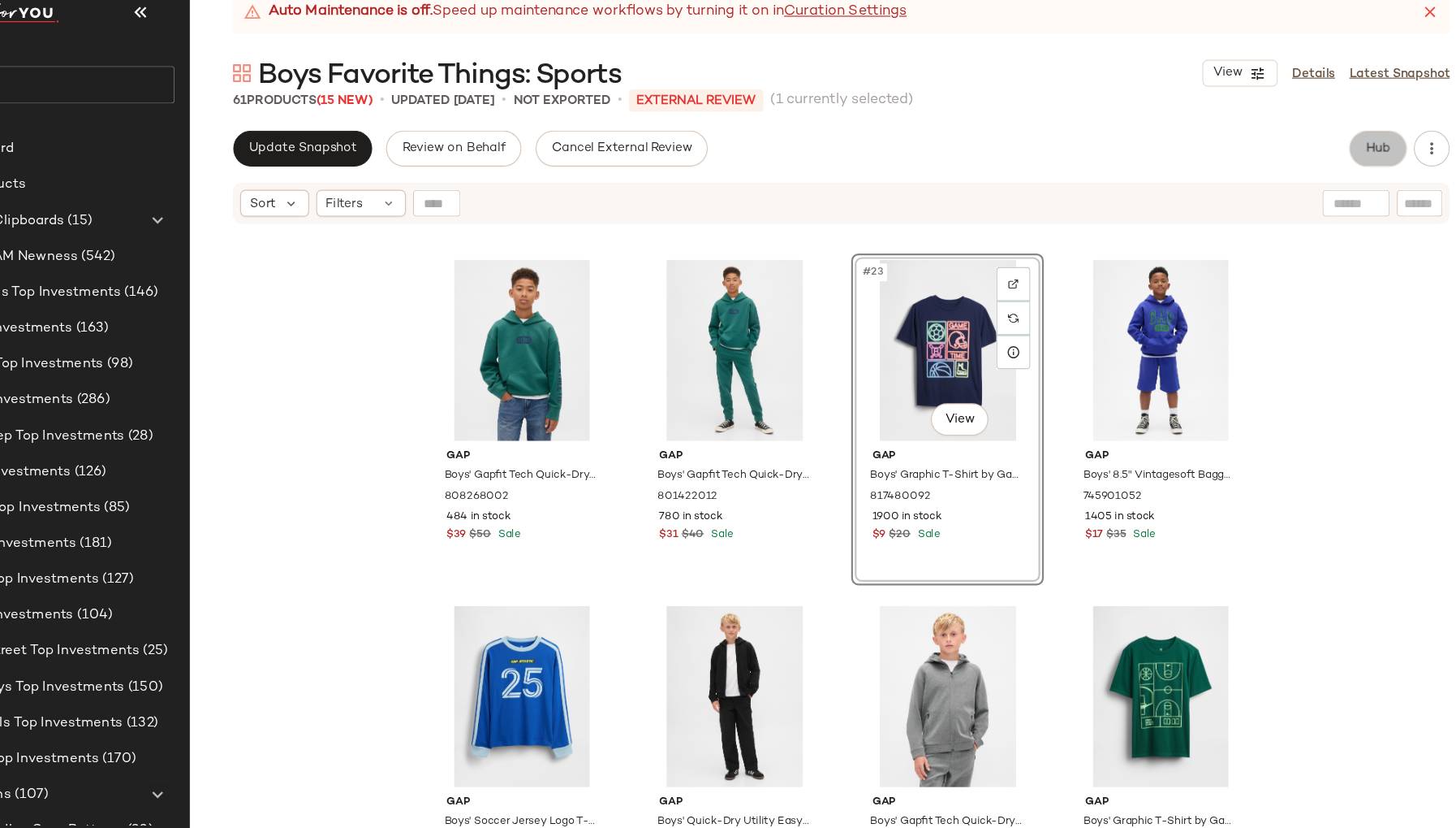
click at [1333, 172] on button "Hub" at bounding box center [1352, 169] width 52 height 32
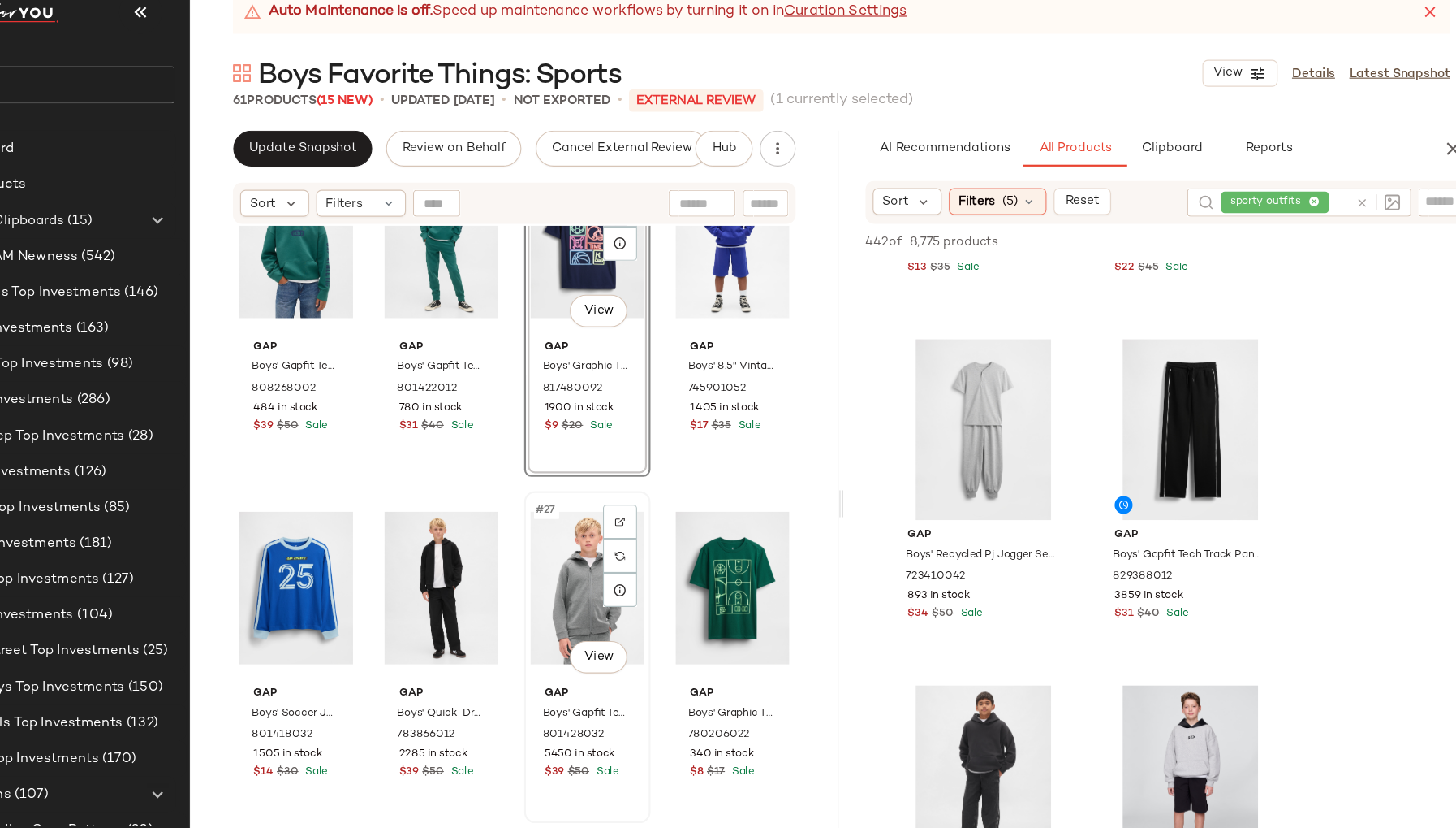
scroll to position [1659, 0]
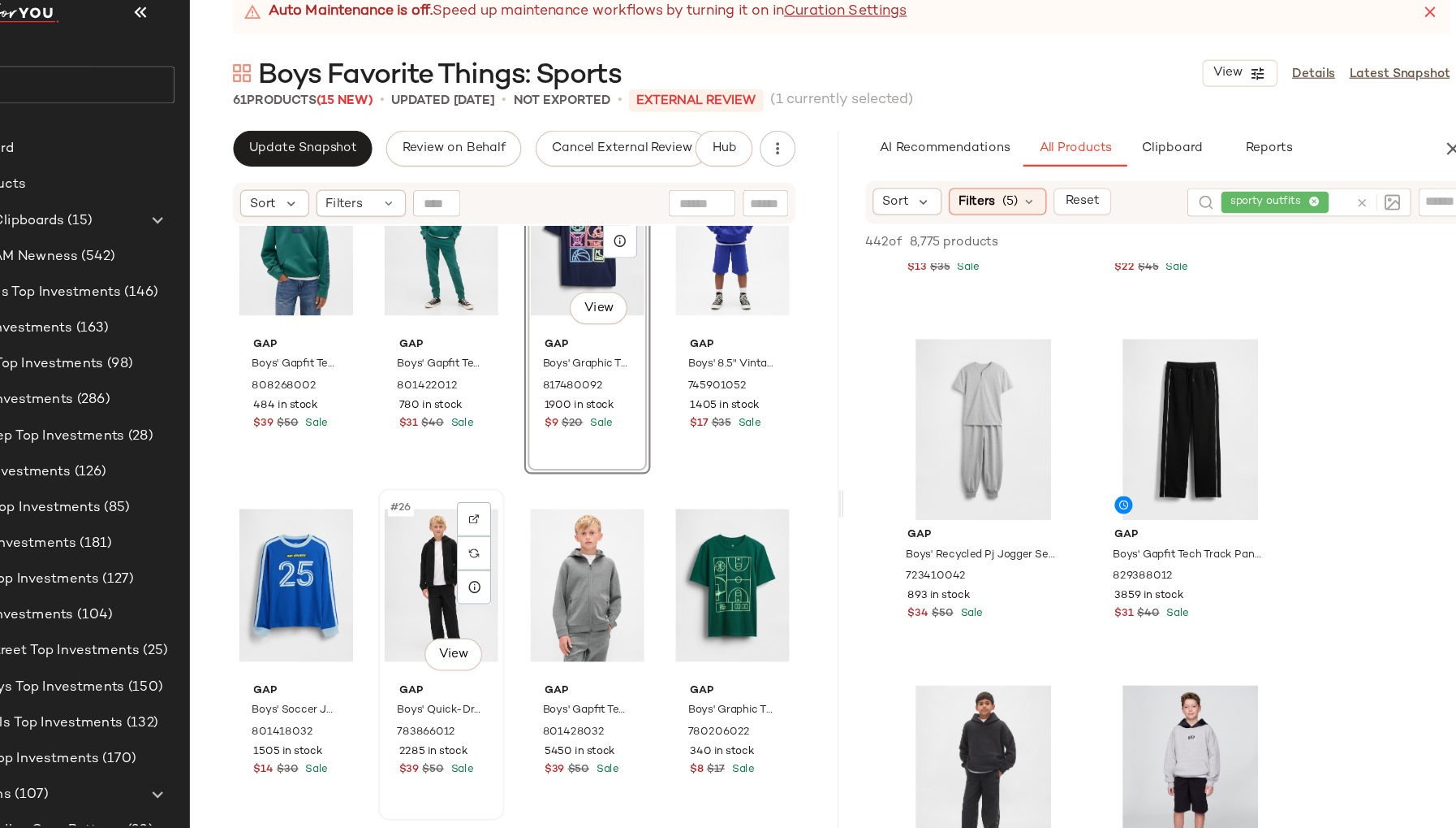
click at [540, 657] on div "Gap Boys' Quick-Dry Utility Easy Pants by Gap Black Size L 783866012 2285 in st…" at bounding box center [503, 693] width 103 height 94
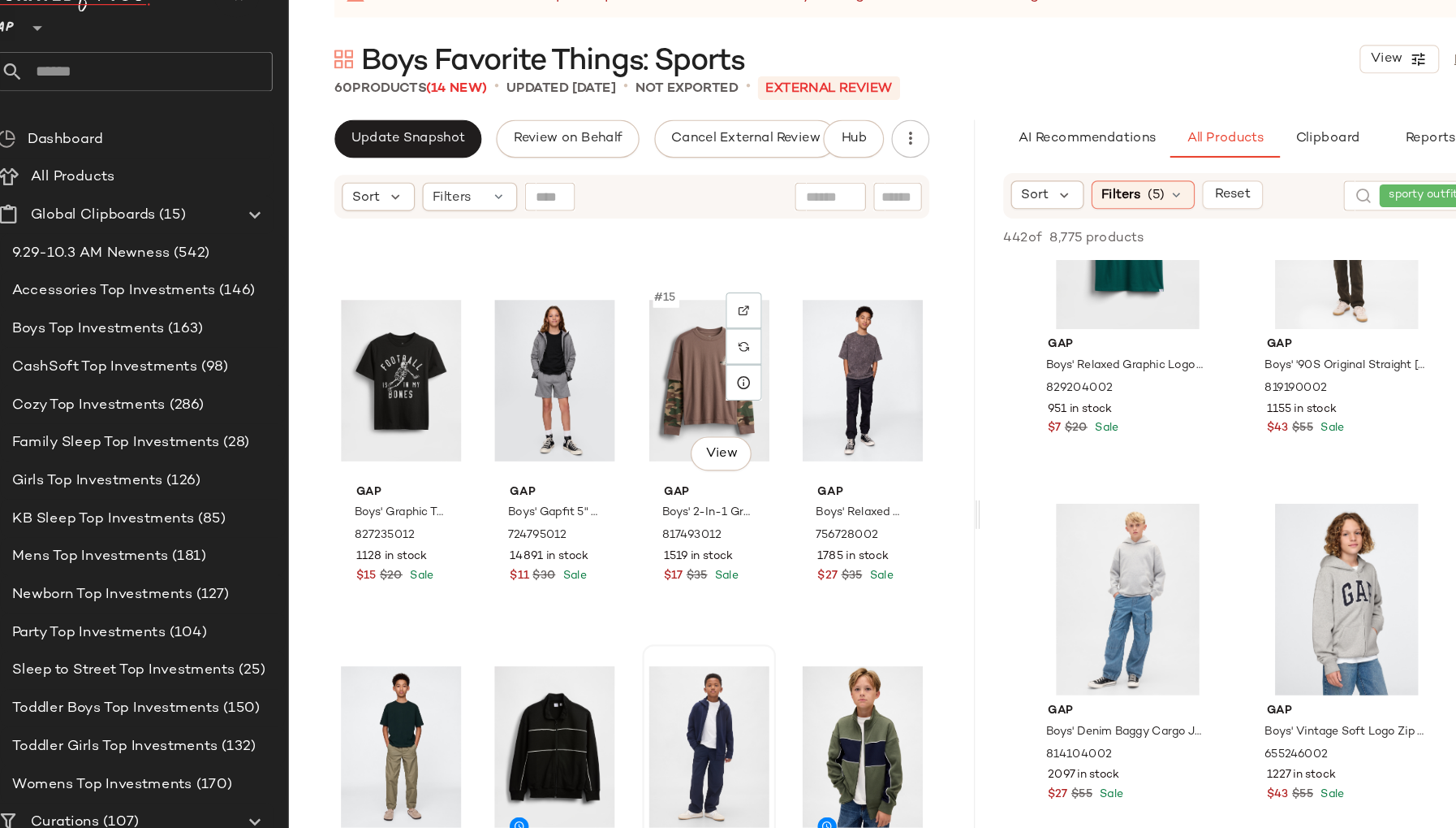
scroll to position [919, 0]
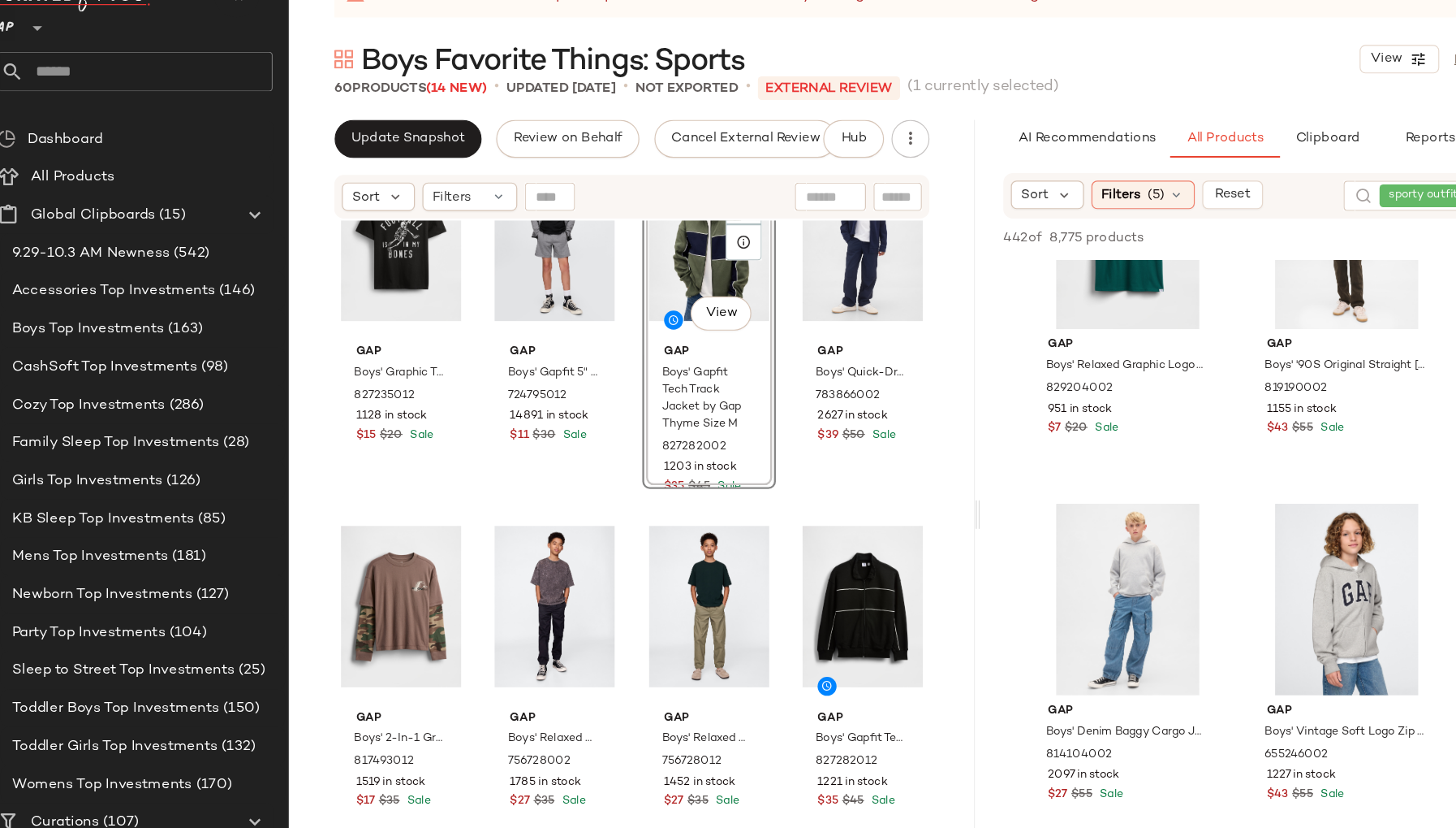
scroll to position [1028, 0]
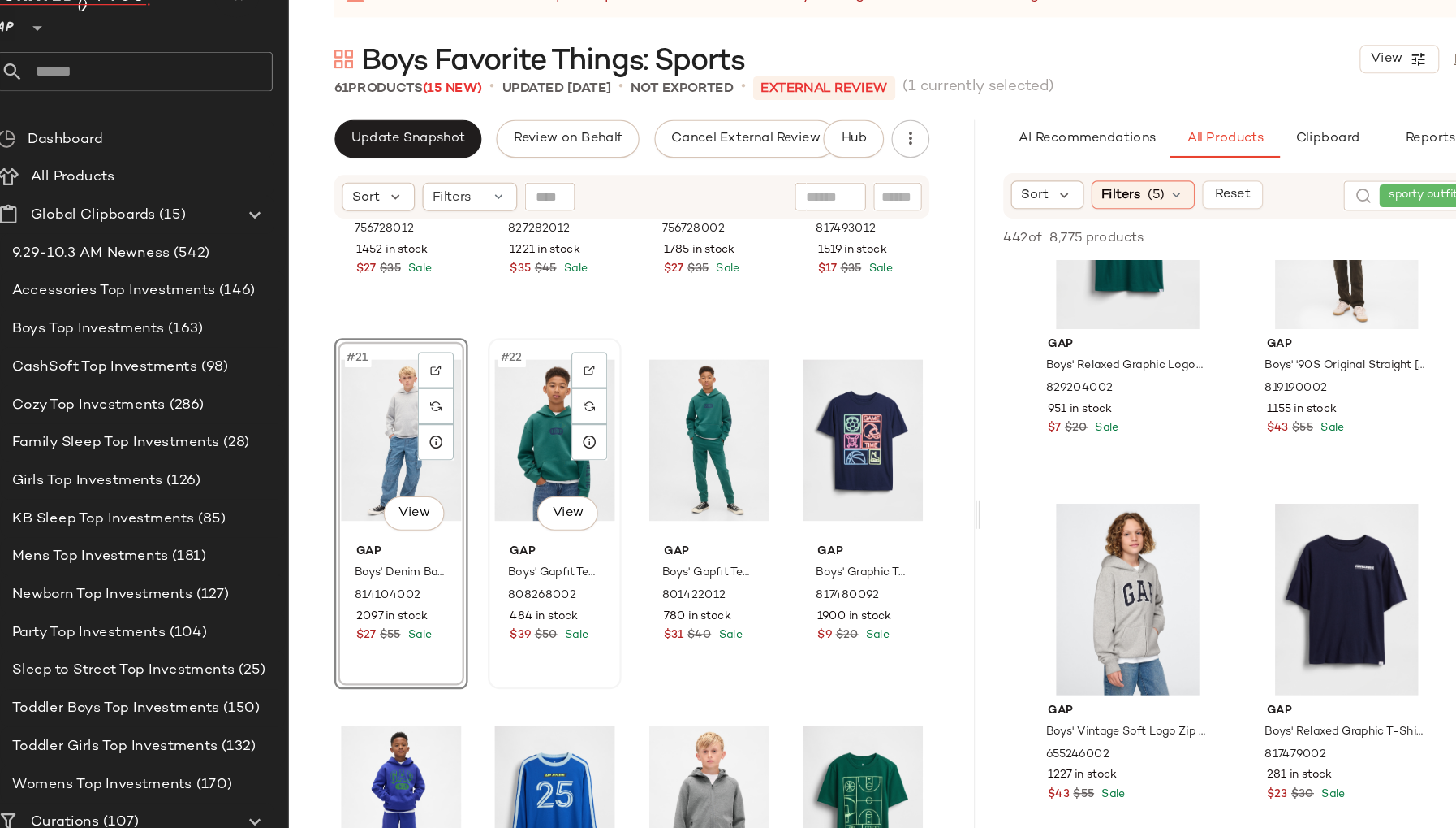
scroll to position [1502, 0]
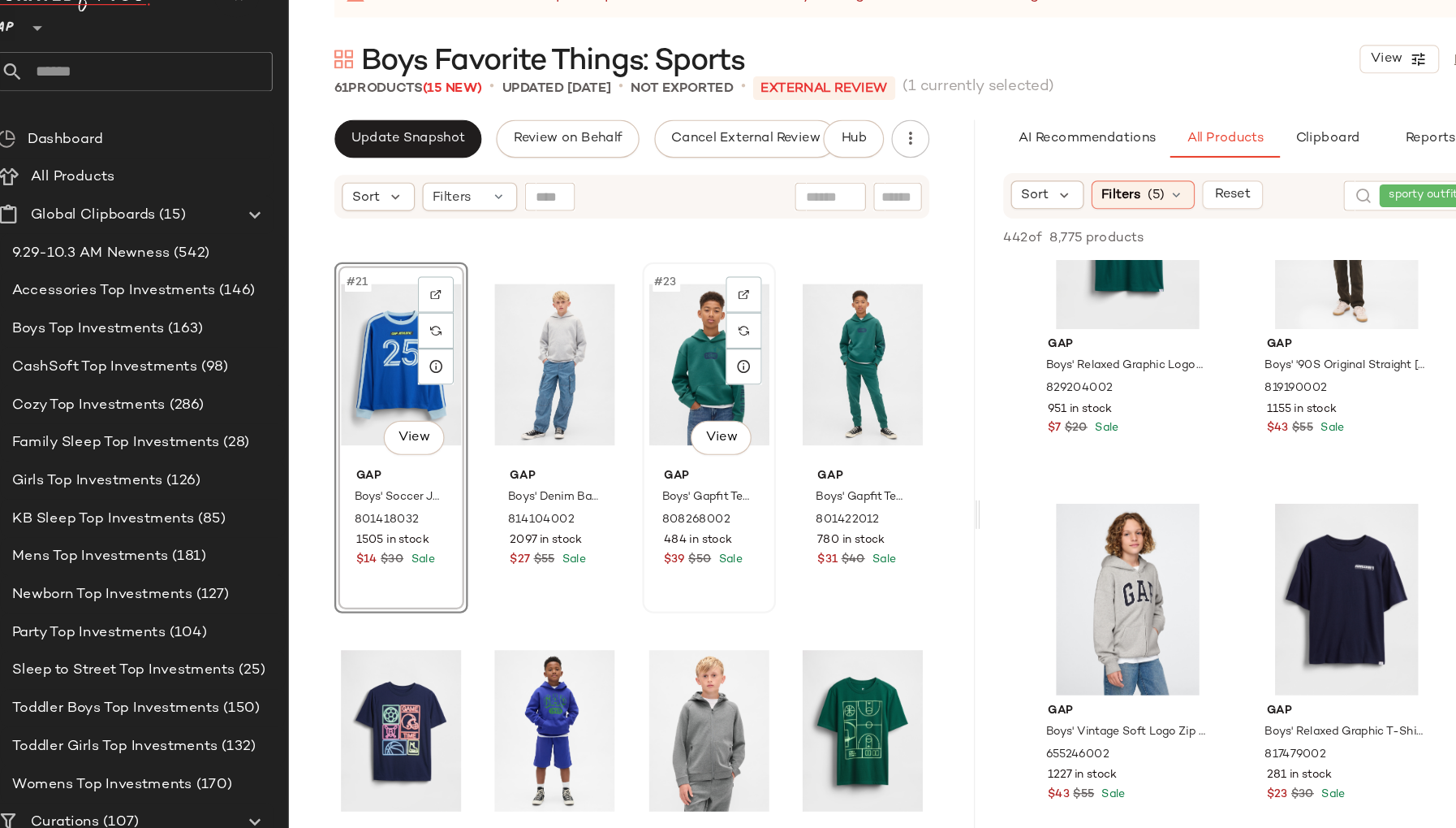
scroll to position [1573, 0]
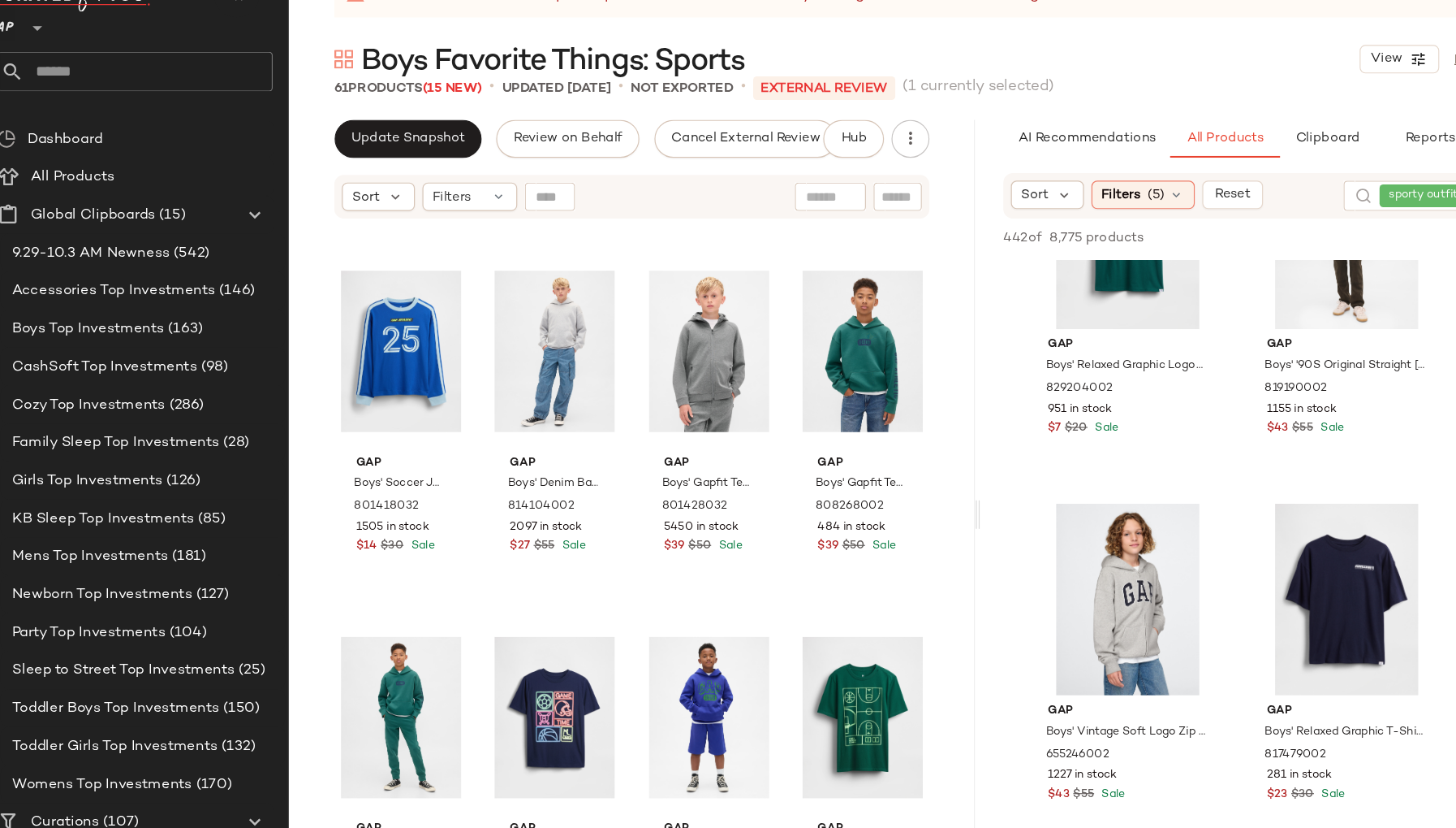
scroll to position [1542, 0]
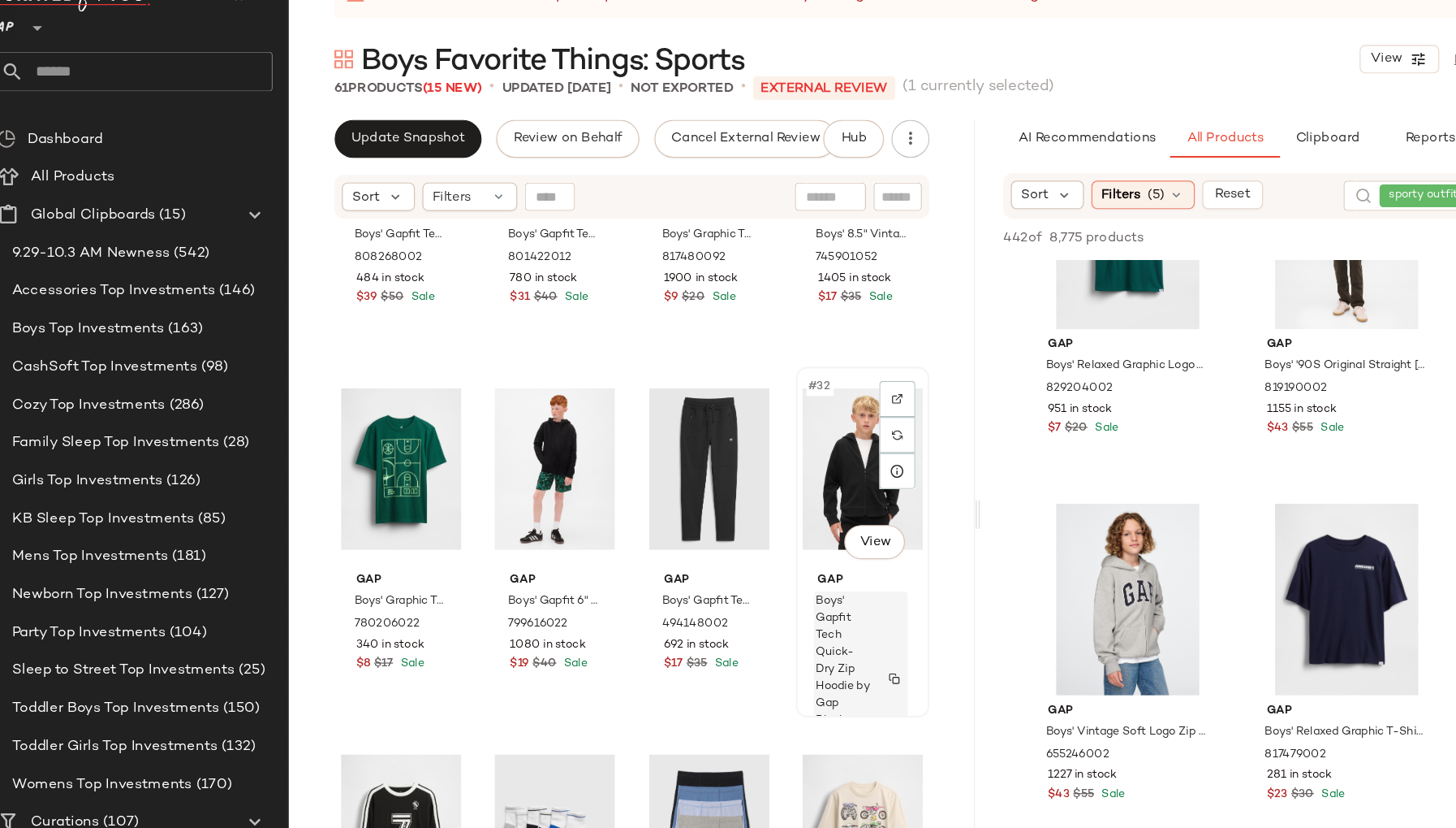
scroll to position [2086, 0]
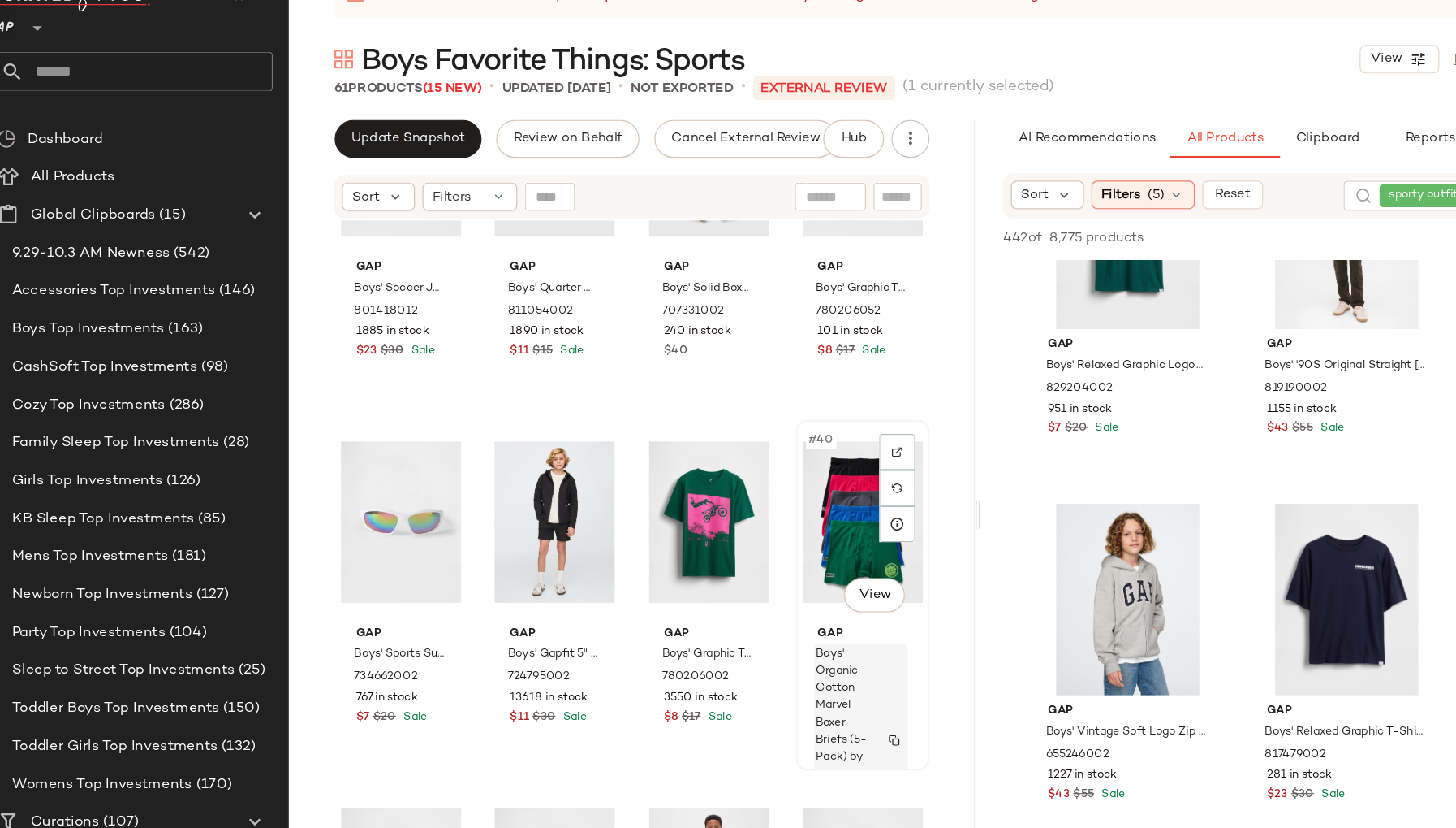
scroll to position [2482, 0]
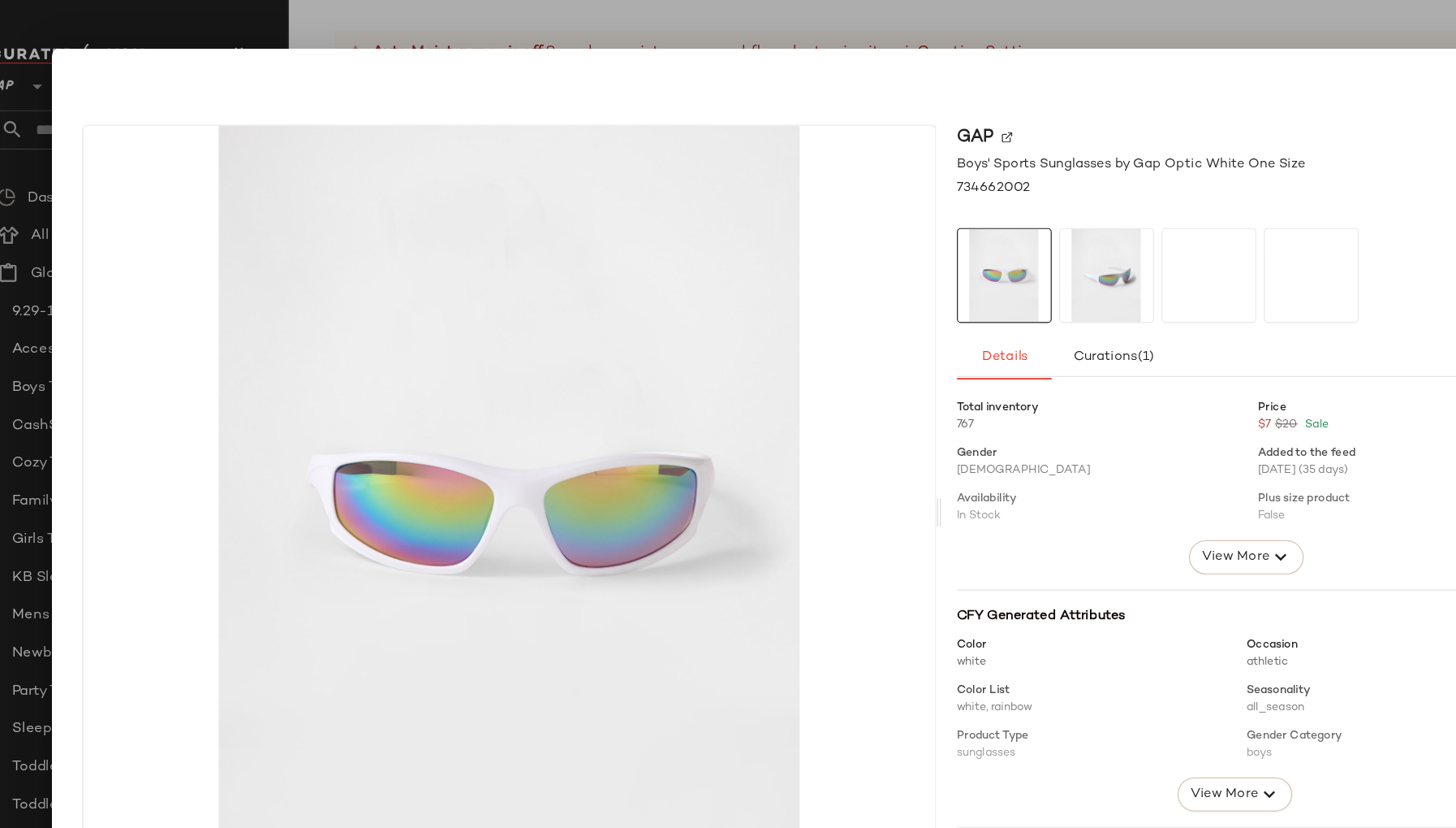
click at [1240, 68] on div at bounding box center [728, 67] width 1272 height 39
click at [187, 85] on div at bounding box center [728, 67] width 1272 height 39
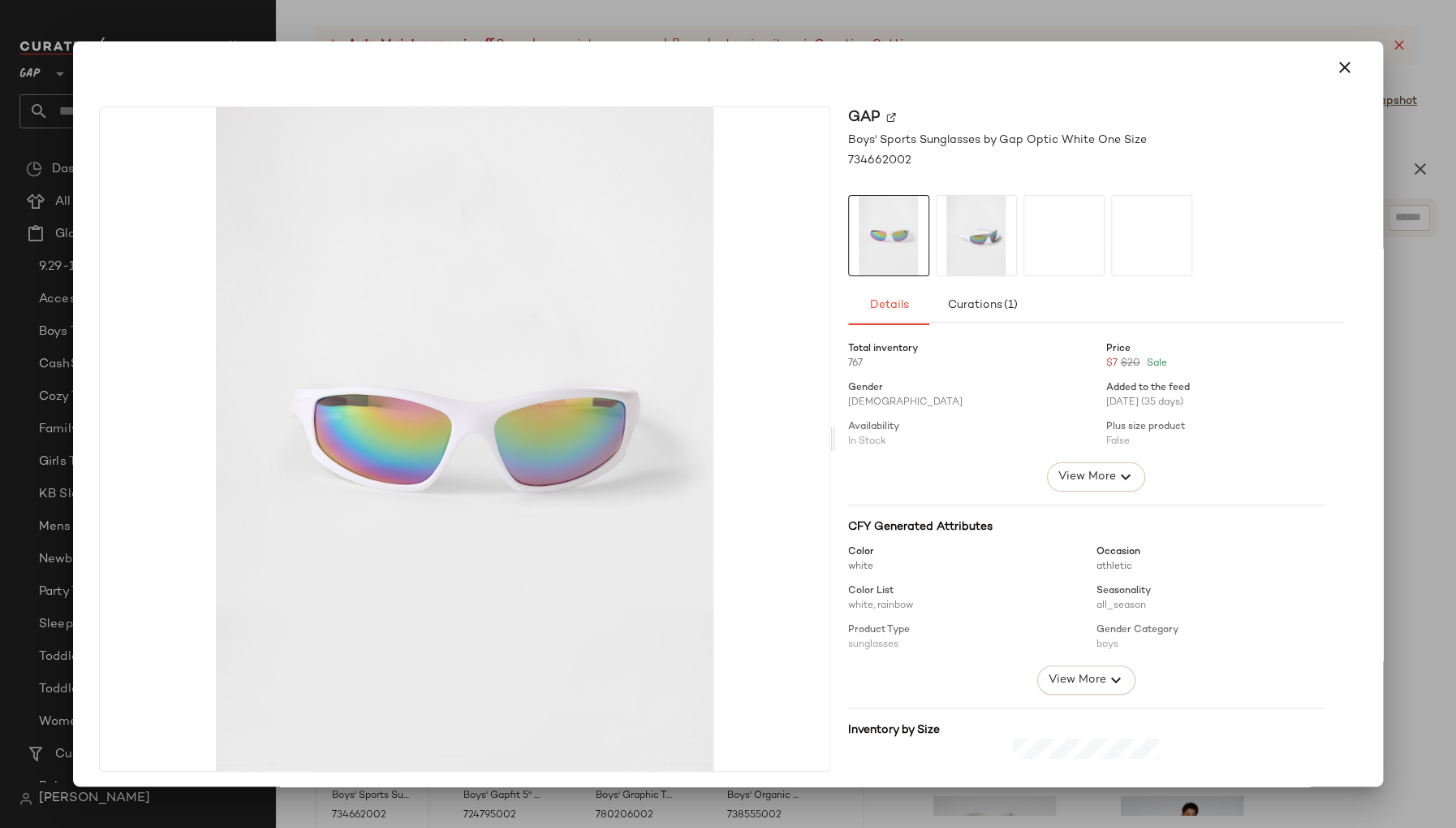
click at [1335, 74] on icon "button" at bounding box center [1345, 68] width 20 height 20
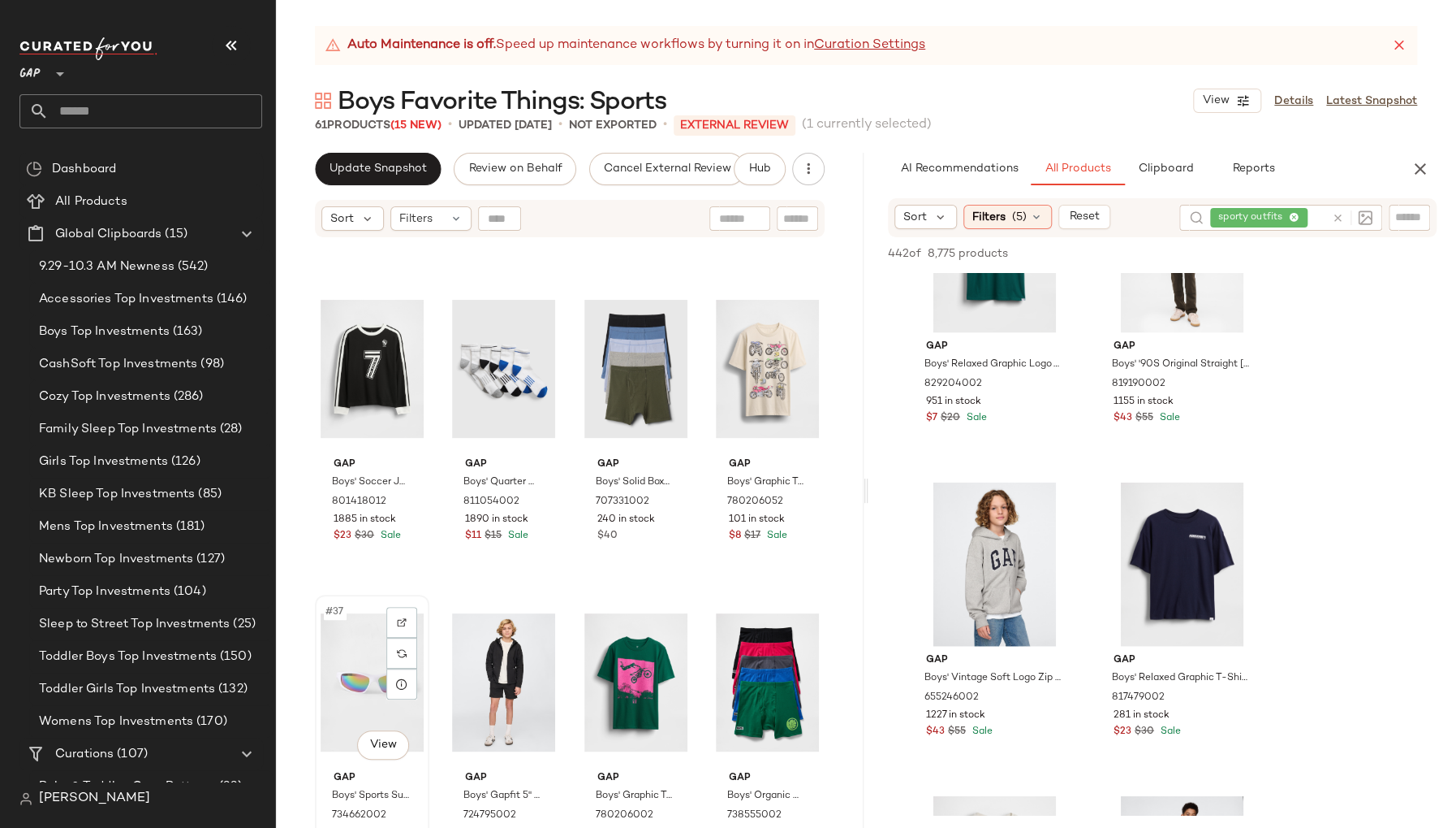
click at [419, 600] on div "#37 View" at bounding box center [372, 682] width 103 height 164
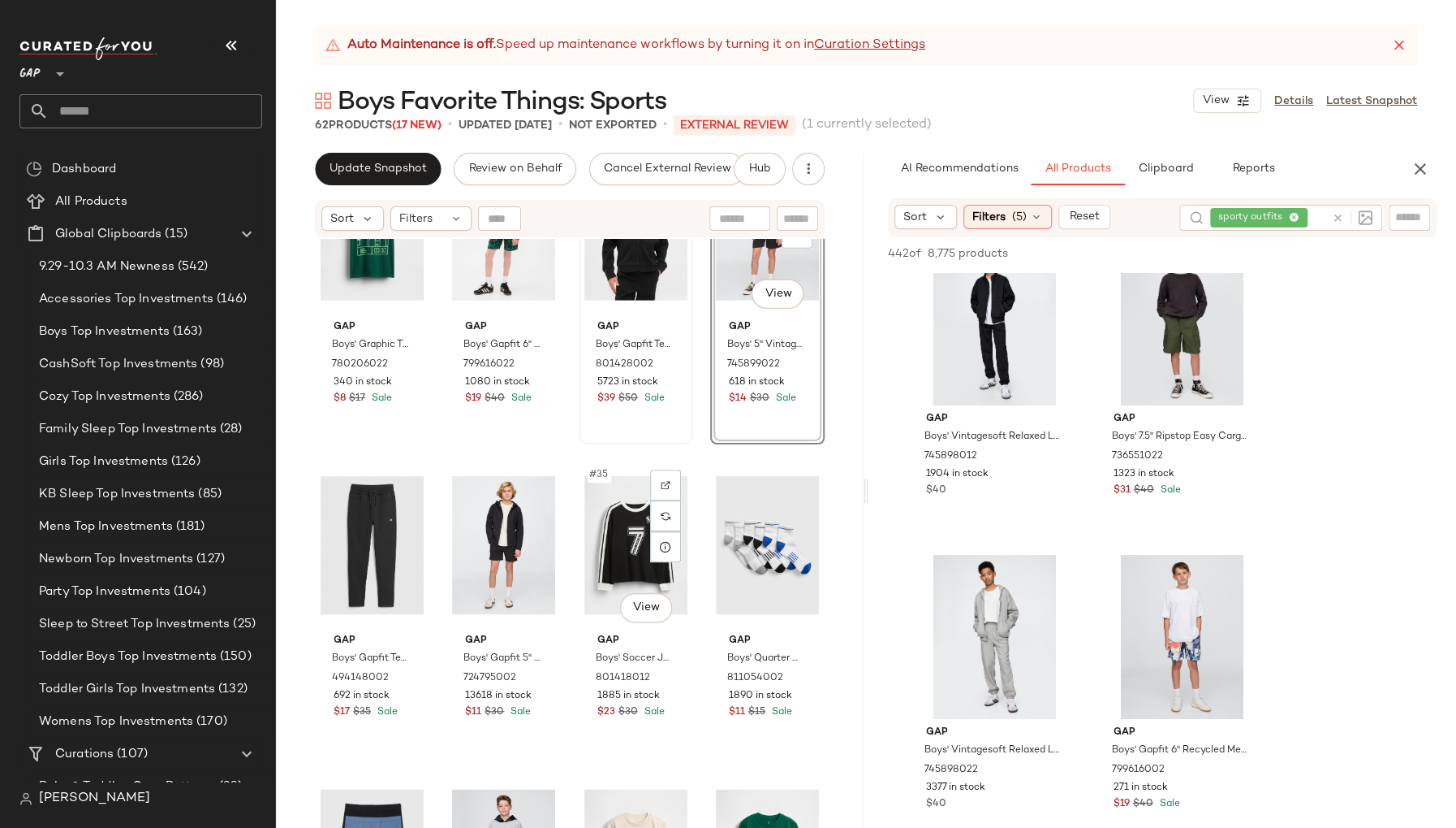
scroll to position [2314, 0]
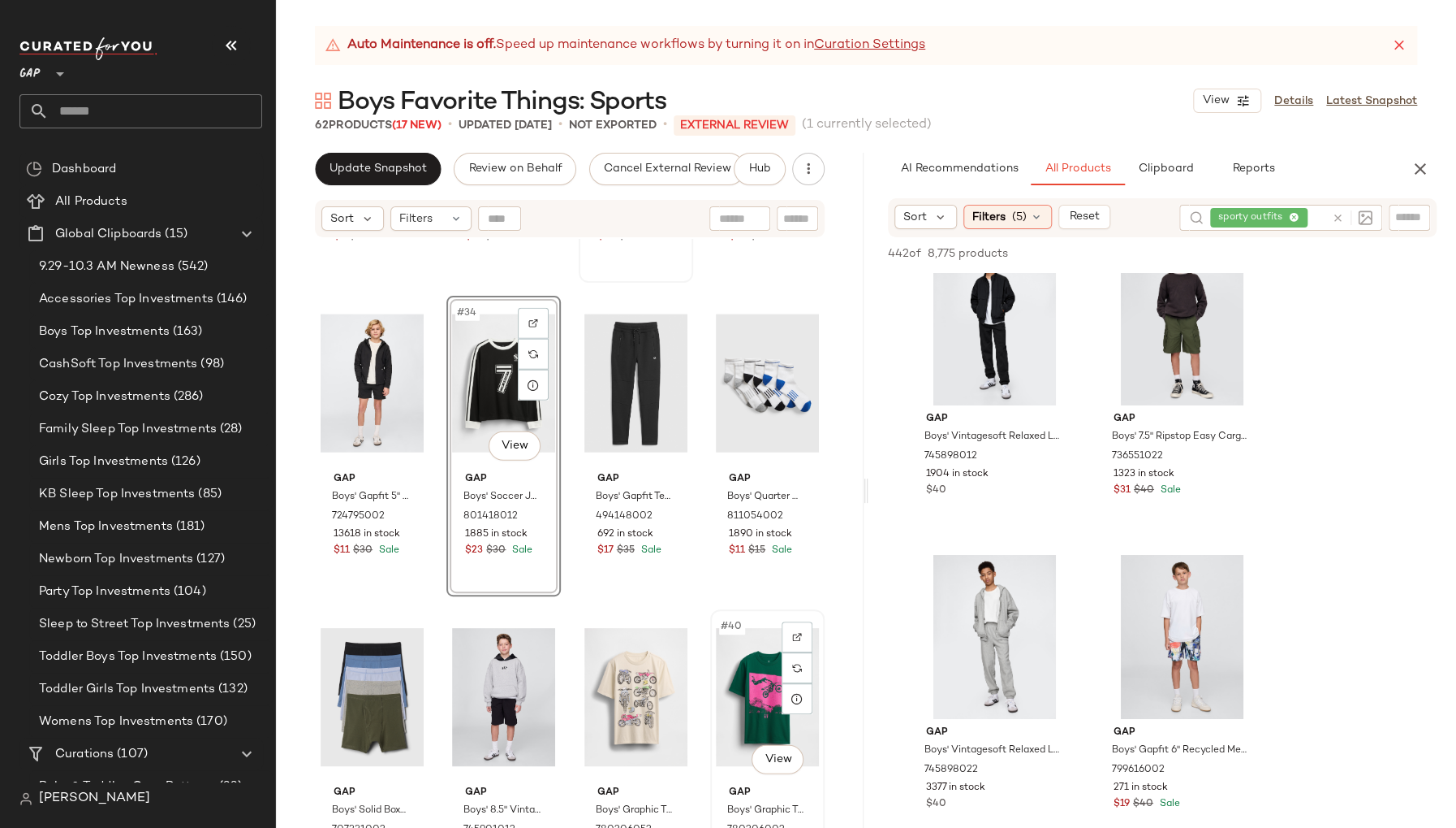
scroll to position [2492, 0]
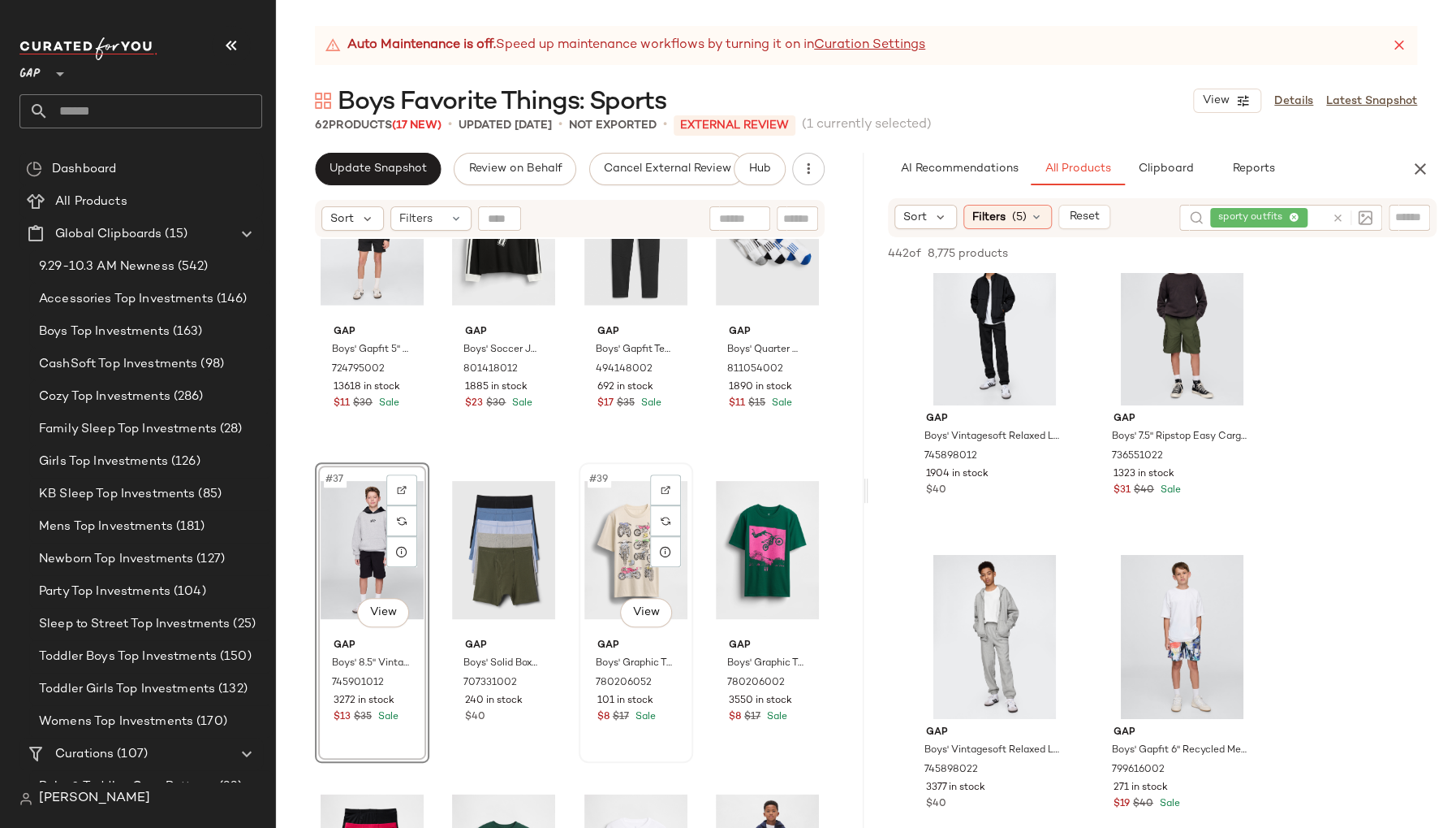
scroll to position [2627, 0]
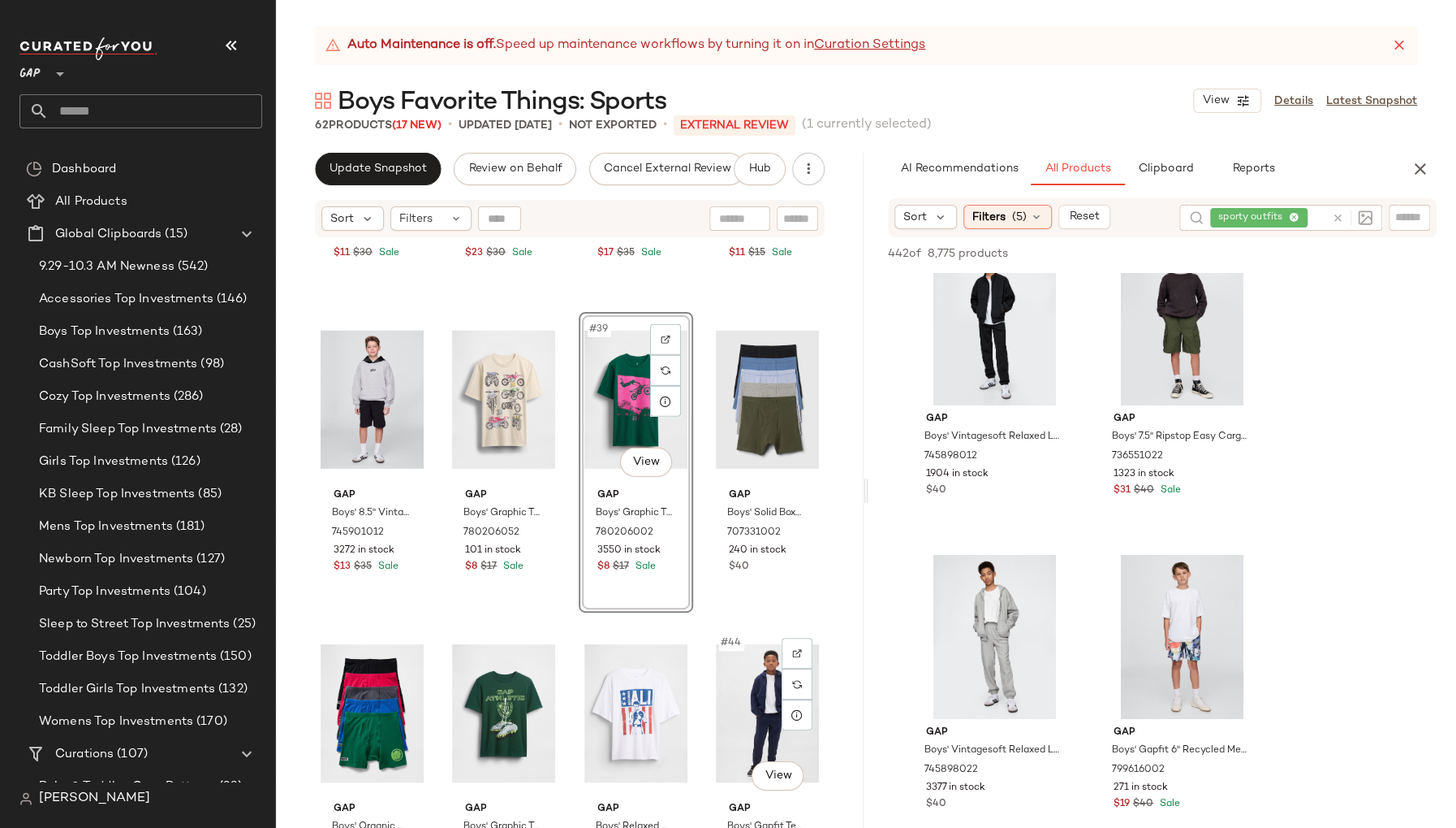
scroll to position [2766, 0]
click at [791, 494] on span "Gap" at bounding box center [767, 495] width 77 height 15
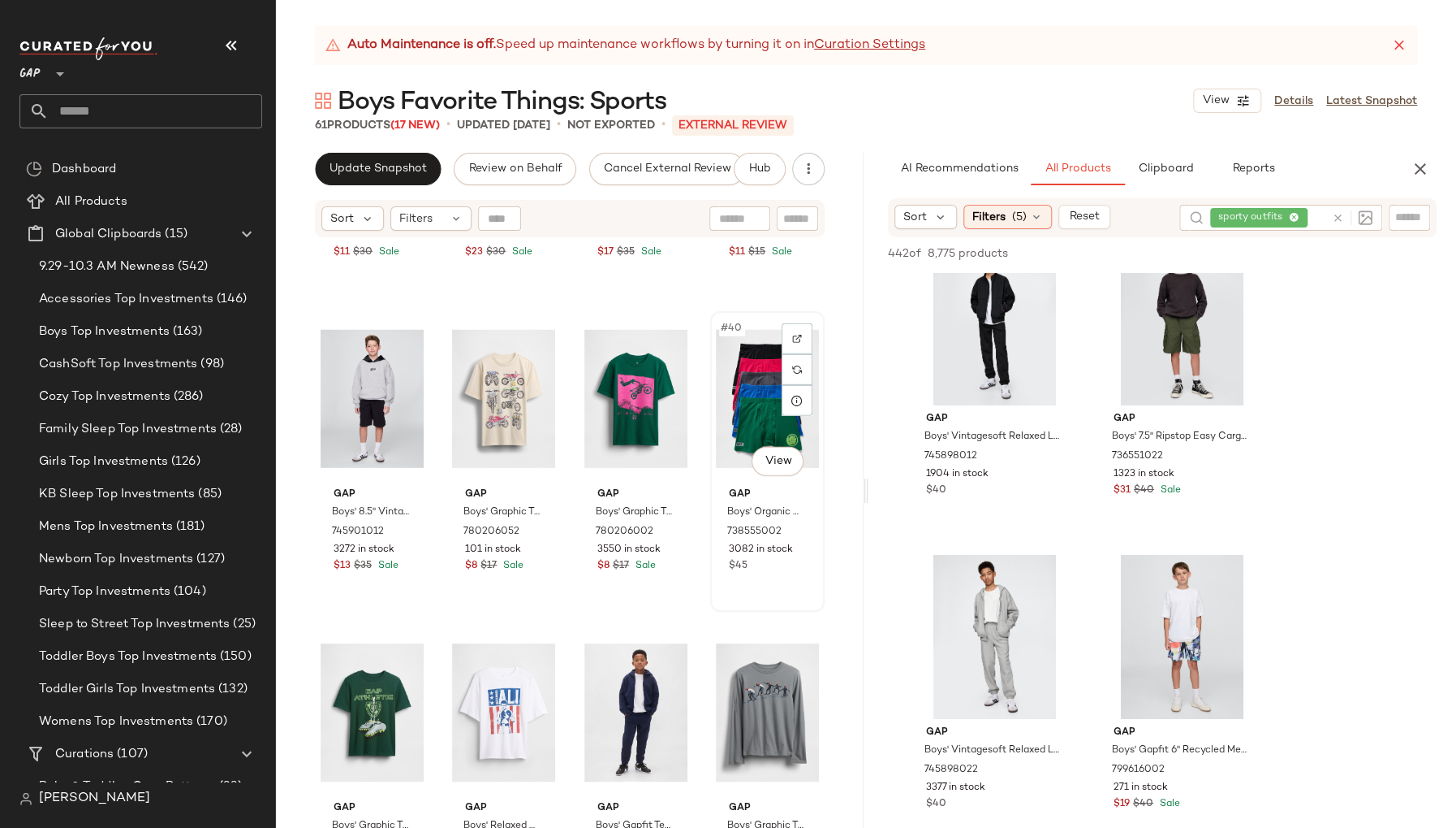
click at [783, 483] on div "Gap Boys' Organic Cotton Marvel Boxer Briefs (5-Pack) by Gap Tomato Sauce Size …" at bounding box center [767, 528] width 103 height 94
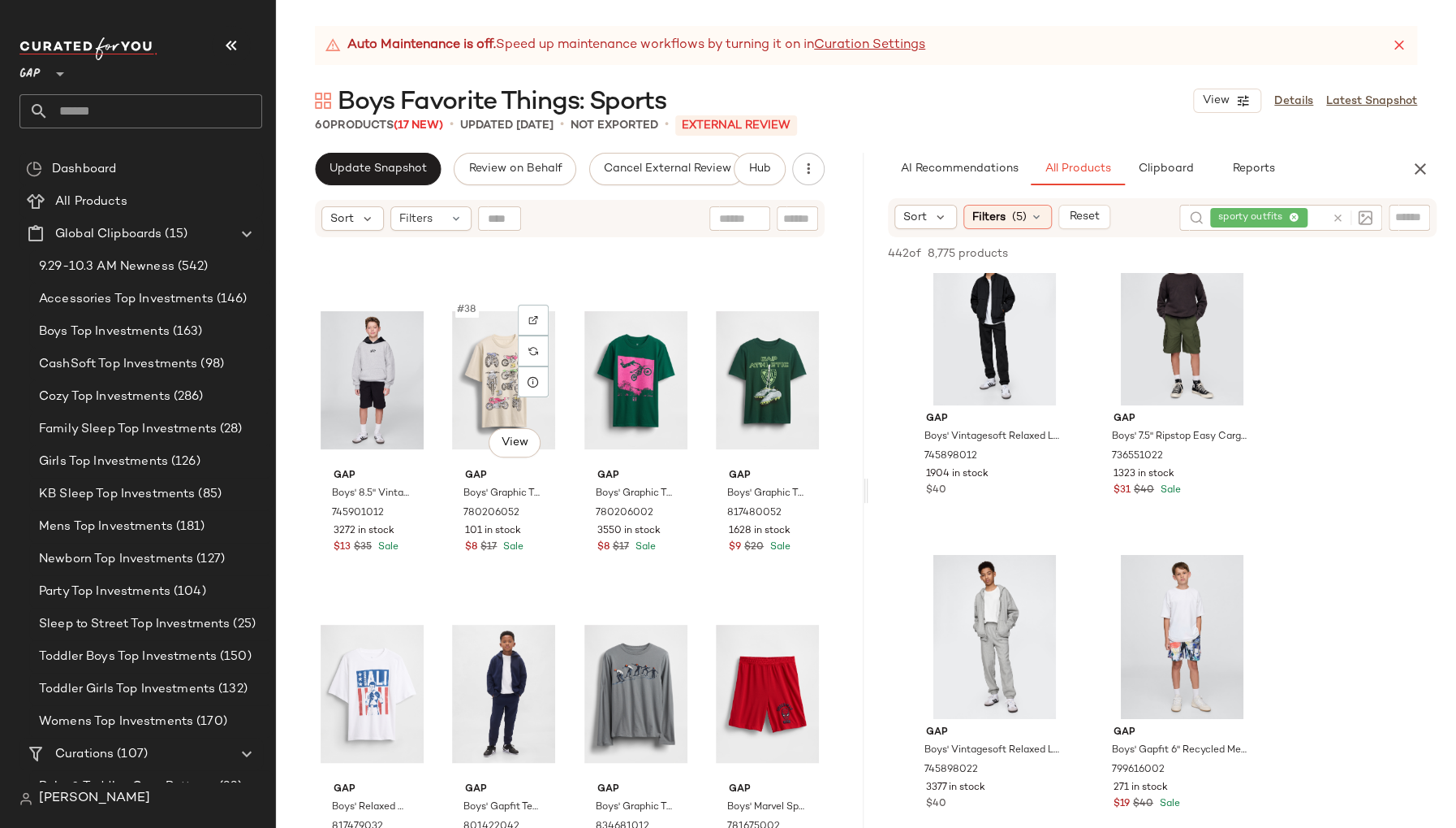
scroll to position [2778, 0]
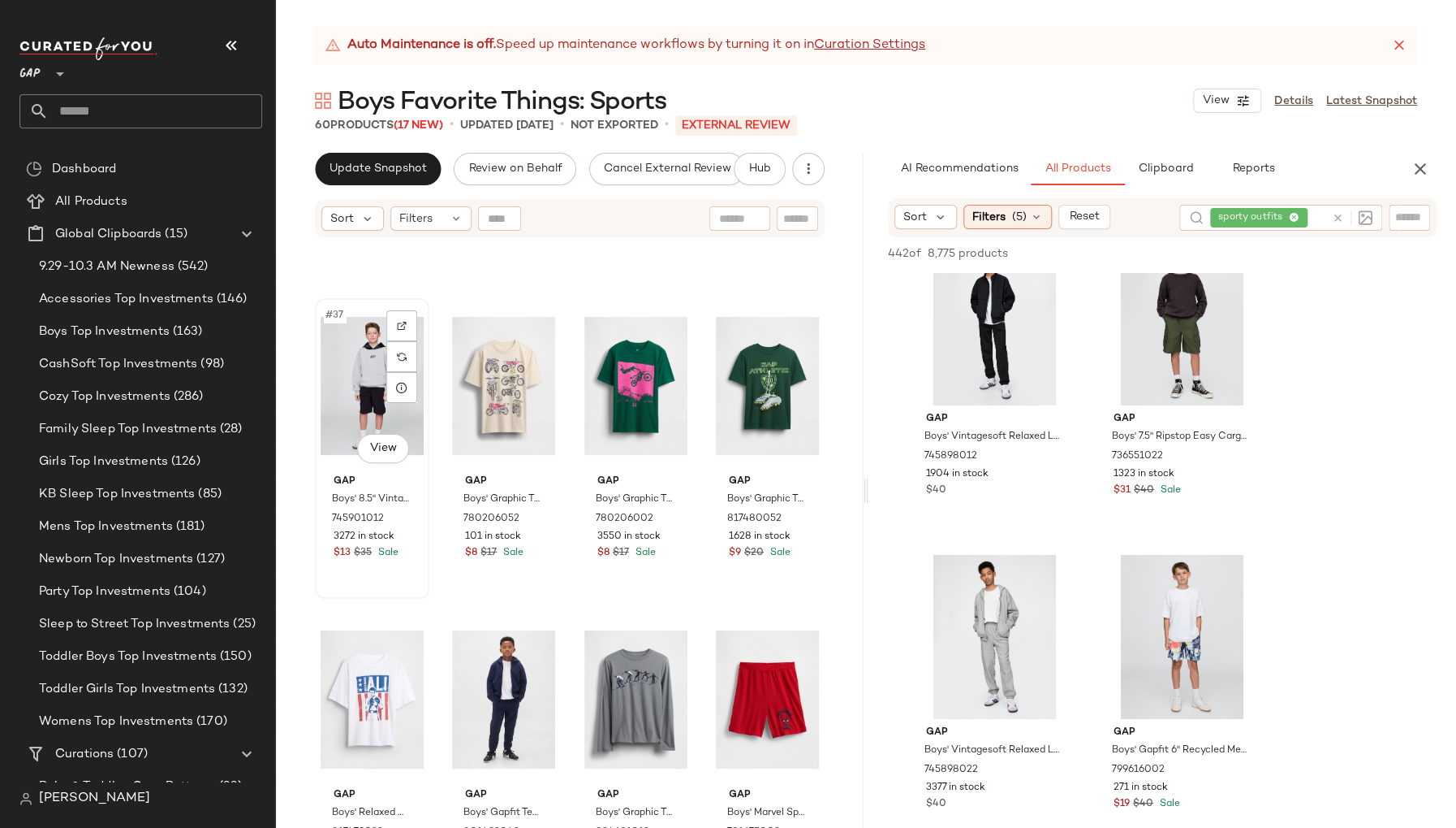
click at [384, 592] on div "#37 View Gap Boys' 8.5" Vintagesoft Baggy Sweat Shorts by Gap Black Size S (6/7…" at bounding box center [372, 449] width 111 height 297
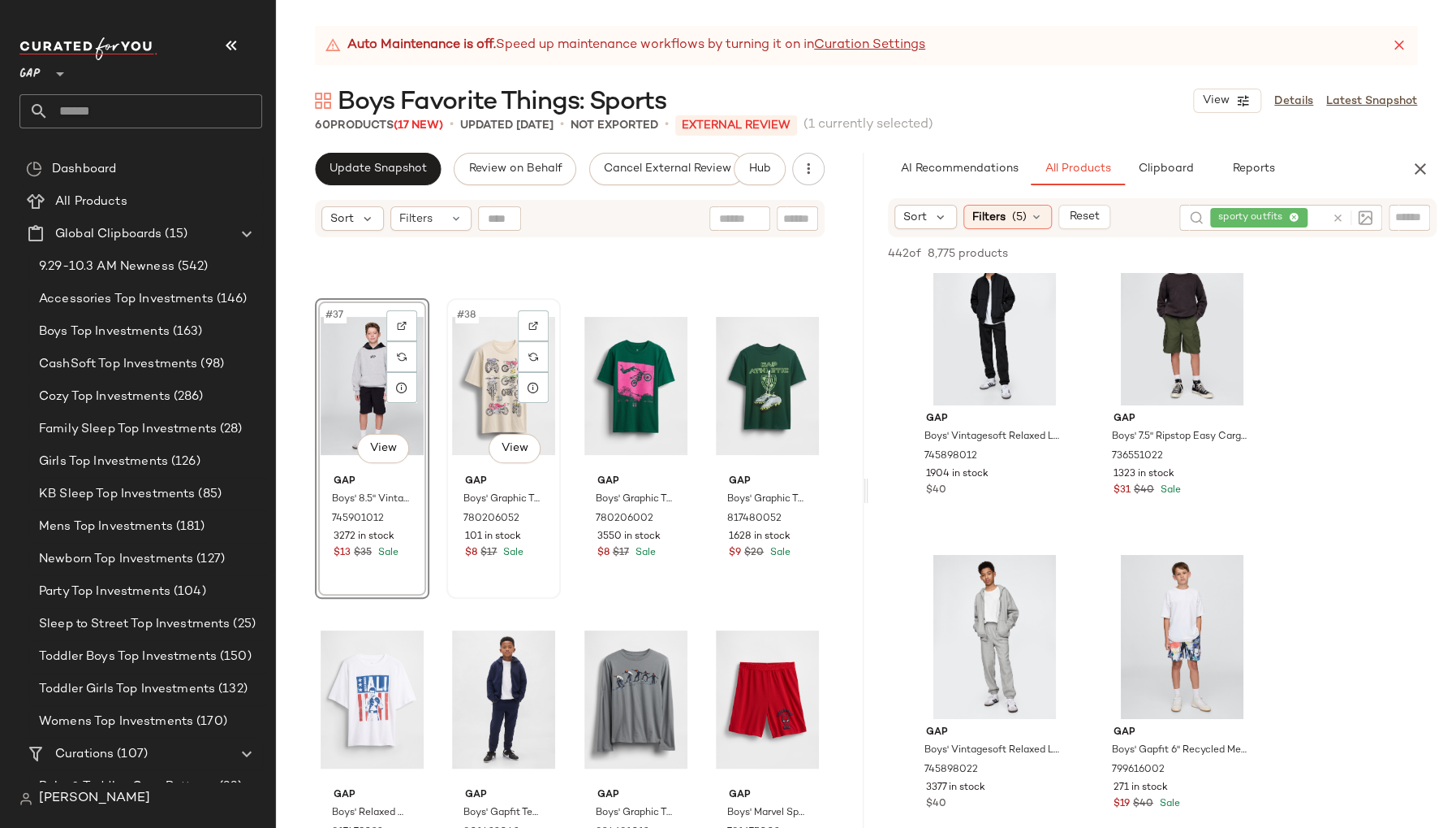
click at [534, 582] on div "#38 View Gap Boys' Graphic T-Shirt by Gap Chino Pant Size L (10) 780206052 101 …" at bounding box center [504, 449] width 111 height 297
drag, startPoint x: 396, startPoint y: 568, endPoint x: 526, endPoint y: 361, distance: 244.4
click at [396, 568] on div "SET #37 View Gap Boys' 8.5" Vintagesoft Baggy Sweat Shorts by Gap Black Size S …" at bounding box center [372, 449] width 115 height 301
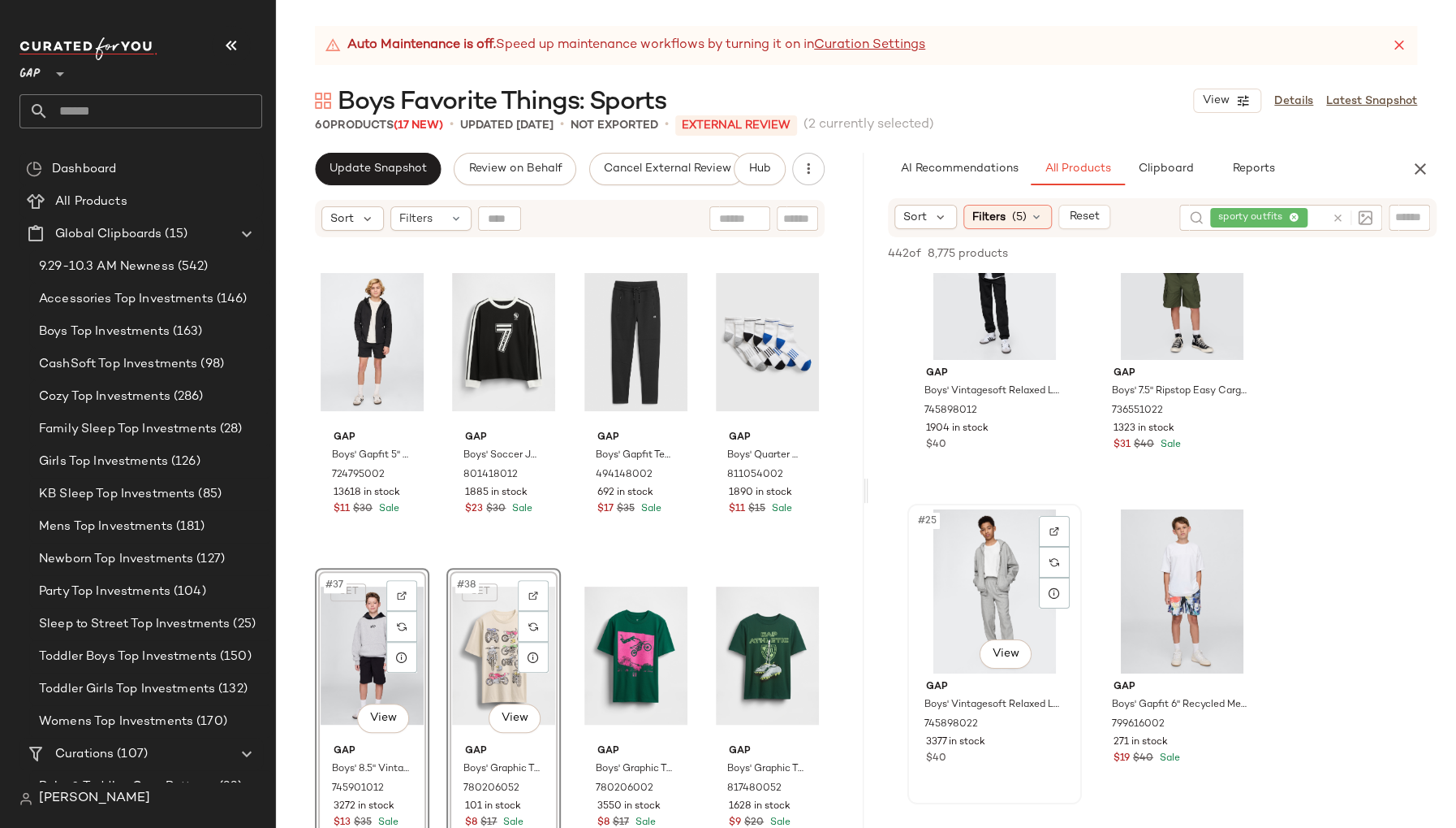
scroll to position [3590, 0]
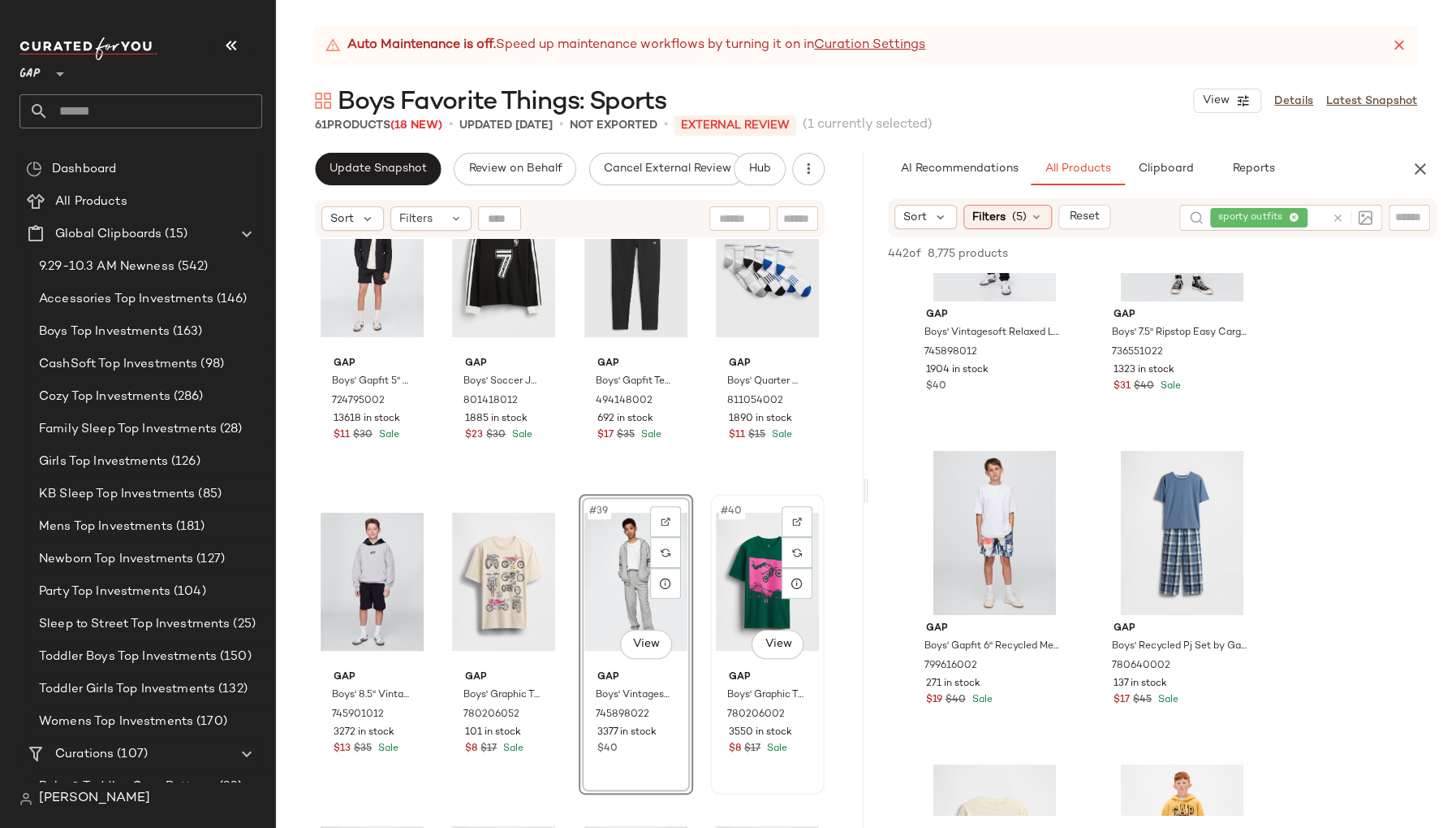
scroll to position [2553, 0]
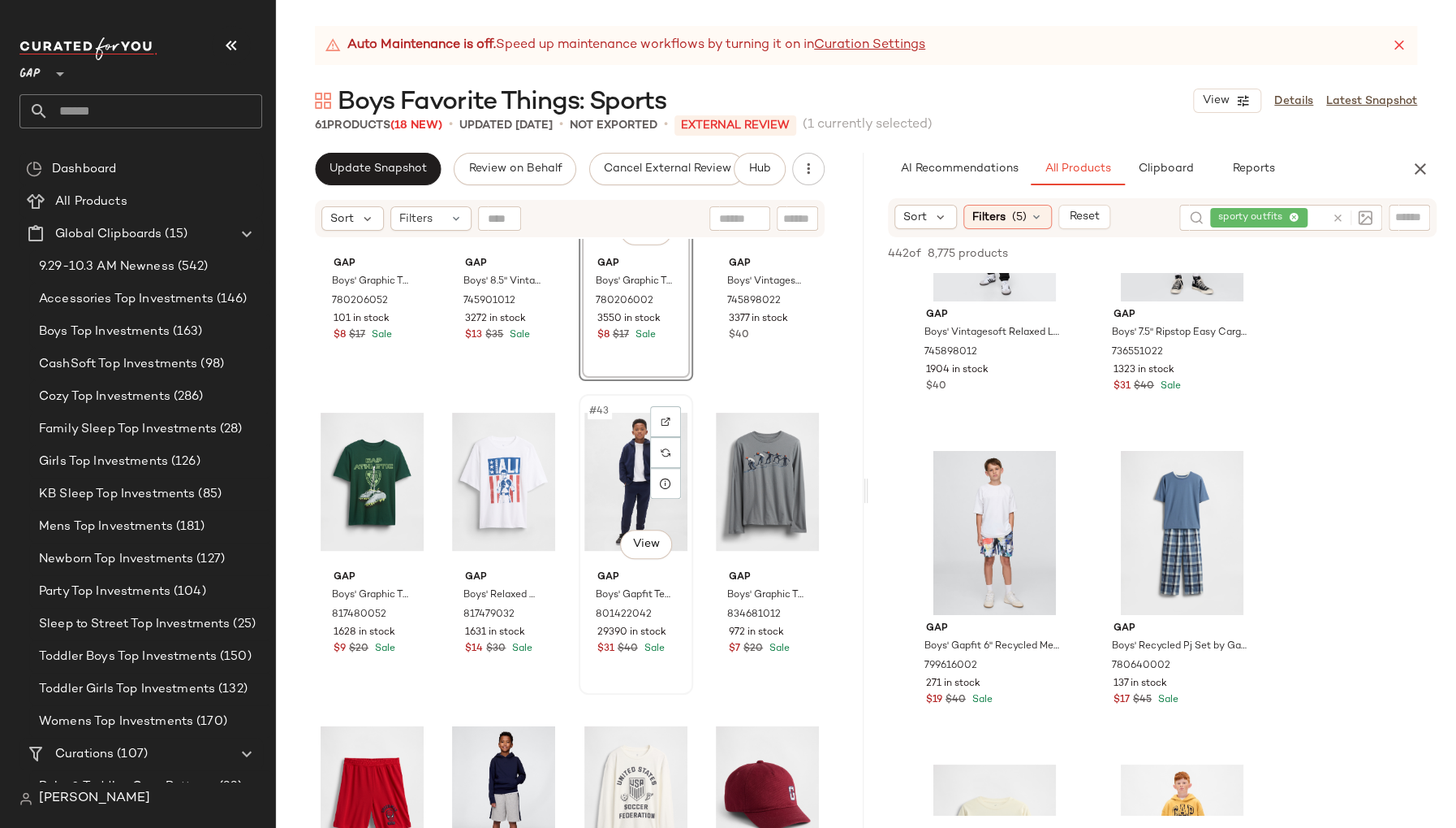
scroll to position [3057, 0]
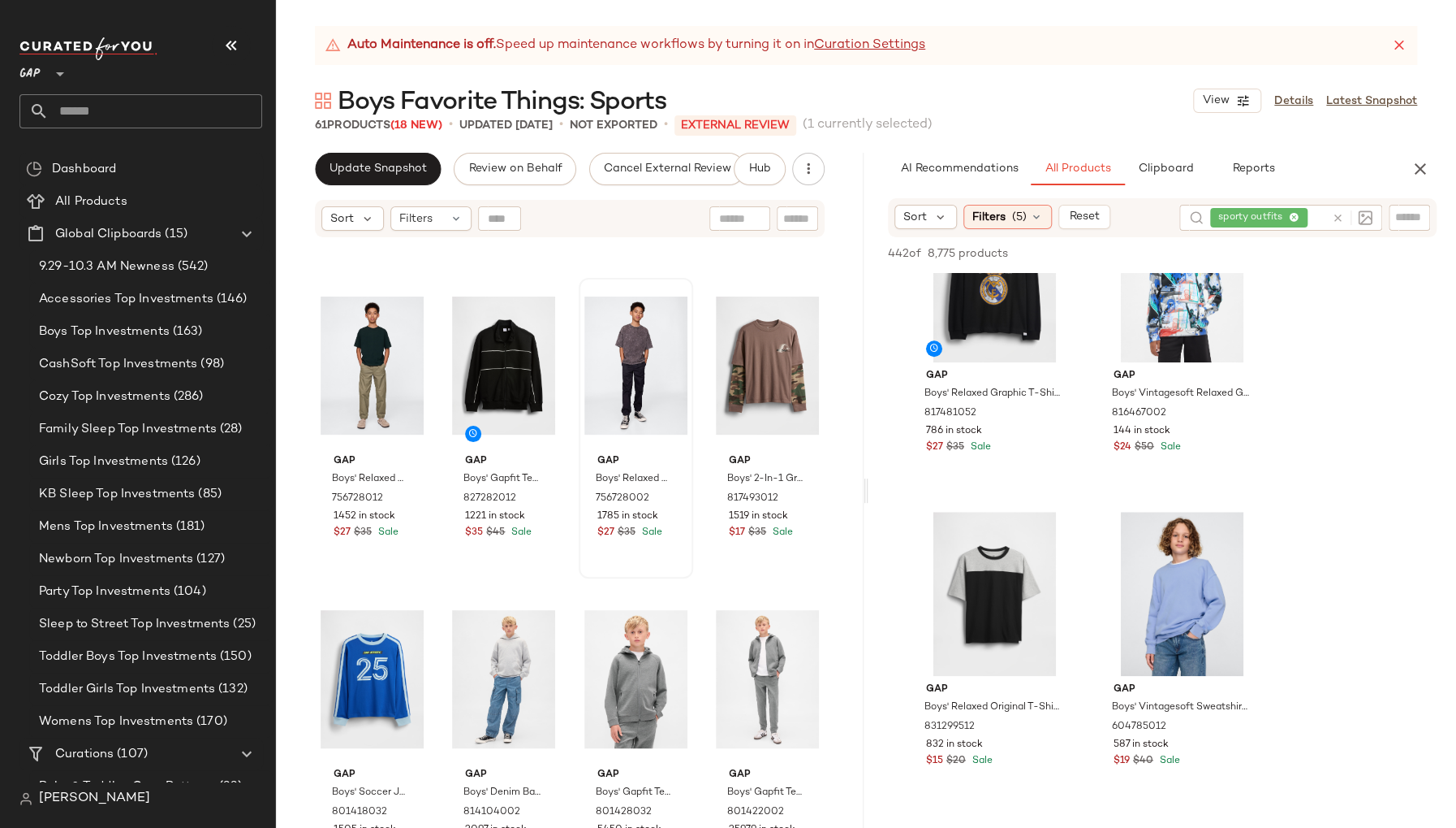
scroll to position [367, 0]
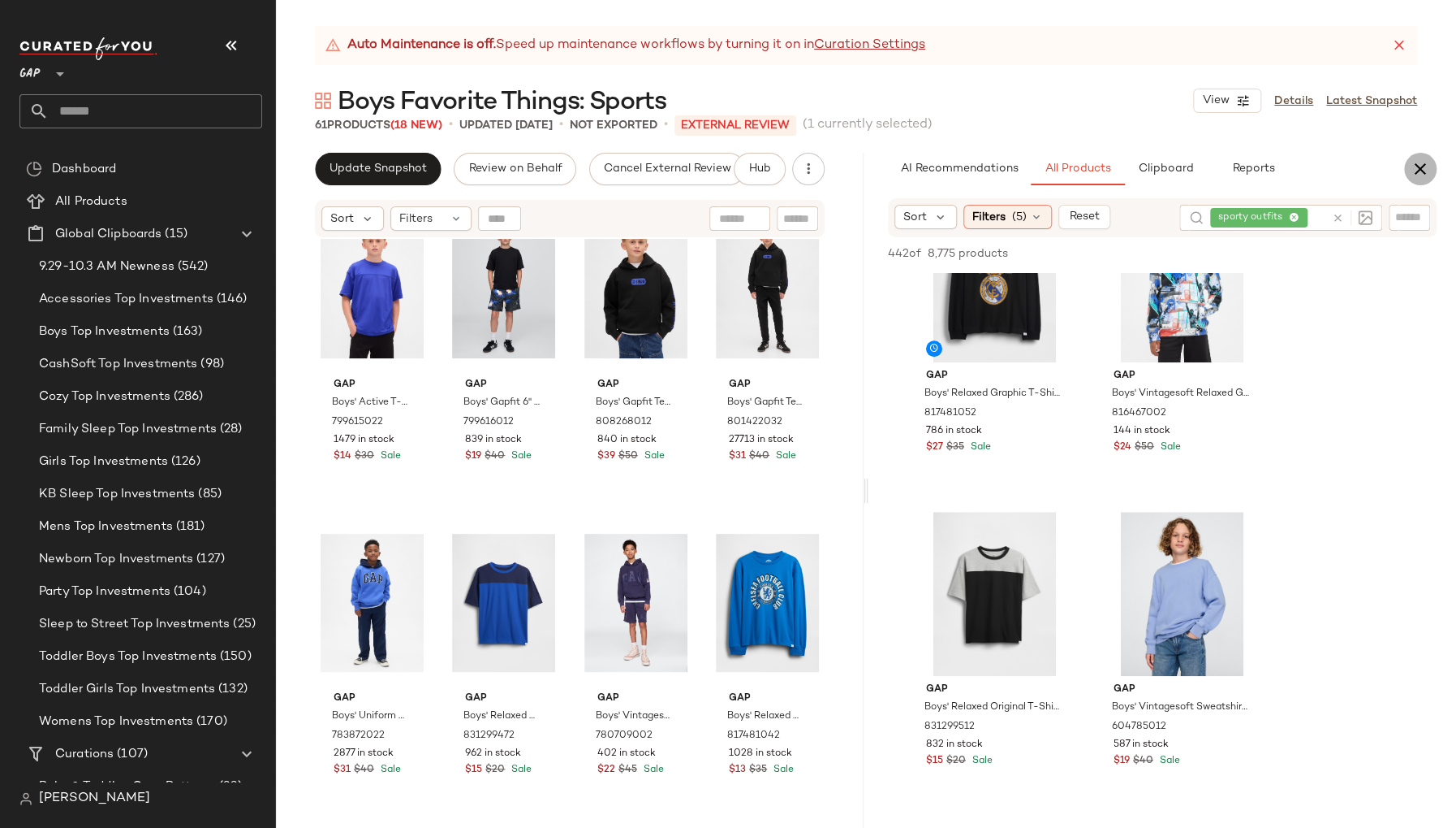
click at [1415, 168] on icon "button" at bounding box center [1420, 169] width 20 height 20
